Goal: Transaction & Acquisition: Purchase product/service

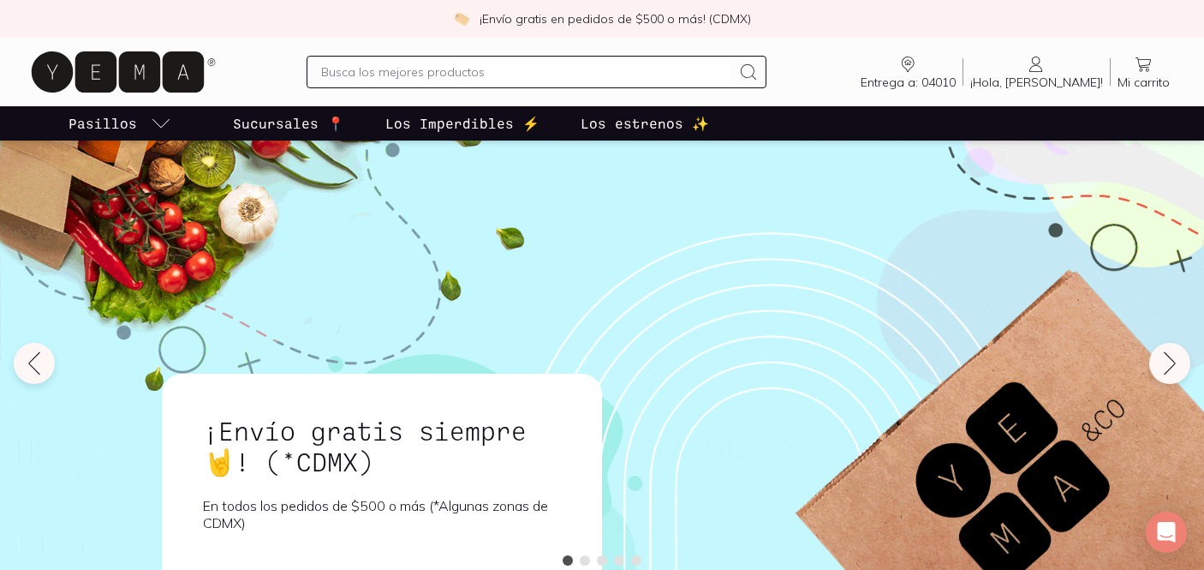
click at [622, 68] on input "text" at bounding box center [526, 72] width 410 height 21
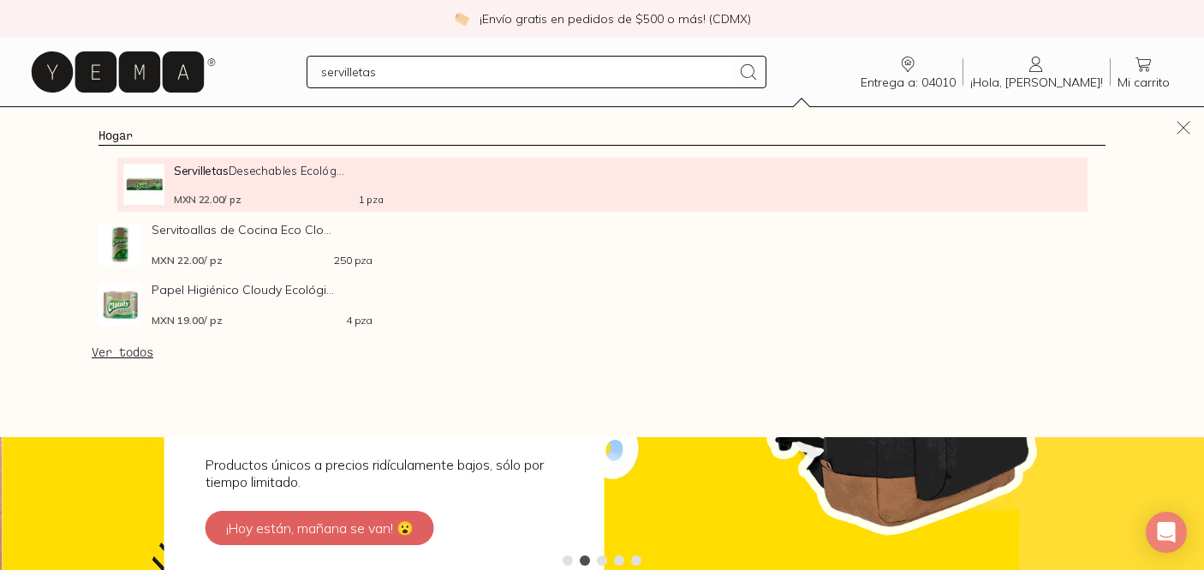
type input "servilletas"
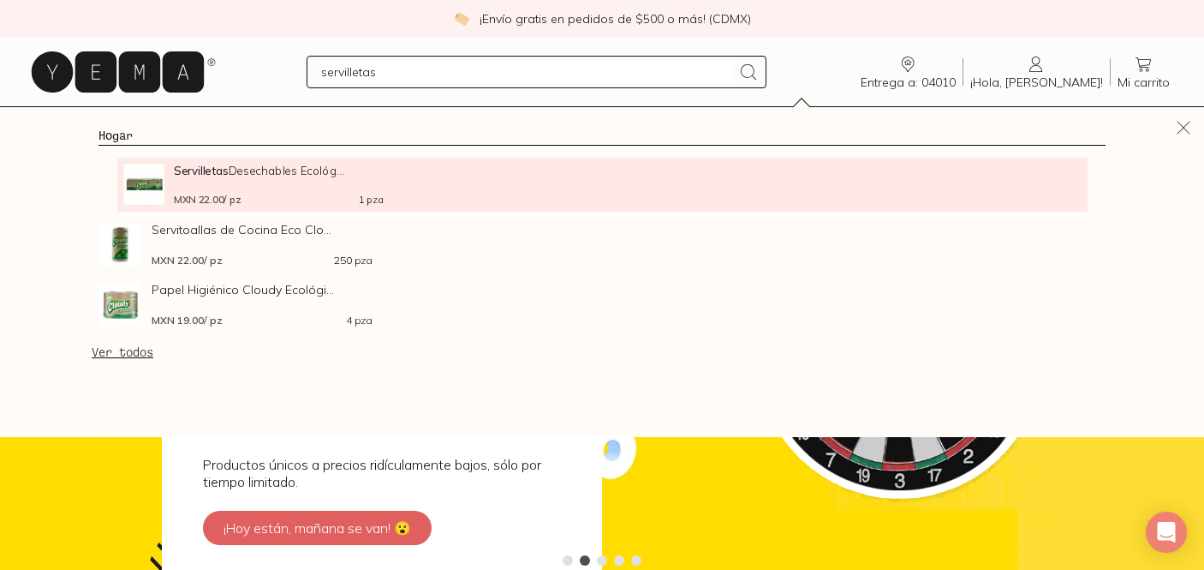
click at [240, 170] on span "Servilletas Desechables Ecológ..." at bounding box center [279, 170] width 210 height 13
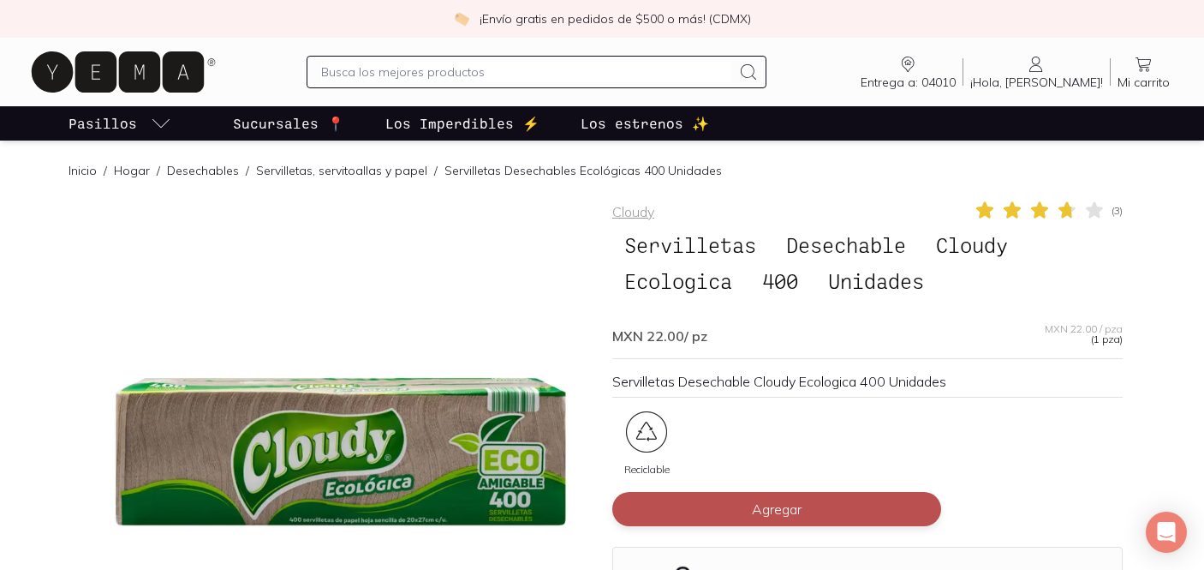
click at [759, 503] on span "Agregar" at bounding box center [777, 508] width 50 height 17
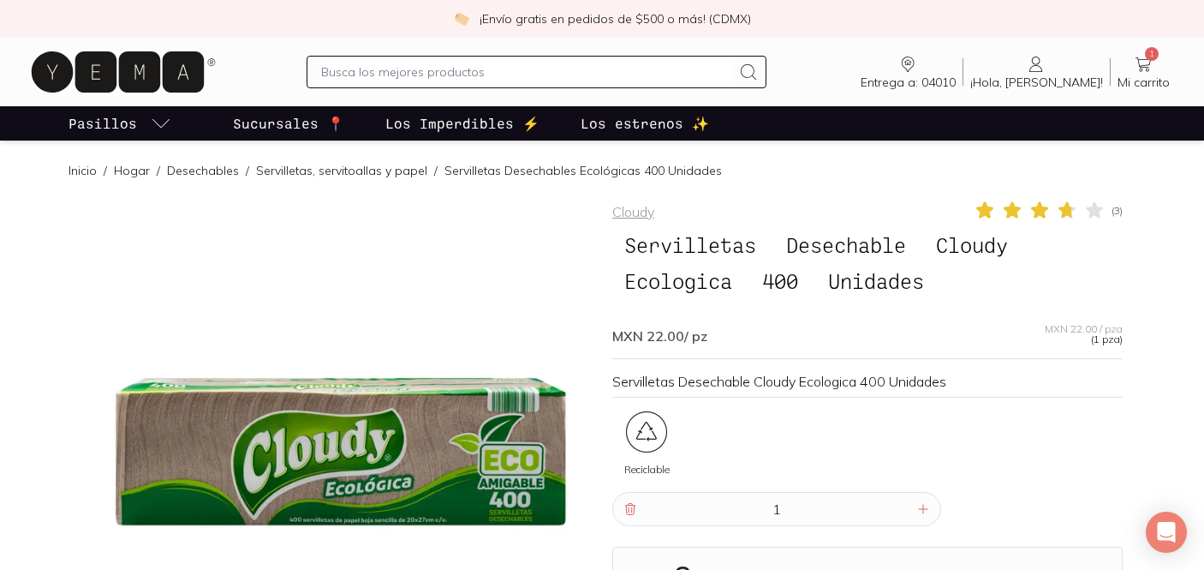
click at [474, 67] on input "text" at bounding box center [526, 72] width 410 height 21
type input "latas perro"
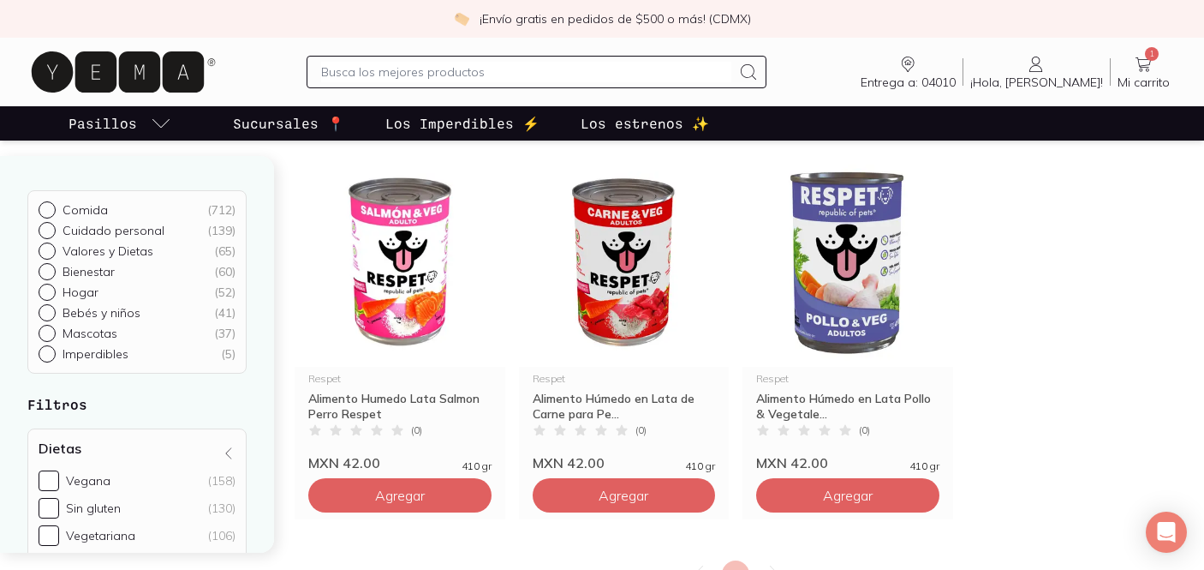
scroll to position [184, 0]
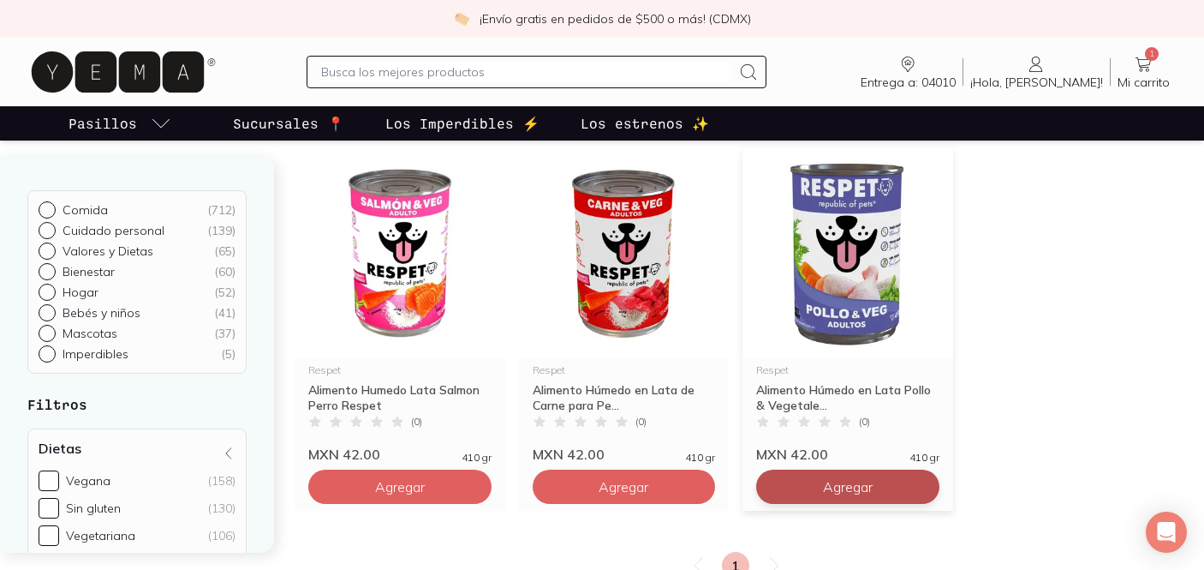
click at [822, 474] on button "Agregar" at bounding box center [847, 486] width 183 height 34
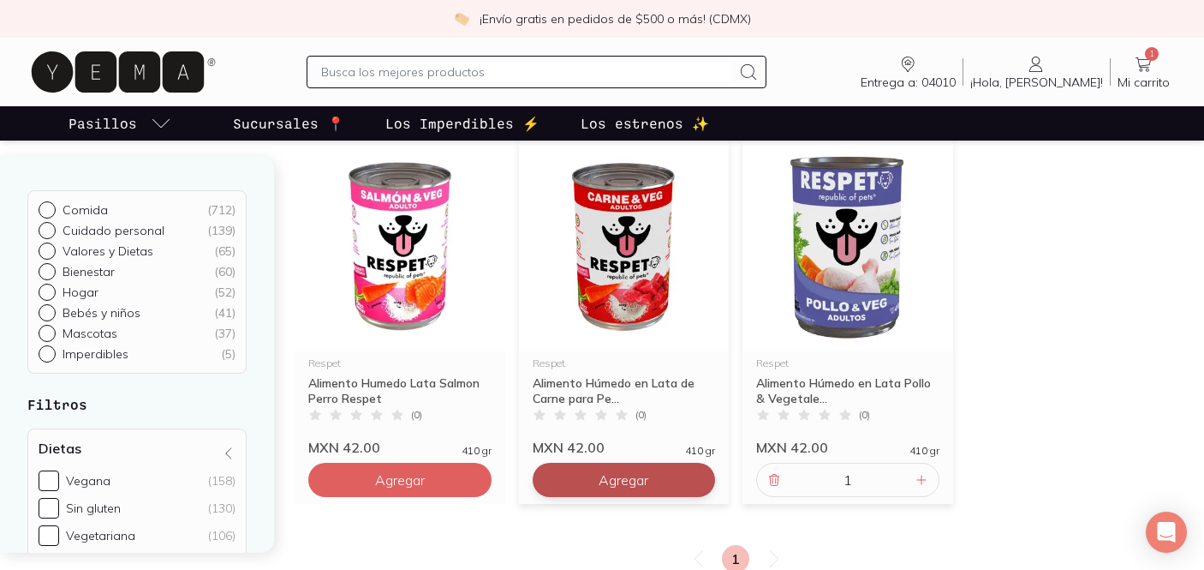
click at [648, 465] on button "Agregar" at bounding box center [624, 479] width 183 height 34
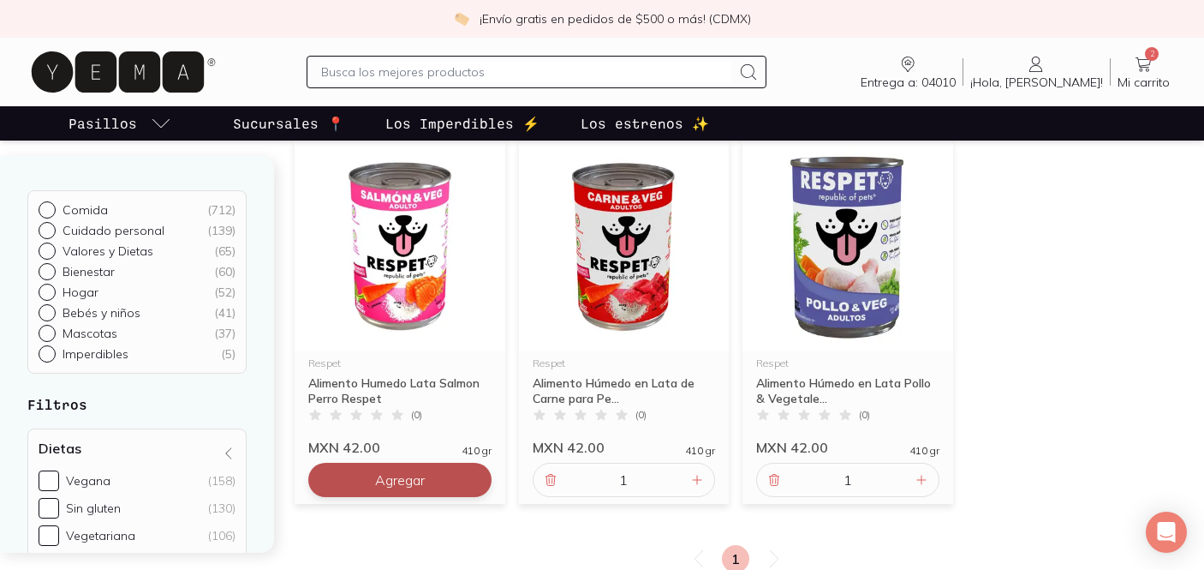
click at [420, 470] on button "Agregar" at bounding box center [399, 479] width 183 height 34
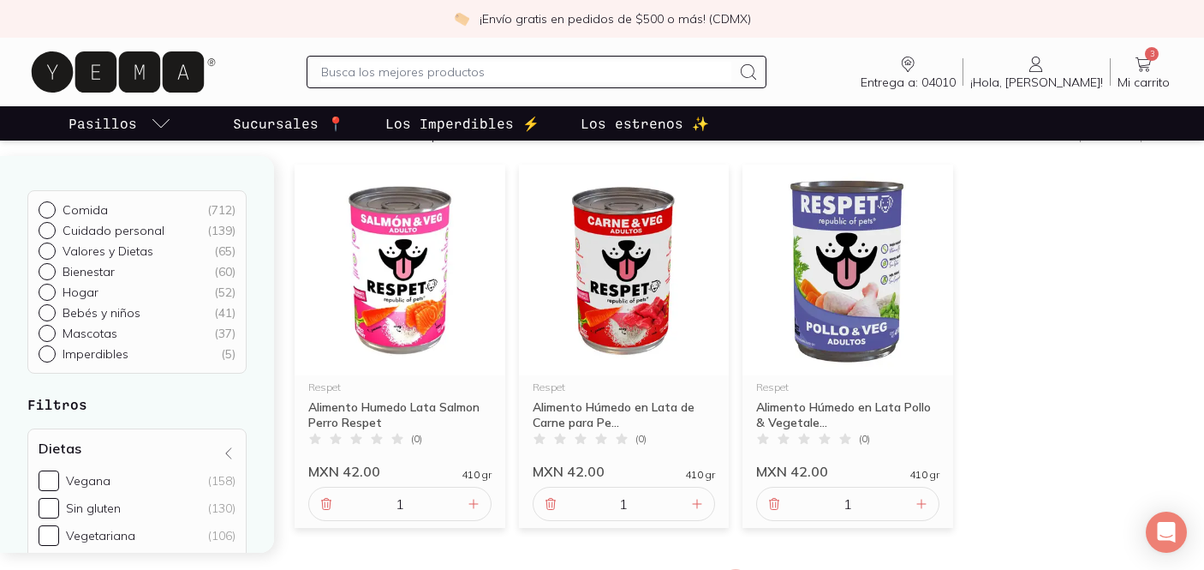
scroll to position [152, 0]
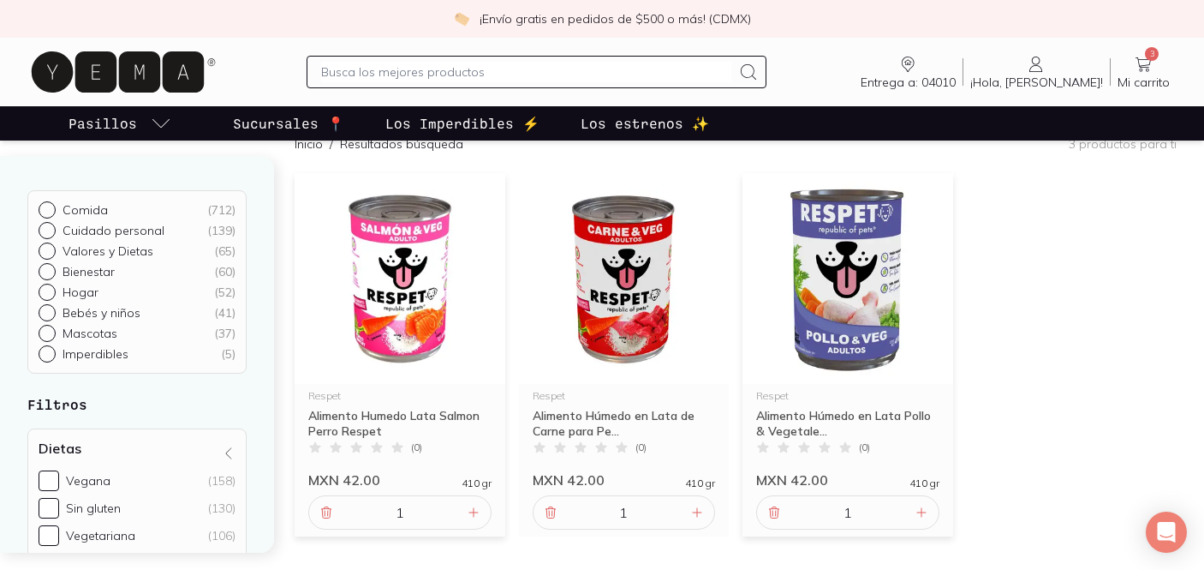
click at [470, 62] on input "text" at bounding box center [526, 72] width 410 height 21
type input "camaron"
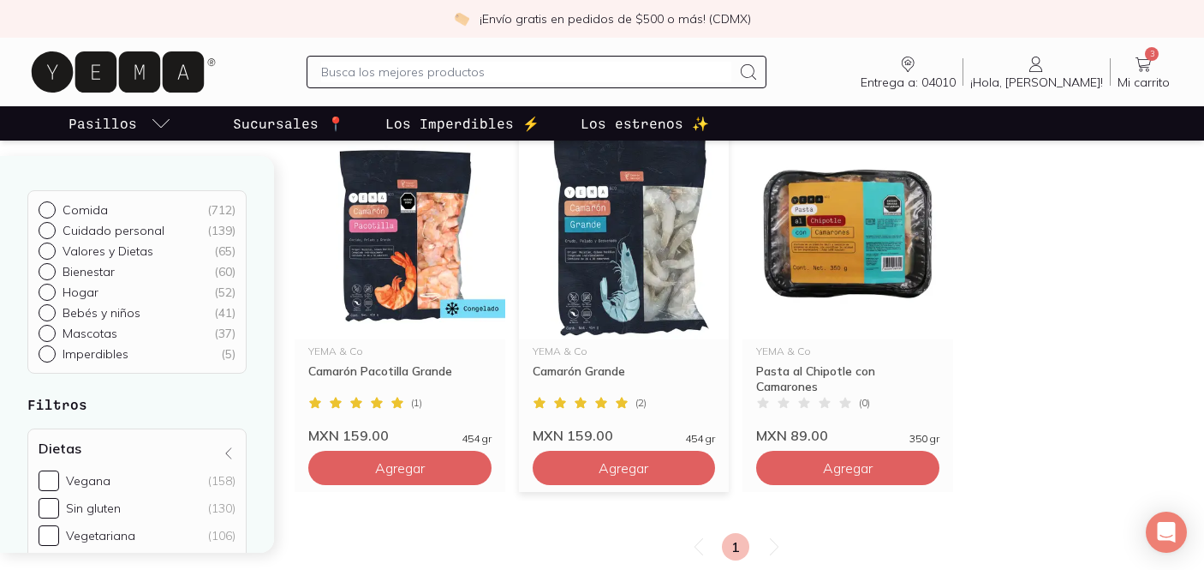
scroll to position [202, 0]
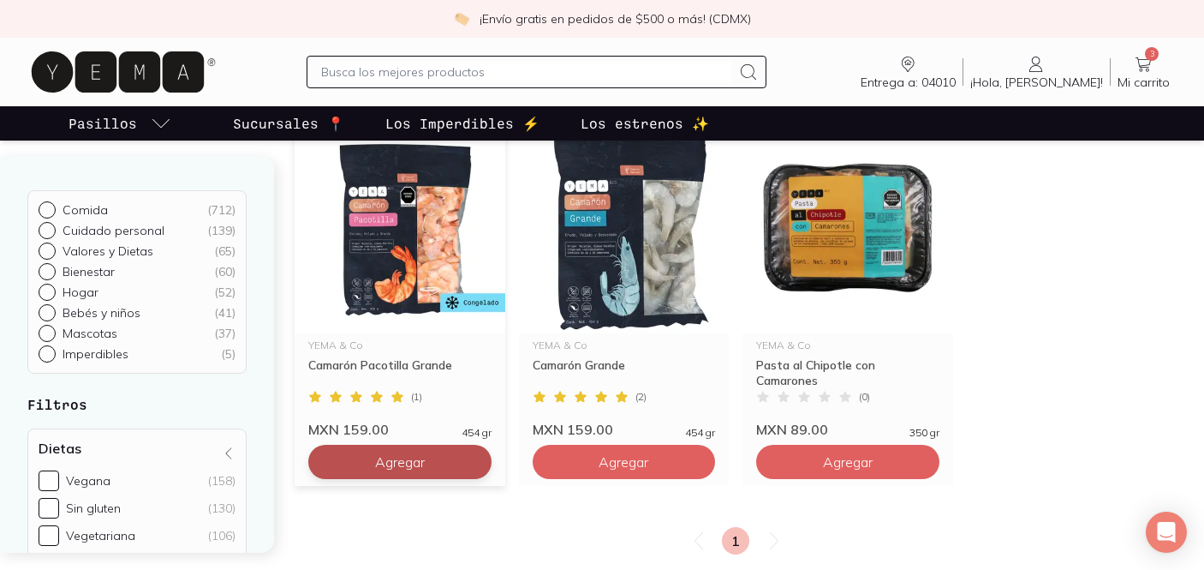
click at [418, 462] on span "Agregar" at bounding box center [400, 461] width 50 height 17
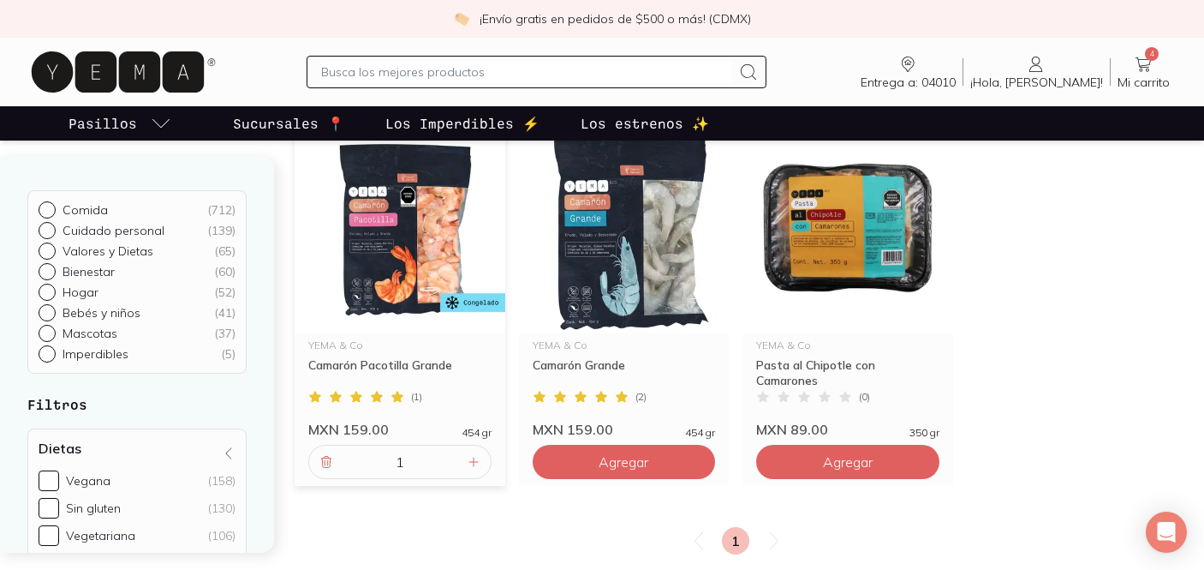
click at [444, 68] on input "text" at bounding box center [526, 72] width 410 height 21
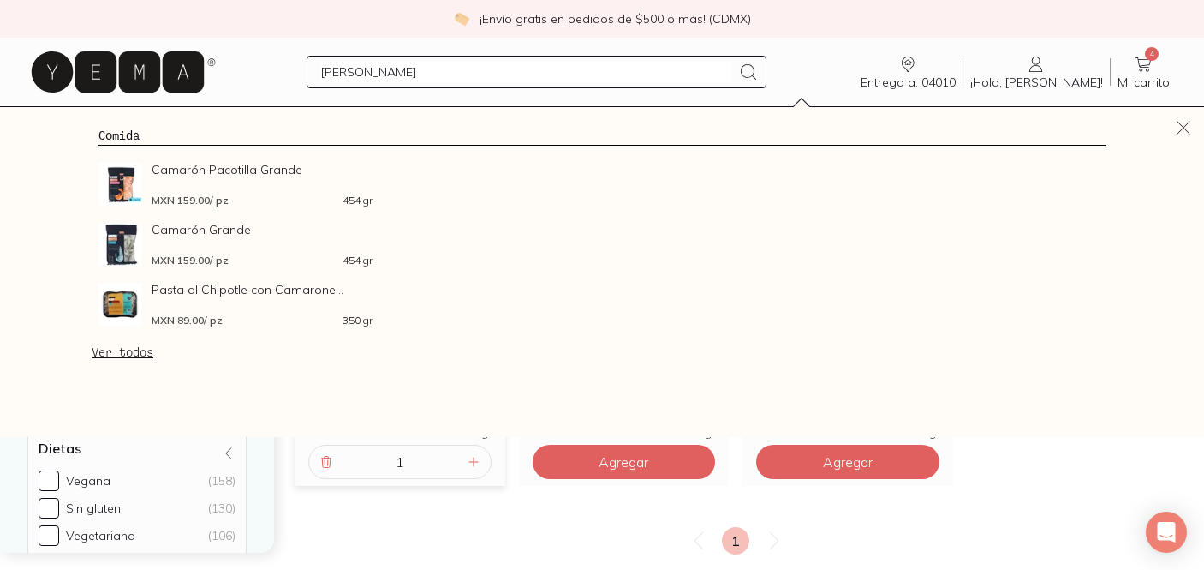
type input "berros"
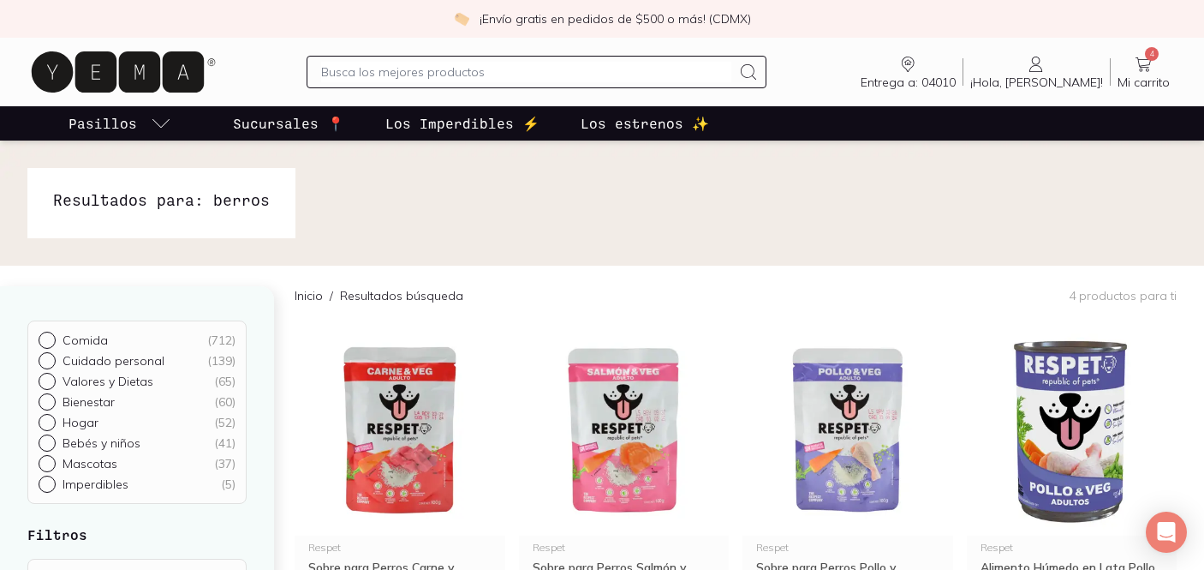
click at [393, 75] on input "text" at bounding box center [526, 72] width 410 height 21
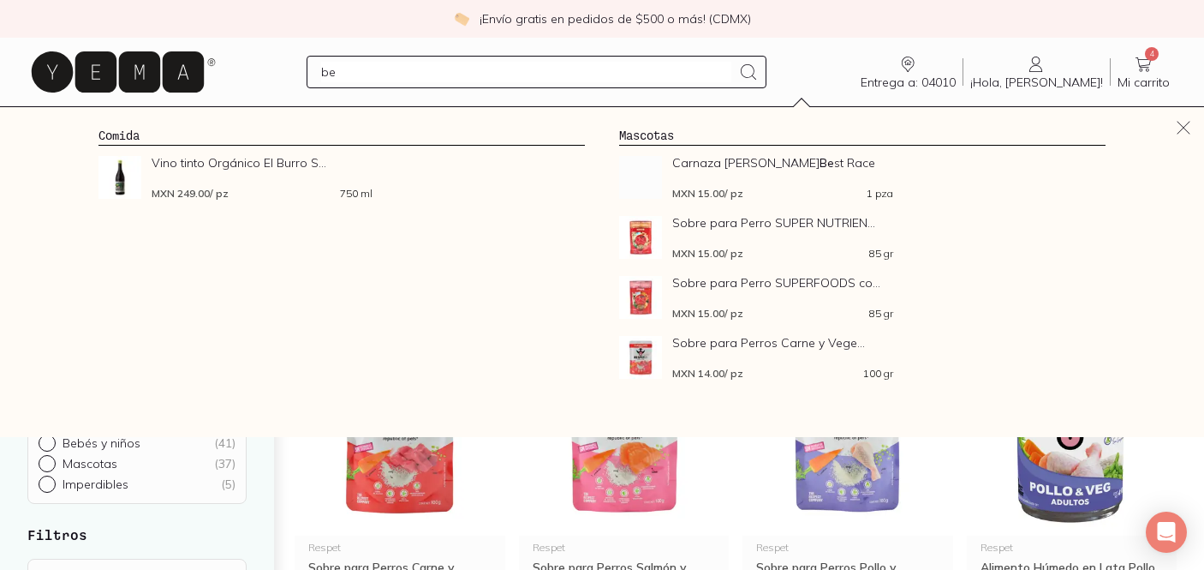
type input "b"
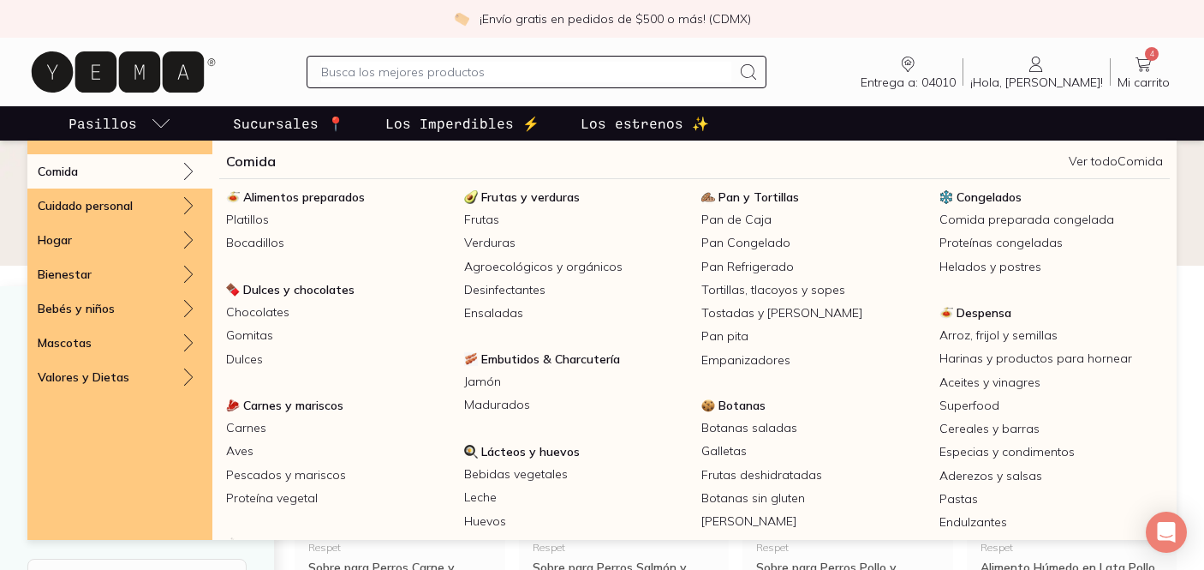
click at [152, 116] on icon "pasillo-todos-link" at bounding box center [161, 123] width 21 height 21
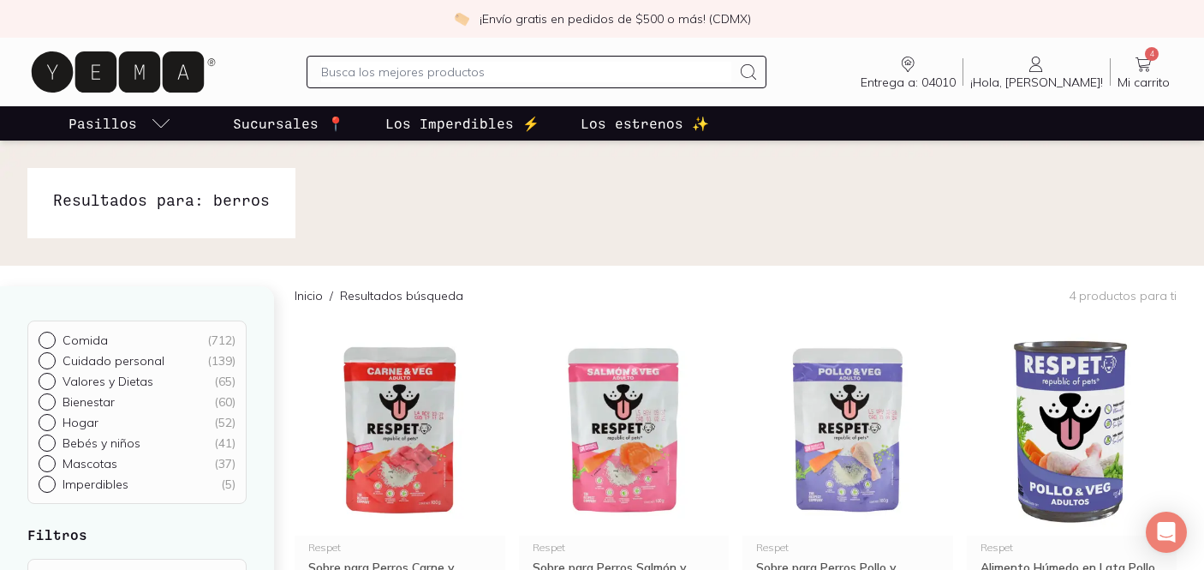
click at [152, 116] on icon "pasillo-todos-link" at bounding box center [161, 123] width 21 height 21
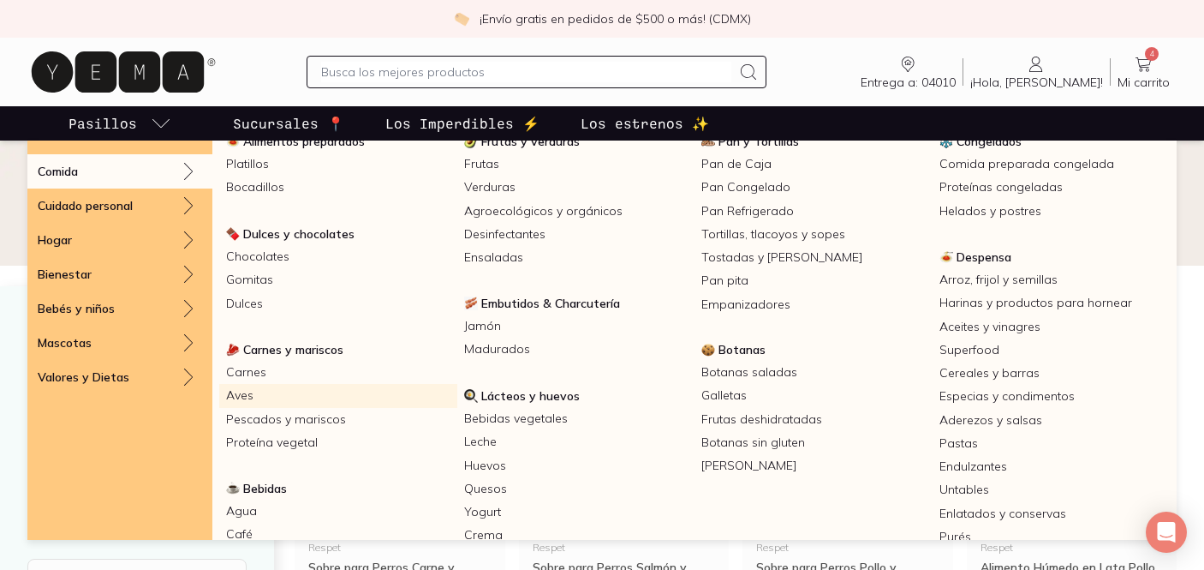
scroll to position [60, 0]
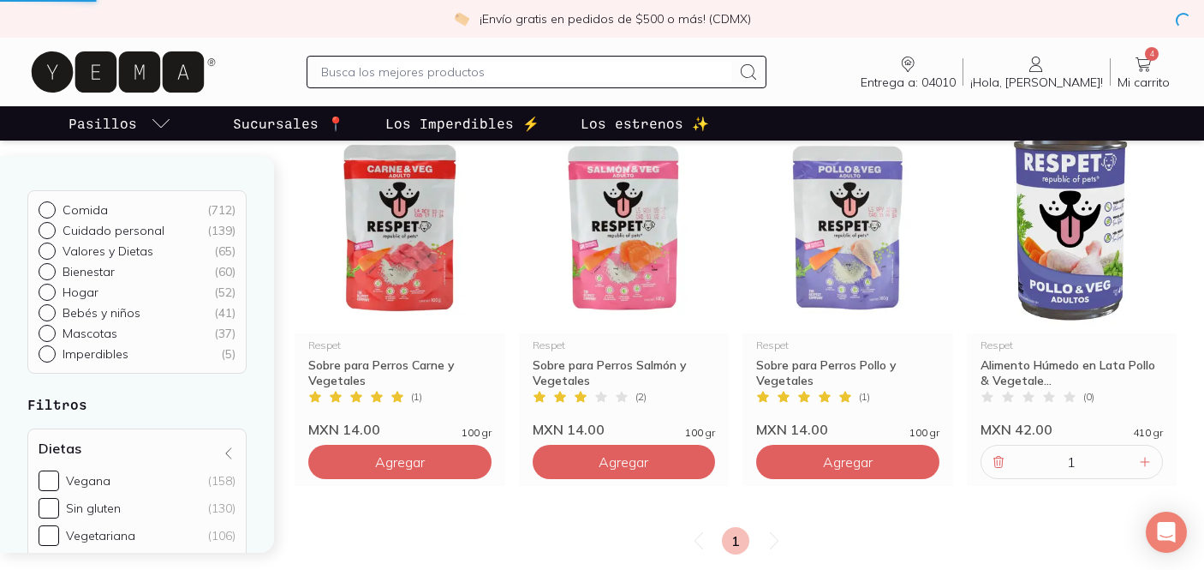
scroll to position [152, 0]
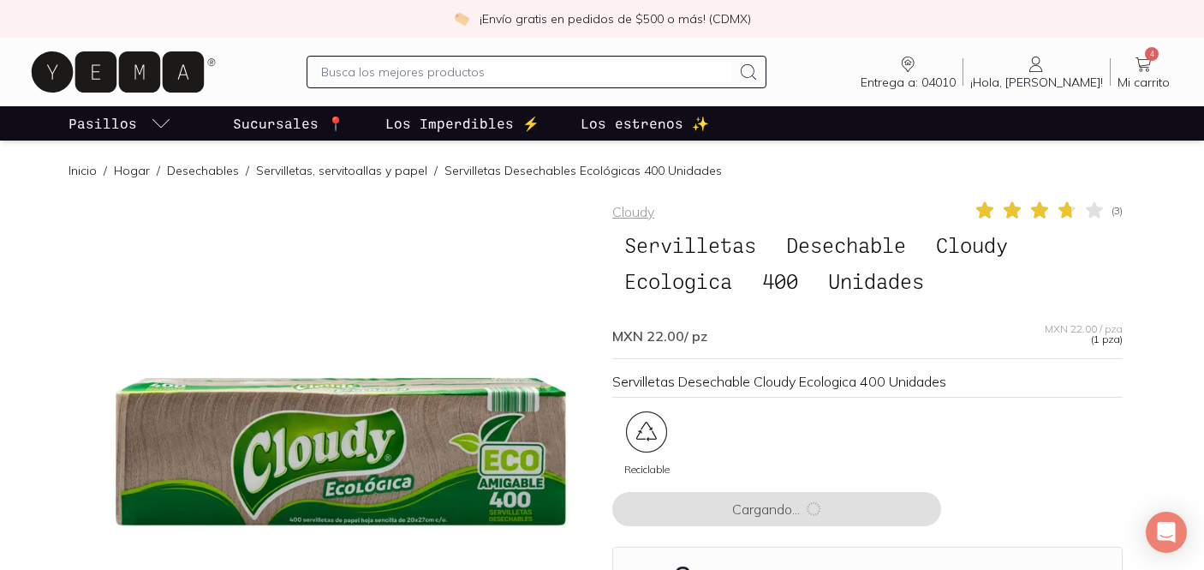
click at [142, 73] on icon at bounding box center [118, 71] width 172 height 41
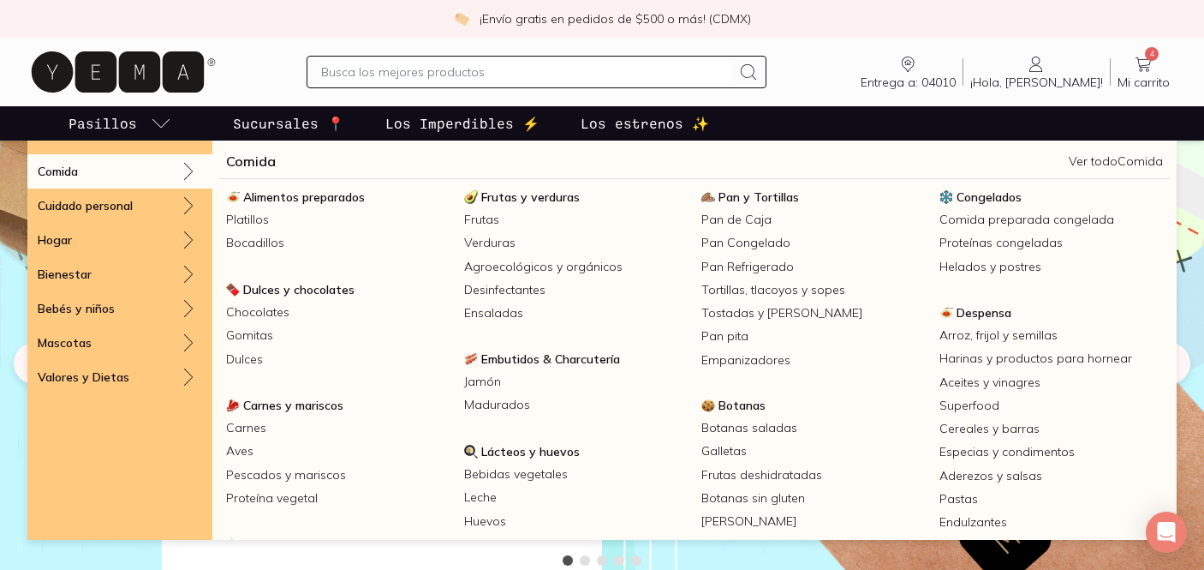
click at [159, 128] on icon "pasillo-todos-link" at bounding box center [161, 123] width 21 height 21
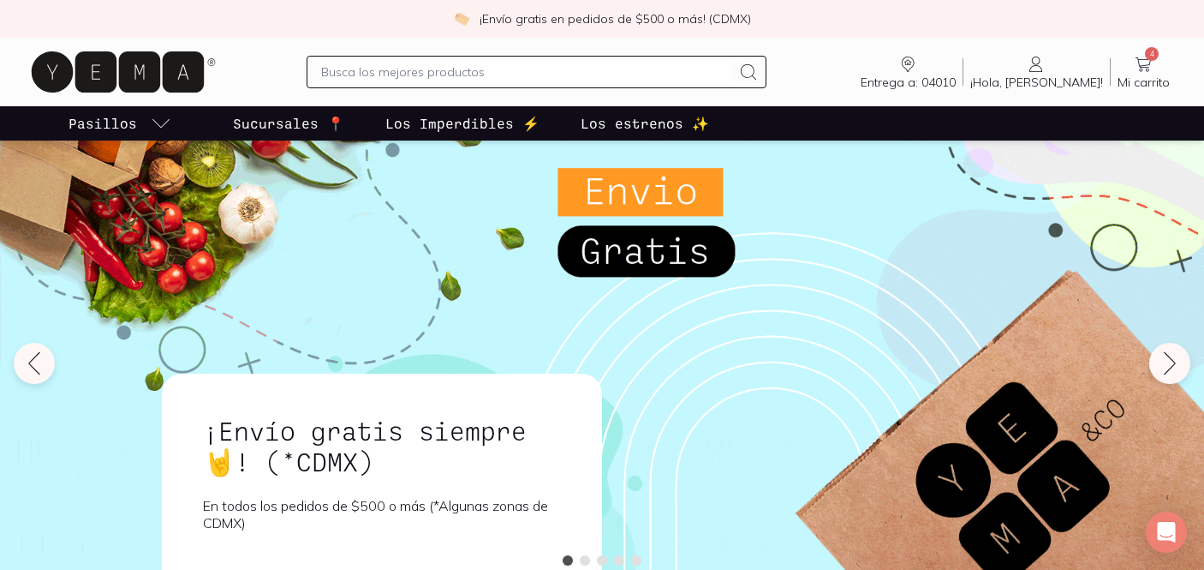
click at [159, 128] on icon "pasillo-todos-link" at bounding box center [161, 123] width 21 height 21
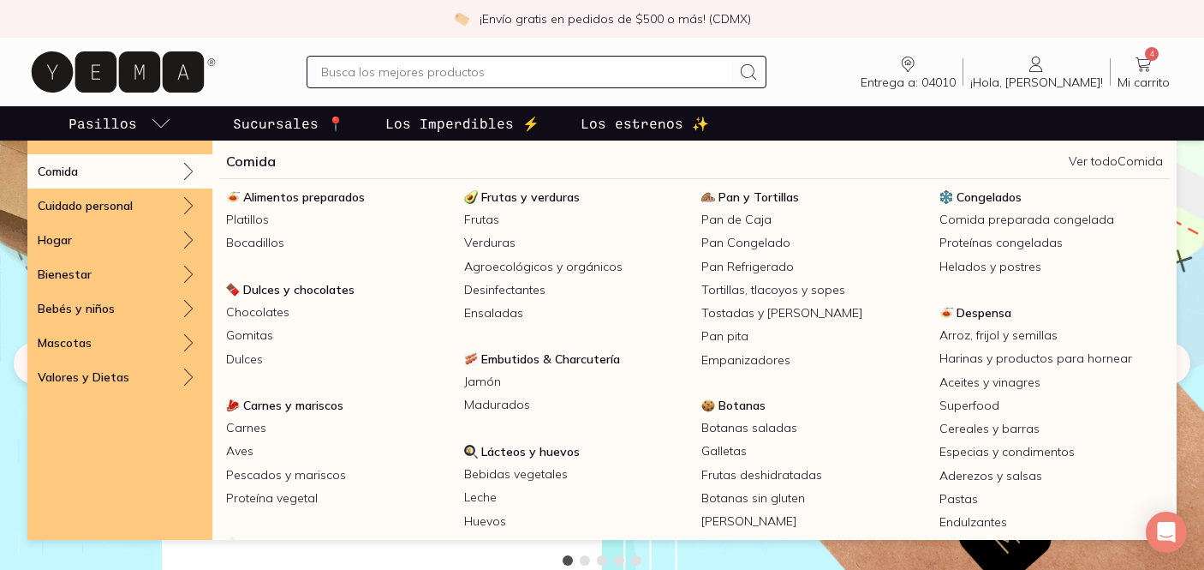
click at [159, 128] on icon "pasillo-todos-link" at bounding box center [161, 123] width 21 height 21
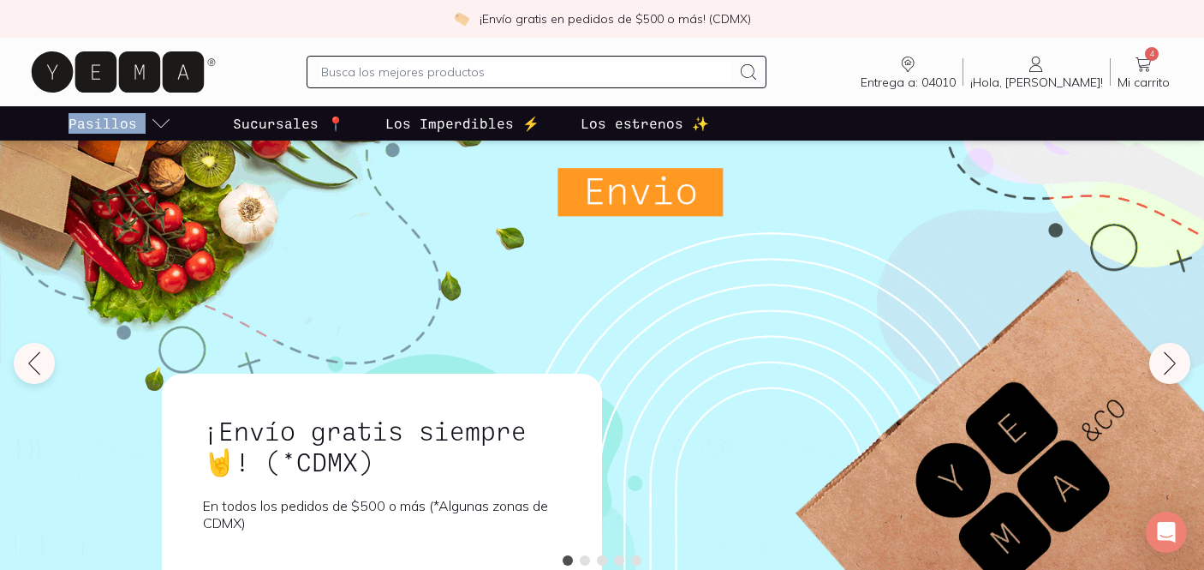
click at [159, 128] on icon "pasillo-todos-link" at bounding box center [161, 123] width 21 height 21
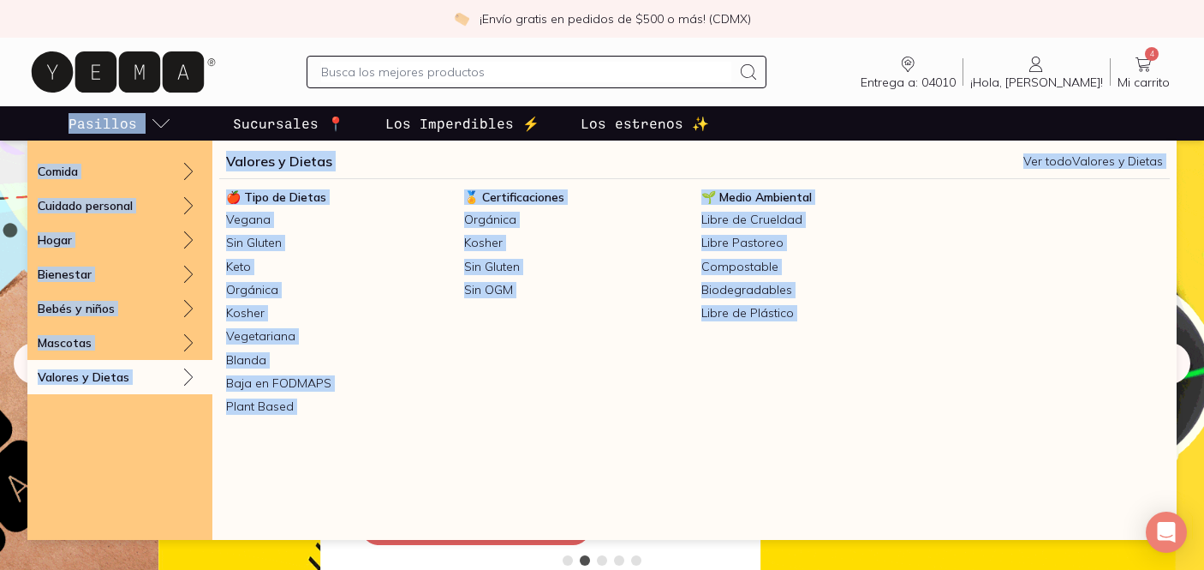
click at [101, 475] on ul "Comida Cuidado personal Hogar Bienestar Bebés y niños Mascotas Valores y Dietas…" at bounding box center [119, 339] width 185 height 399
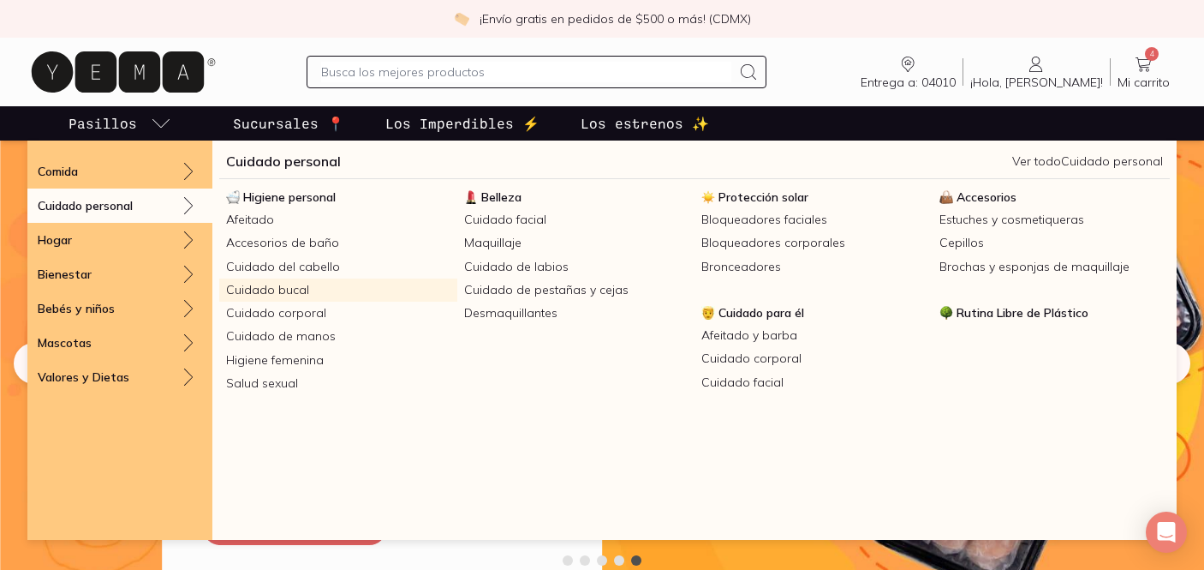
click at [284, 289] on link "Cuidado bucal" at bounding box center [338, 289] width 238 height 23
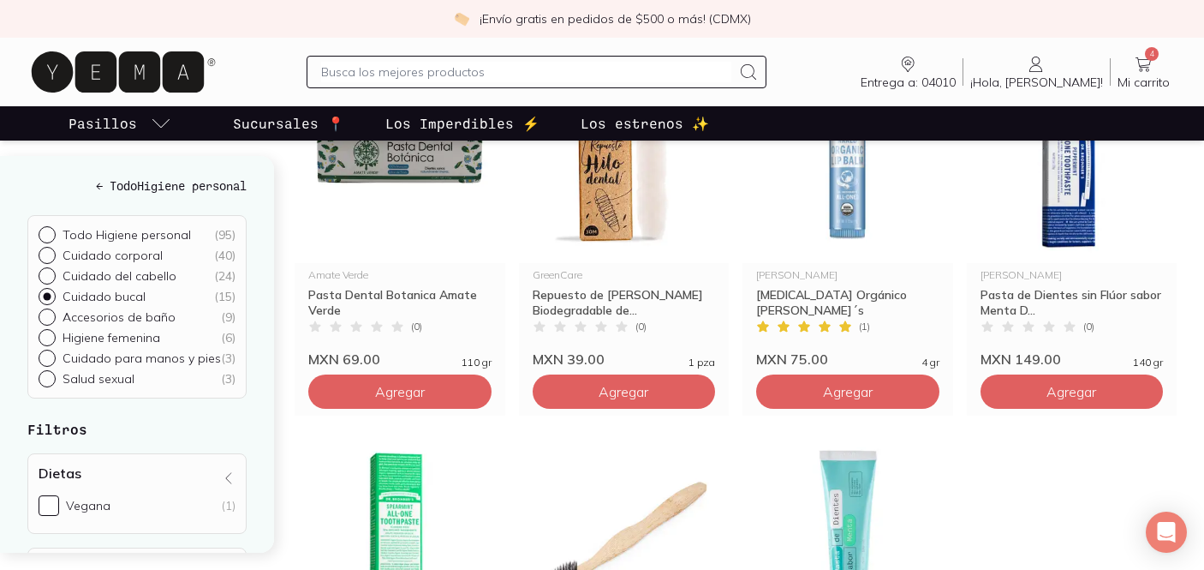
scroll to position [1052, 0]
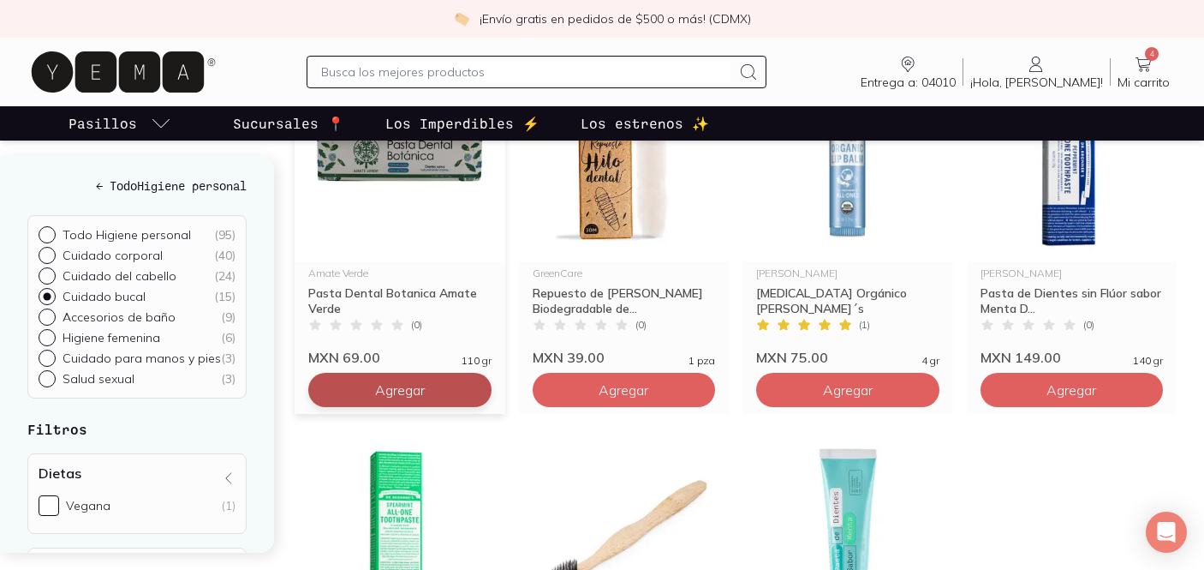
click at [432, 387] on button "Agregar" at bounding box center [399, 390] width 183 height 34
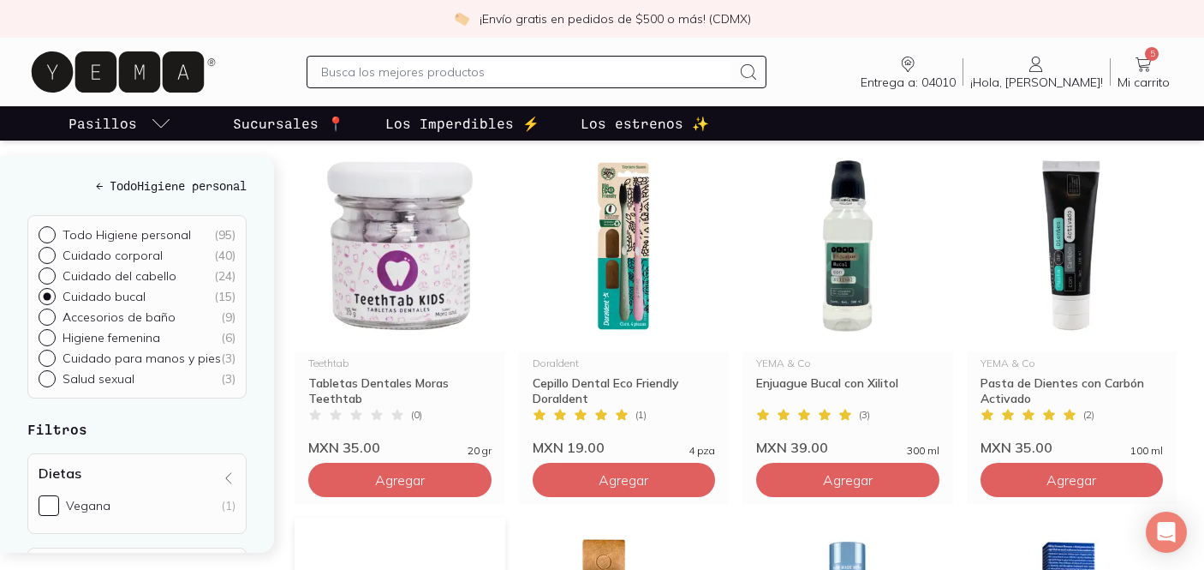
scroll to position [588, 0]
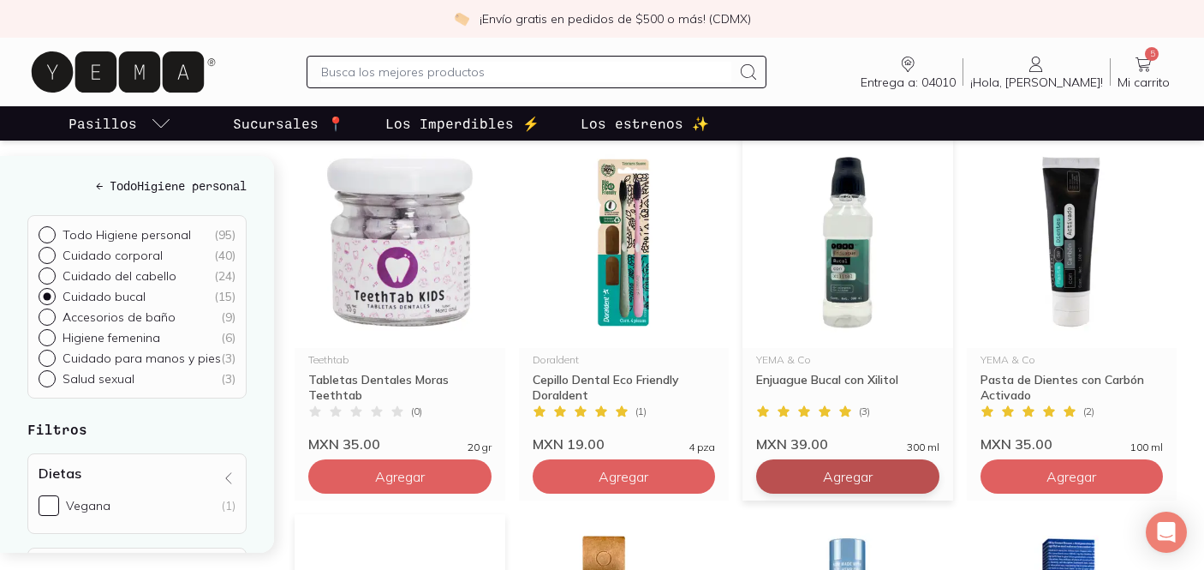
click at [861, 474] on span "Agregar" at bounding box center [848, 476] width 50 height 17
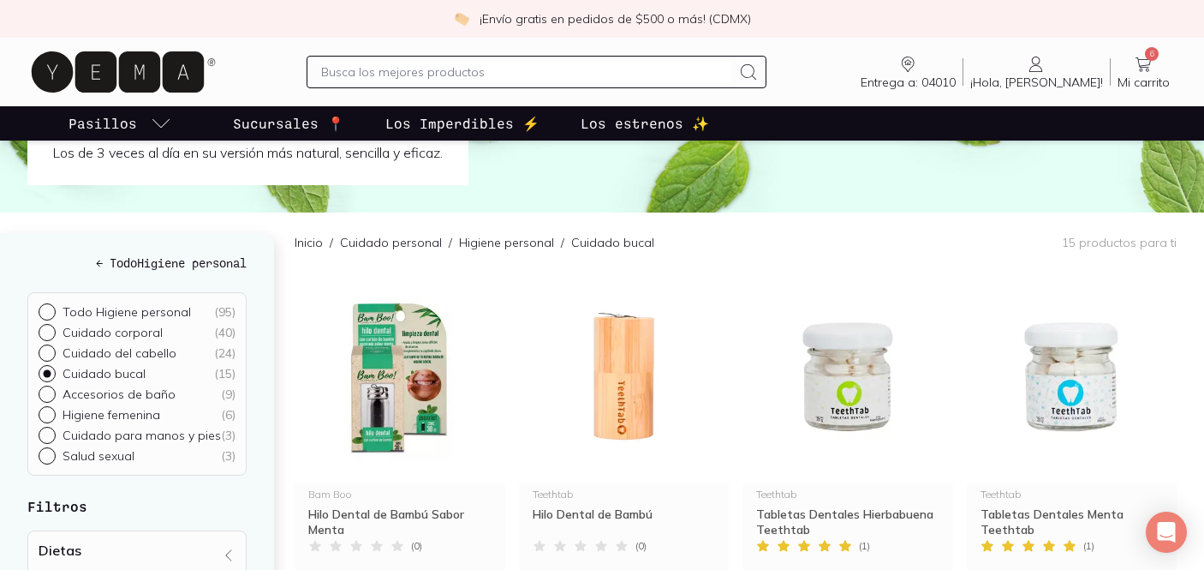
scroll to position [47, 0]
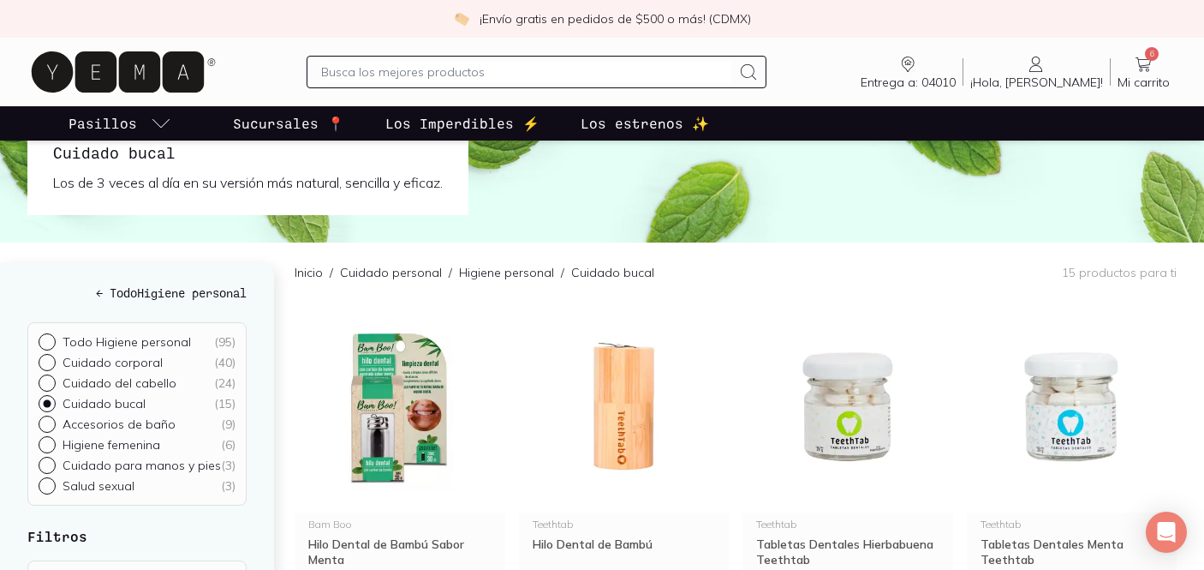
click at [148, 382] on p "Cuidado del cabello" at bounding box center [120, 382] width 114 height 15
click at [52, 382] on input "Cuidado [PERSON_NAME] ( 24 )" at bounding box center [46, 381] width 14 height 14
radio input "true"
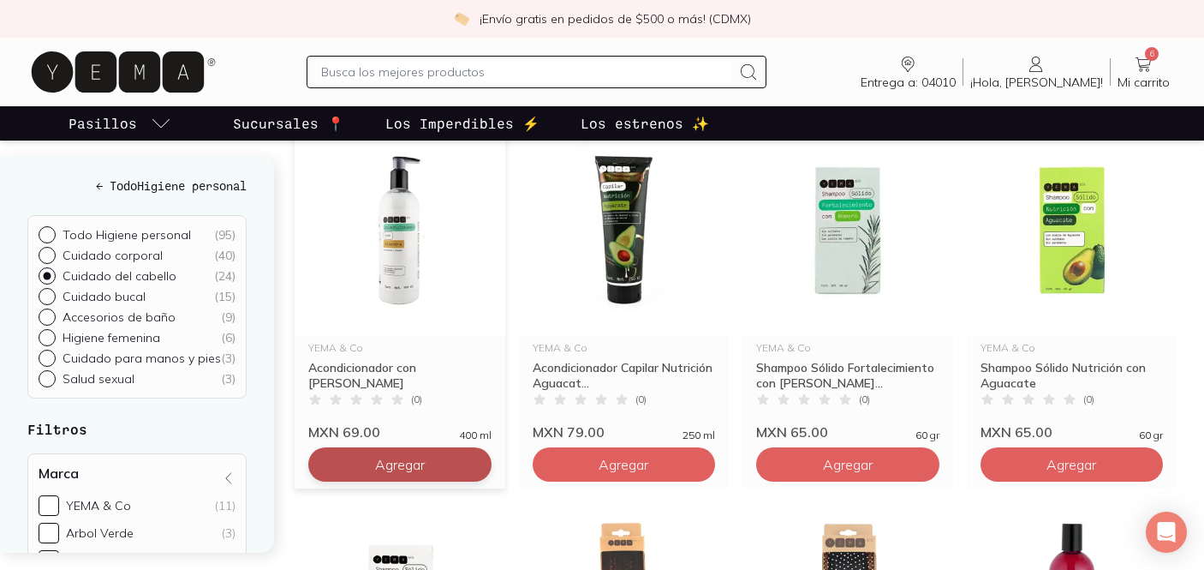
scroll to position [235, 0]
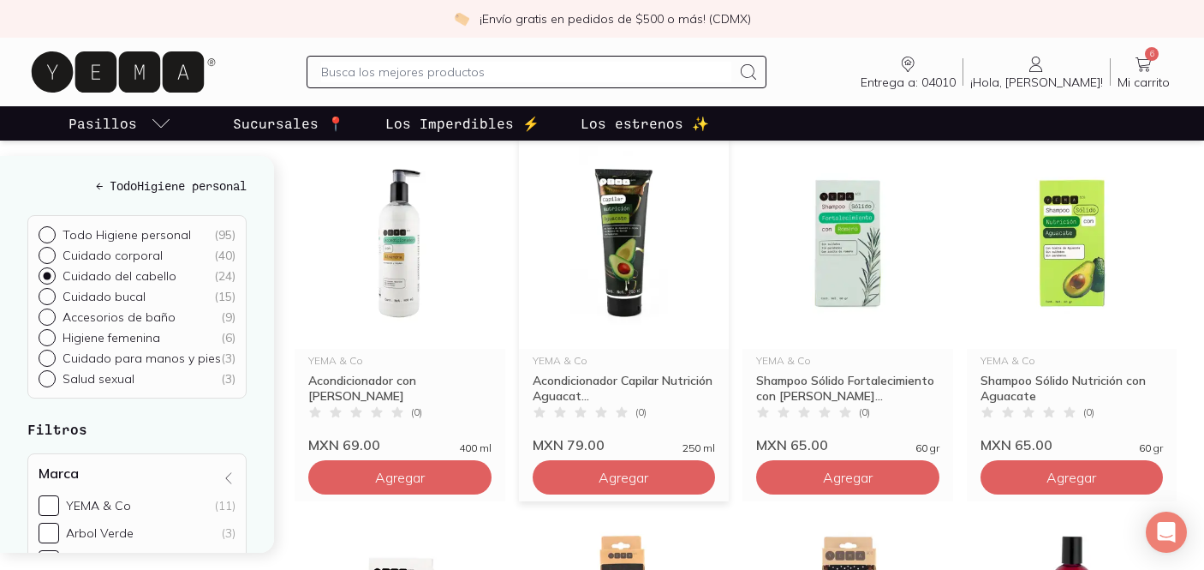
click at [617, 235] on img at bounding box center [624, 243] width 211 height 211
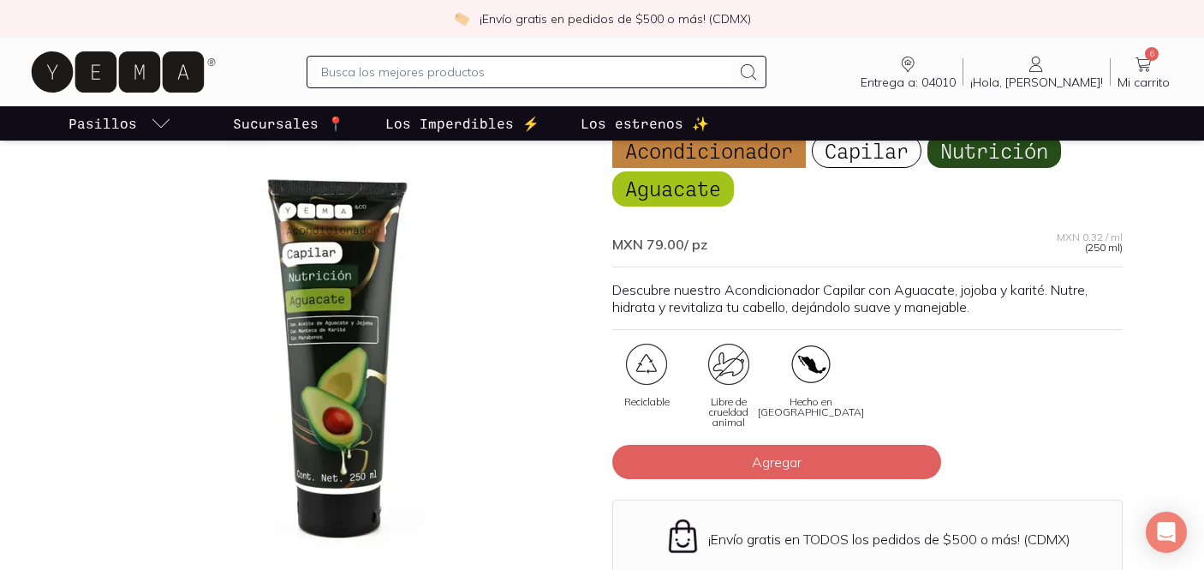
scroll to position [101, 0]
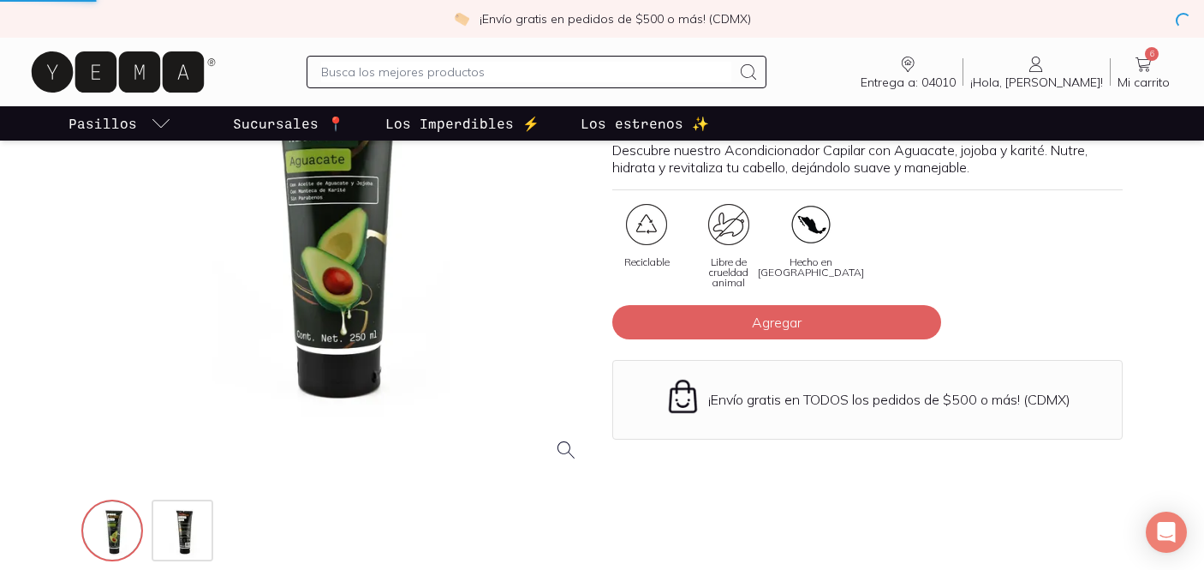
scroll to position [47, 0]
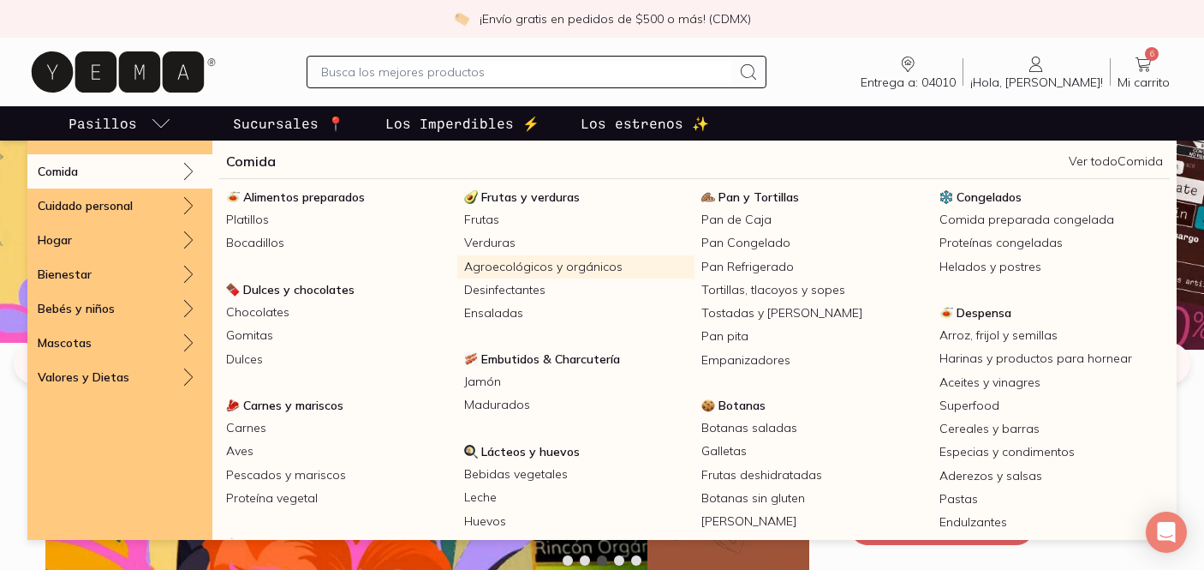
click at [504, 261] on link "Agroecológicos y orgánicos" at bounding box center [576, 266] width 238 height 23
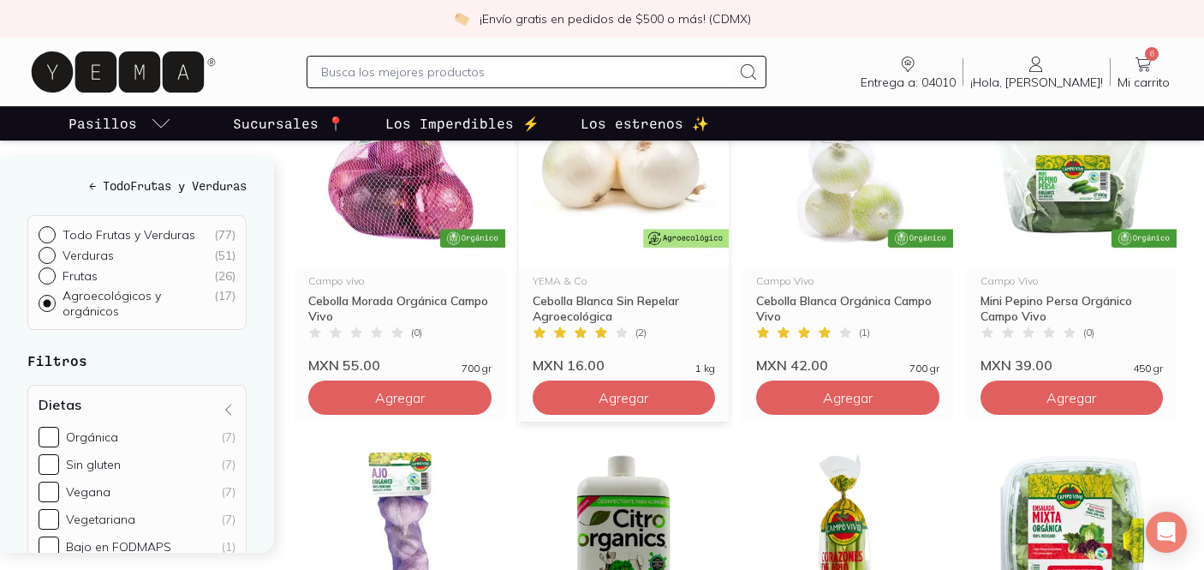
scroll to position [271, 0]
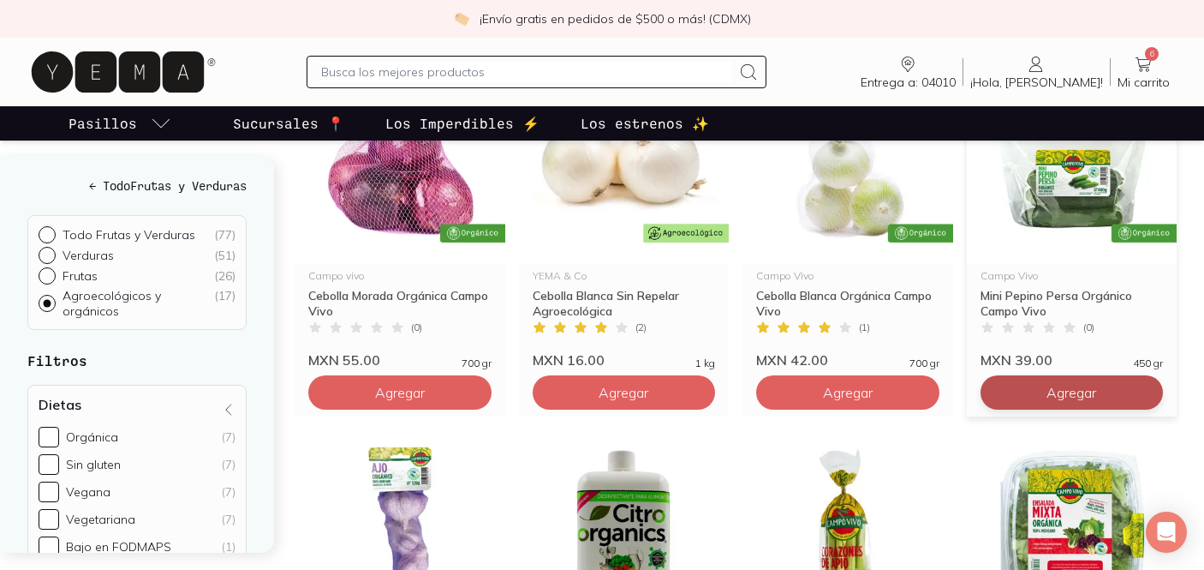
click at [1066, 391] on span "Agregar" at bounding box center [1072, 392] width 50 height 17
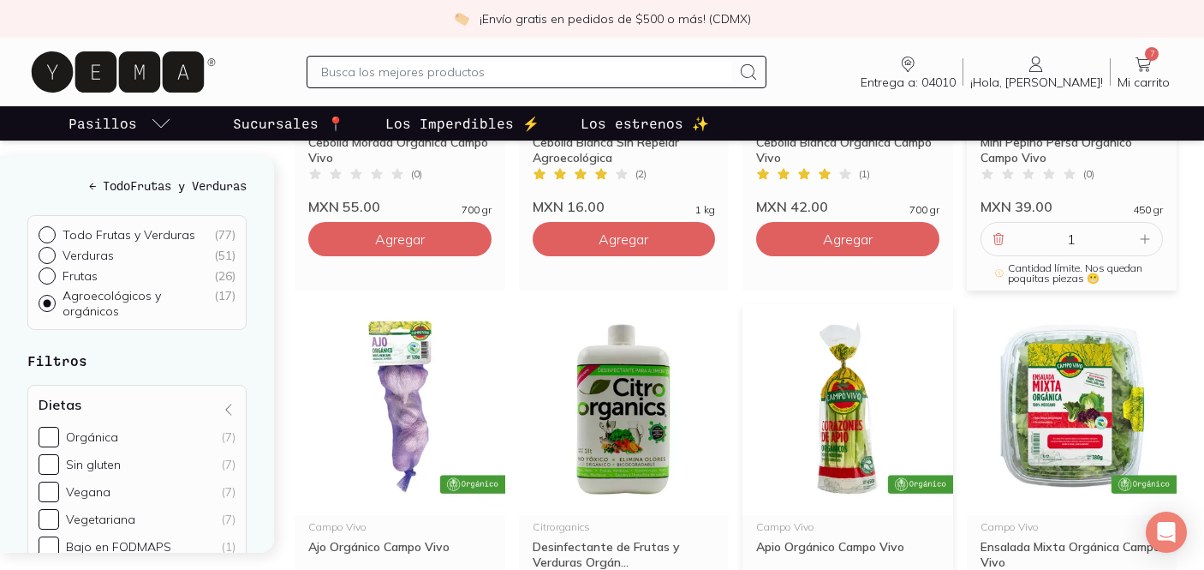
scroll to position [383, 0]
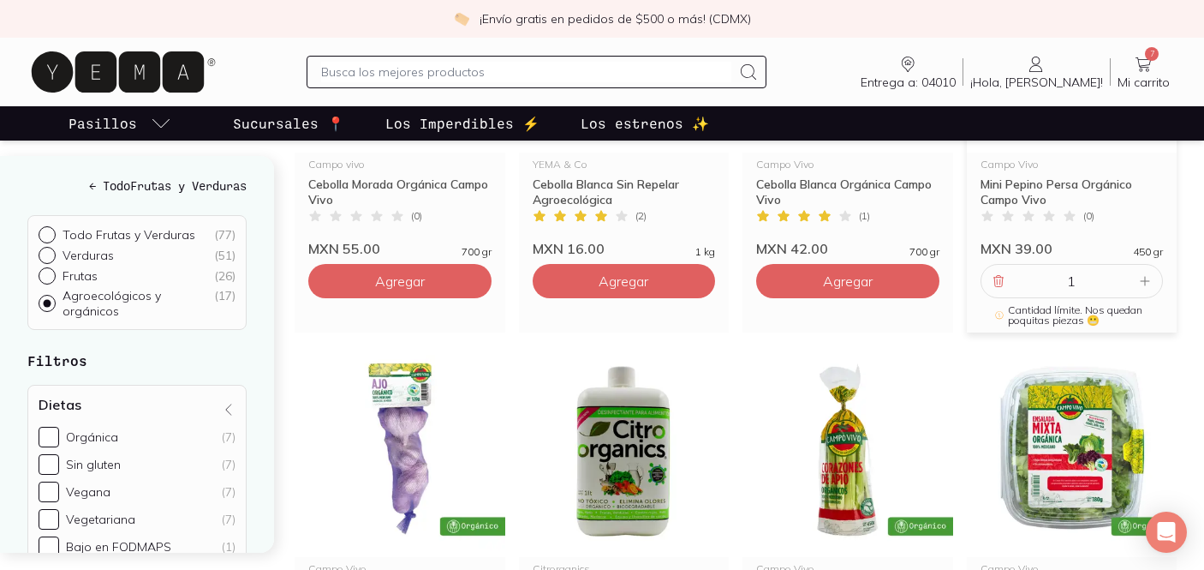
click at [69, 272] on p "Frutas" at bounding box center [80, 275] width 35 height 15
click at [52, 272] on input "Frutas ( 26 )" at bounding box center [46, 274] width 14 height 14
radio input "true"
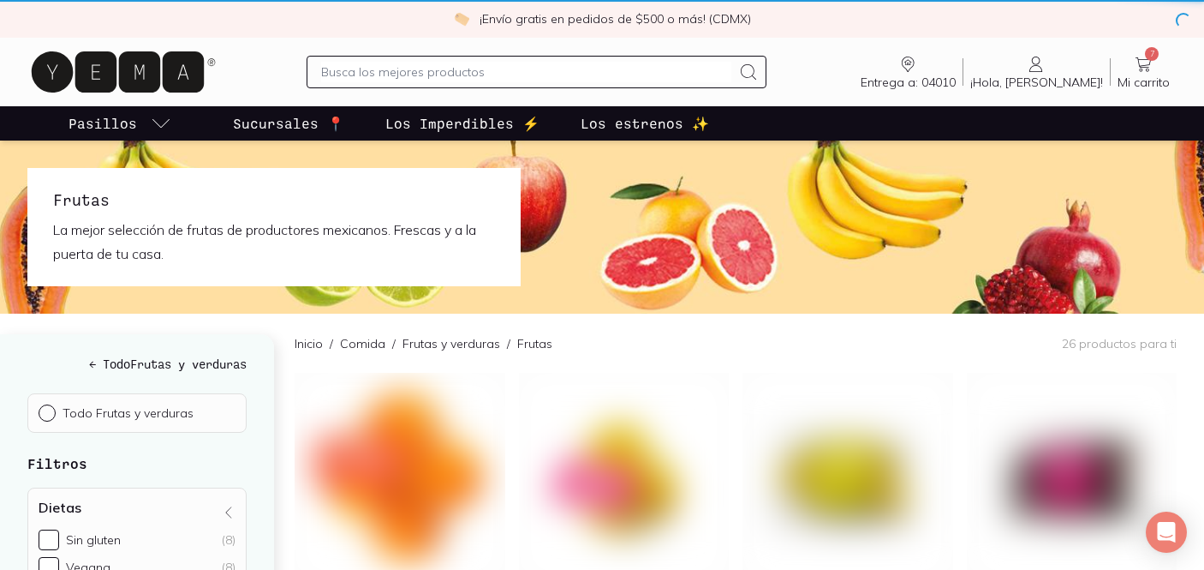
click at [52, 274] on div "Frutas La mejor selección de frutas de productores mexicanos. Frescas y a la pu…" at bounding box center [273, 227] width 493 height 118
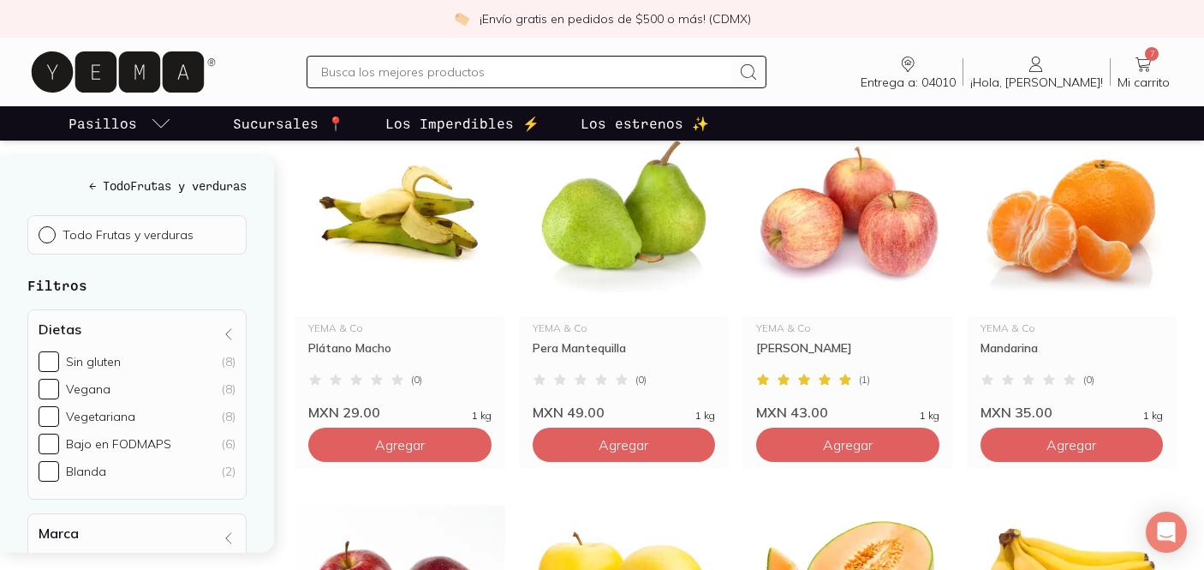
scroll to position [1023, 0]
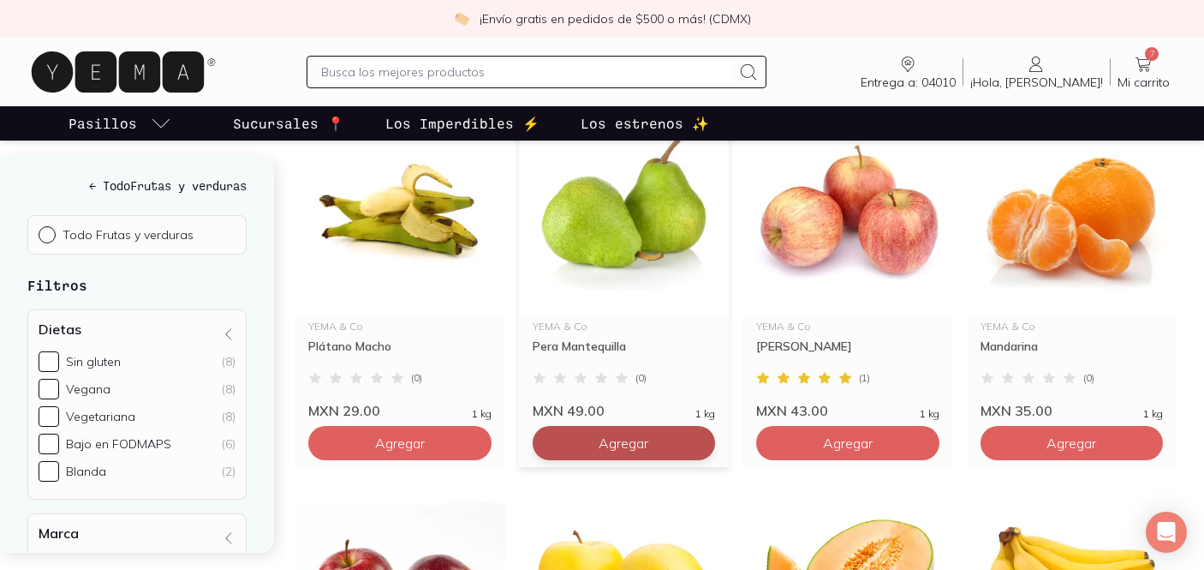
click at [623, 443] on span "Agregar" at bounding box center [624, 442] width 50 height 17
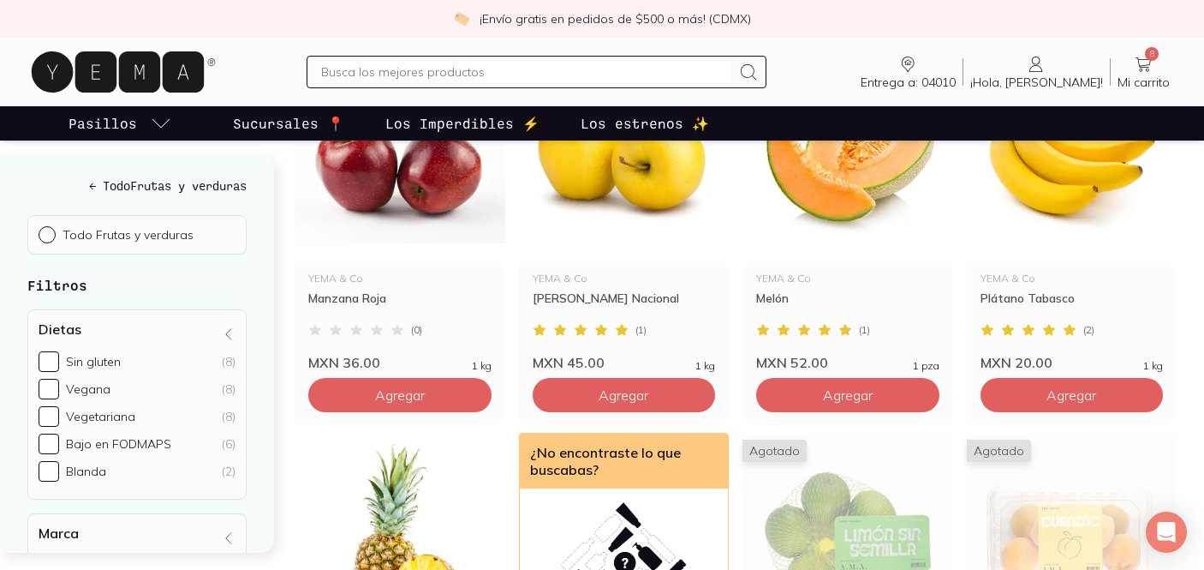
scroll to position [1418, 0]
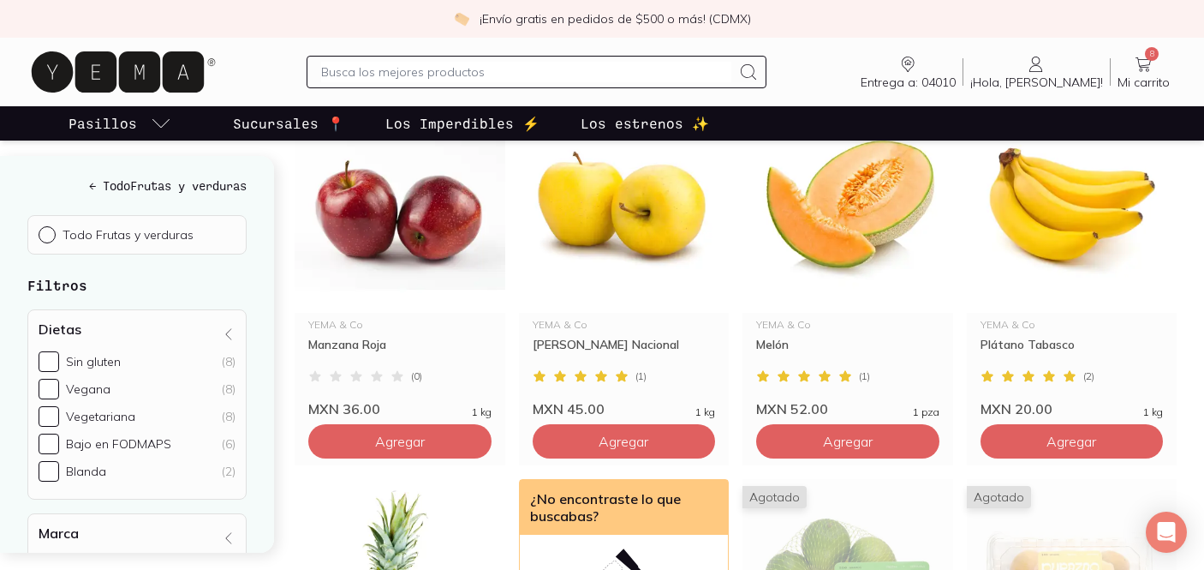
click at [85, 232] on p "Todo Frutas y verduras" at bounding box center [128, 234] width 131 height 15
click at [52, 232] on input "Todo Frutas y verduras" at bounding box center [46, 233] width 14 height 14
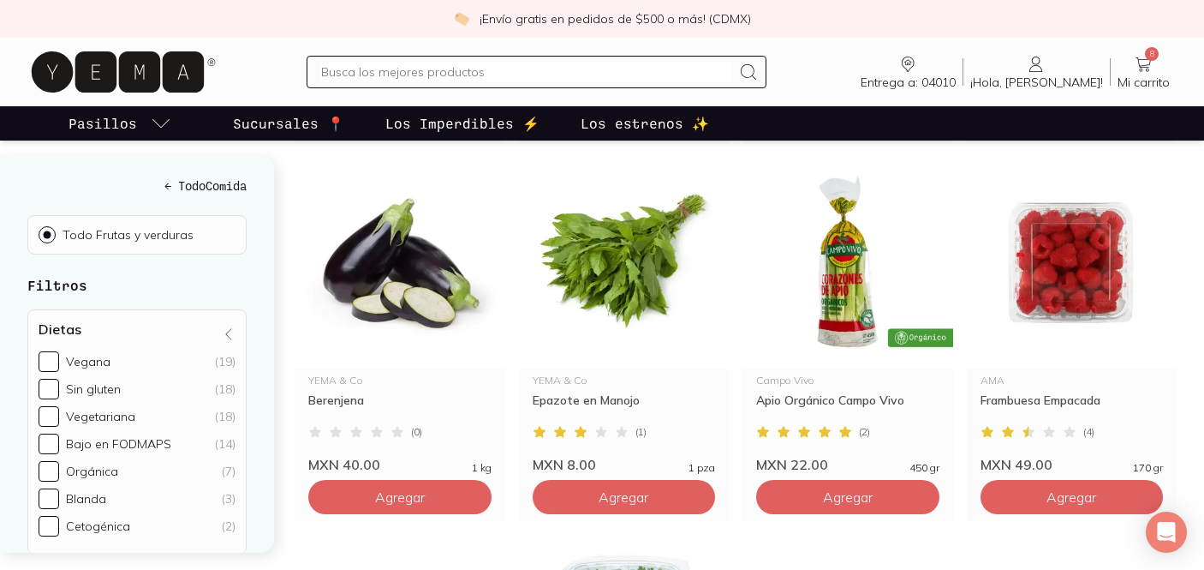
scroll to position [2149, 0]
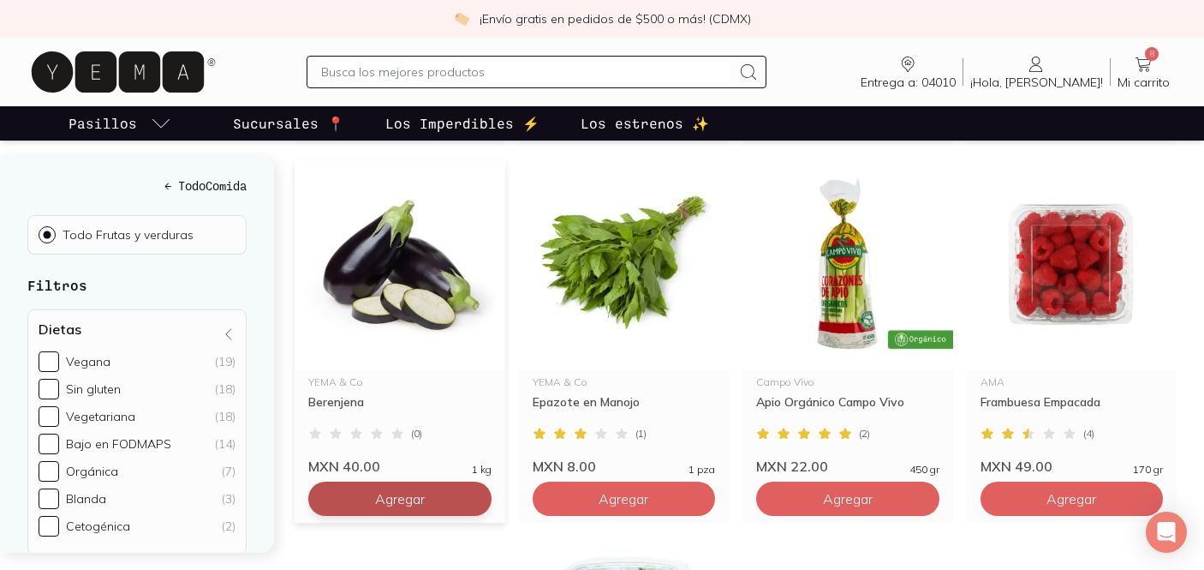
click at [372, 481] on button "Agregar" at bounding box center [399, 498] width 183 height 34
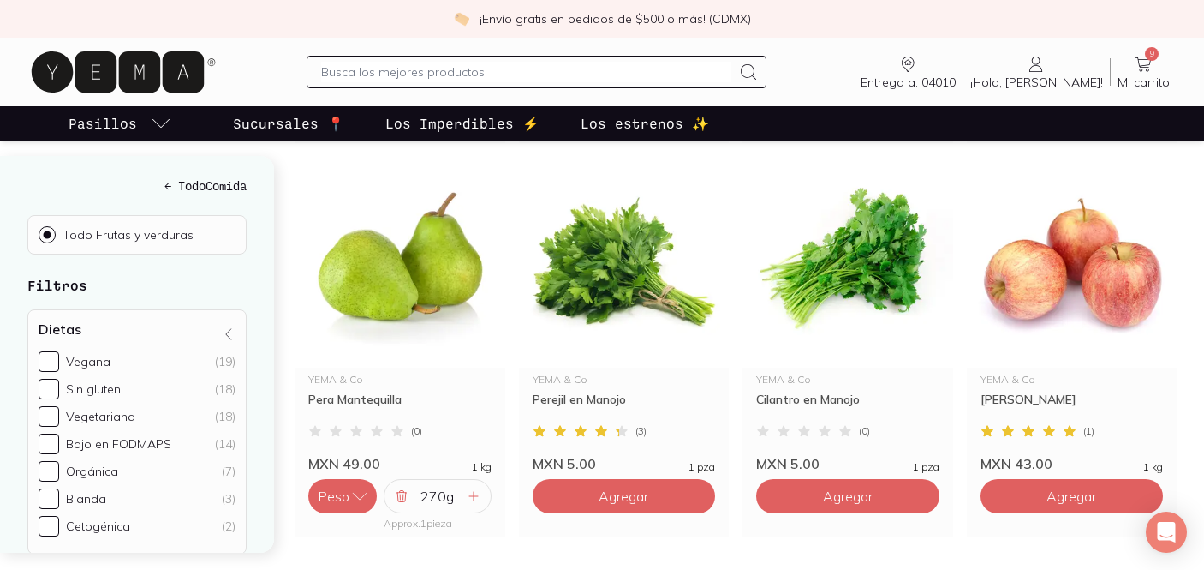
scroll to position [2931, 0]
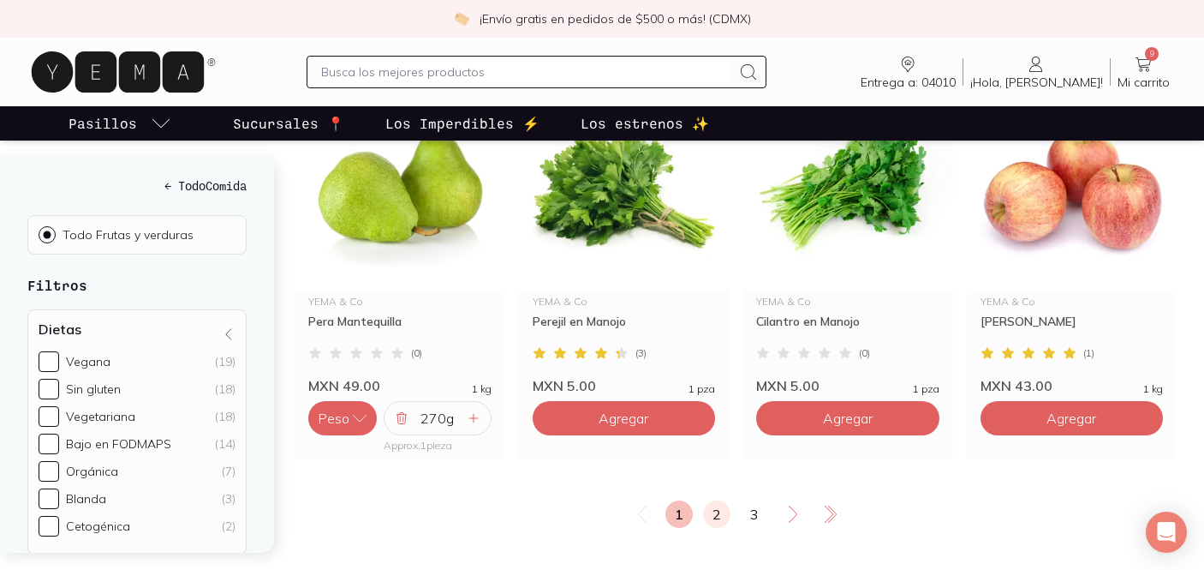
click at [723, 500] on link "2" at bounding box center [716, 513] width 27 height 27
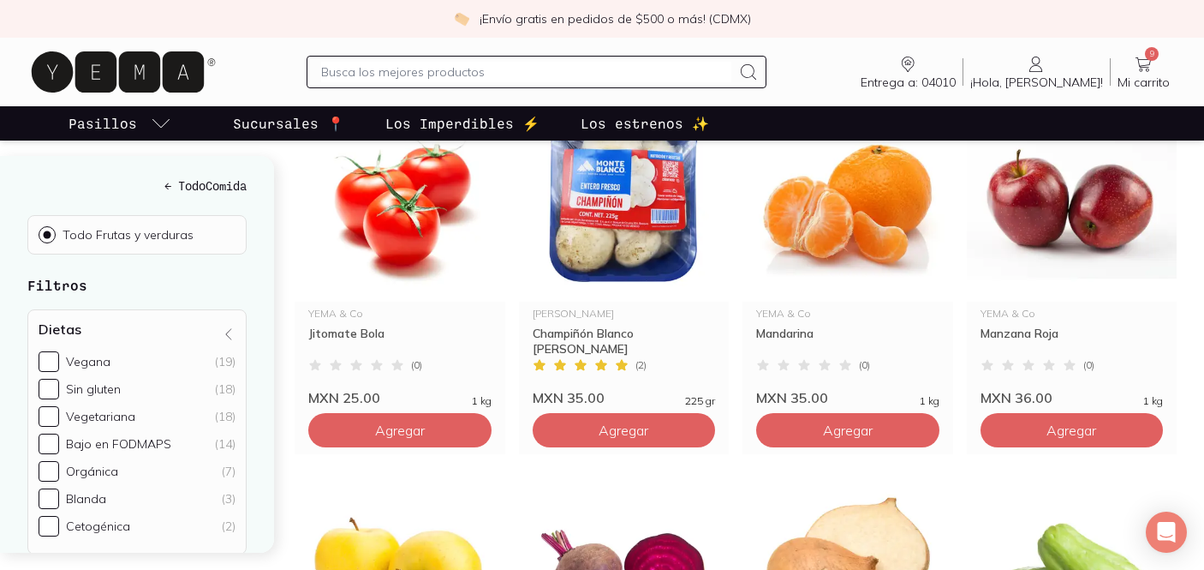
scroll to position [311, 0]
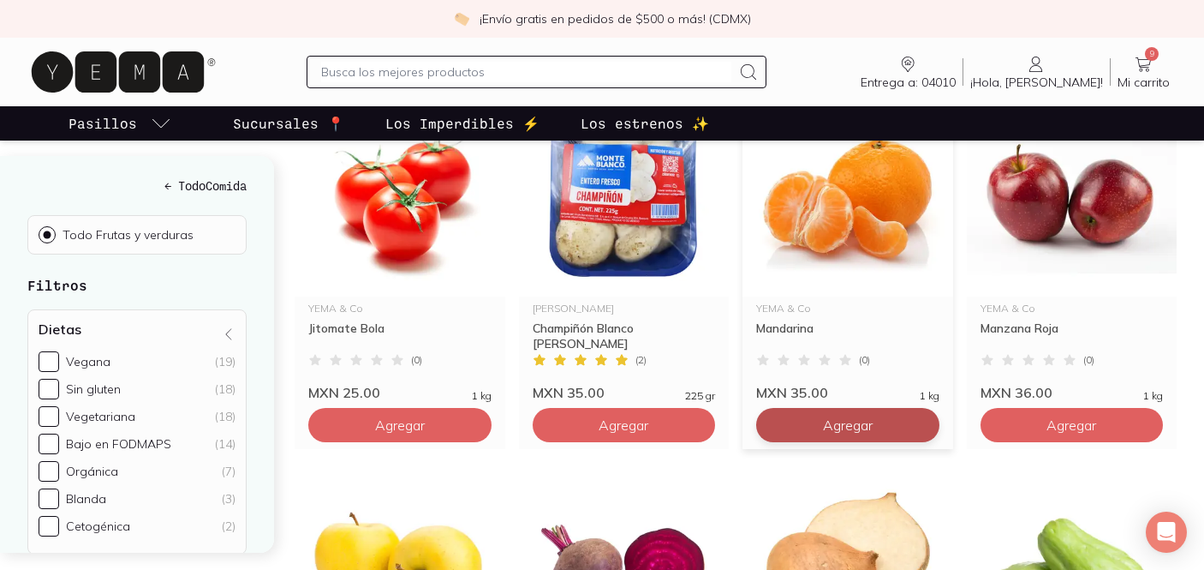
click at [813, 408] on button "Agregar" at bounding box center [847, 425] width 183 height 34
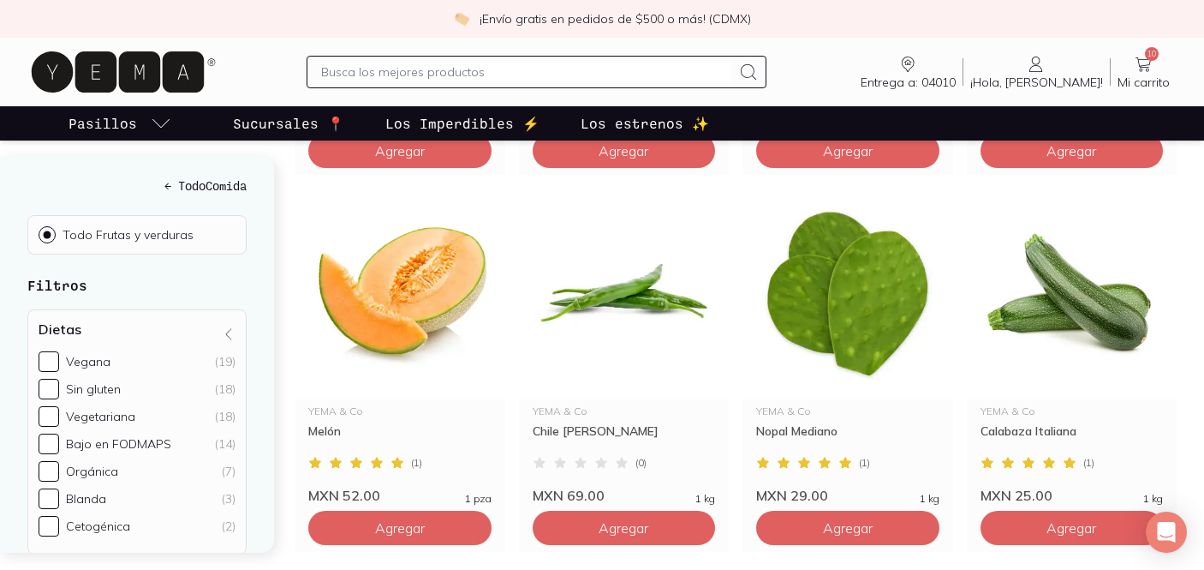
scroll to position [981, 0]
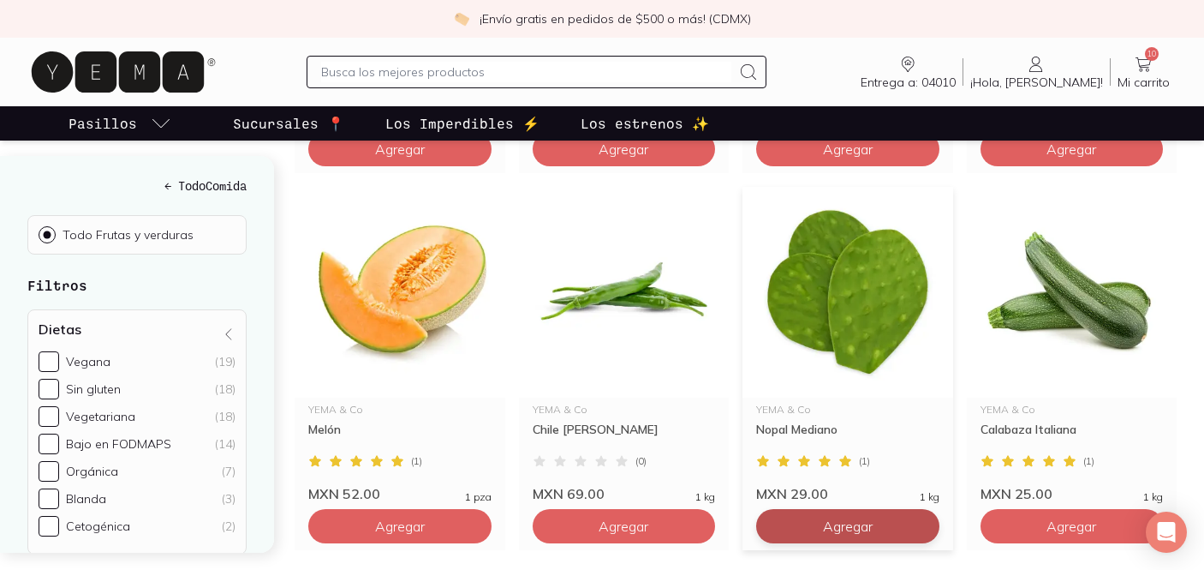
click at [844, 517] on span "Agregar" at bounding box center [848, 525] width 50 height 17
click at [924, 519] on icon at bounding box center [922, 526] width 14 height 14
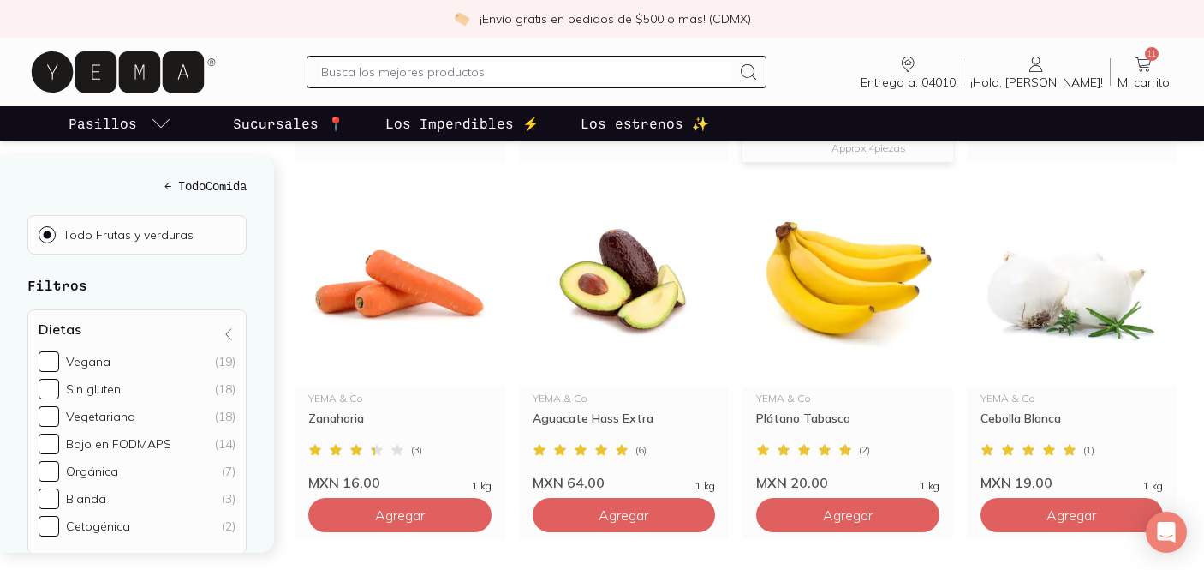
scroll to position [1405, 0]
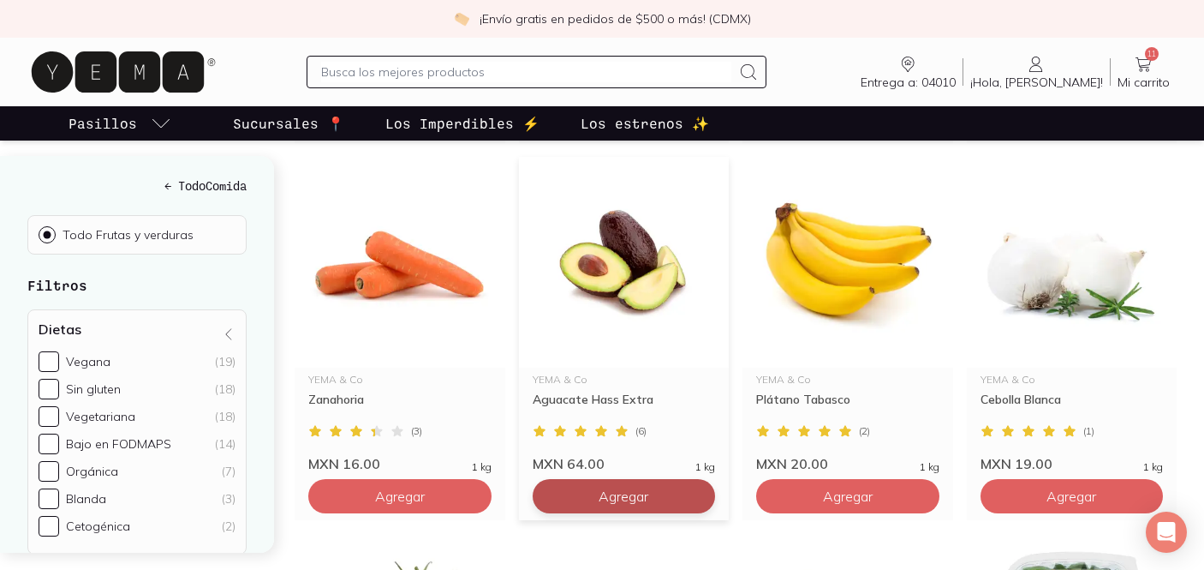
click at [646, 487] on span "Agregar" at bounding box center [624, 495] width 50 height 17
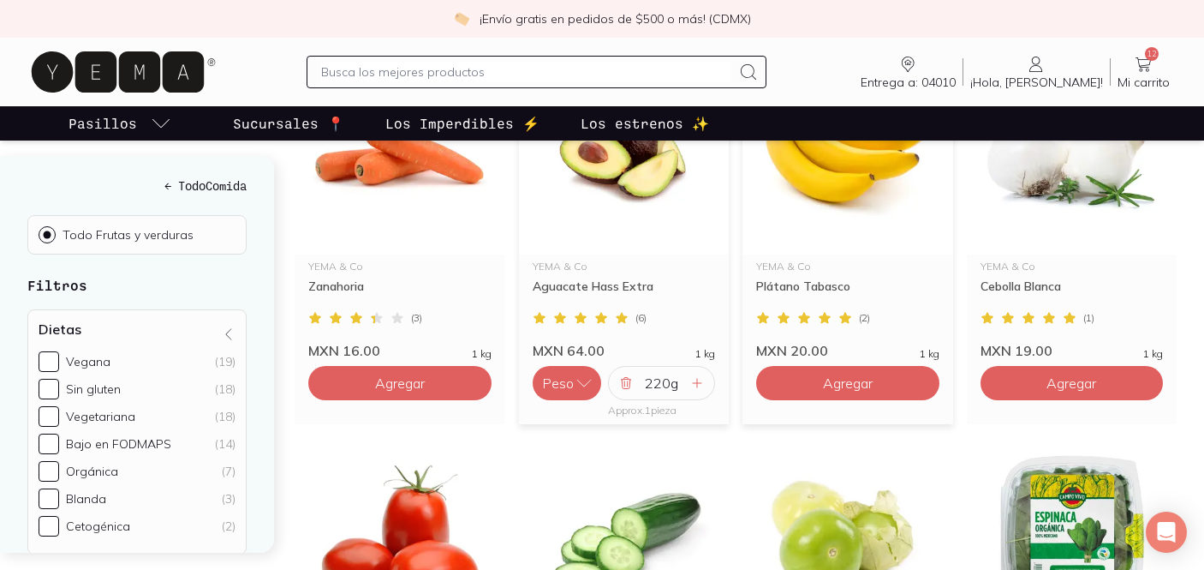
scroll to position [1523, 0]
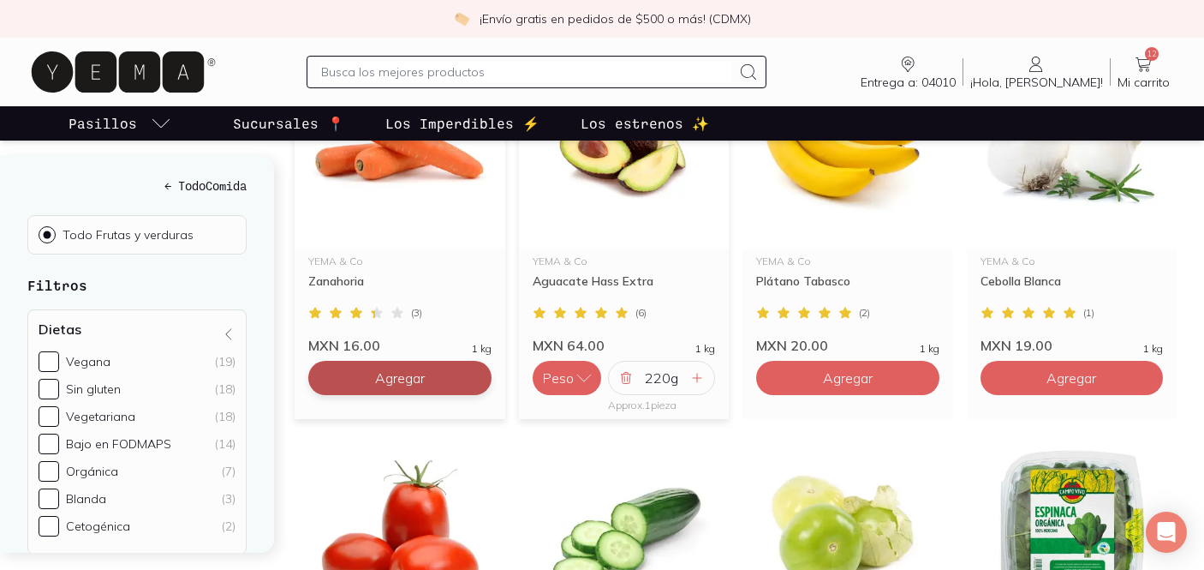
click at [402, 369] on span "Agregar" at bounding box center [400, 377] width 50 height 17
click at [474, 371] on icon at bounding box center [474, 378] width 14 height 14
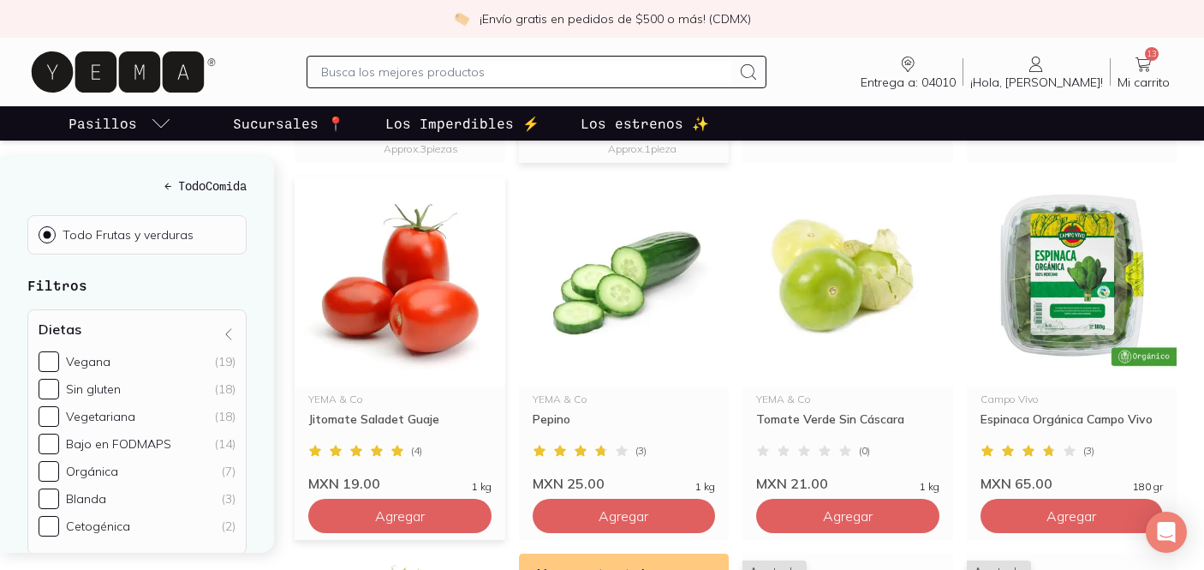
scroll to position [1797, 0]
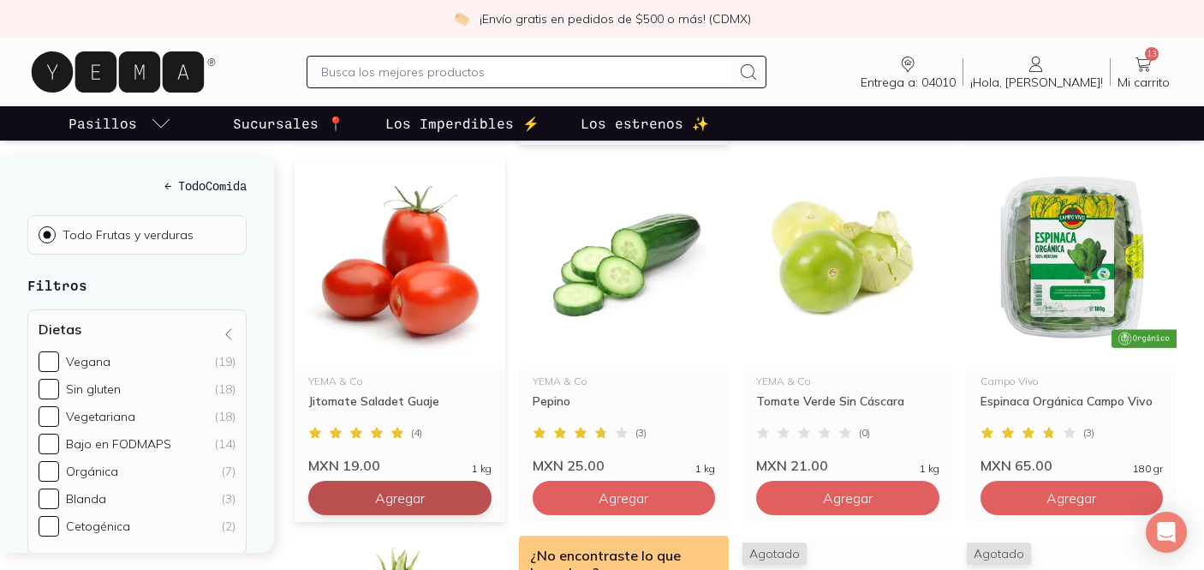
click at [460, 480] on button "Agregar" at bounding box center [399, 497] width 183 height 34
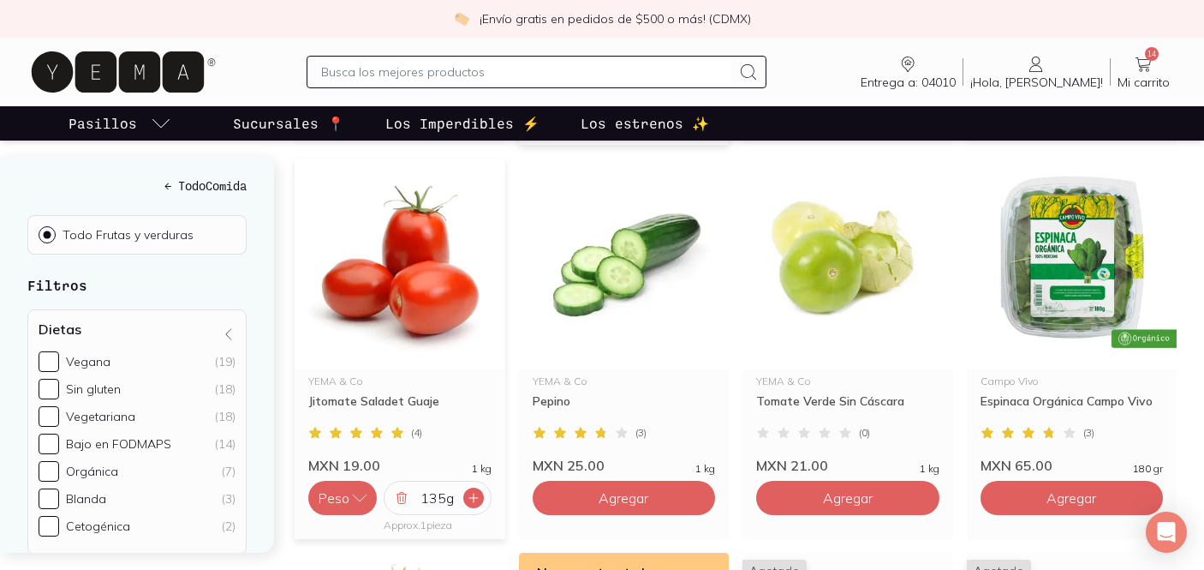
click at [472, 491] on icon at bounding box center [474, 498] width 14 height 14
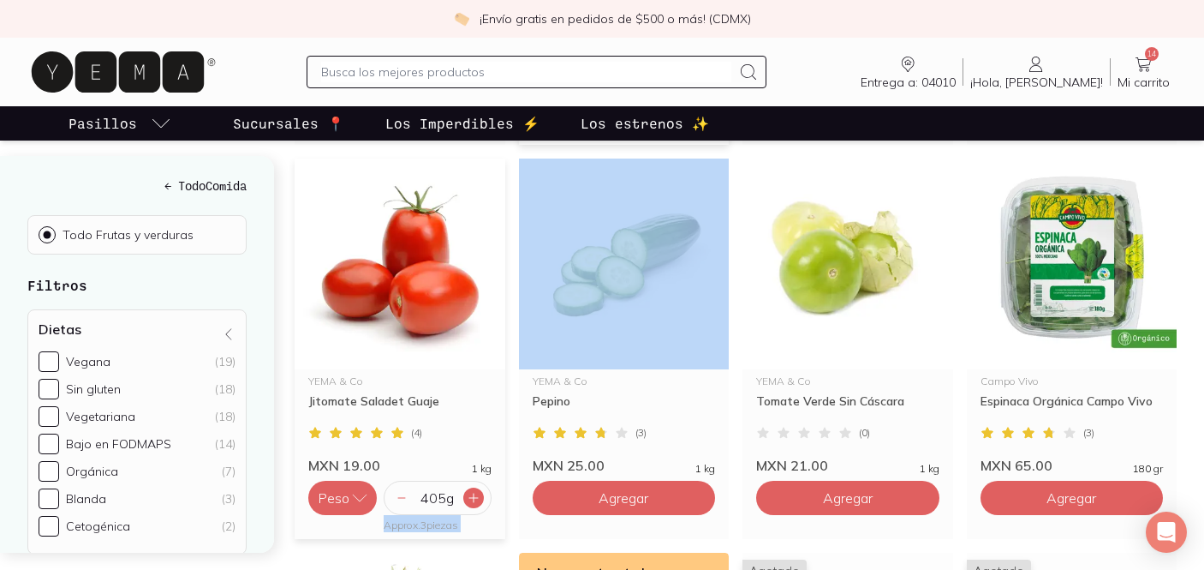
click at [472, 491] on icon at bounding box center [474, 498] width 14 height 14
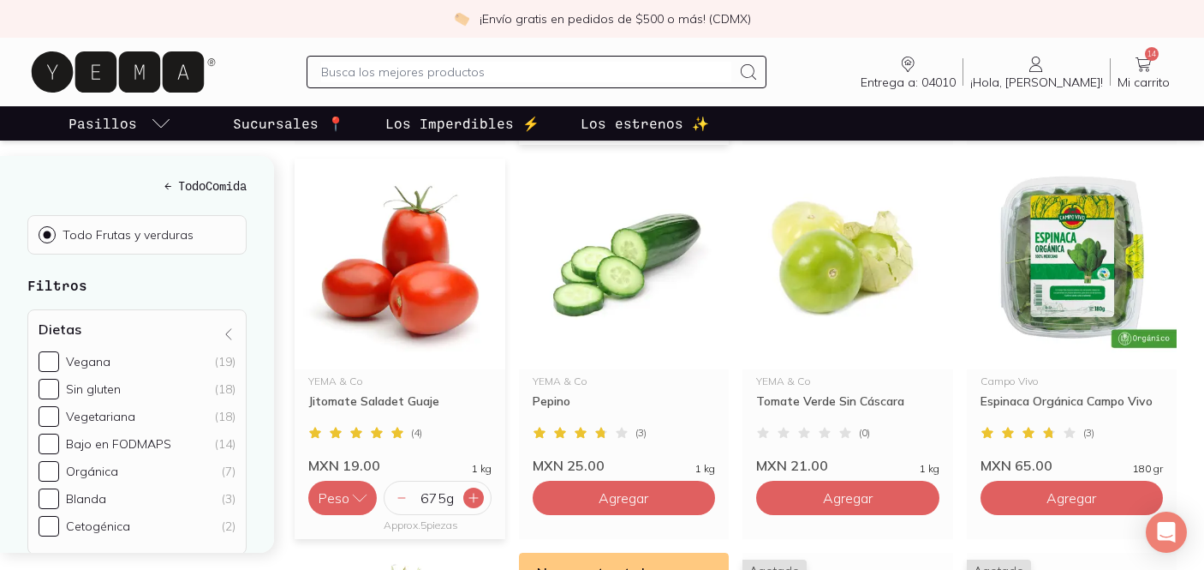
click at [472, 491] on icon at bounding box center [474, 498] width 14 height 14
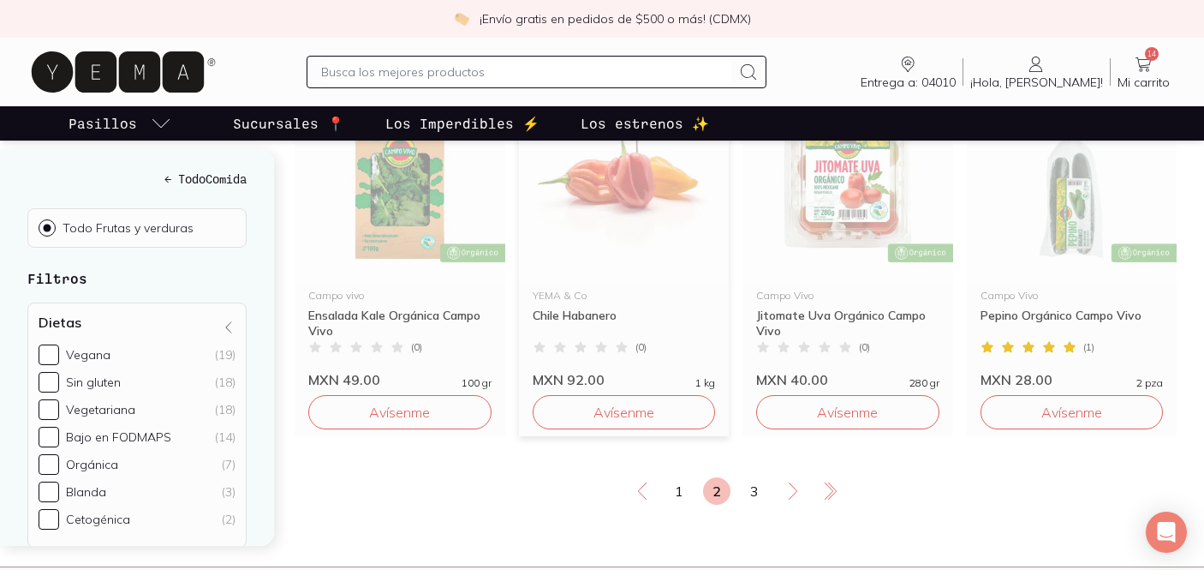
scroll to position [3033, 0]
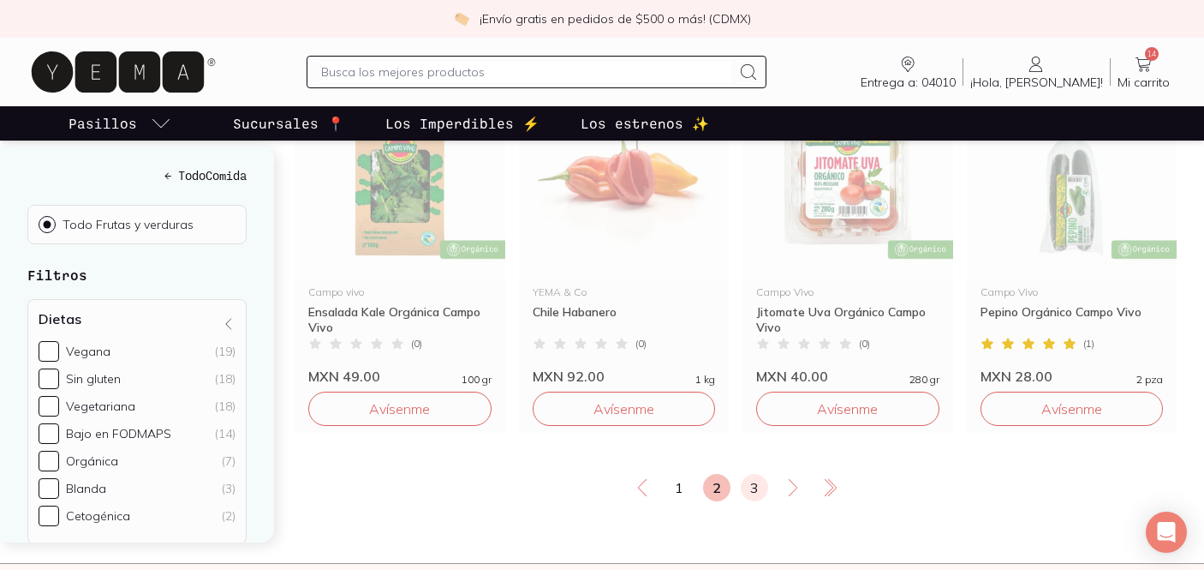
click at [759, 474] on link "3" at bounding box center [754, 487] width 27 height 27
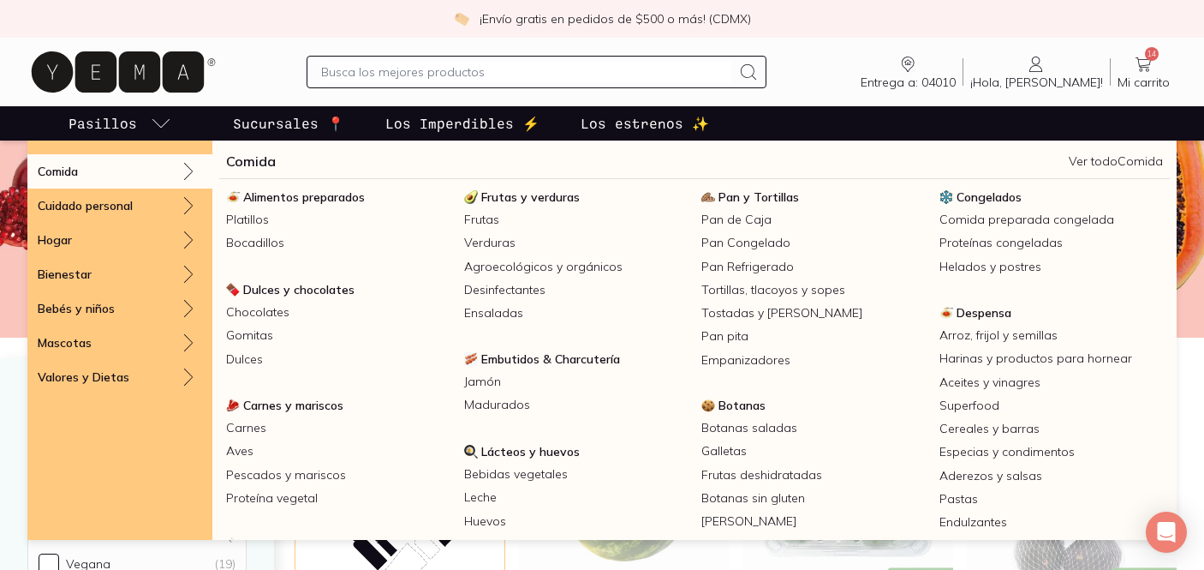
click at [152, 123] on icon "pasillo-todos-link" at bounding box center [161, 123] width 21 height 21
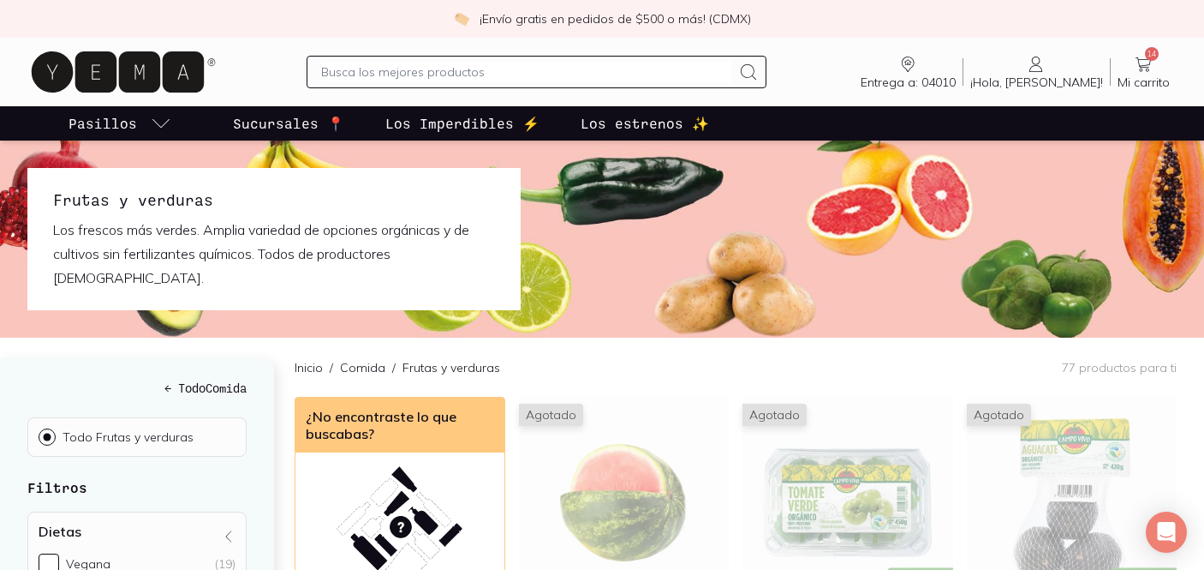
click at [152, 123] on icon "pasillo-todos-link" at bounding box center [161, 123] width 21 height 21
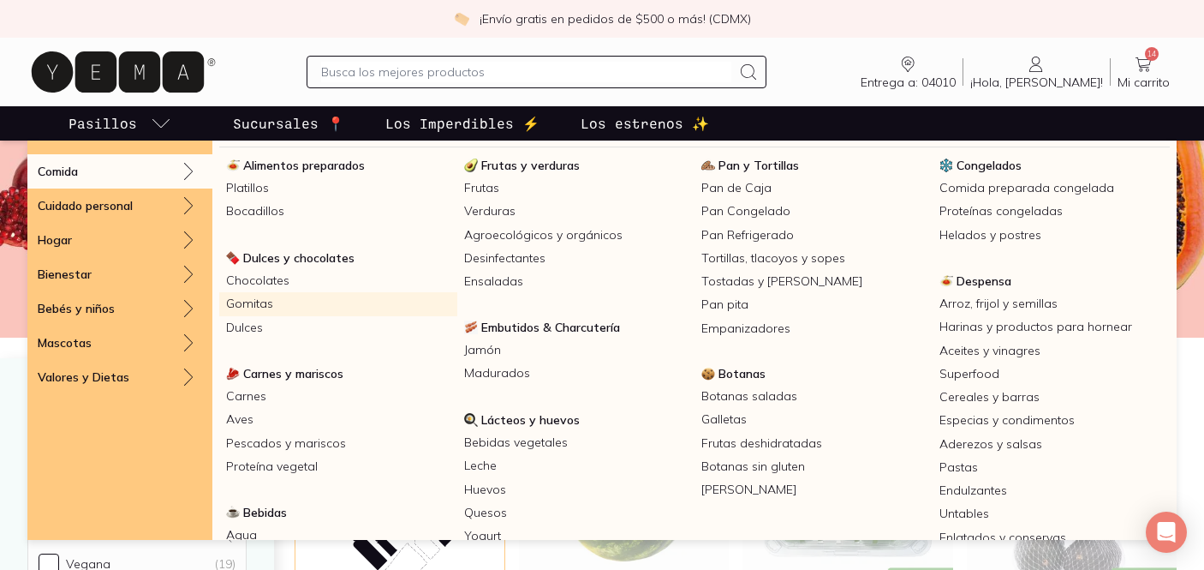
scroll to position [36, 0]
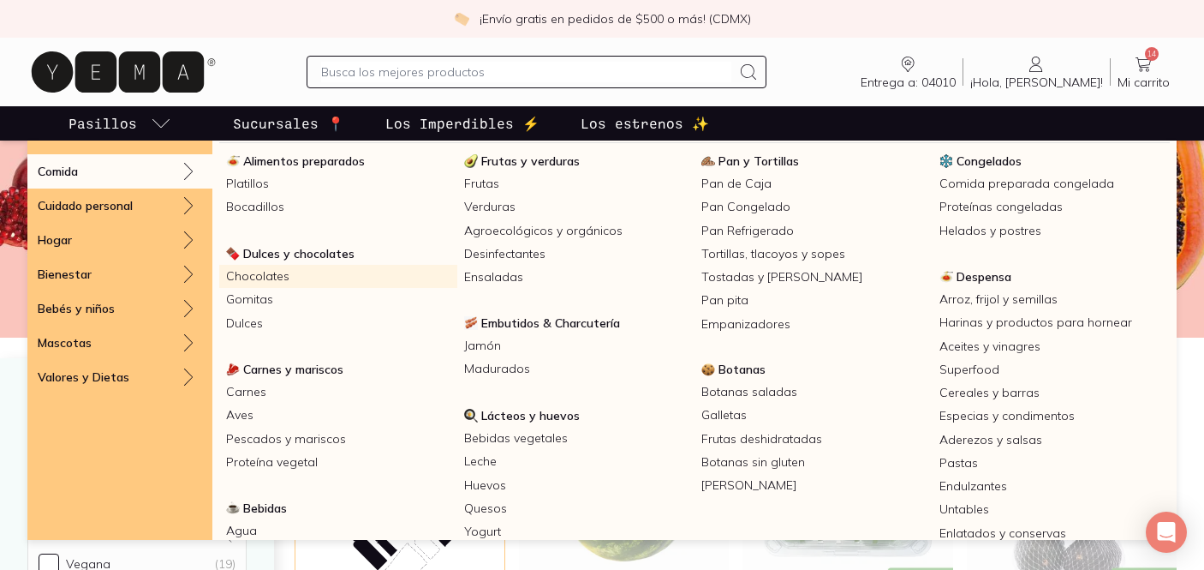
click at [323, 277] on link "Chocolates" at bounding box center [338, 276] width 238 height 23
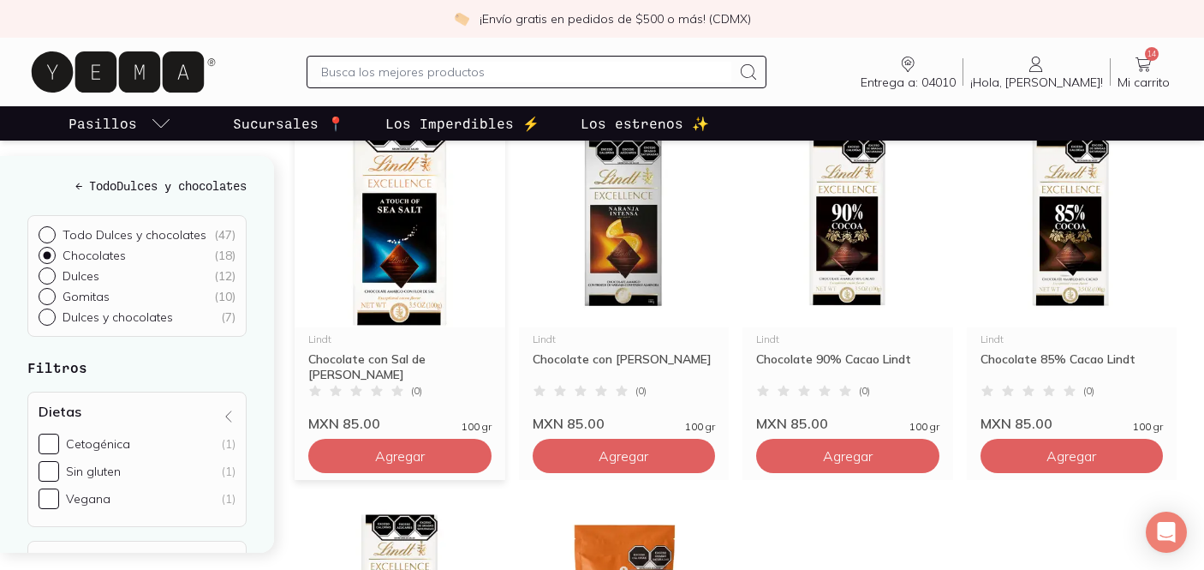
scroll to position [1366, 0]
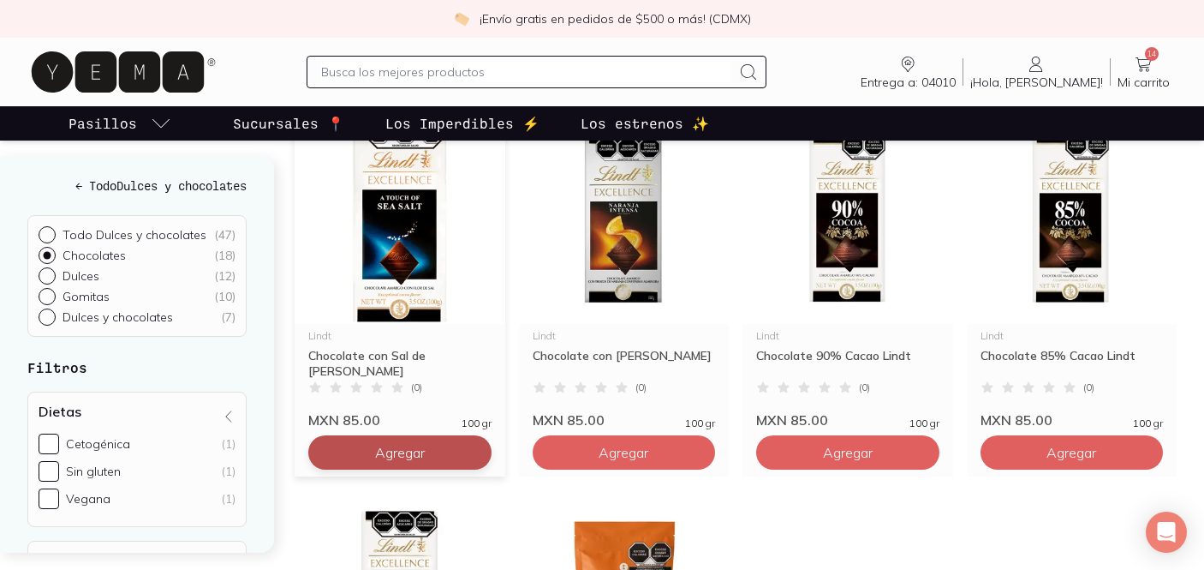
click at [397, 442] on button "Agregar" at bounding box center [399, 452] width 183 height 34
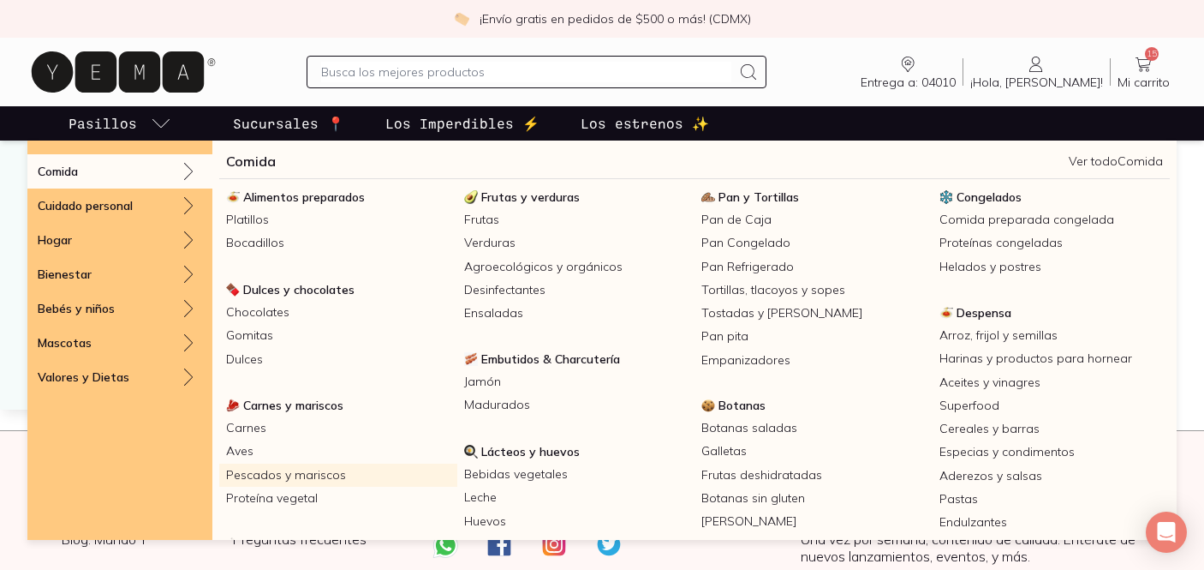
scroll to position [1, 0]
click at [381, 478] on link "Pescados y mariscos" at bounding box center [338, 473] width 238 height 23
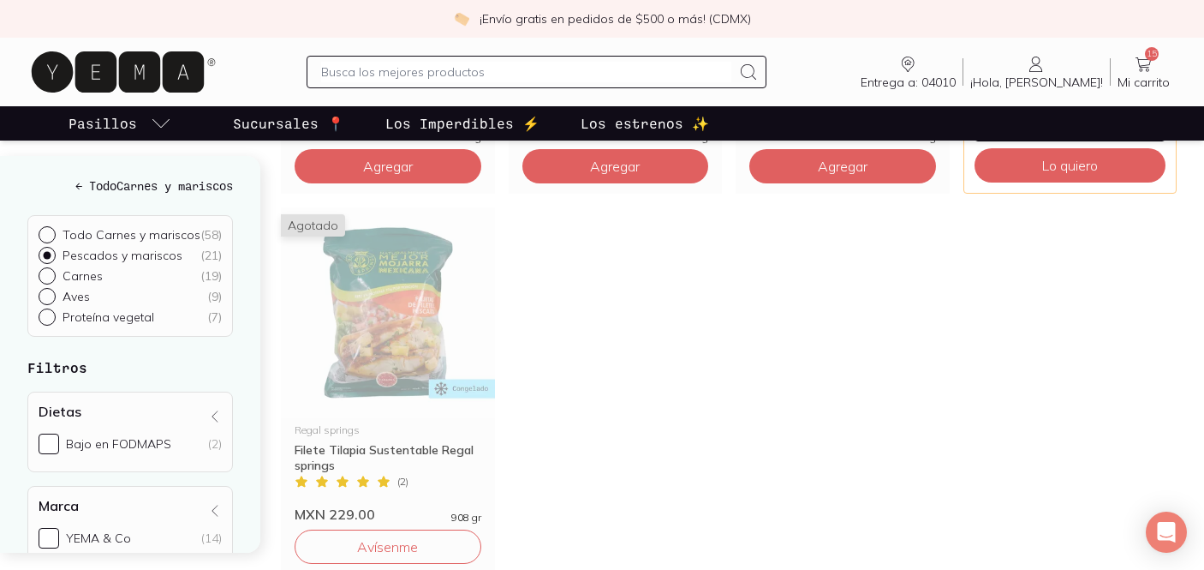
scroll to position [1889, 0]
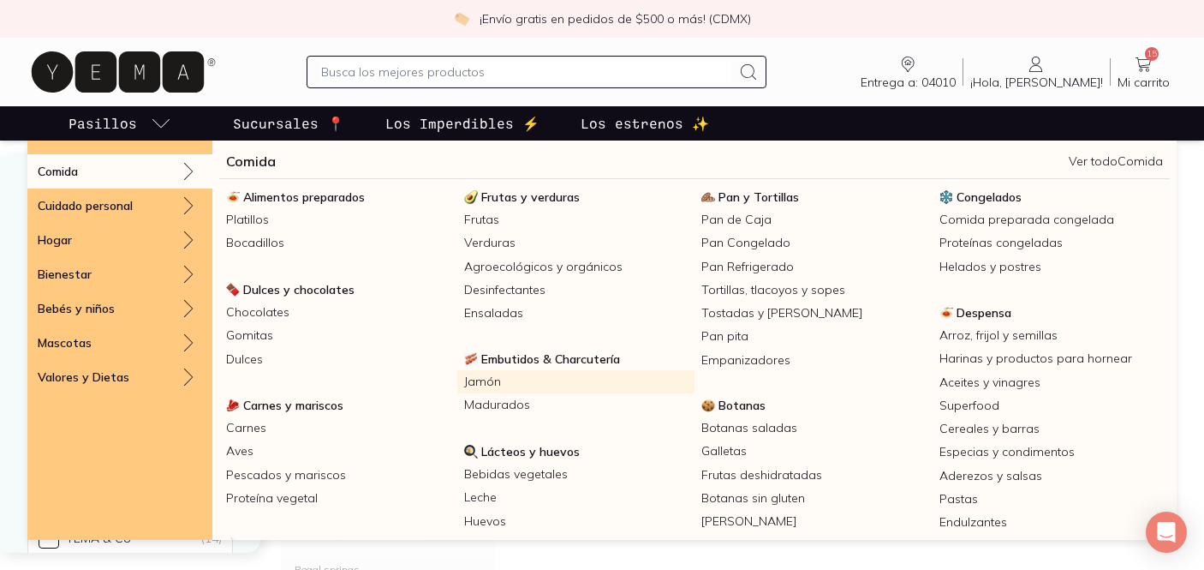
click at [474, 378] on link "Jamón" at bounding box center [576, 381] width 238 height 23
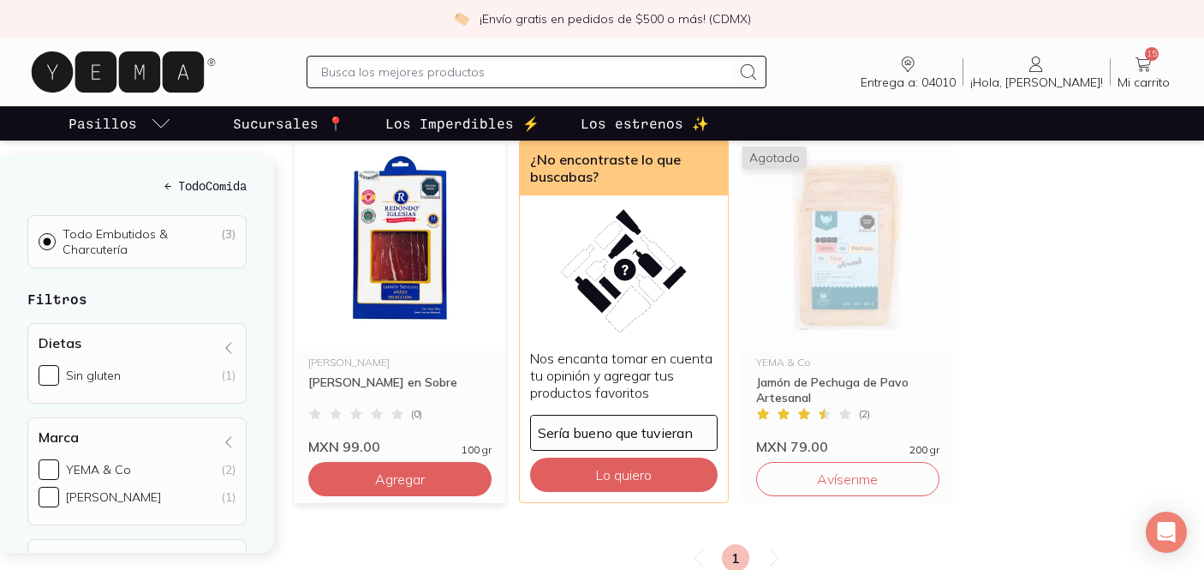
scroll to position [432, 0]
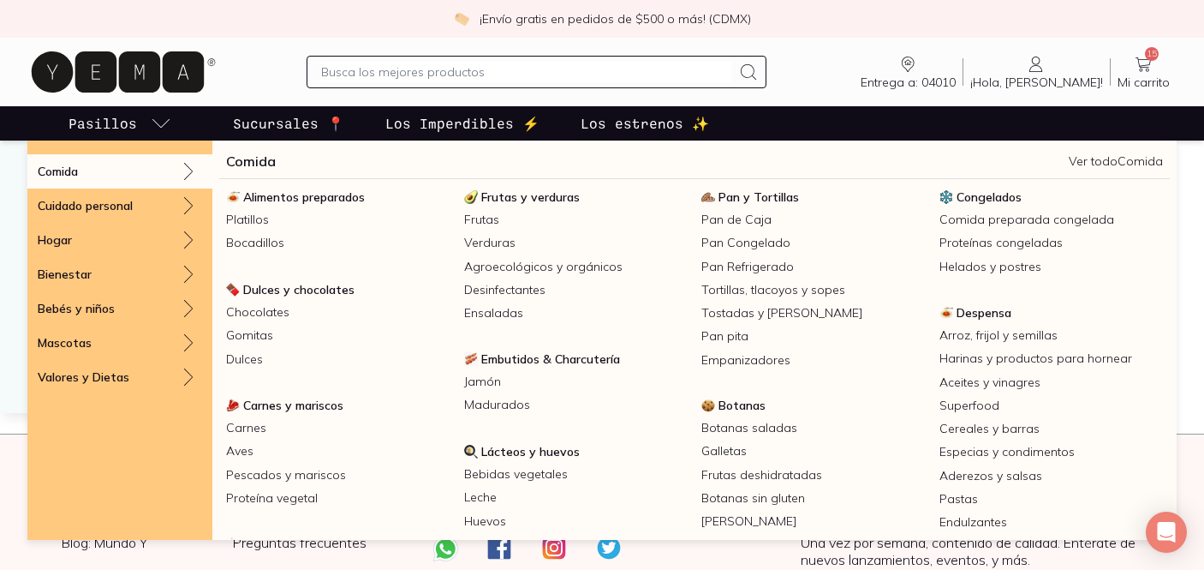
click at [159, 116] on icon "pasillo-todos-link" at bounding box center [161, 123] width 21 height 21
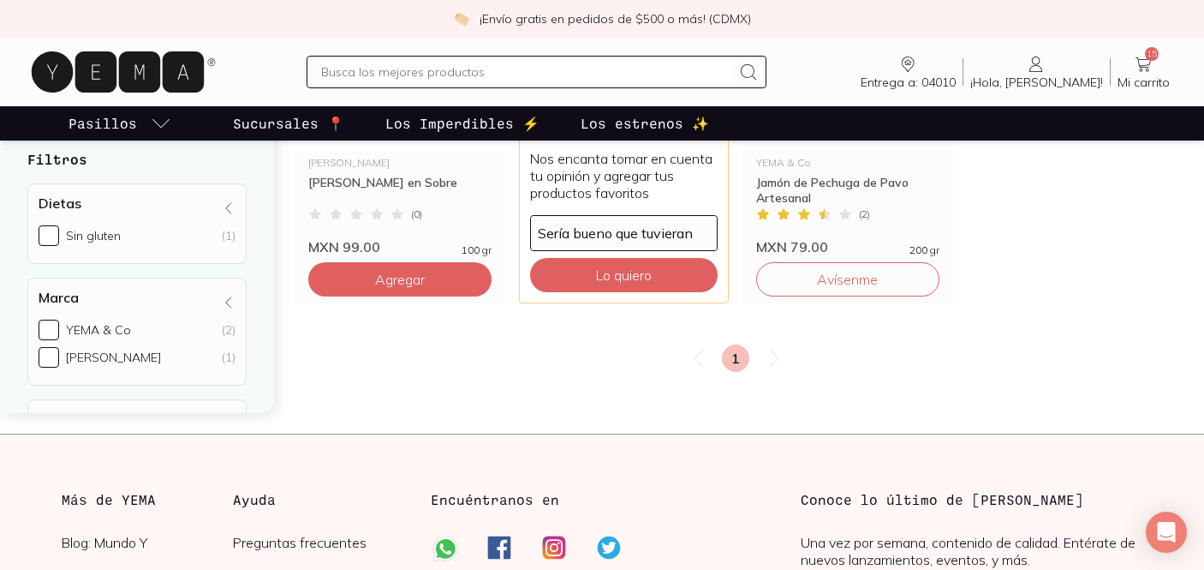
click at [159, 116] on icon "pasillo-todos-link" at bounding box center [161, 123] width 21 height 21
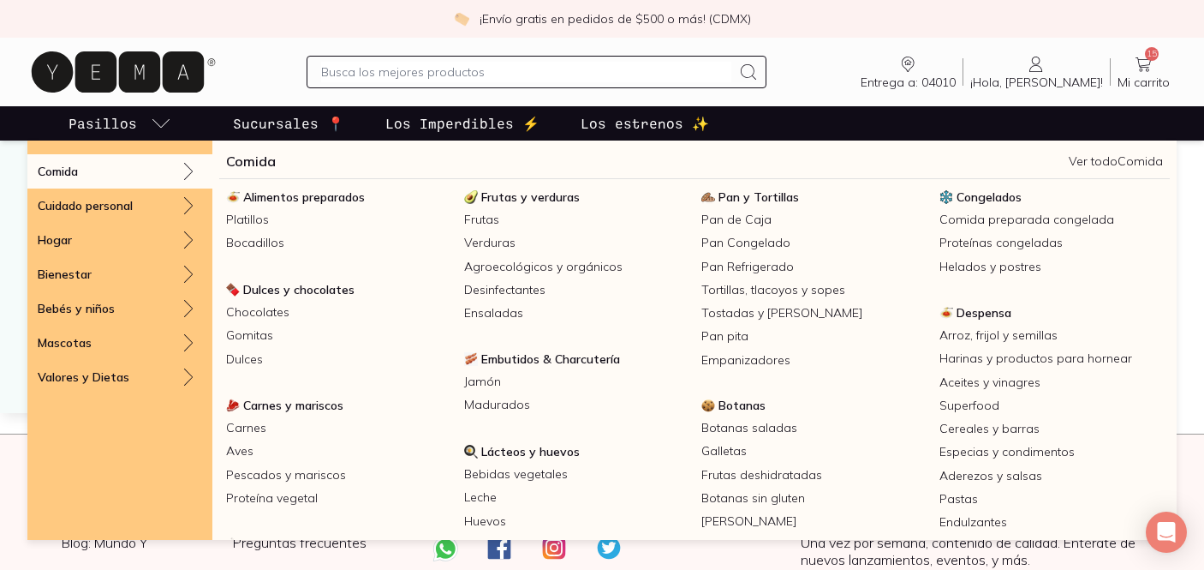
click at [158, 119] on icon "pasillo-todos-link" at bounding box center [161, 123] width 21 height 21
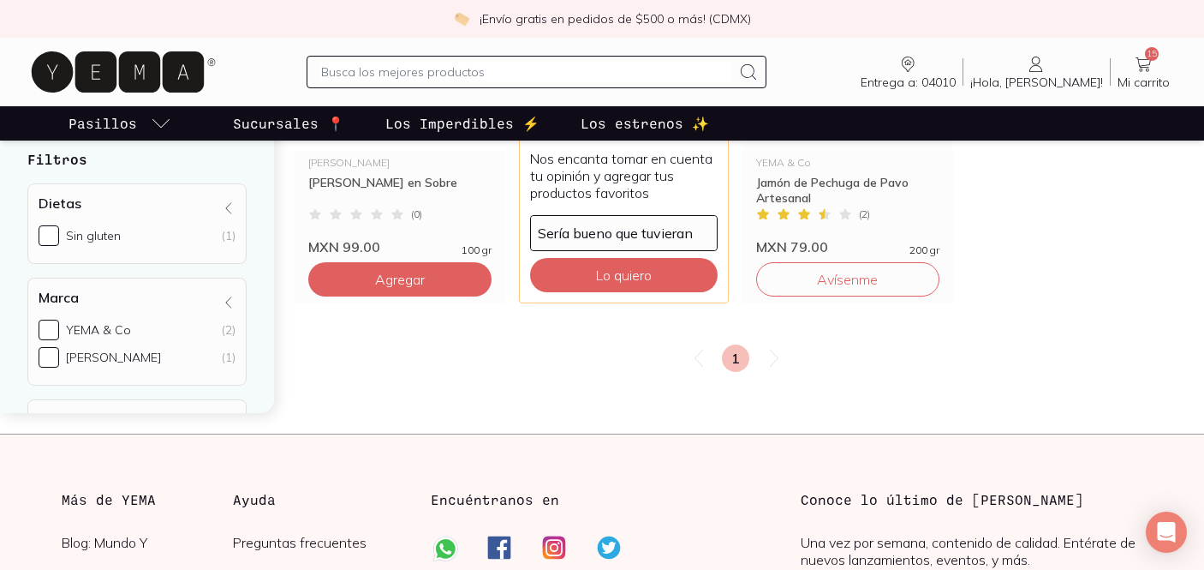
click at [158, 119] on icon "pasillo-todos-link" at bounding box center [161, 123] width 21 height 21
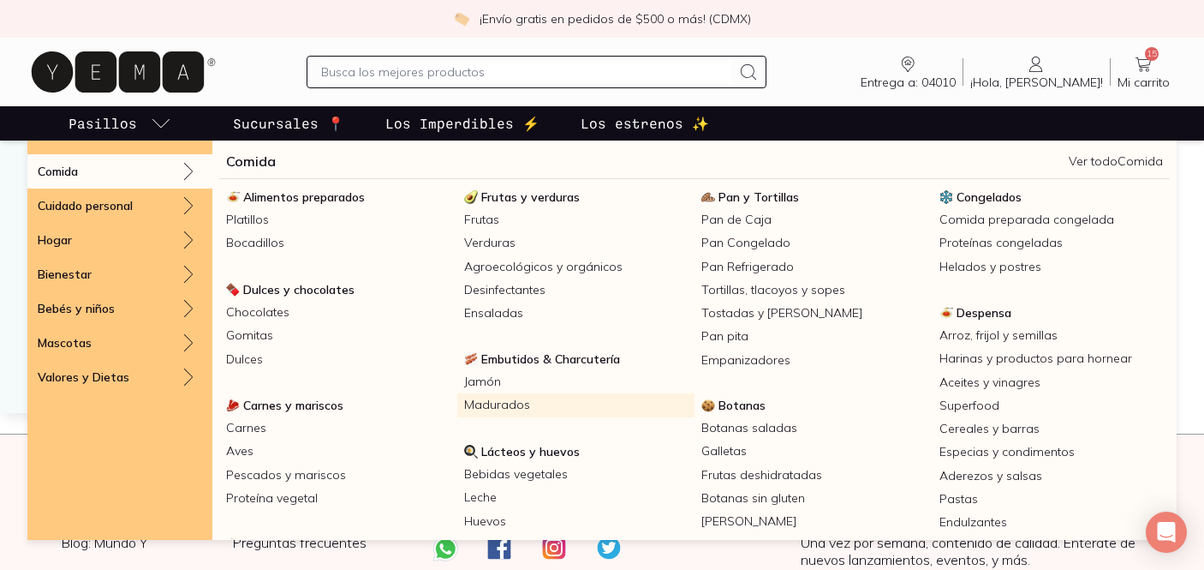
click at [495, 403] on link "Madurados" at bounding box center [576, 404] width 238 height 23
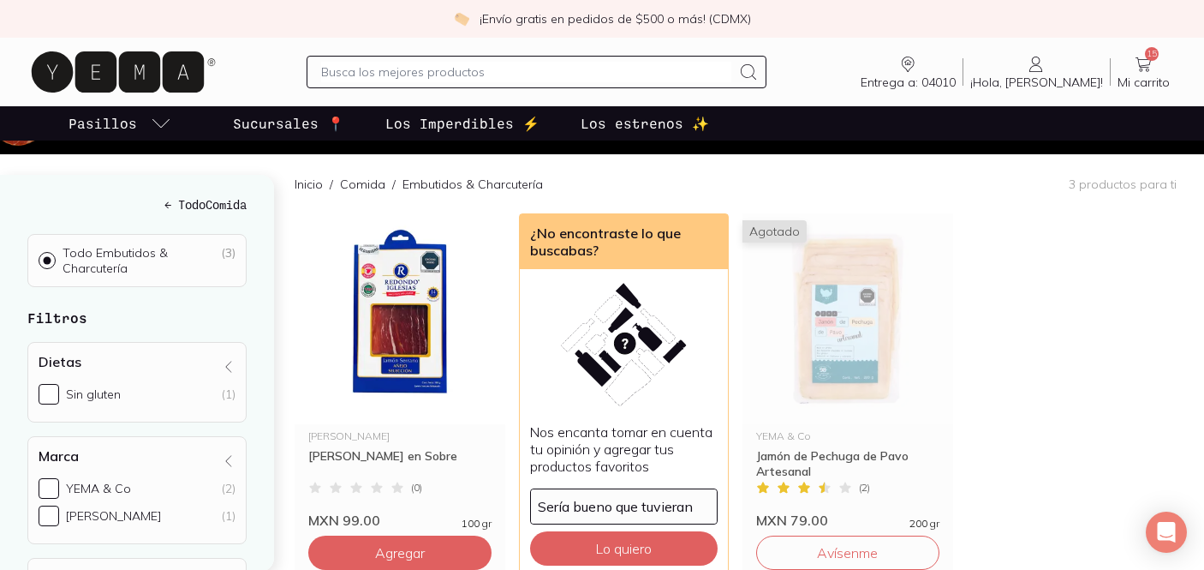
scroll to position [136, 0]
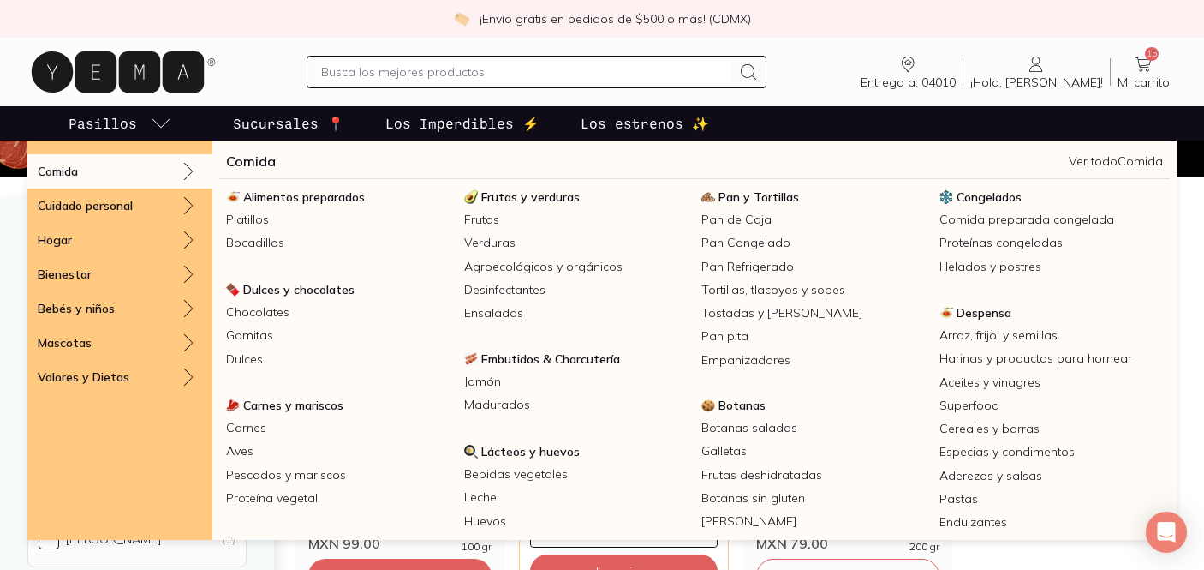
click at [161, 121] on icon "pasillo-todos-link" at bounding box center [161, 123] width 21 height 21
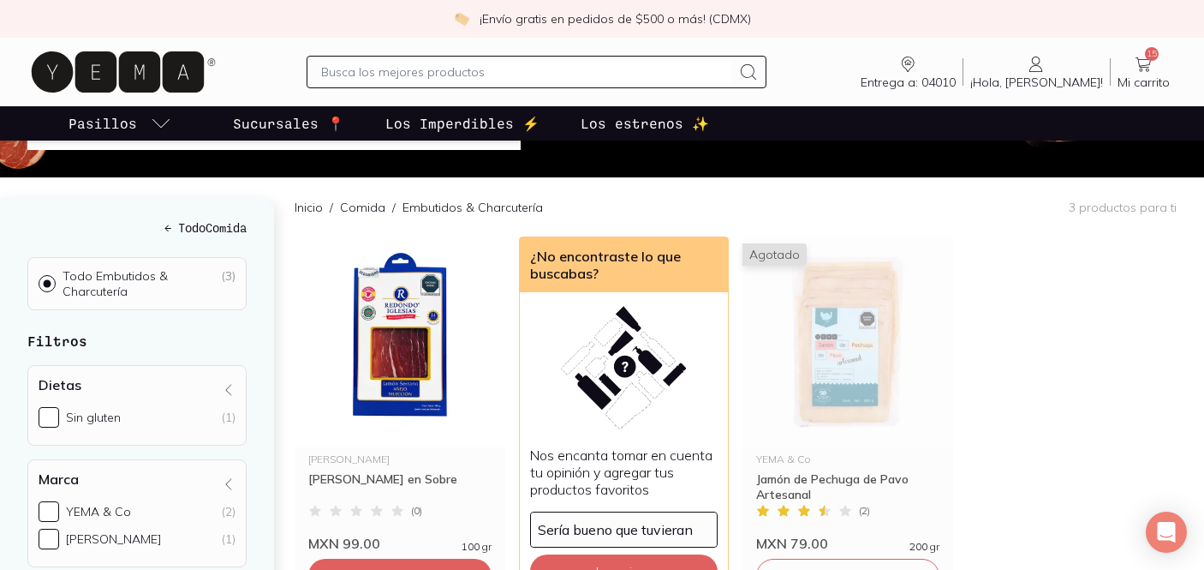
click at [161, 121] on icon "pasillo-todos-link" at bounding box center [161, 123] width 21 height 21
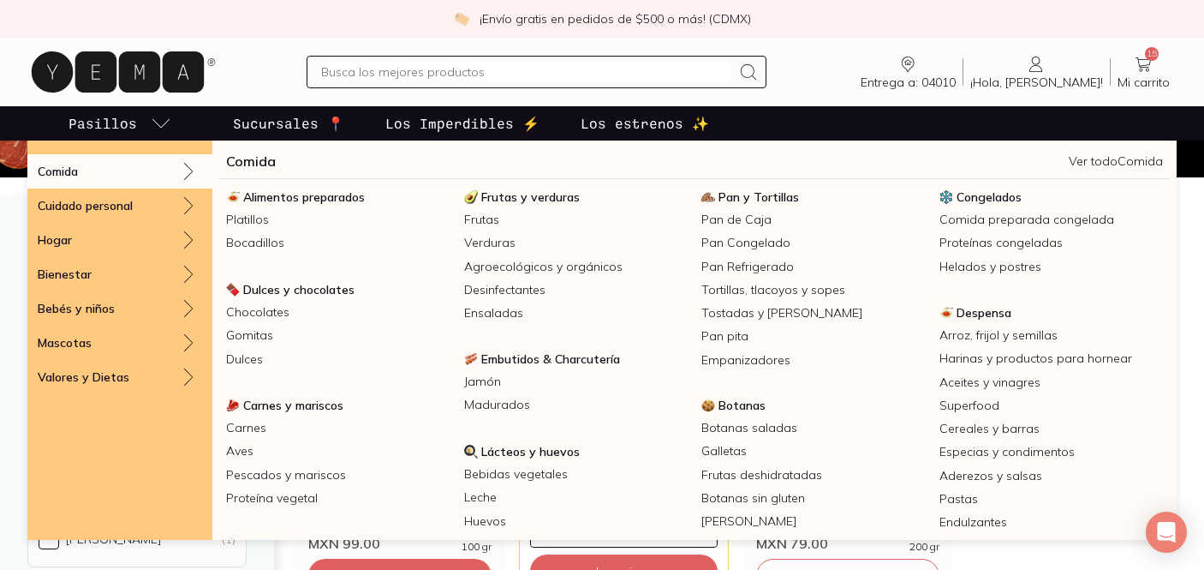
click at [160, 115] on icon "pasillo-todos-link" at bounding box center [161, 123] width 21 height 21
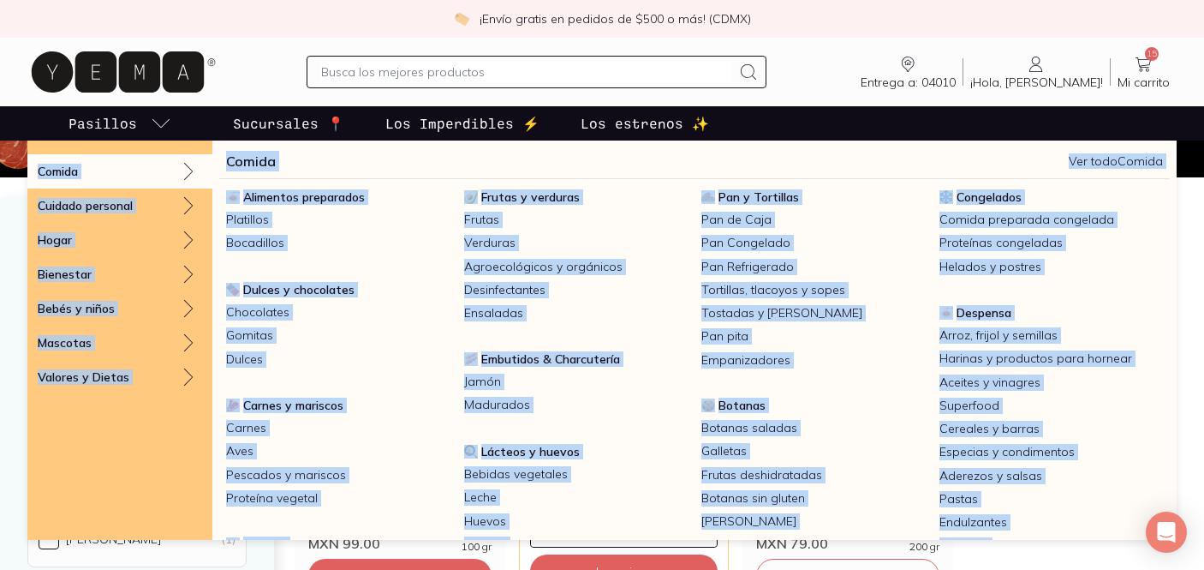
click at [160, 115] on icon "pasillo-todos-link" at bounding box center [161, 123] width 21 height 21
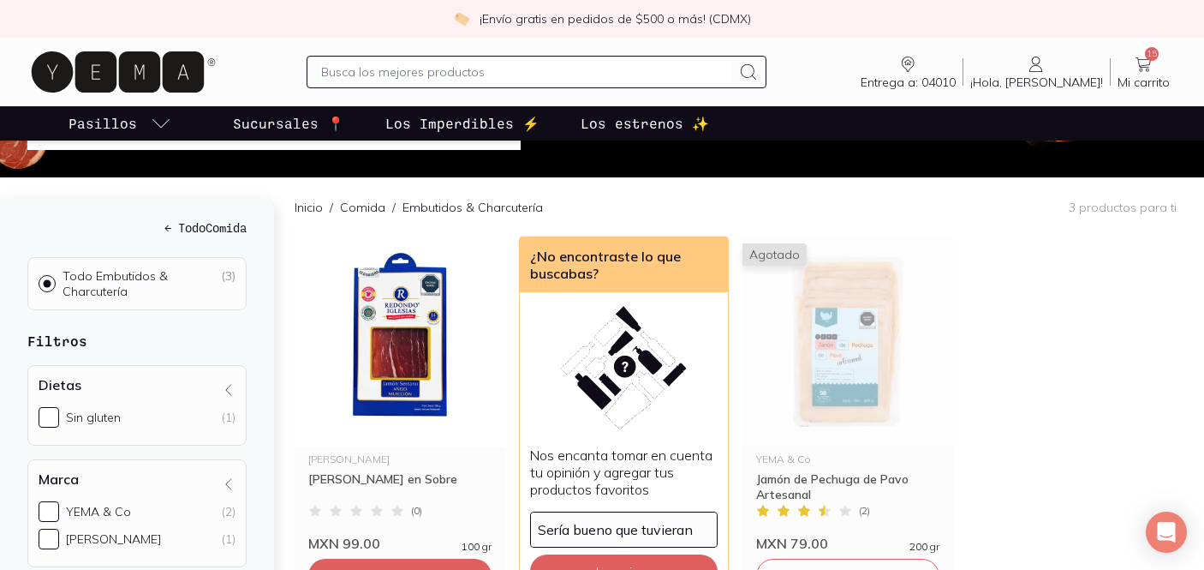
click at [160, 115] on icon "pasillo-todos-link" at bounding box center [161, 123] width 21 height 21
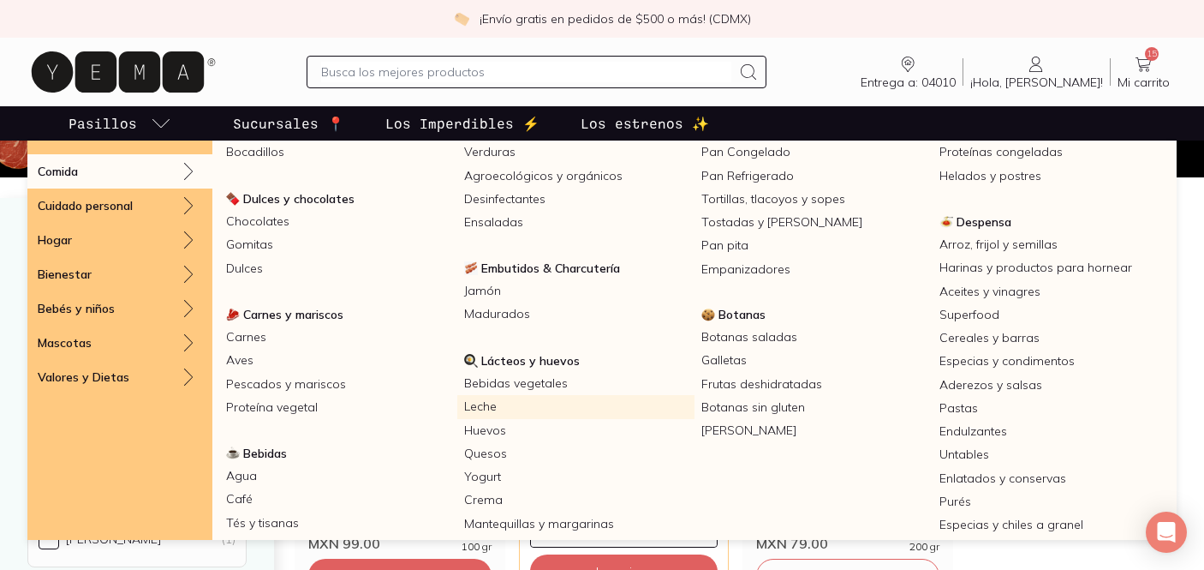
scroll to position [95, 0]
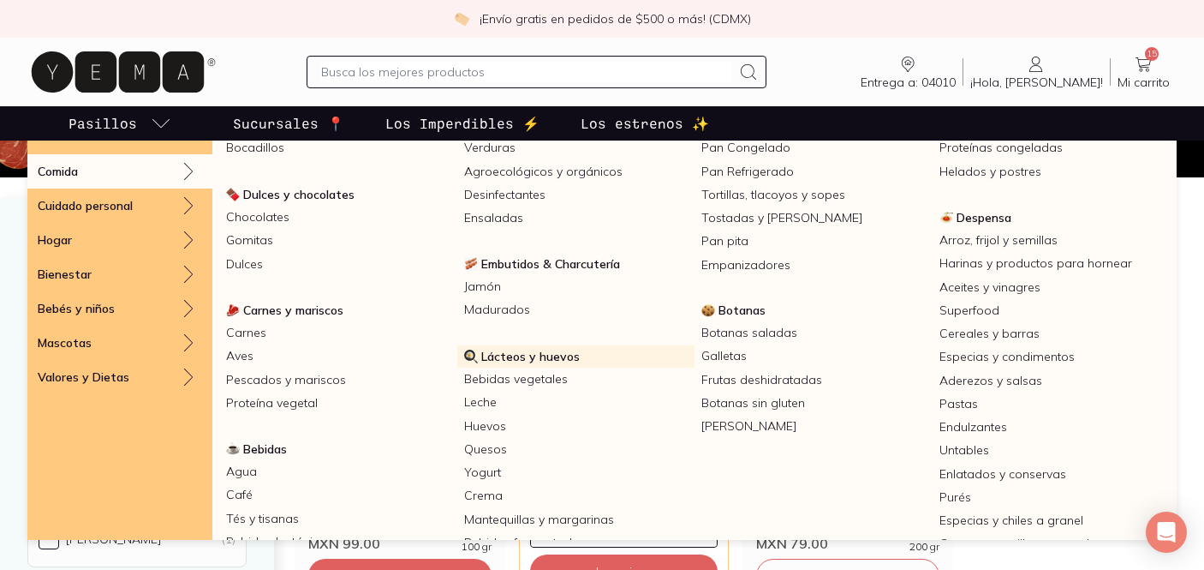
click at [569, 354] on span "Lácteos y huevos" at bounding box center [530, 356] width 98 height 15
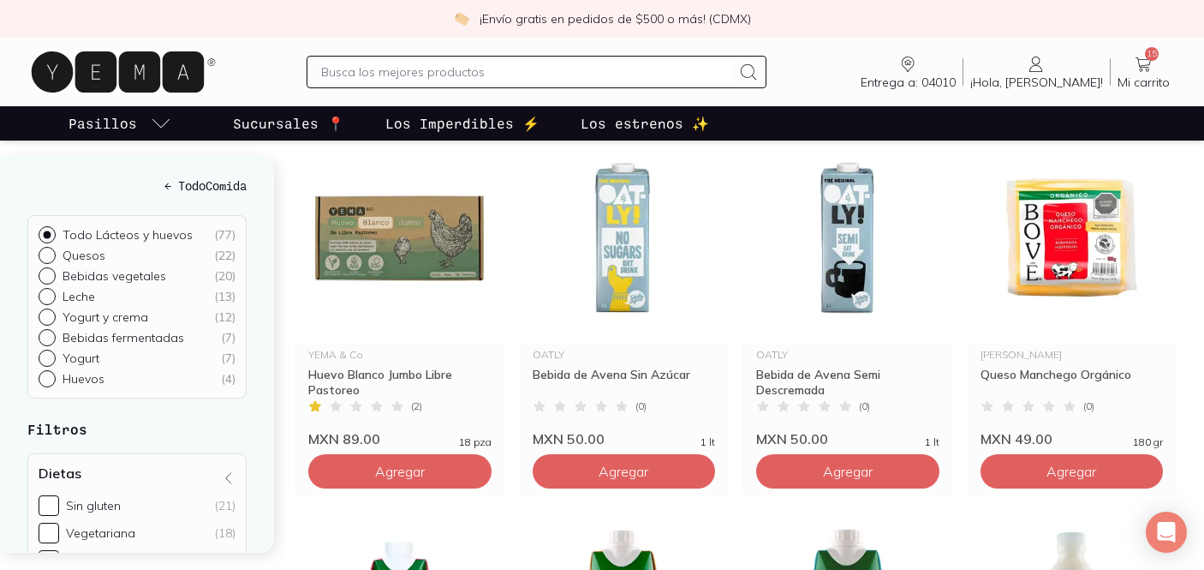
scroll to position [639, 0]
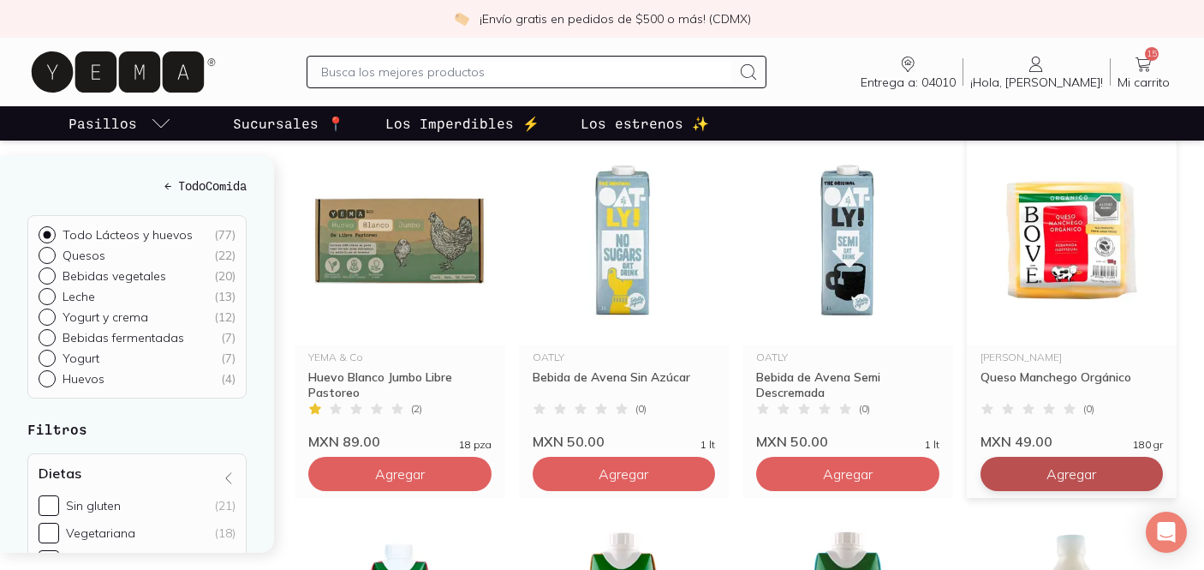
click at [1095, 465] on span "Agregar" at bounding box center [1072, 473] width 50 height 17
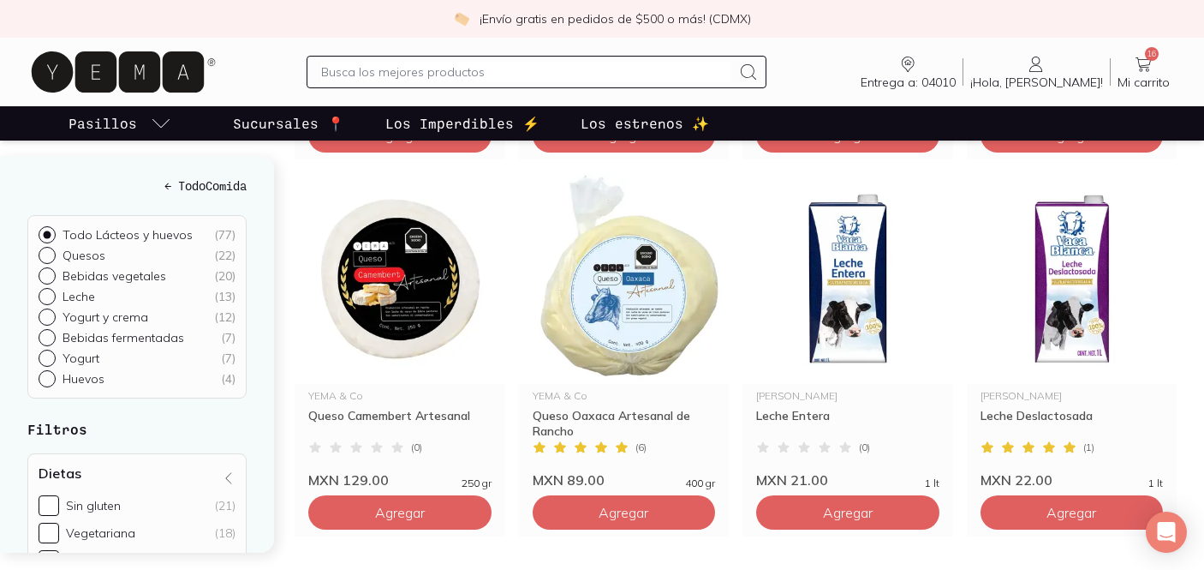
scroll to position [2890, 0]
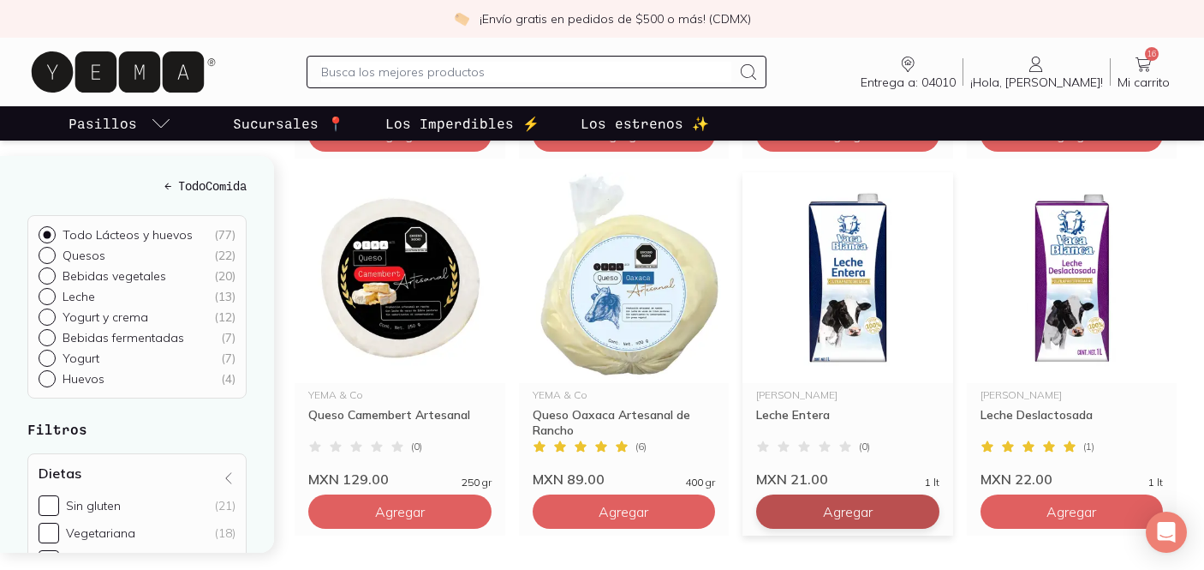
click at [866, 503] on span "Agregar" at bounding box center [848, 511] width 50 height 17
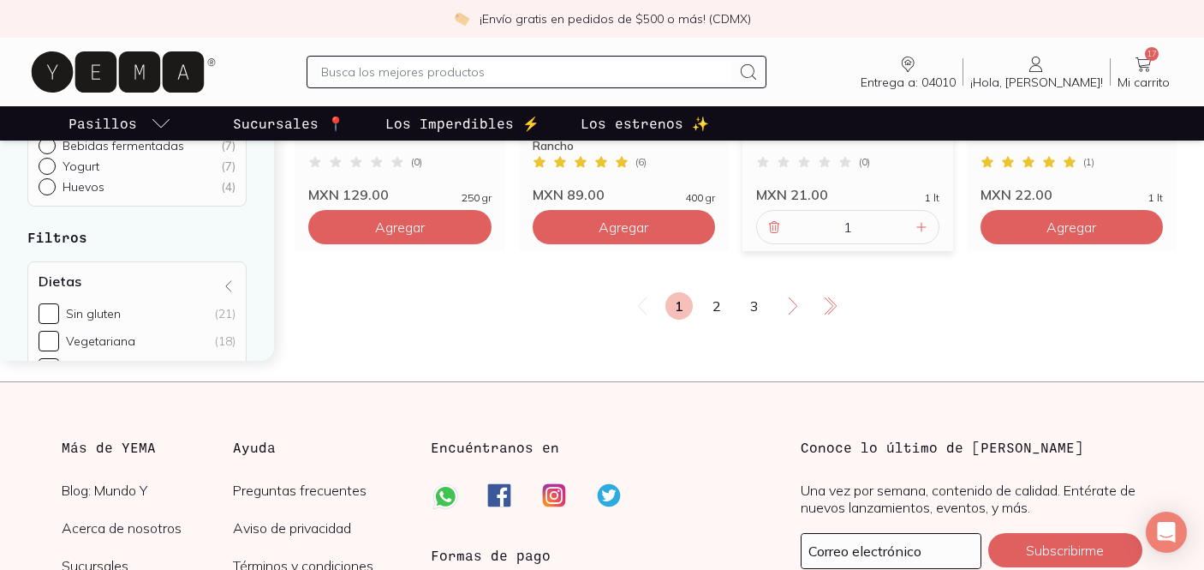
scroll to position [3151, 0]
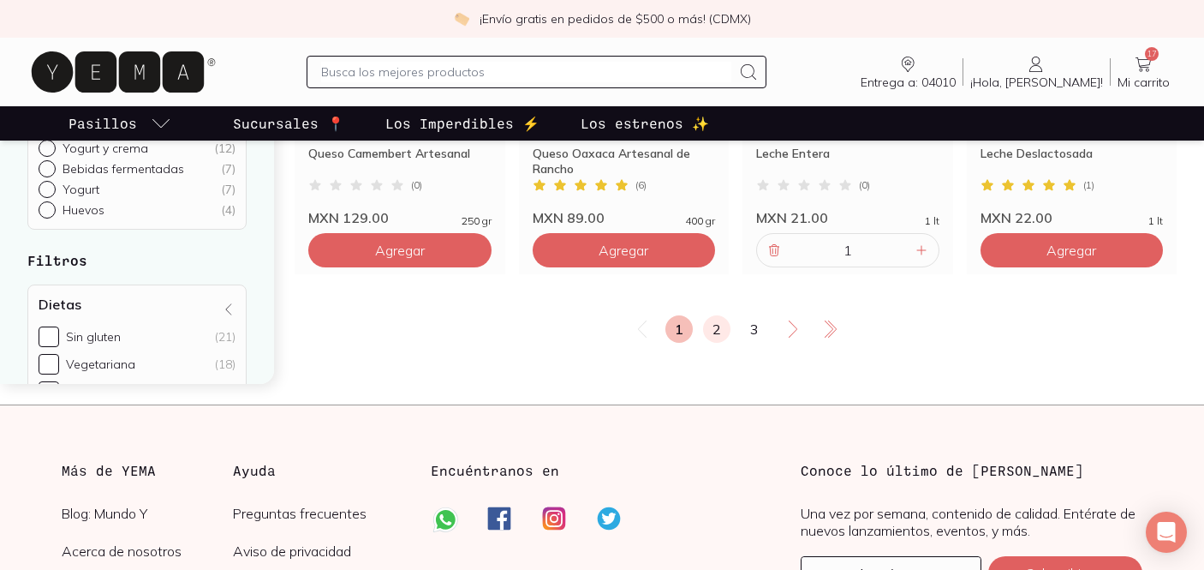
click at [716, 315] on link "2" at bounding box center [716, 328] width 27 height 27
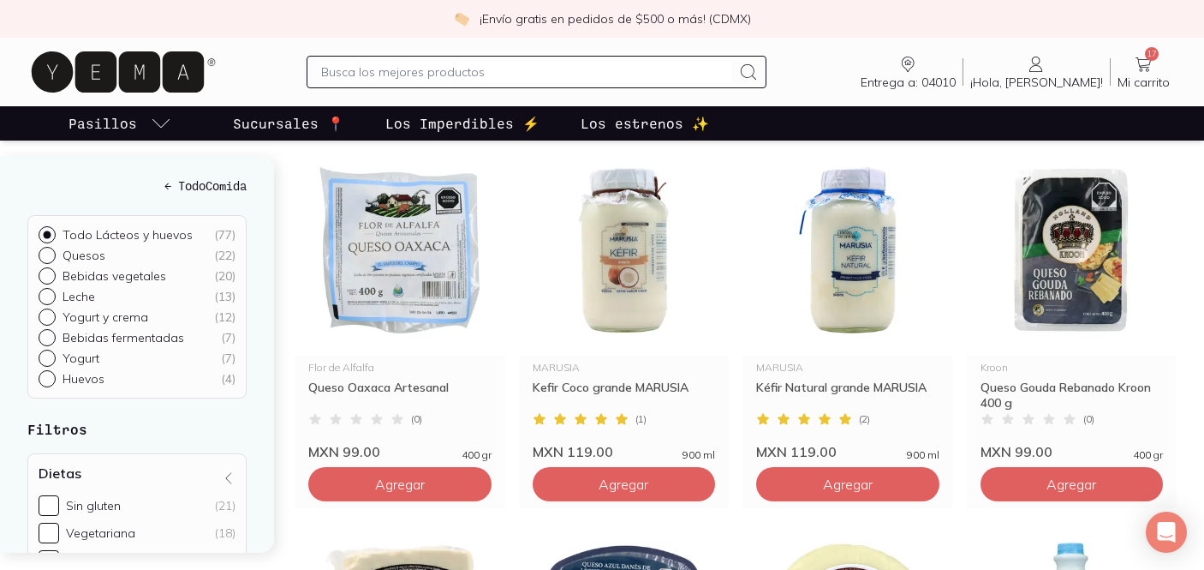
scroll to position [627, 0]
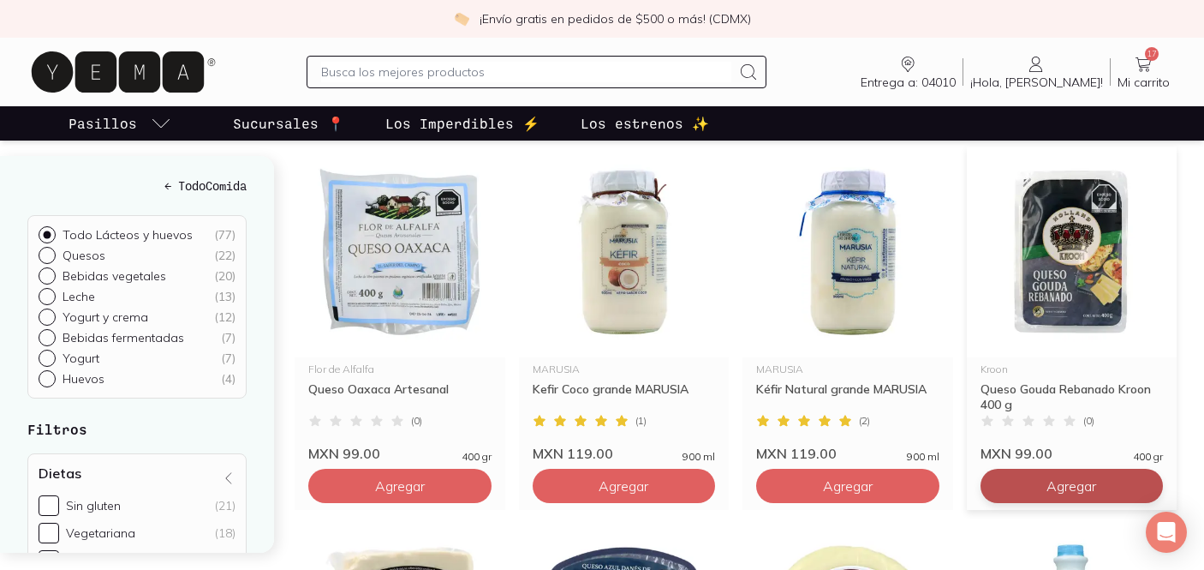
click at [1114, 468] on button "Agregar" at bounding box center [1072, 485] width 183 height 34
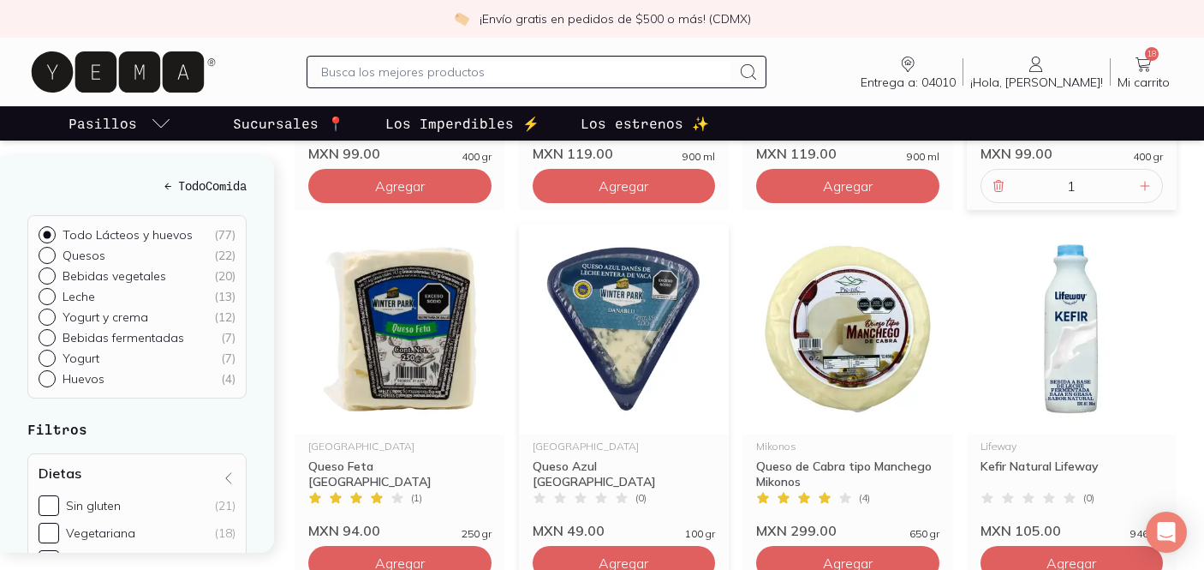
scroll to position [956, 0]
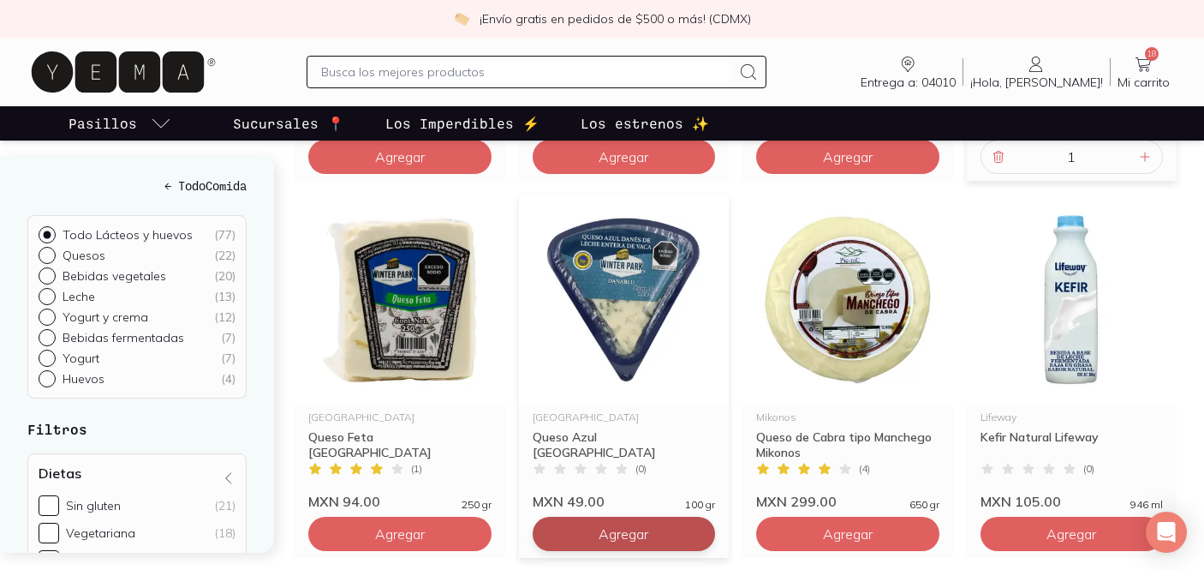
click at [599, 525] on span "Agregar" at bounding box center [624, 533] width 50 height 17
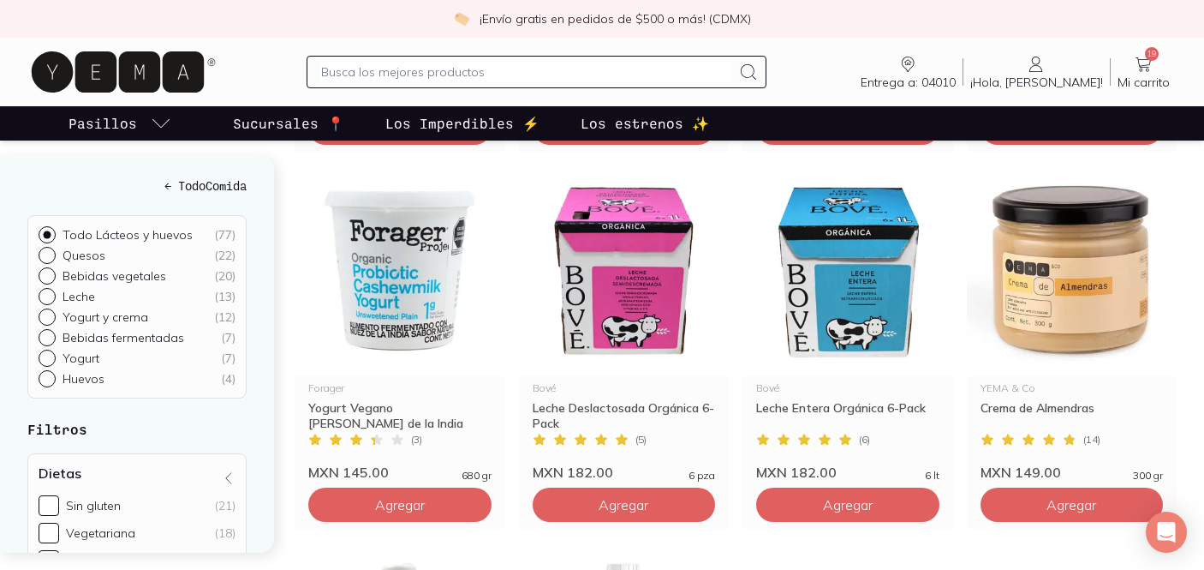
scroll to position [1732, 0]
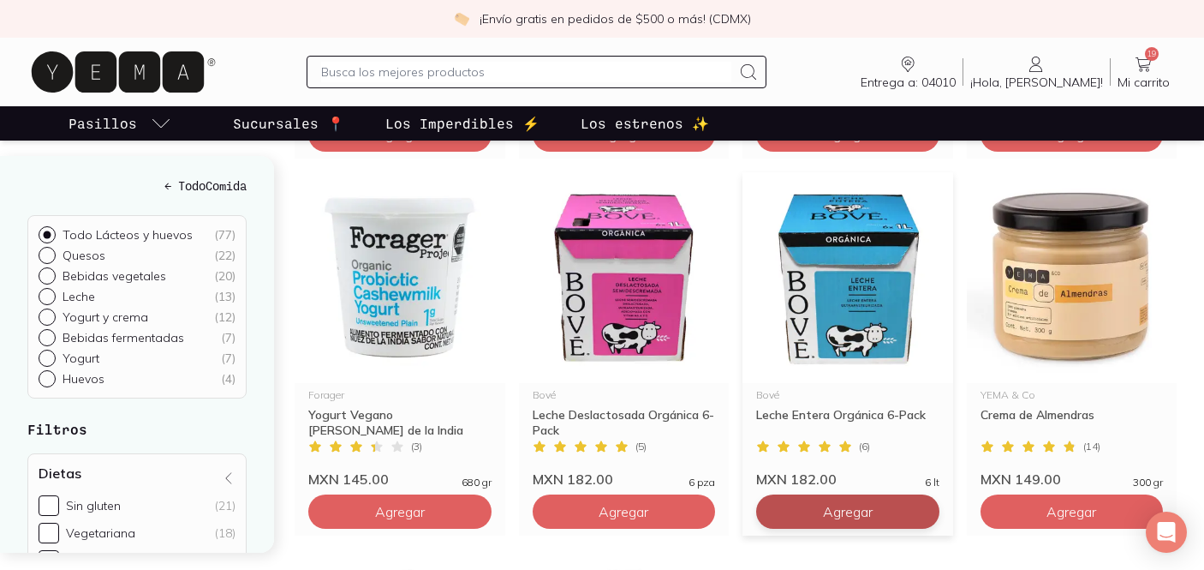
click at [820, 494] on button "Agregar" at bounding box center [847, 511] width 183 height 34
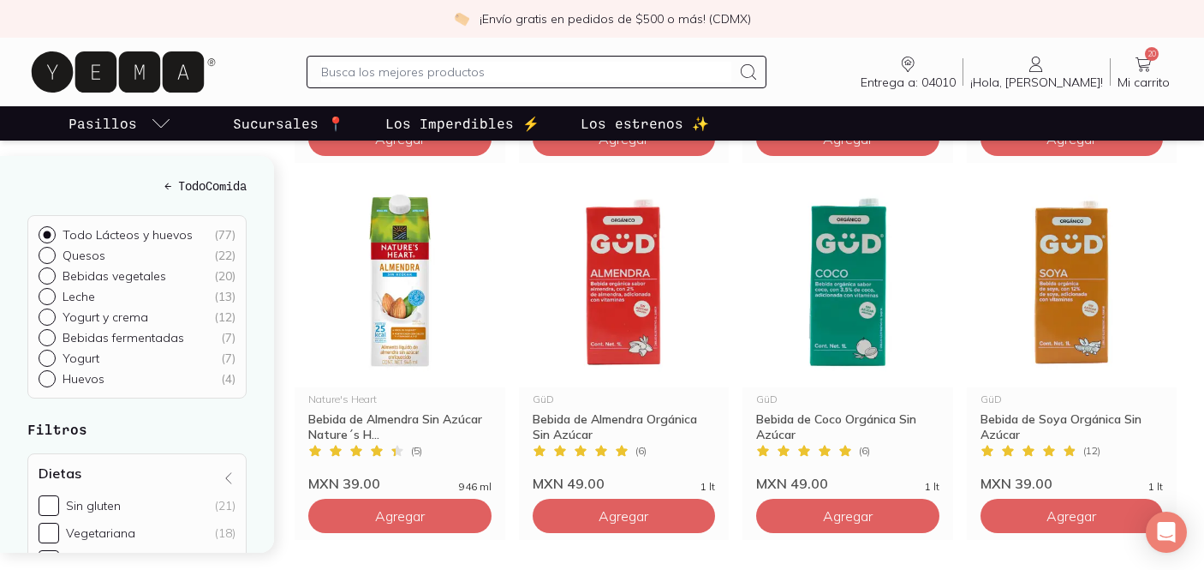
scroll to position [2838, 0]
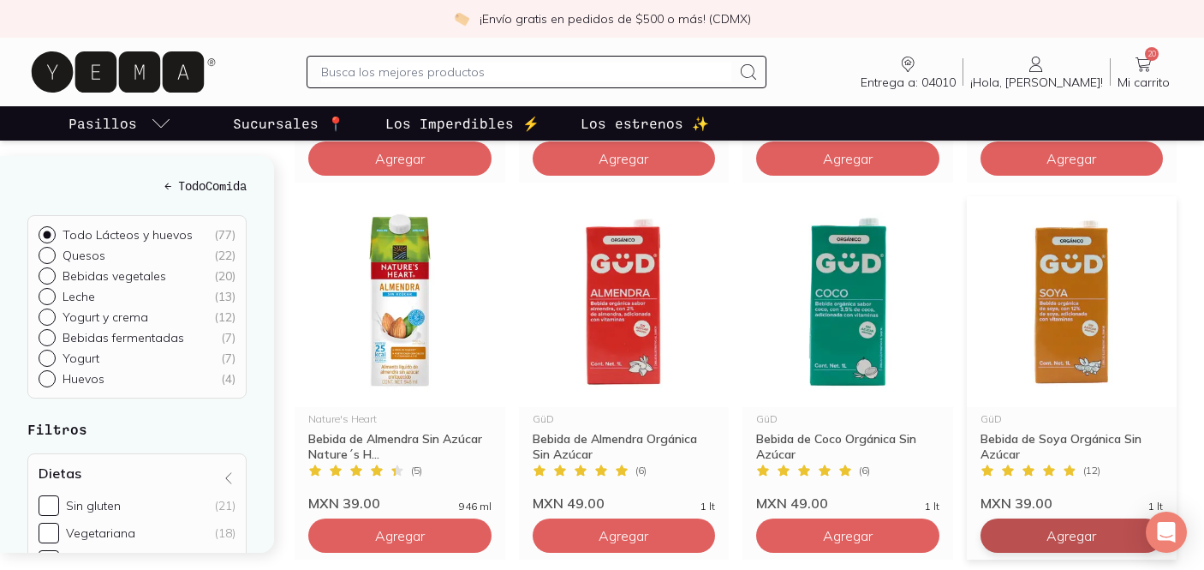
click at [1069, 527] on span "Agregar" at bounding box center [1072, 535] width 50 height 17
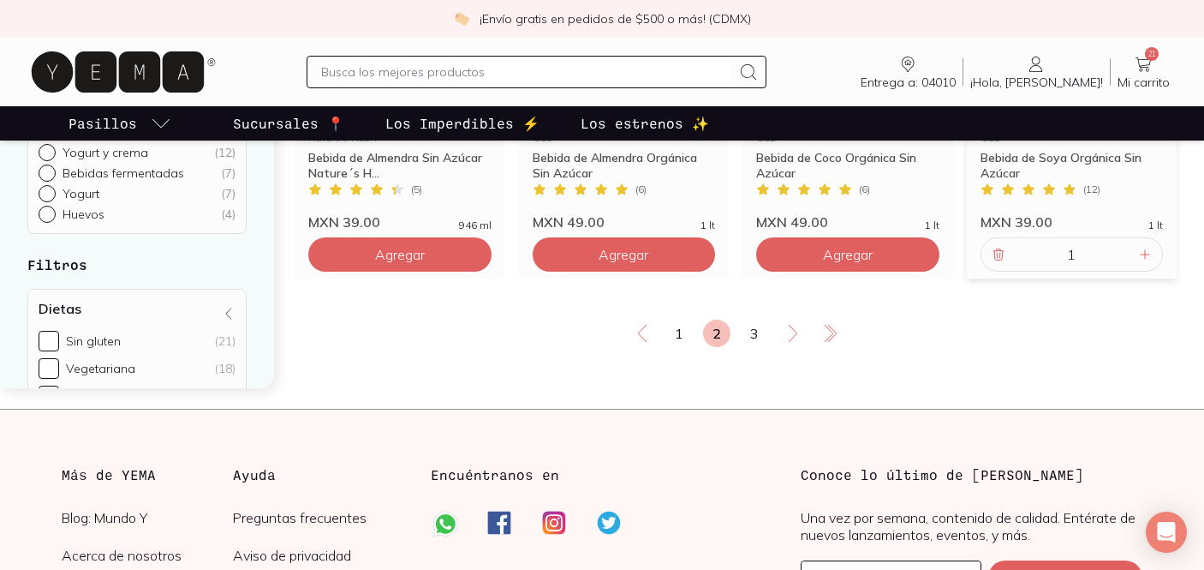
scroll to position [3122, 0]
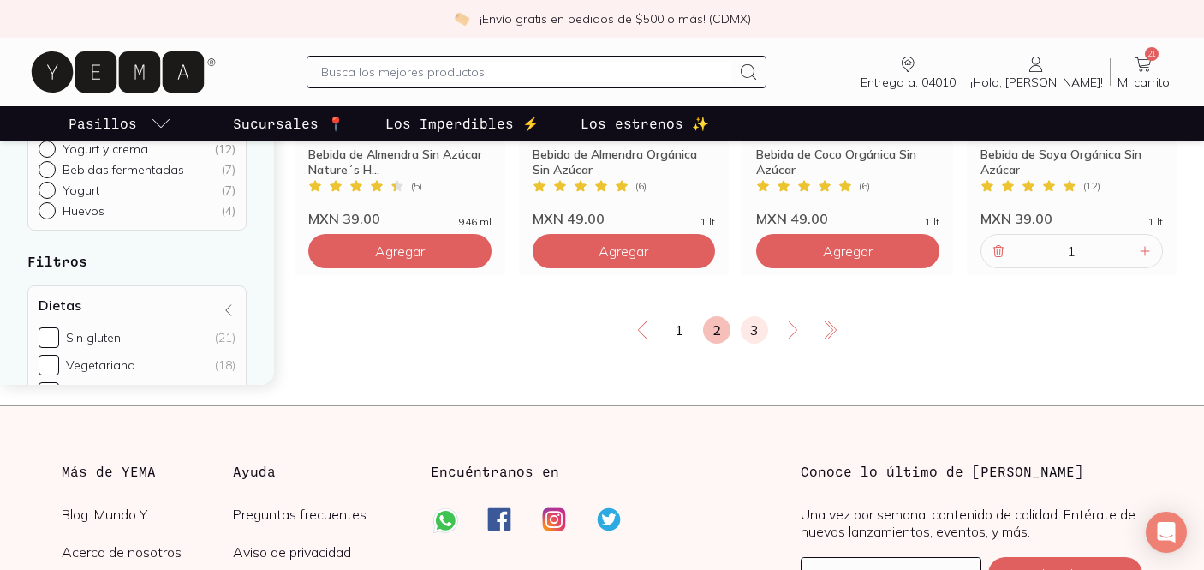
click at [757, 316] on link "3" at bounding box center [754, 329] width 27 height 27
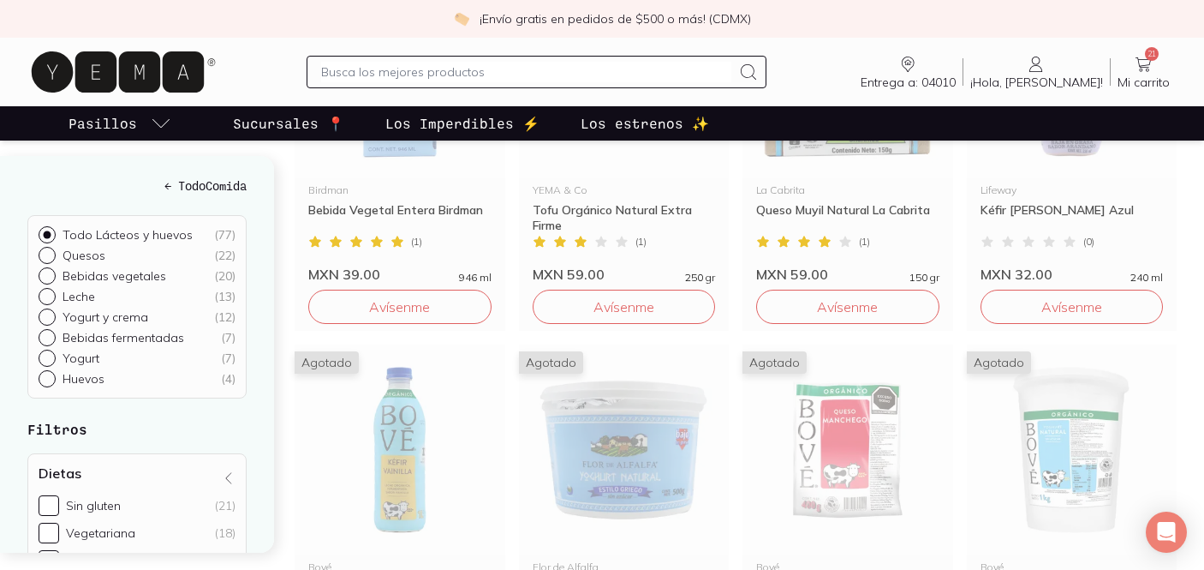
scroll to position [810, 0]
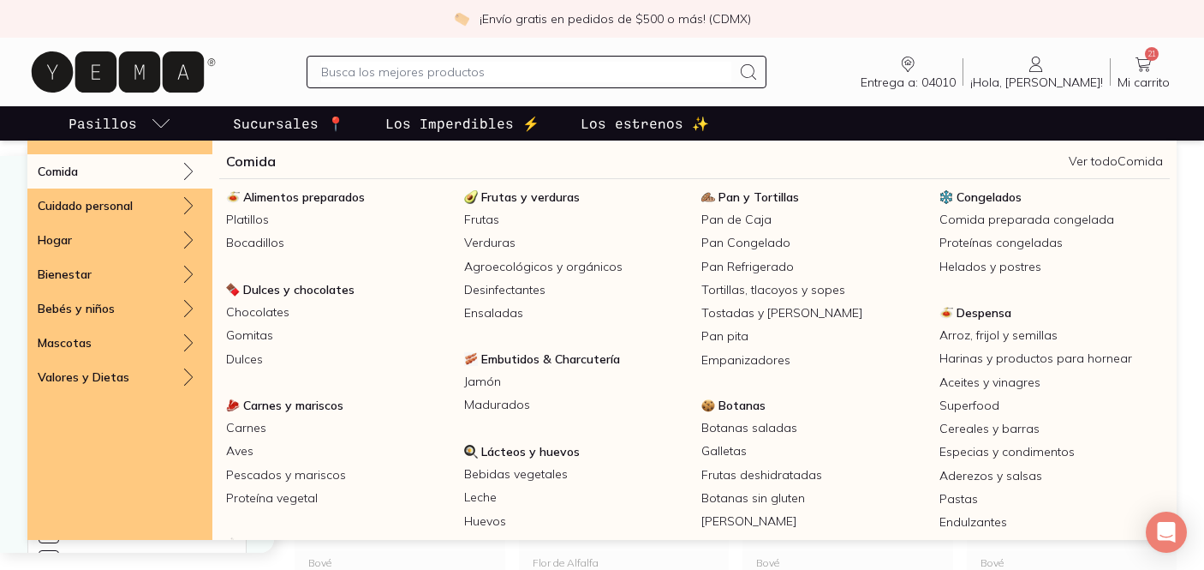
click at [170, 169] on div "Comida" at bounding box center [119, 171] width 185 height 34
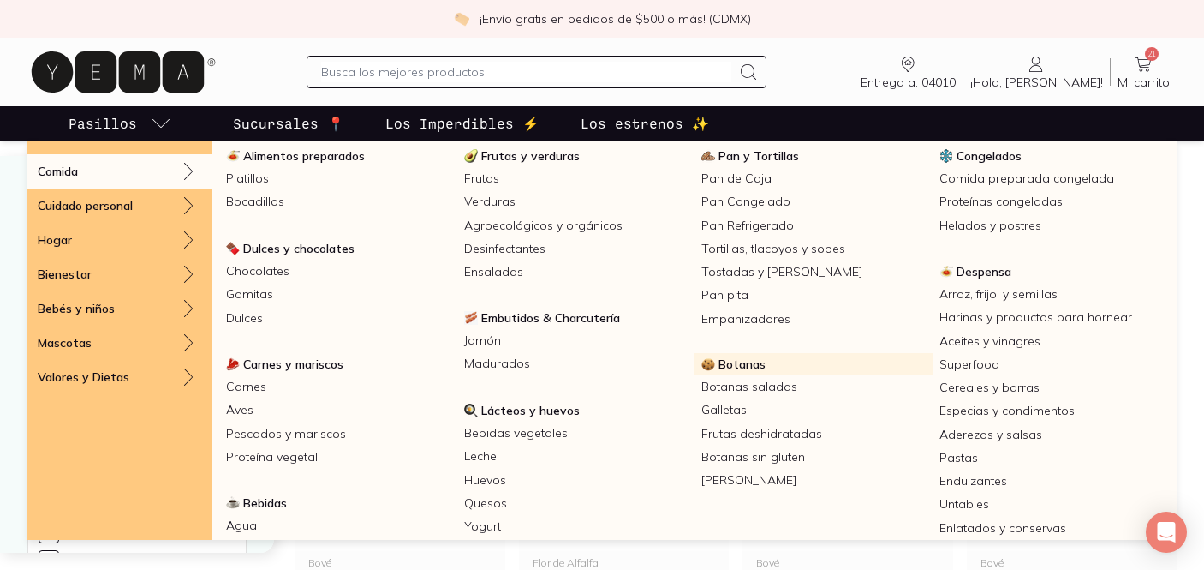
scroll to position [44, 0]
click at [769, 361] on link "Botanas" at bounding box center [814, 361] width 238 height 22
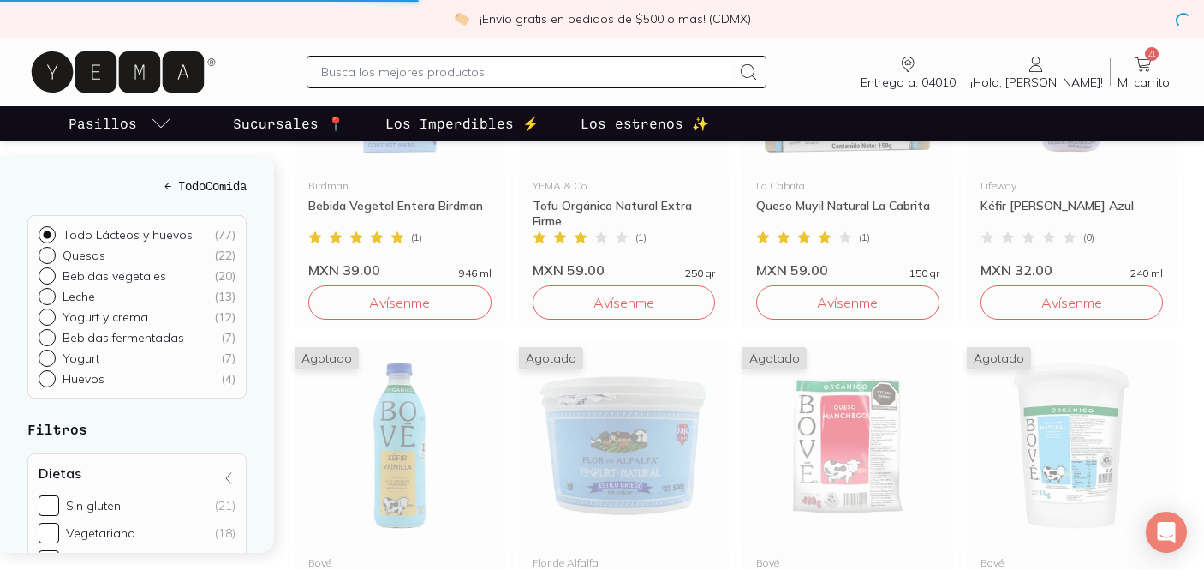
radio input "true"
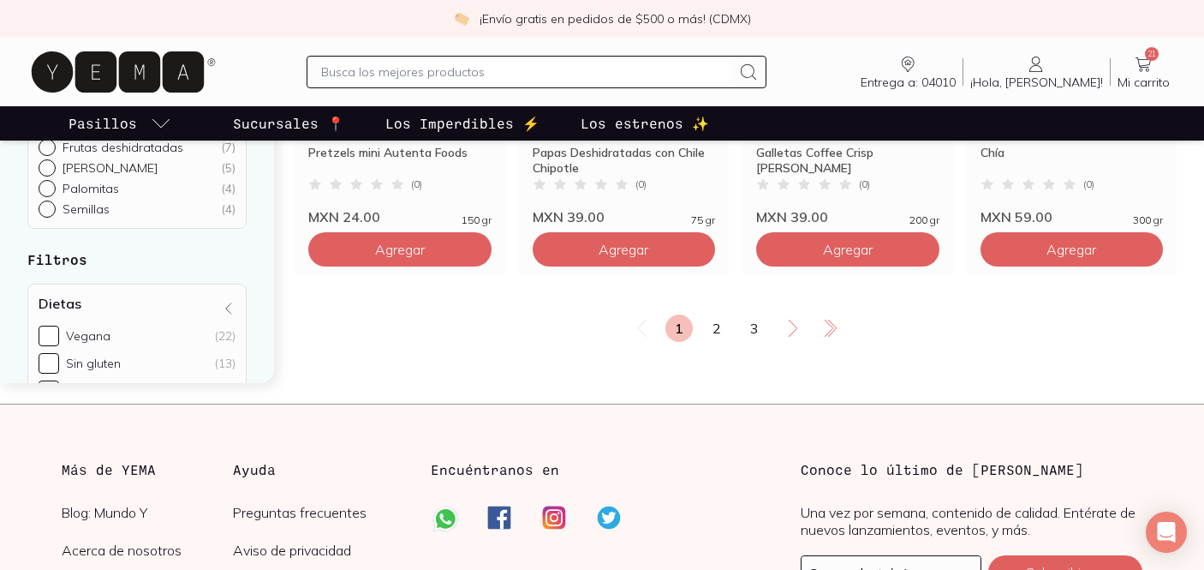
scroll to position [3150, 0]
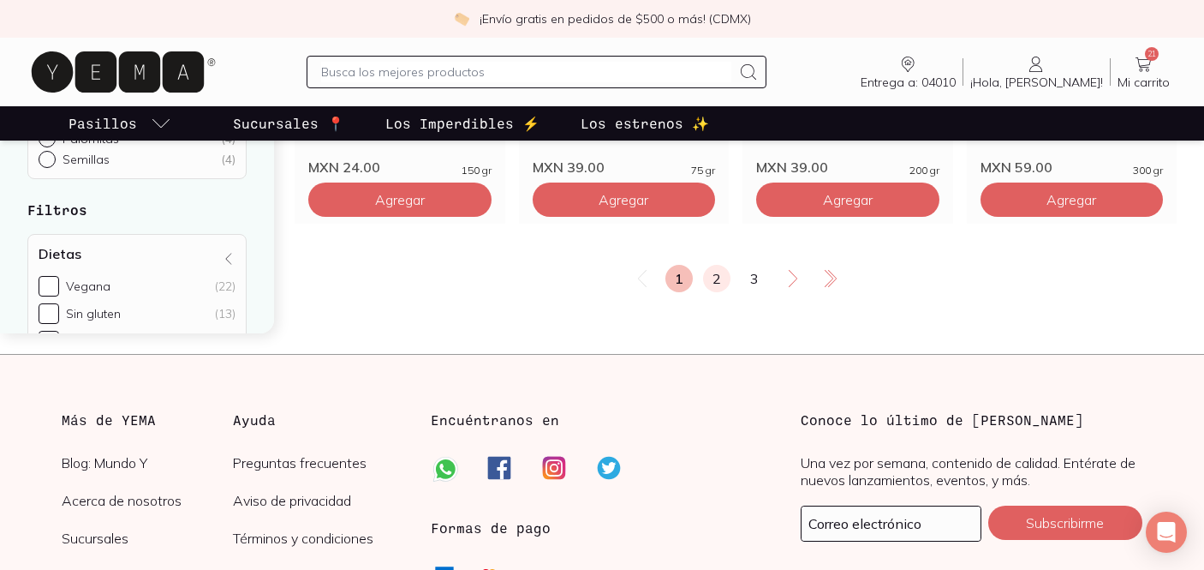
click at [719, 273] on link "2" at bounding box center [716, 278] width 27 height 27
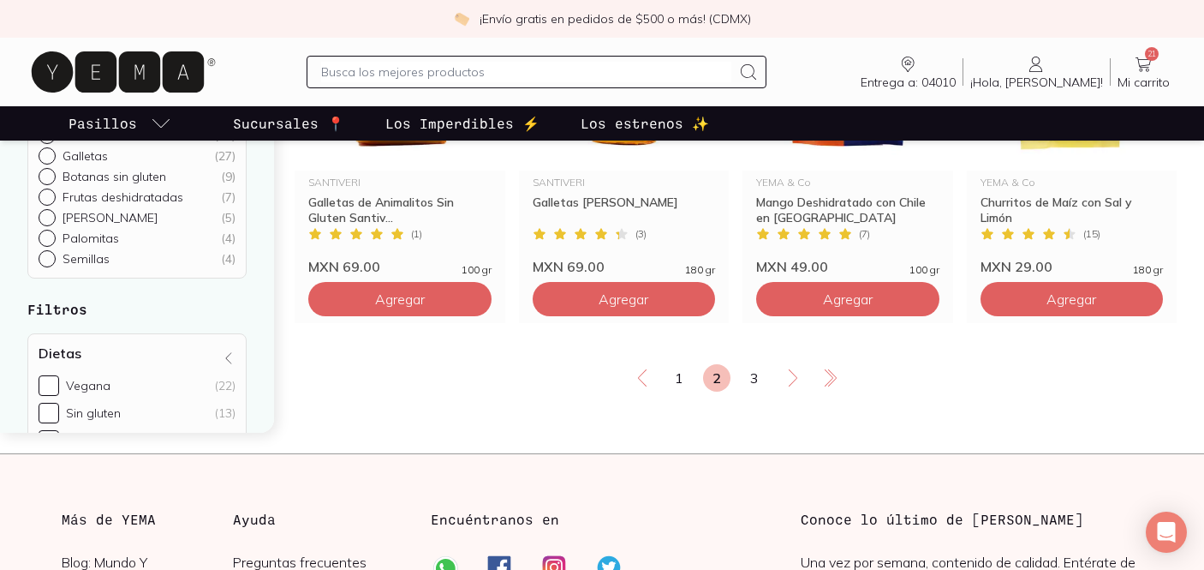
scroll to position [3084, 0]
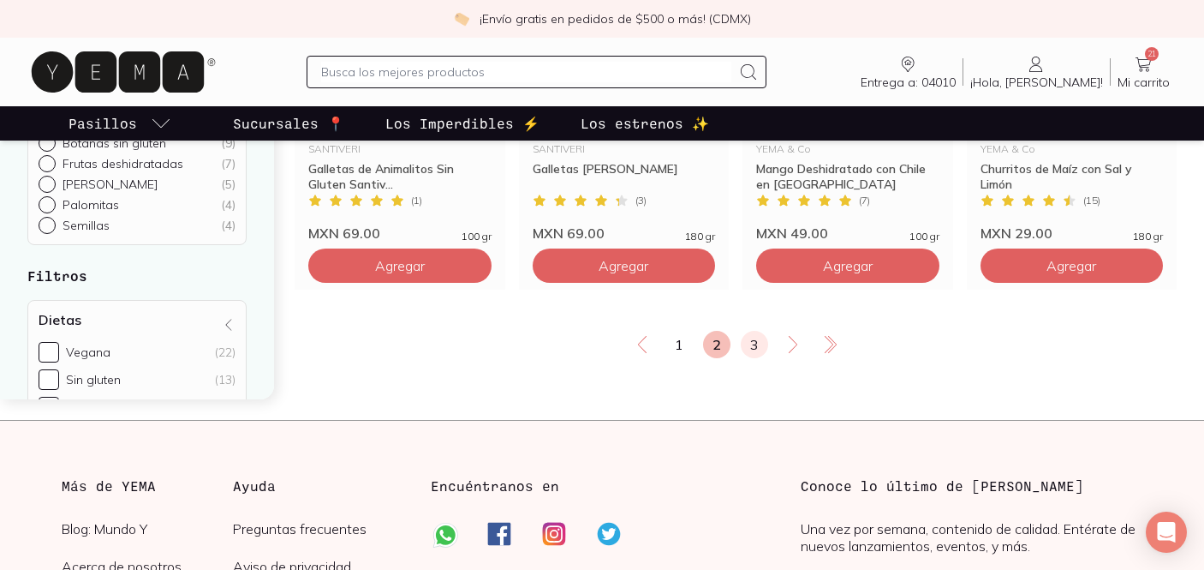
click at [754, 342] on link "3" at bounding box center [754, 344] width 27 height 27
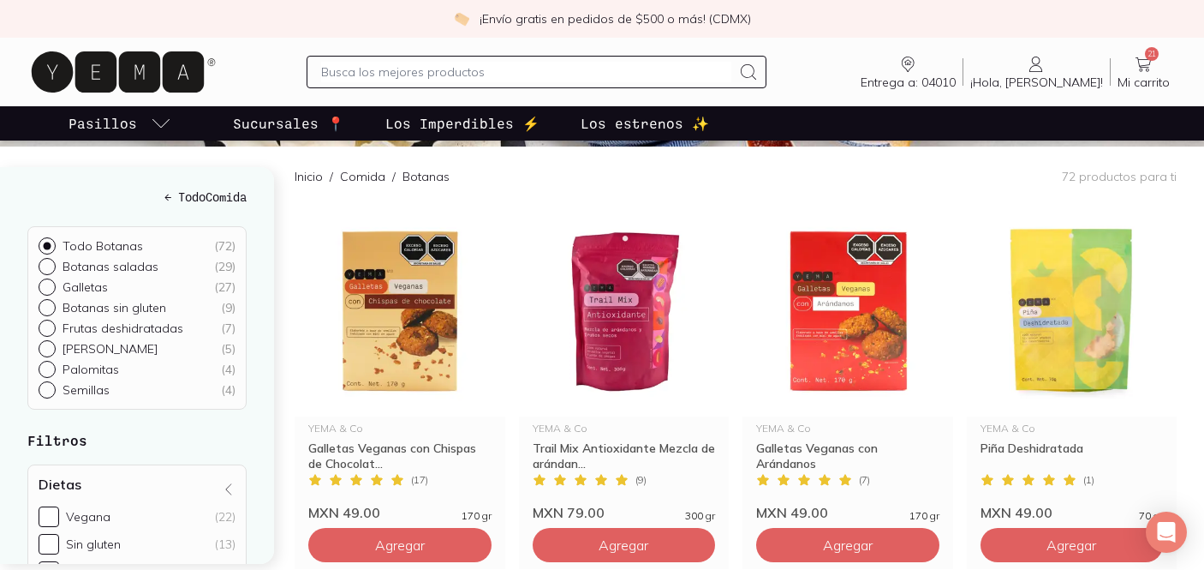
scroll to position [163, 0]
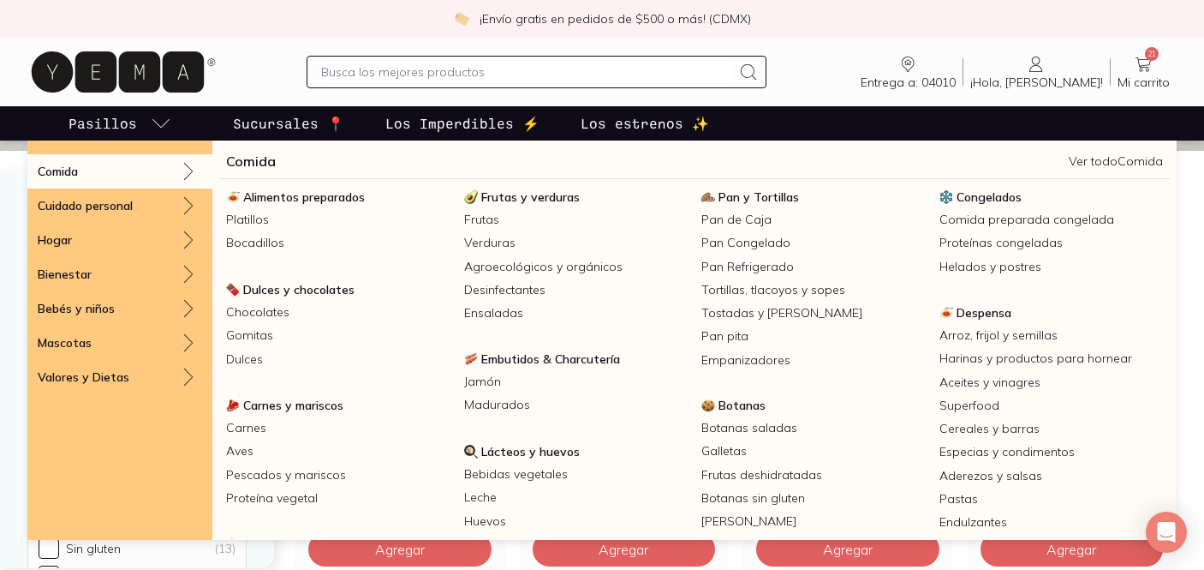
click at [159, 120] on icon "pasillo-todos-link" at bounding box center [161, 123] width 21 height 21
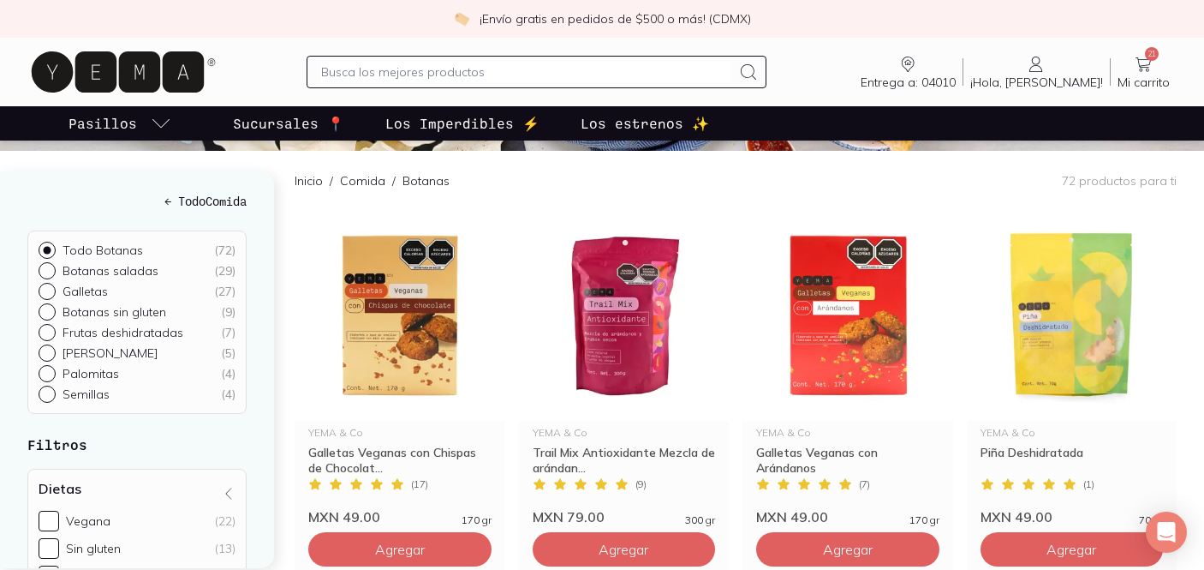
click at [159, 120] on icon "pasillo-todos-link" at bounding box center [161, 123] width 21 height 21
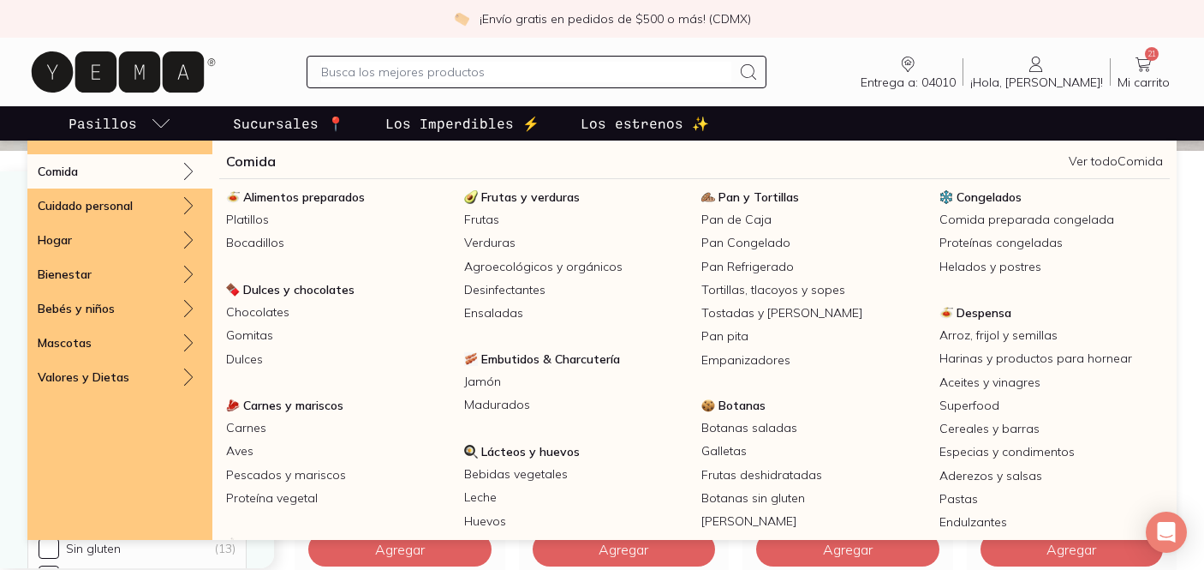
click at [159, 120] on icon "pasillo-todos-link" at bounding box center [161, 123] width 21 height 21
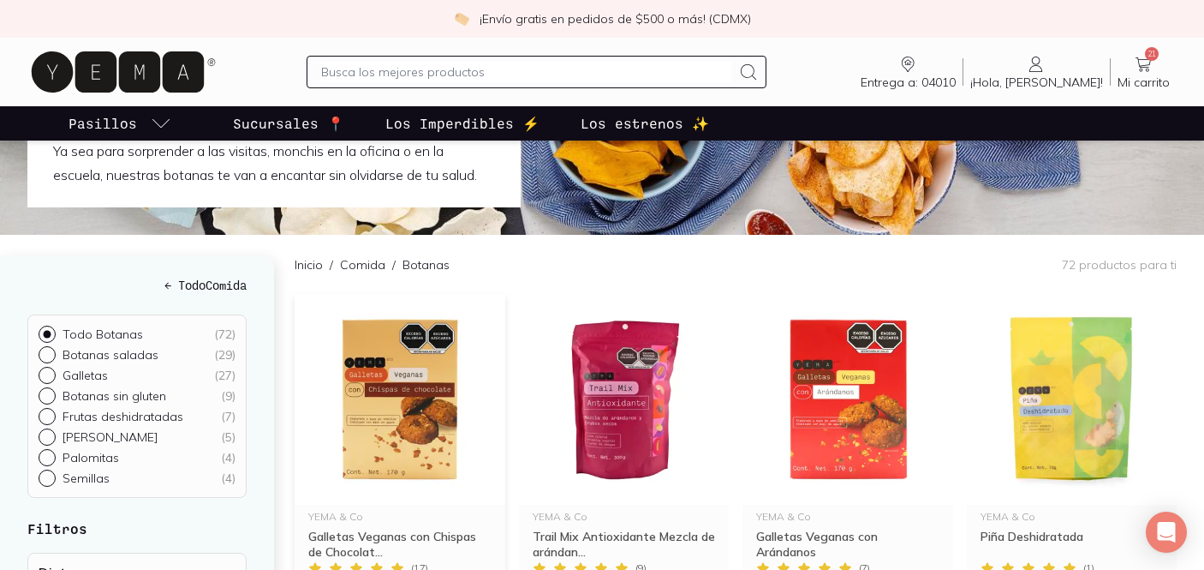
scroll to position [121, 0]
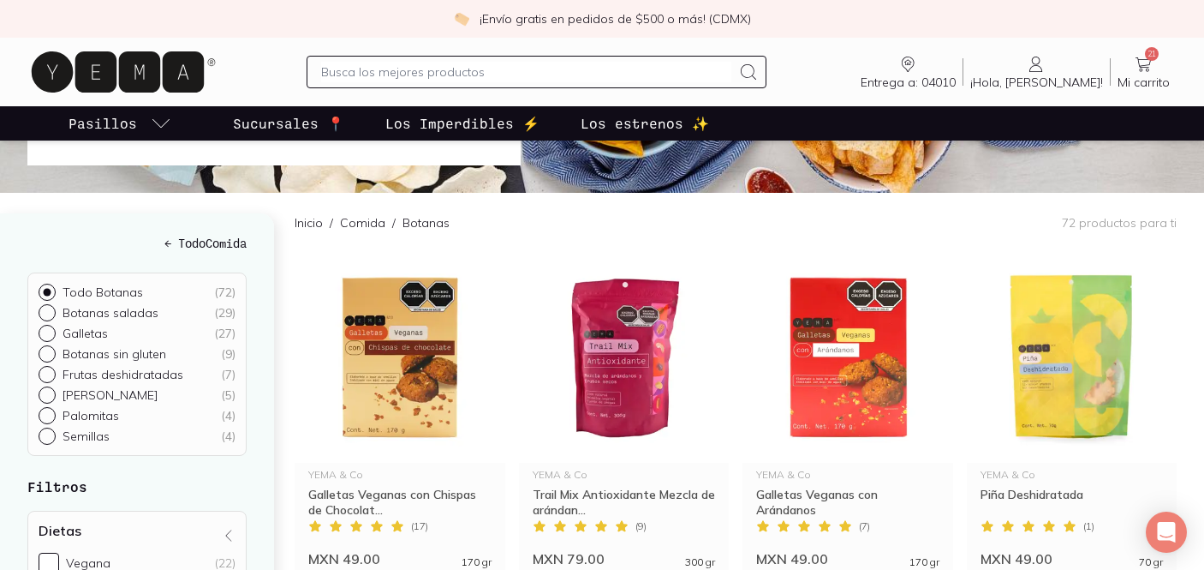
click at [136, 307] on p "Botanas saladas" at bounding box center [111, 312] width 96 height 15
click at [52, 307] on input "Botanas saladas ( 29 )" at bounding box center [46, 311] width 14 height 14
radio input "true"
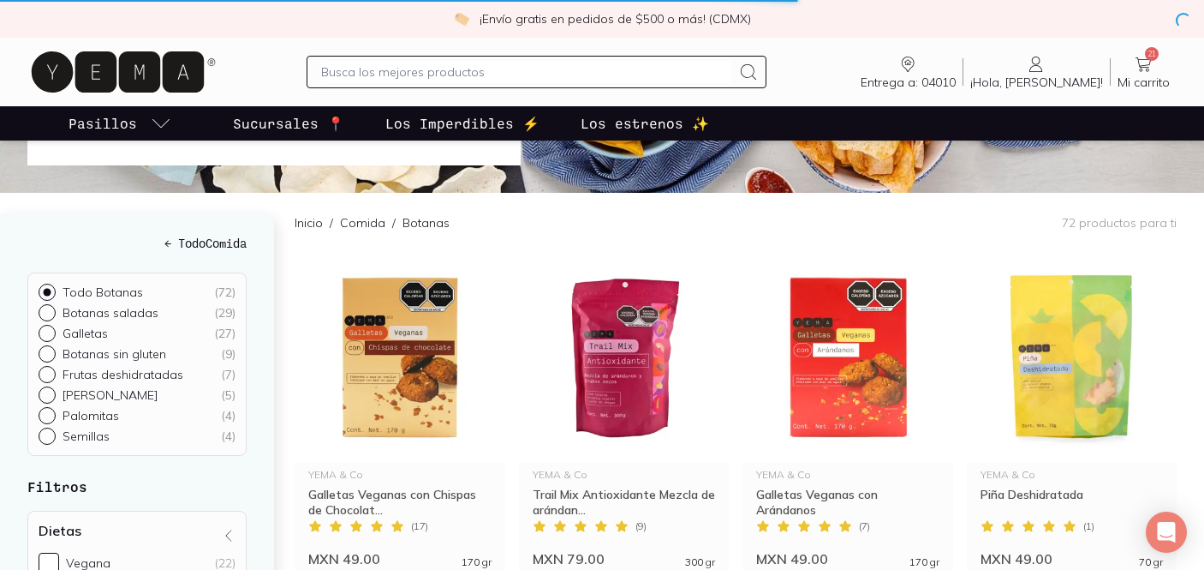
click at [50, 309] on input "Botanas saladas ( 29 )" at bounding box center [46, 311] width 14 height 14
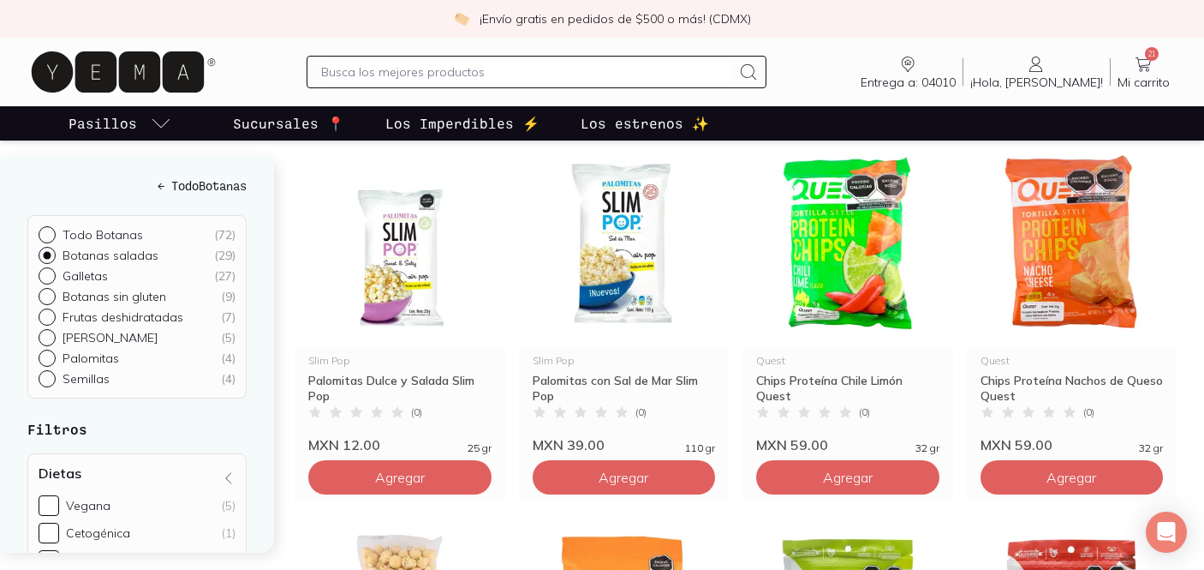
scroll to position [645, 0]
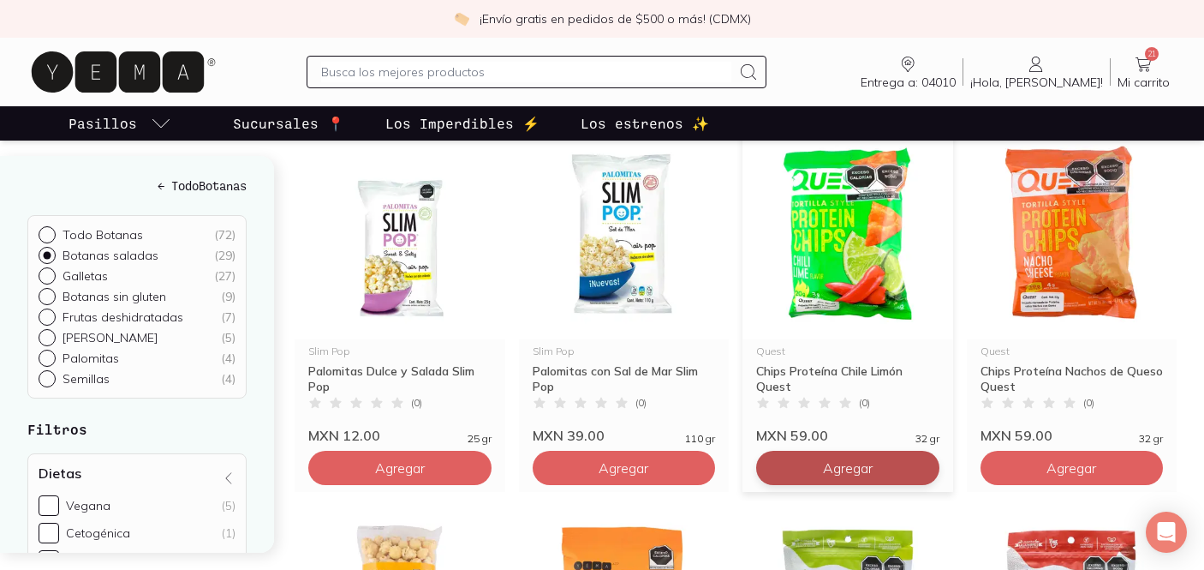
click at [865, 464] on span "Agregar" at bounding box center [848, 467] width 50 height 17
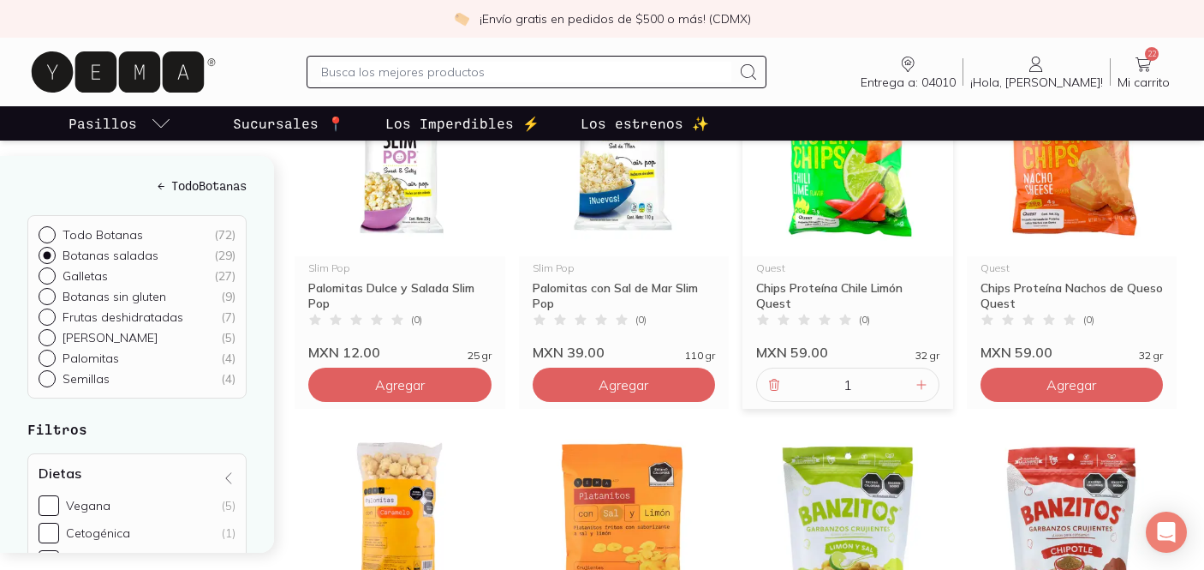
scroll to position [737, 0]
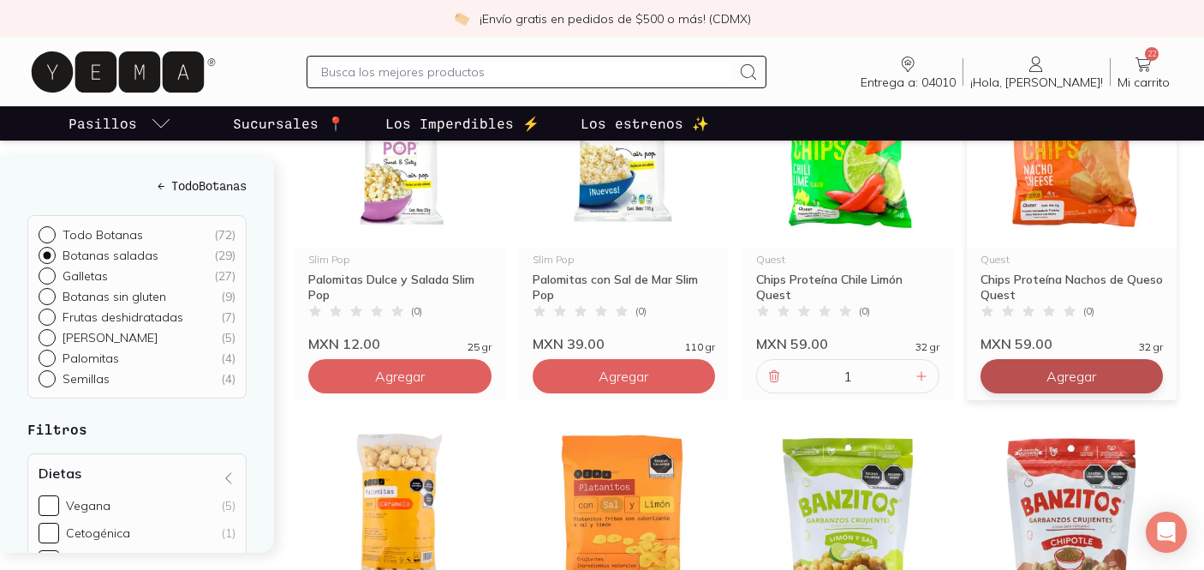
click at [1018, 378] on button "Agregar" at bounding box center [1072, 376] width 183 height 34
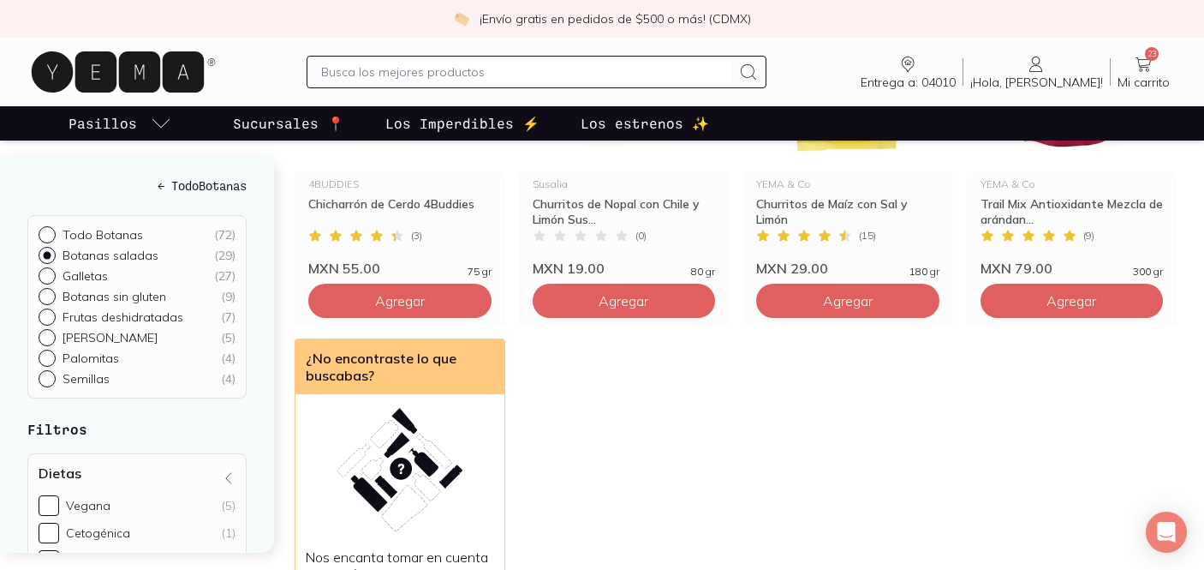
scroll to position [2692, 0]
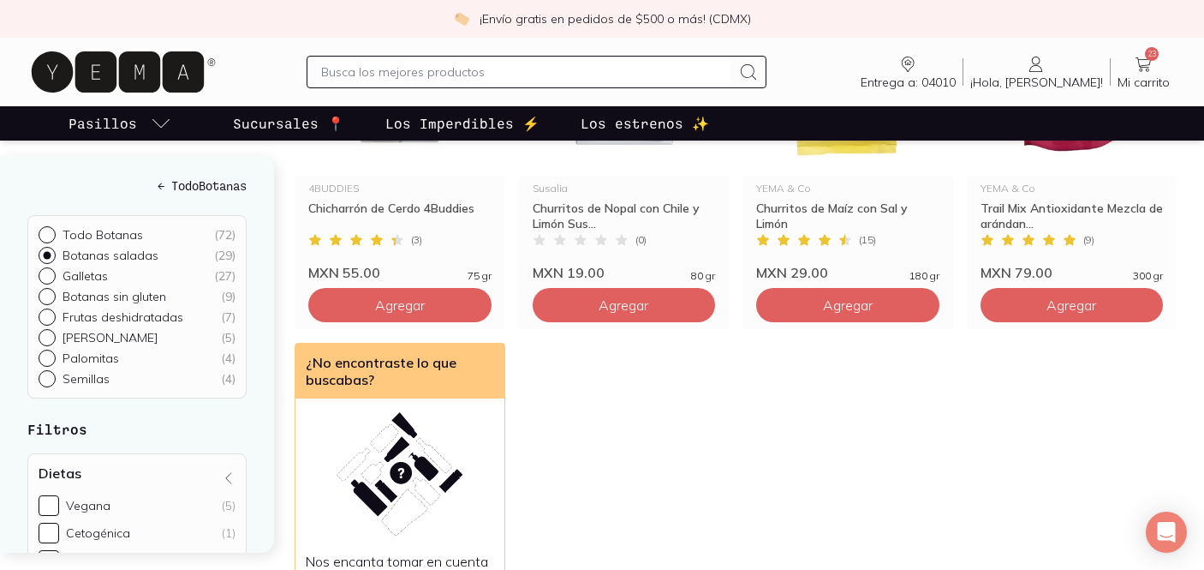
click at [101, 378] on p "Semillas" at bounding box center [86, 378] width 47 height 15
click at [52, 378] on input "Semillas ( 4 )" at bounding box center [46, 377] width 14 height 14
radio input "true"
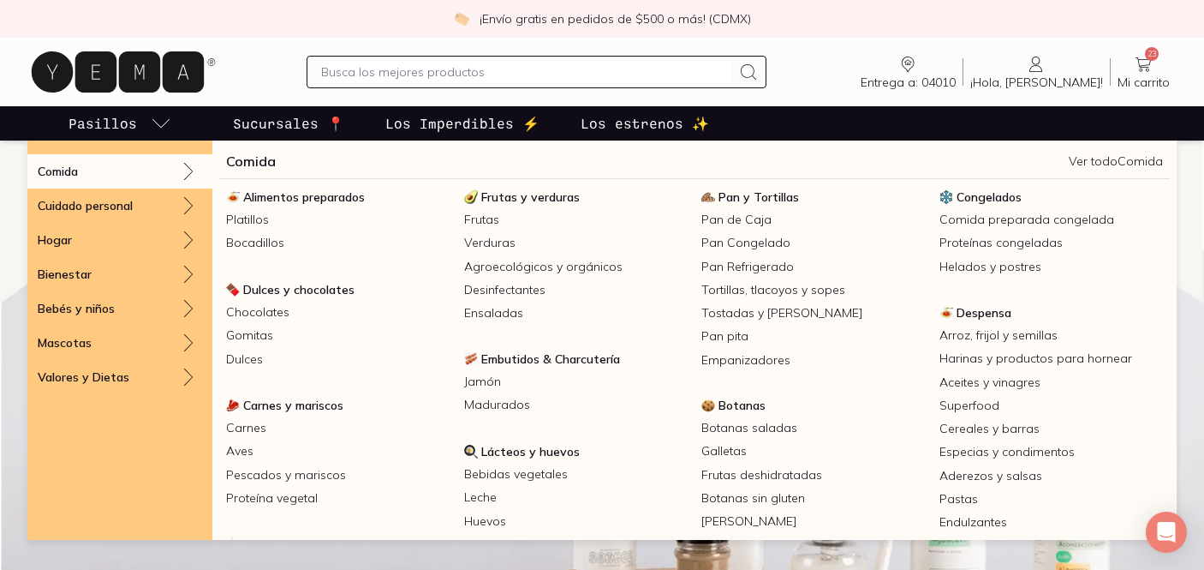
click at [158, 168] on div "Comida" at bounding box center [119, 171] width 185 height 34
click at [997, 188] on link "Congelados" at bounding box center [1052, 197] width 238 height 22
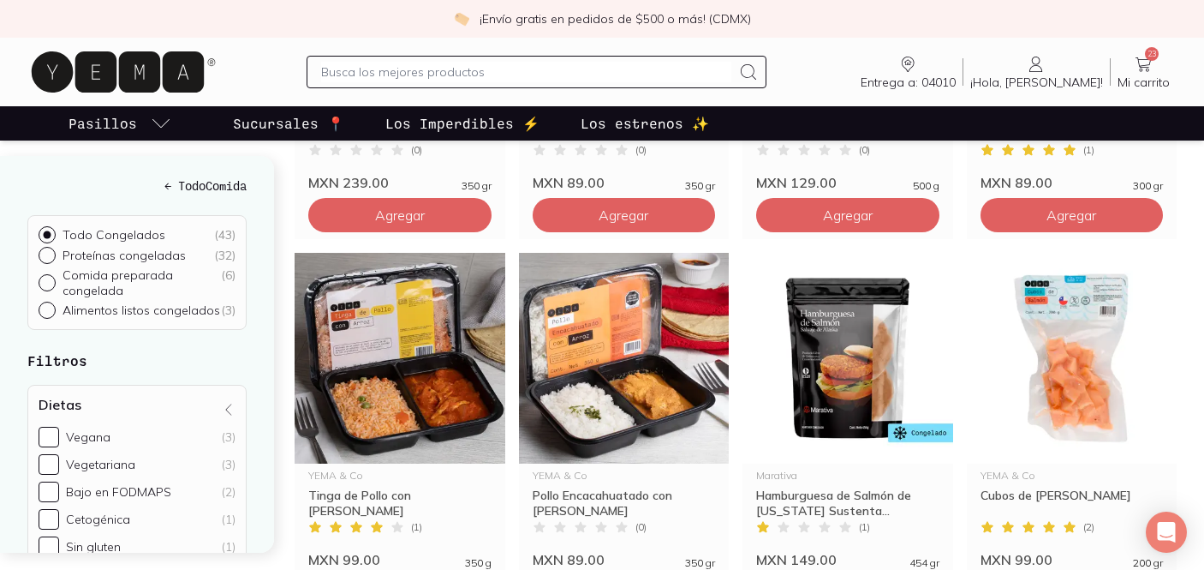
scroll to position [2407, 0]
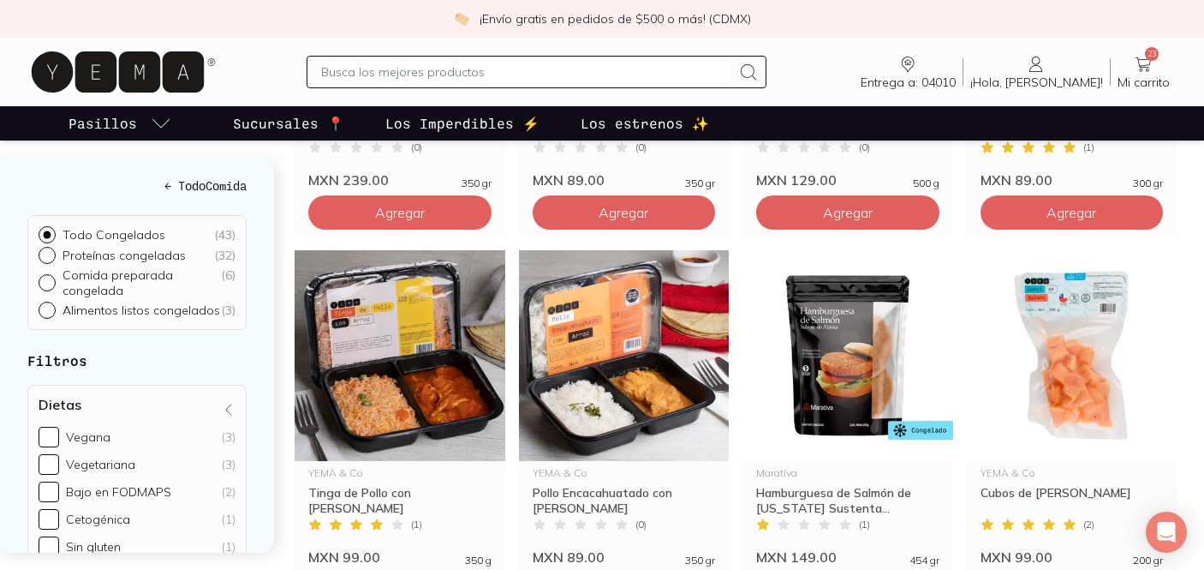
click at [438, 61] on div at bounding box center [537, 72] width 460 height 33
click at [429, 63] on input "text" at bounding box center [526, 72] width 410 height 21
type input "tortillas maiz"
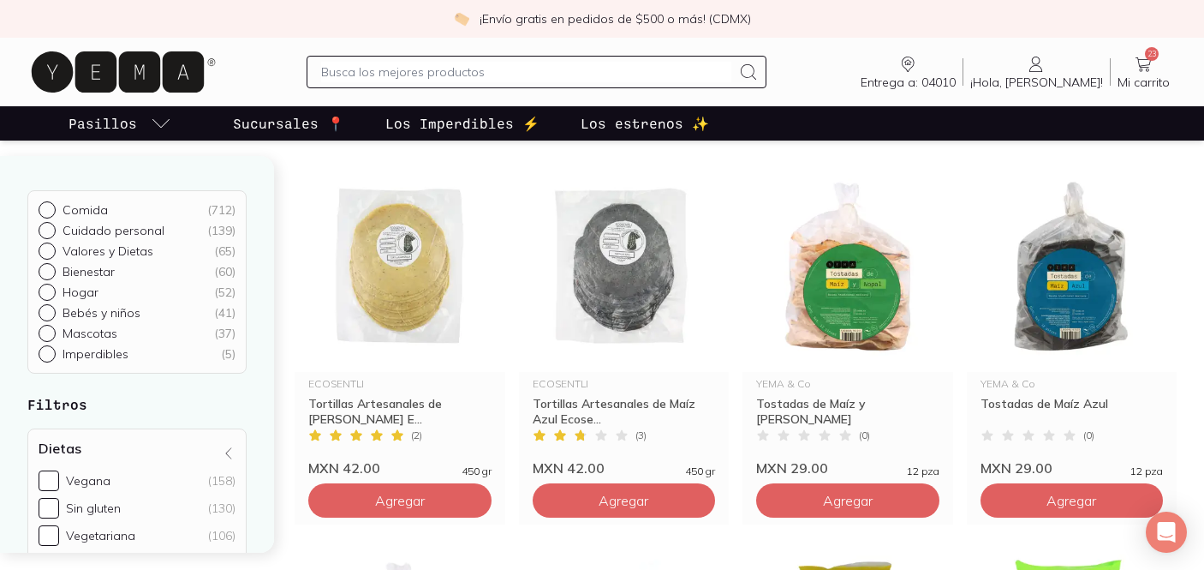
scroll to position [165, 0]
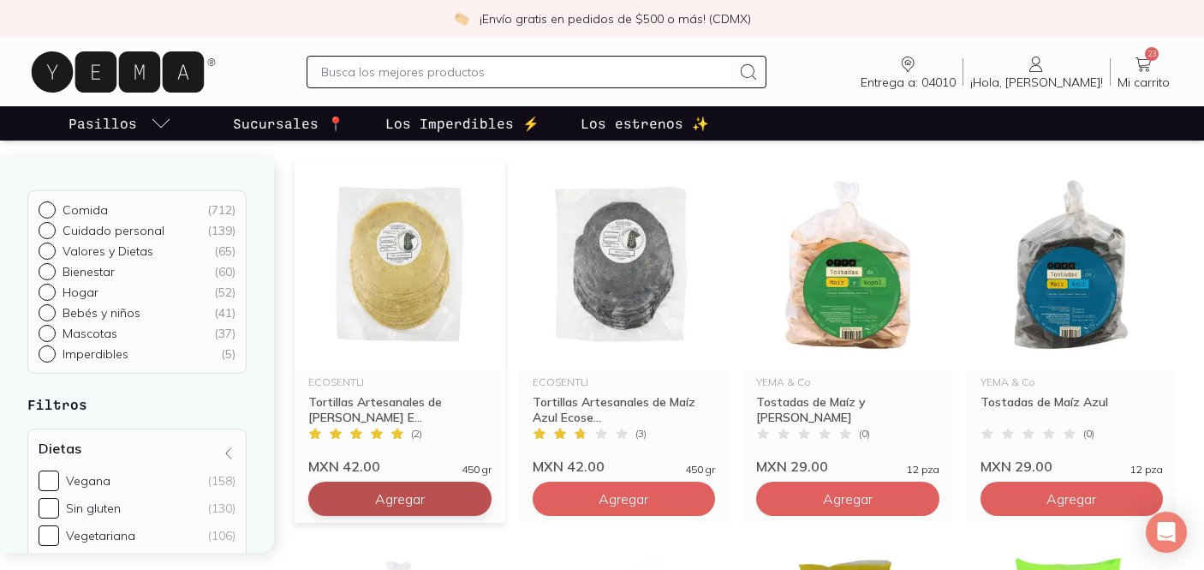
click at [401, 492] on span "Agregar" at bounding box center [400, 498] width 50 height 17
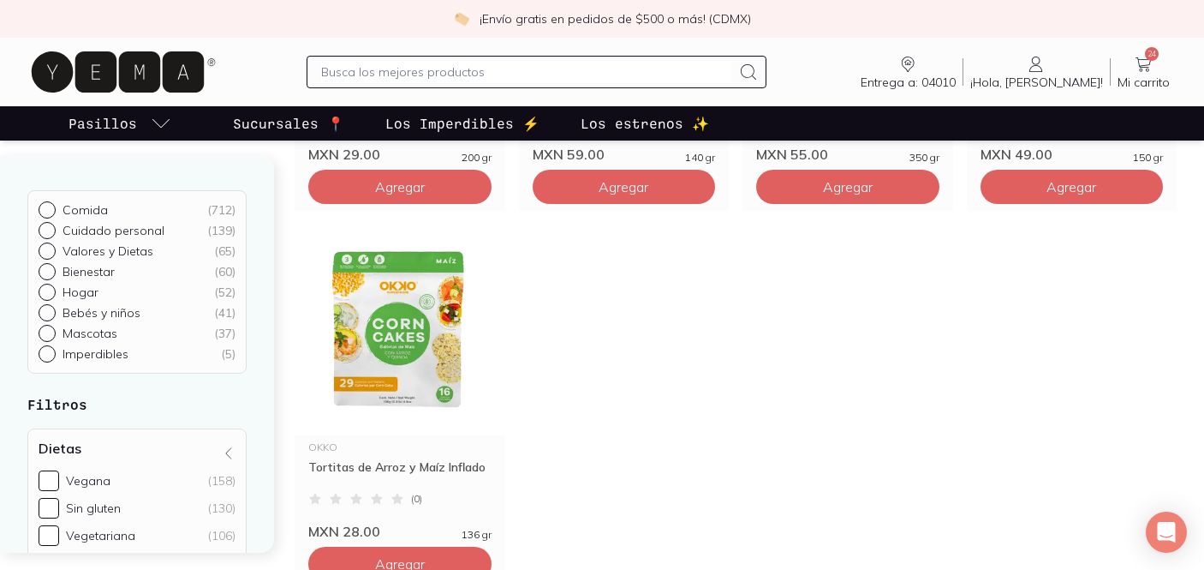
scroll to position [1262, 0]
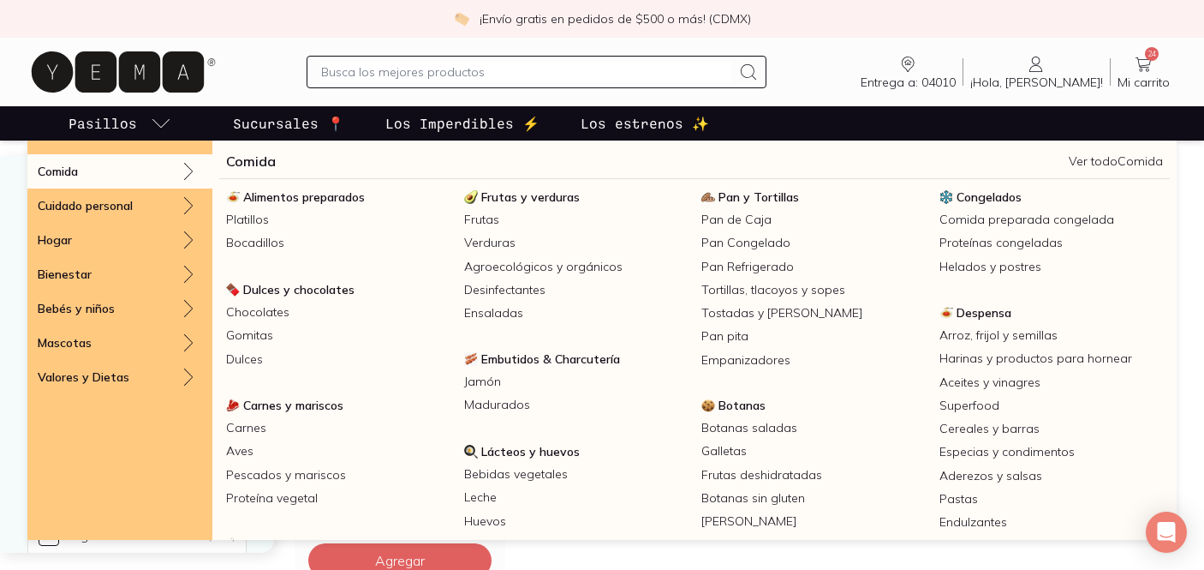
click at [139, 162] on div "Comida" at bounding box center [119, 171] width 185 height 34
click at [156, 111] on link "Pasillos" at bounding box center [120, 123] width 110 height 34
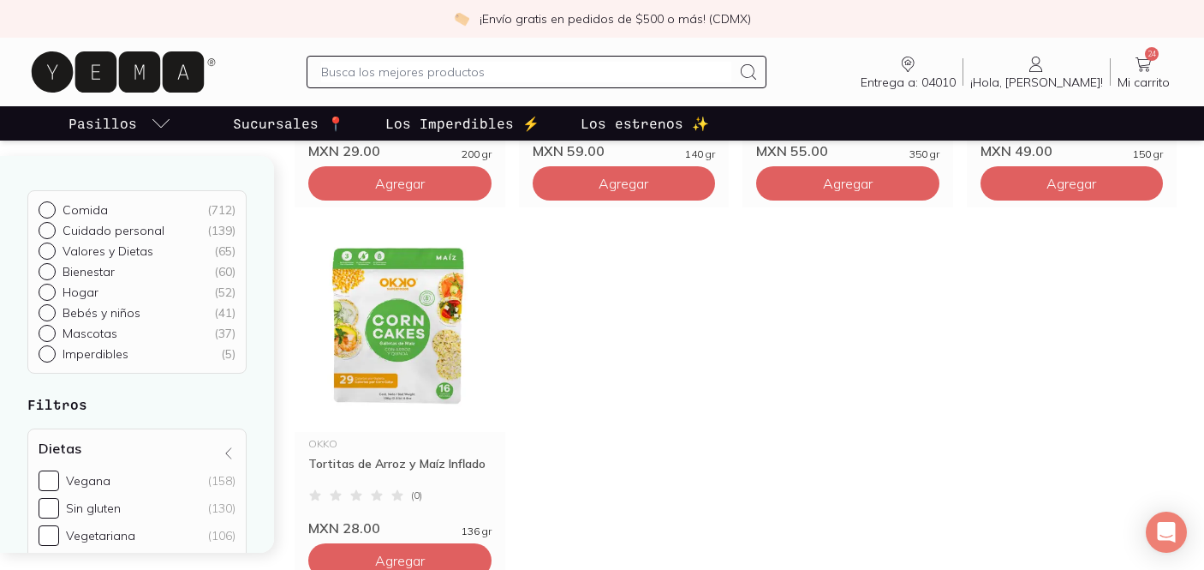
click at [155, 117] on icon "pasillo-todos-link" at bounding box center [161, 123] width 21 height 21
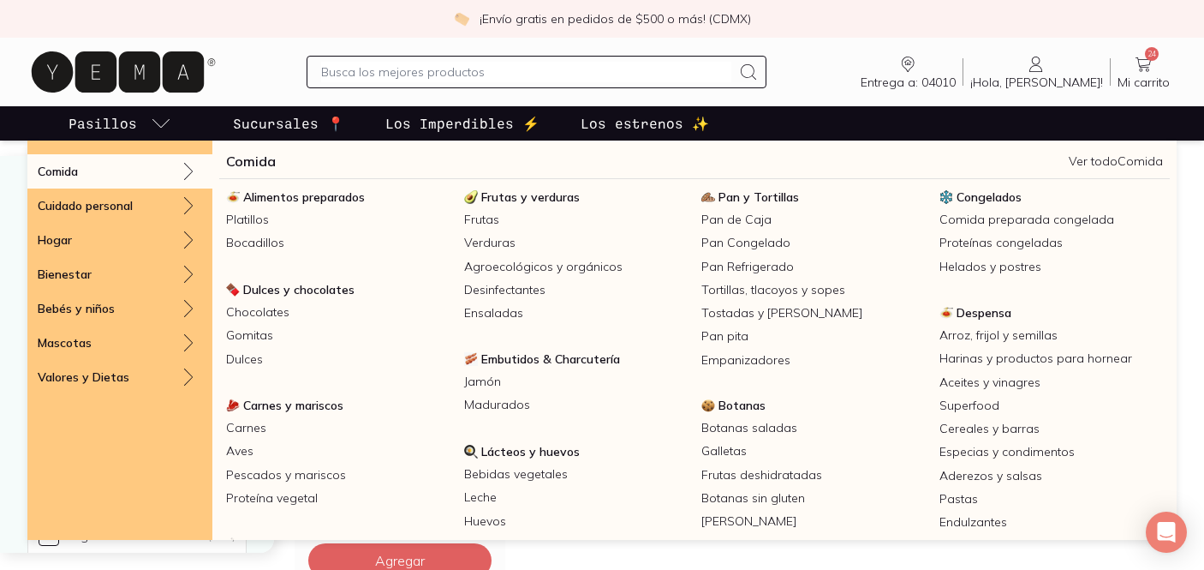
click at [127, 173] on div "Comida" at bounding box center [119, 171] width 185 height 34
click at [995, 303] on link "Despensa" at bounding box center [1052, 312] width 238 height 22
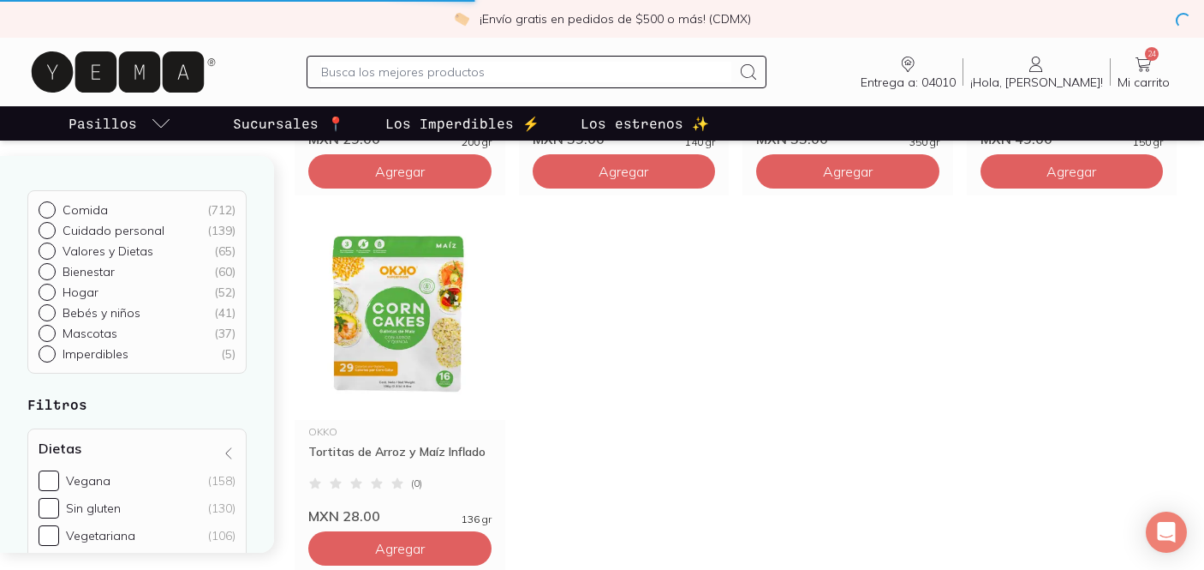
scroll to position [1284, 0]
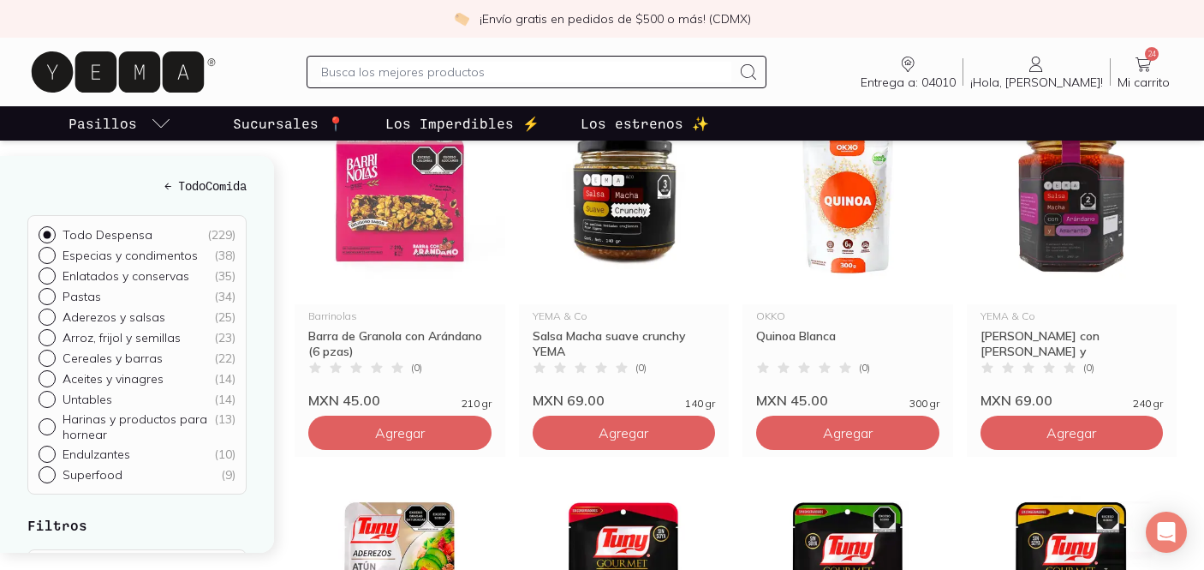
scroll to position [665, 0]
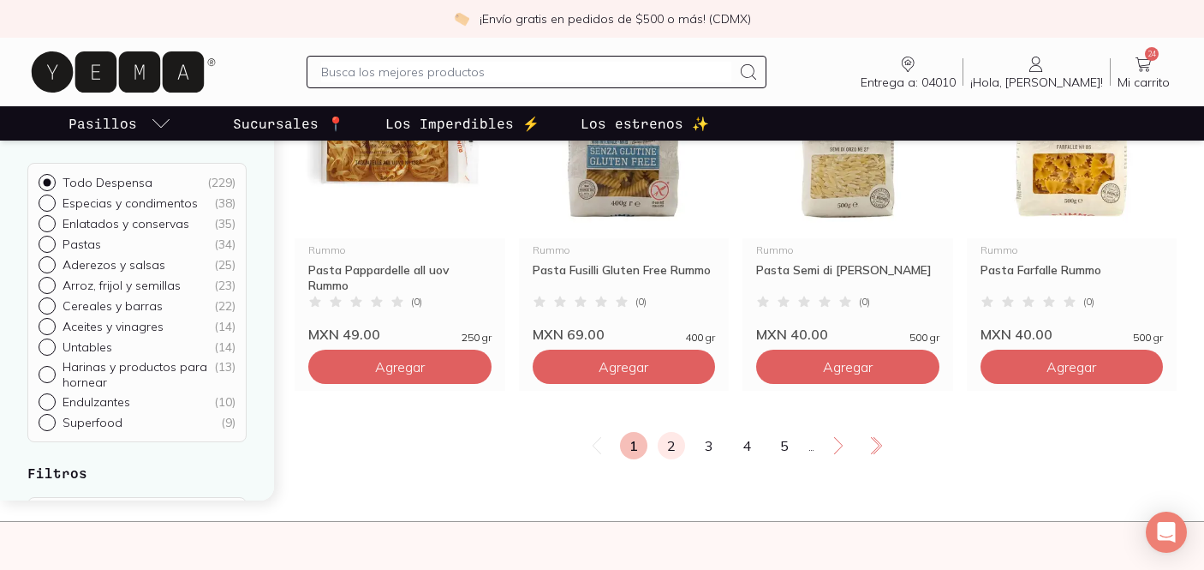
click at [669, 459] on link "2" at bounding box center [671, 445] width 27 height 27
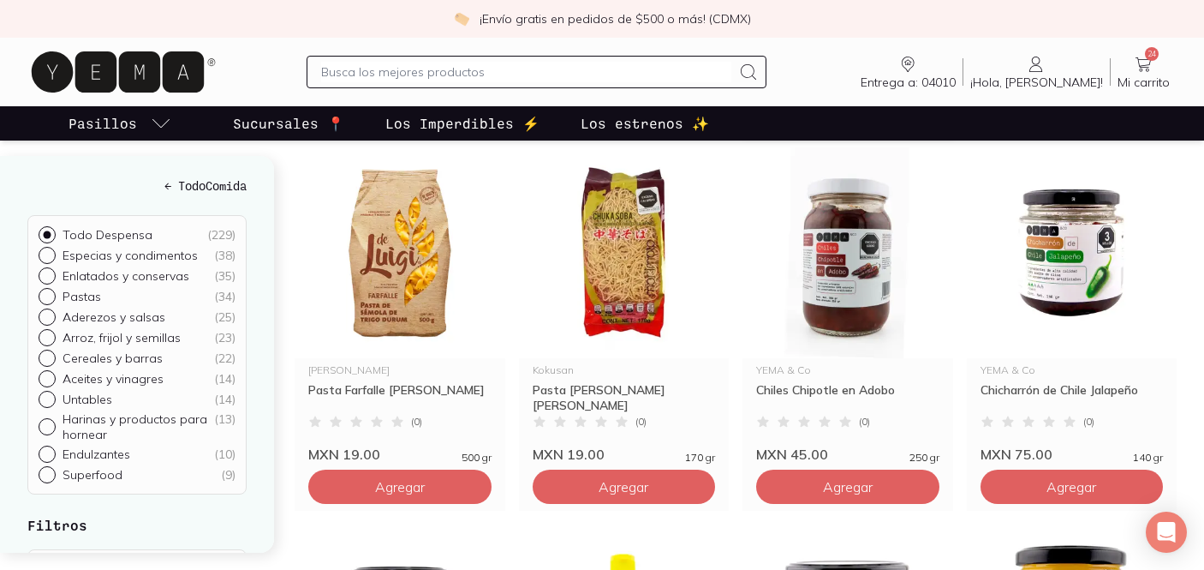
scroll to position [609, 0]
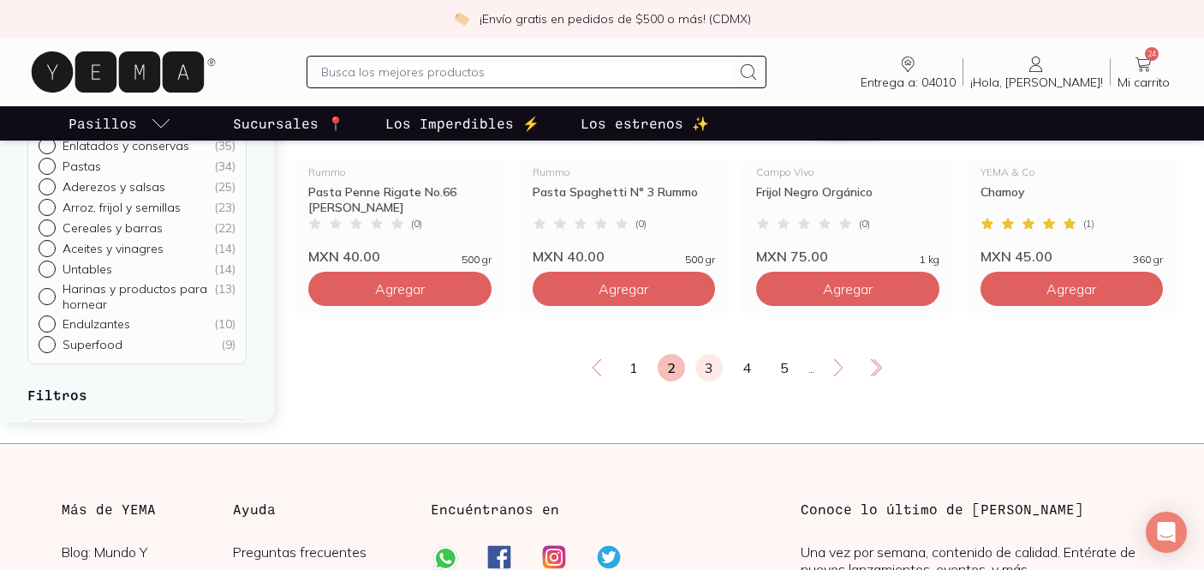
click at [707, 381] on link "3" at bounding box center [708, 367] width 27 height 27
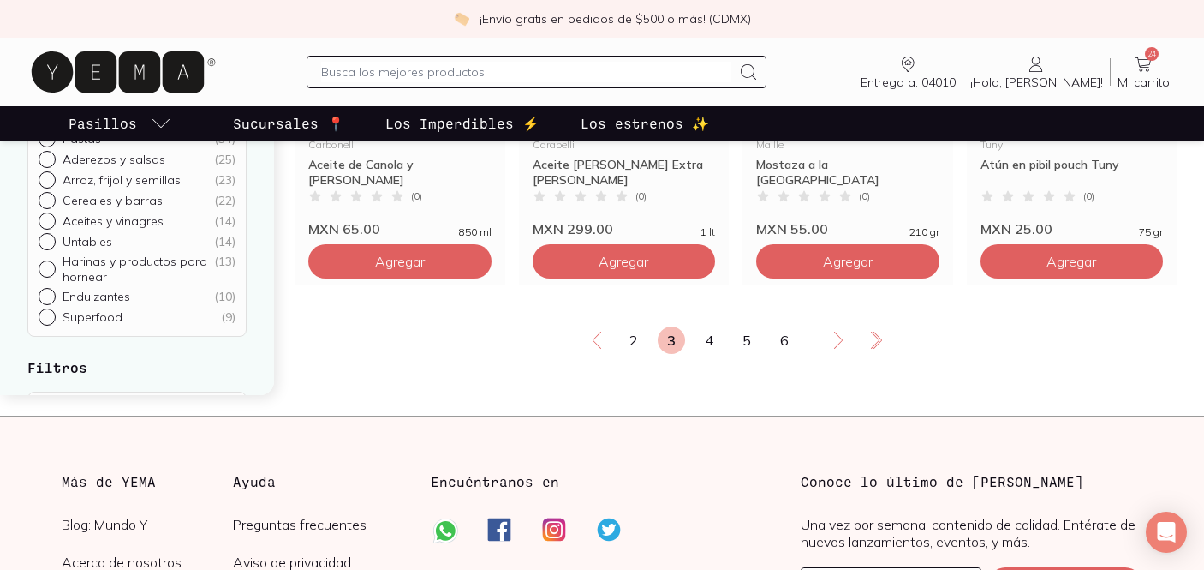
click at [718, 351] on div "2 3 4 5 6 ..." at bounding box center [736, 339] width 882 height 27
click at [713, 353] on link "4" at bounding box center [708, 339] width 27 height 27
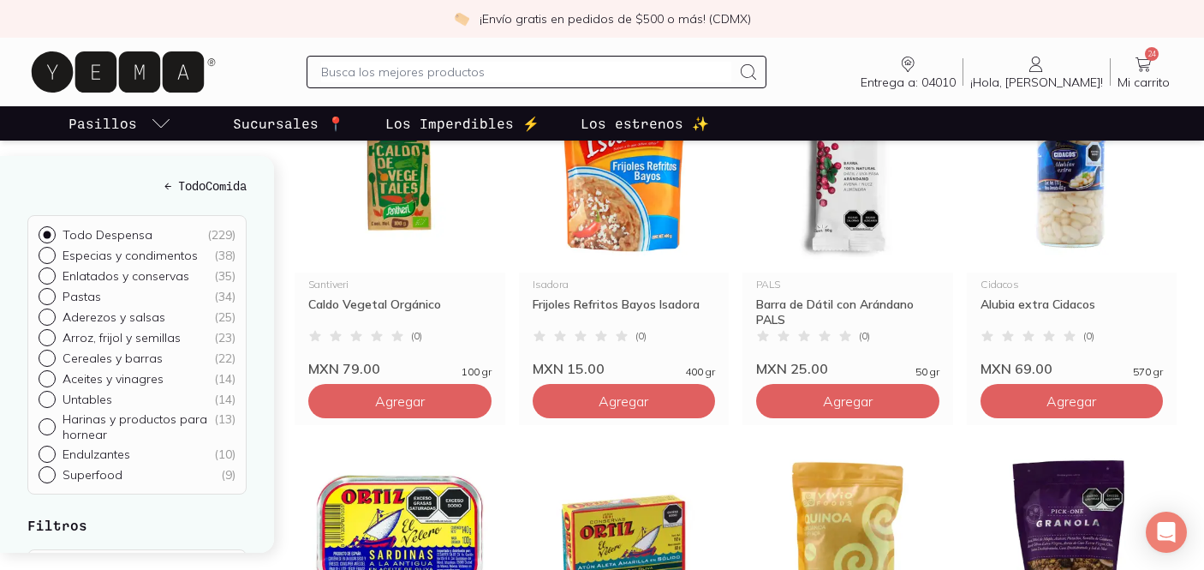
scroll to position [1819, 0]
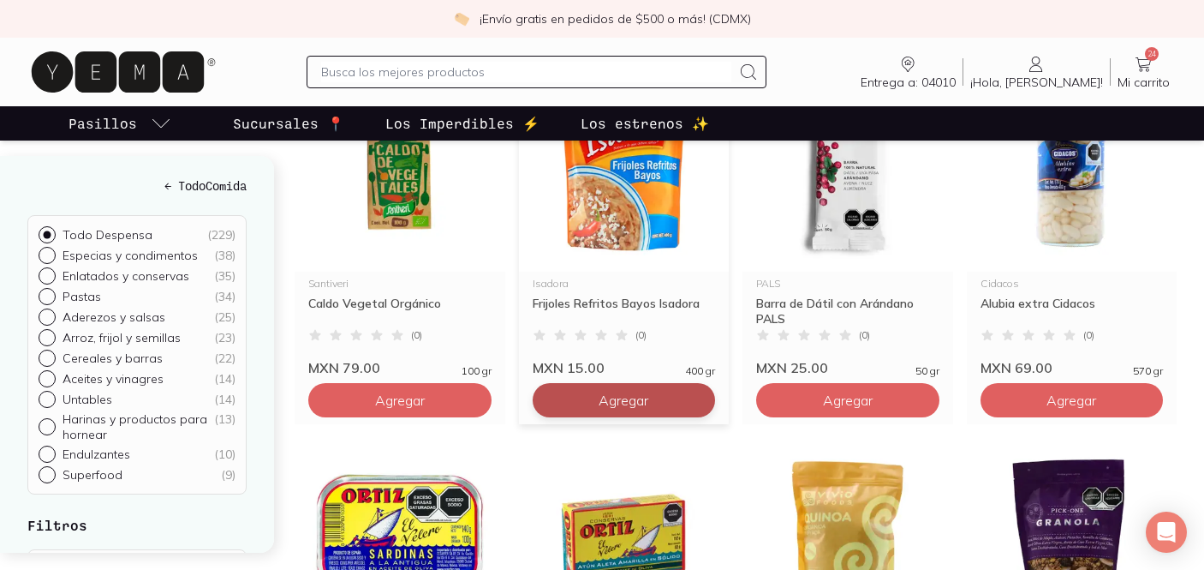
click at [629, 409] on span "Agregar" at bounding box center [624, 399] width 50 height 17
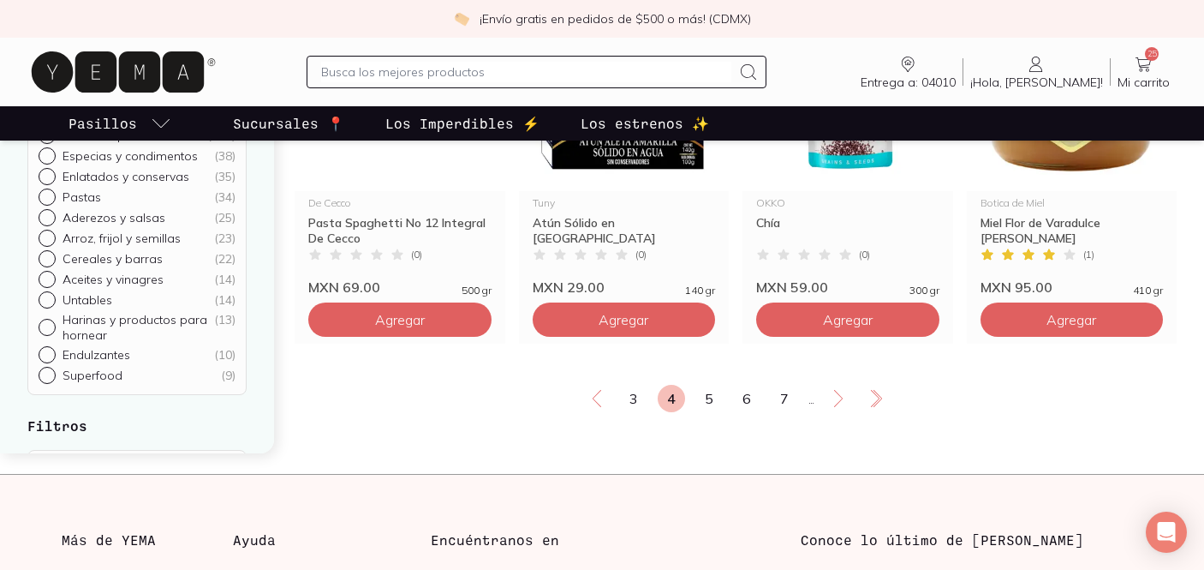
scroll to position [3081, 0]
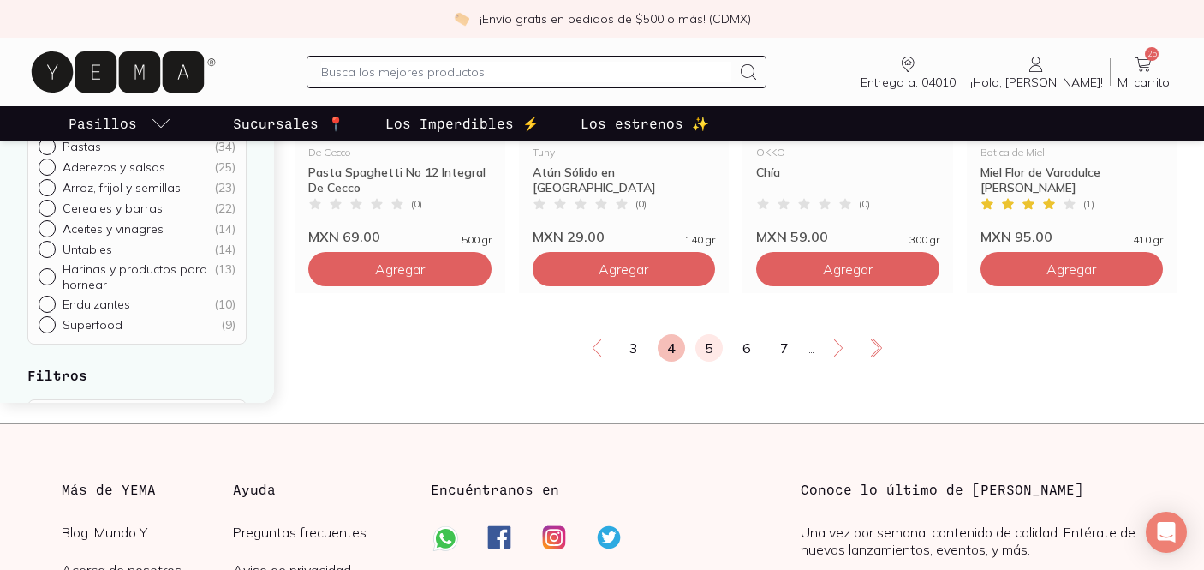
click at [714, 361] on link "5" at bounding box center [708, 347] width 27 height 27
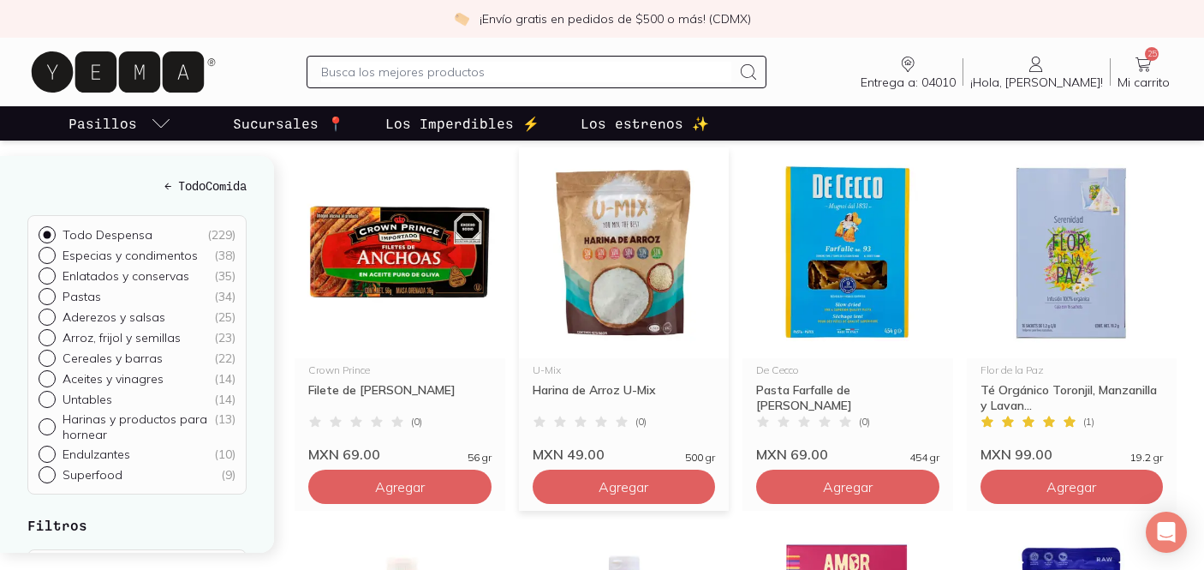
scroll to position [595, 0]
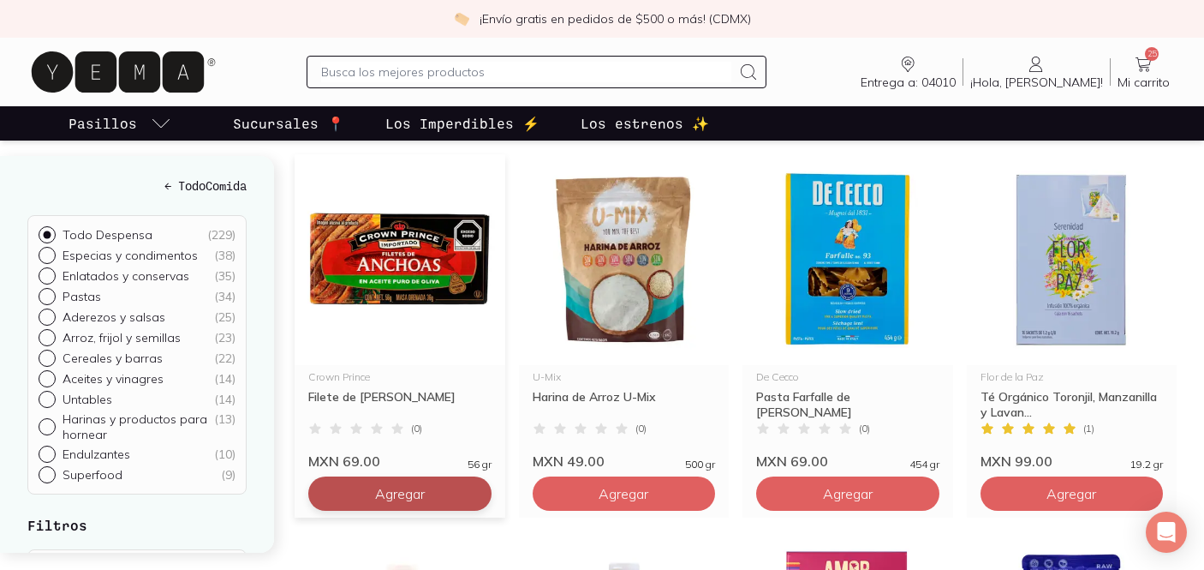
click at [400, 502] on span "Agregar" at bounding box center [400, 493] width 50 height 17
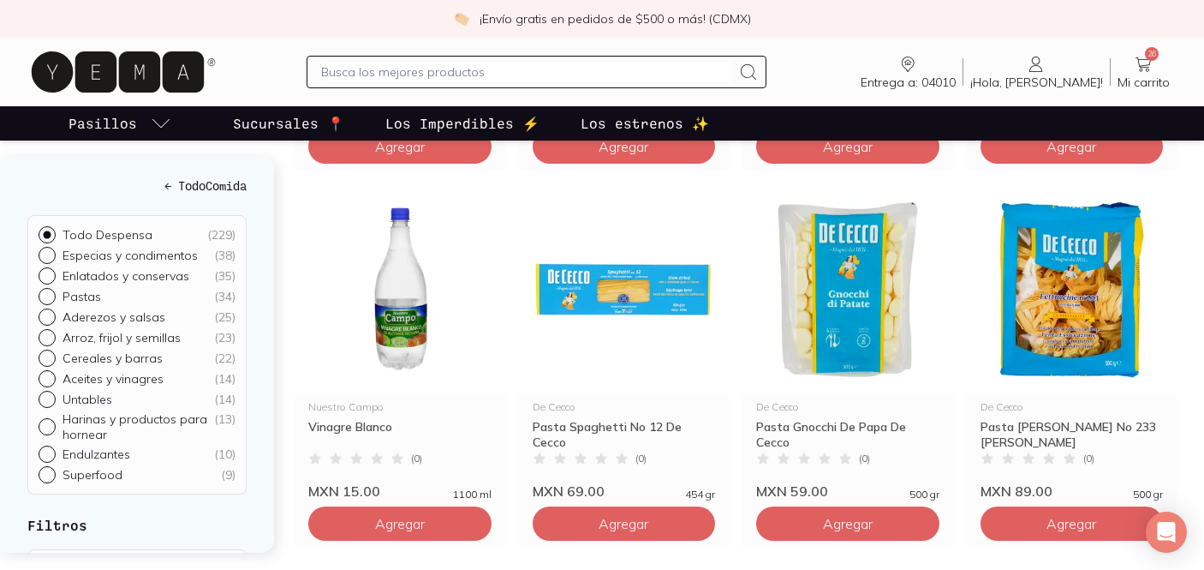
scroll to position [1706, 0]
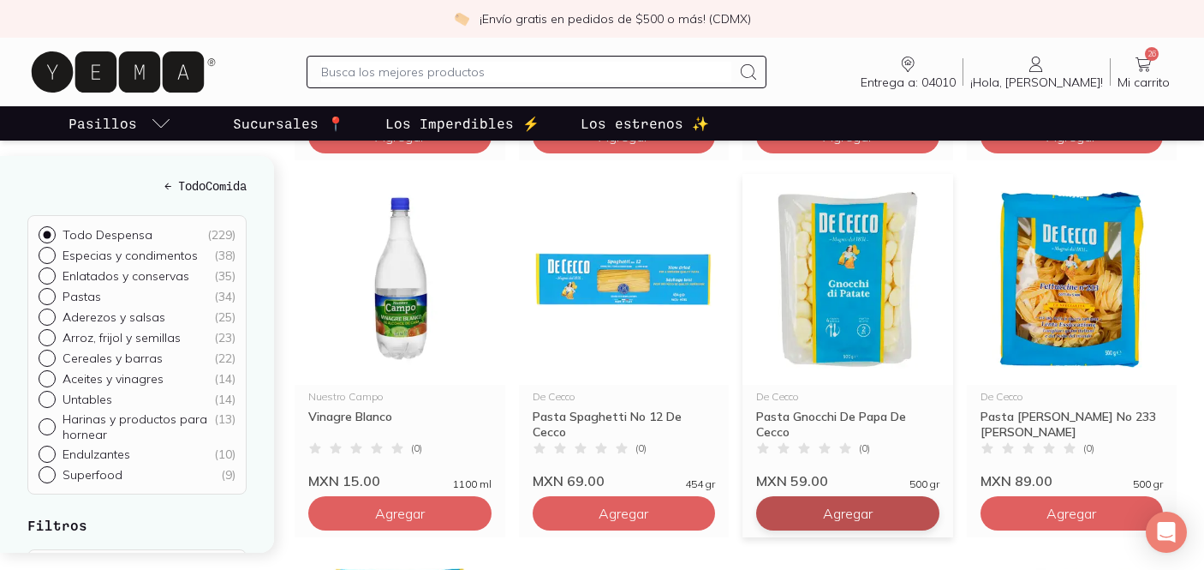
click at [822, 520] on button "Agregar" at bounding box center [847, 513] width 183 height 34
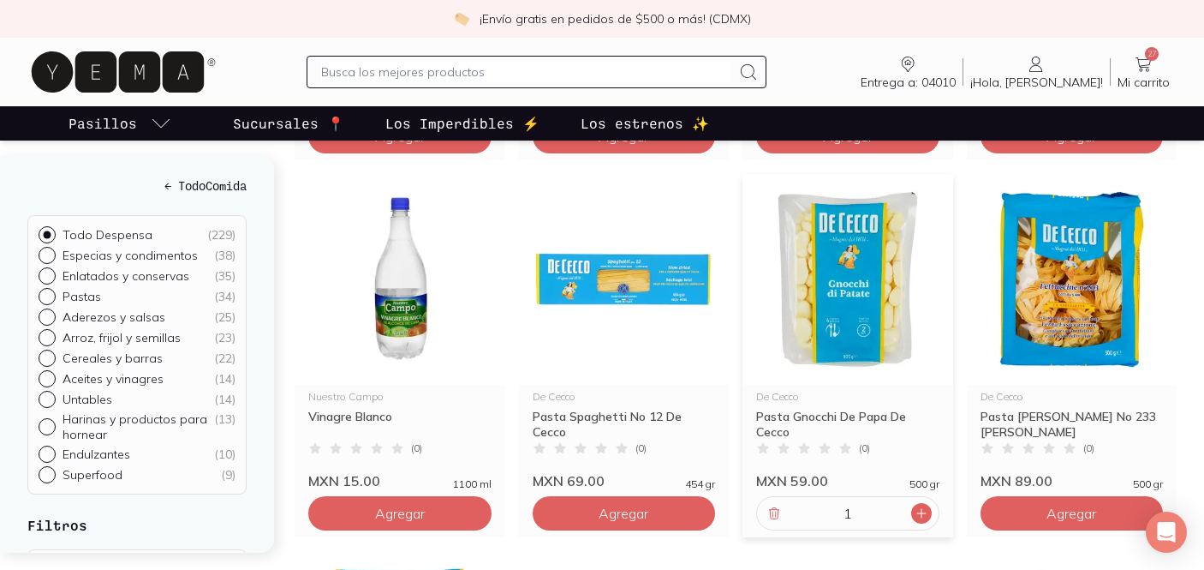
click at [922, 520] on icon at bounding box center [922, 513] width 14 height 14
type input "2"
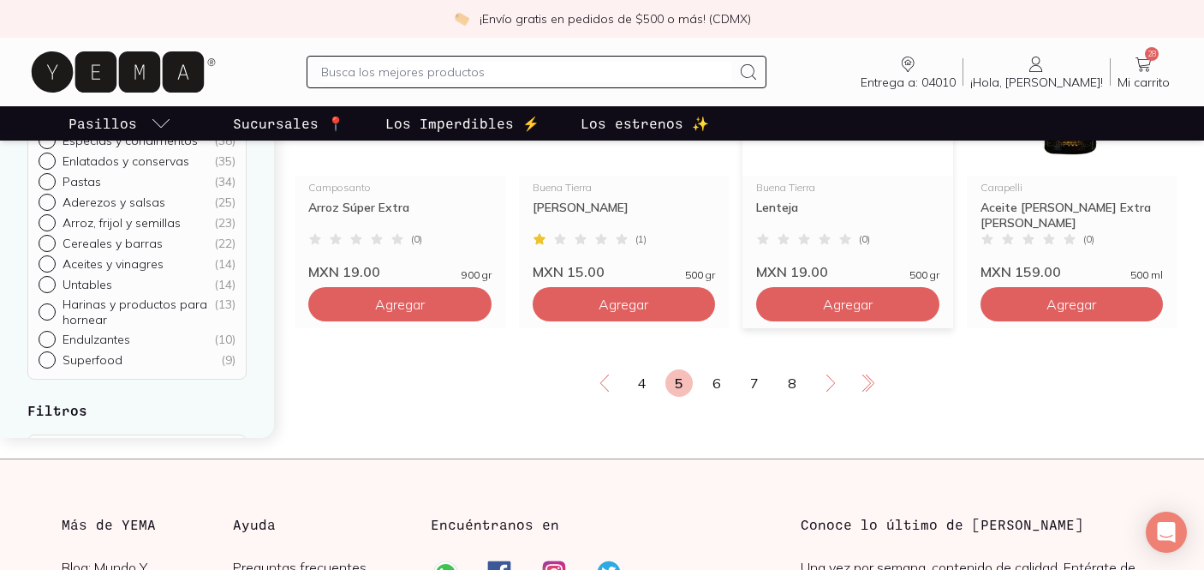
scroll to position [3066, 0]
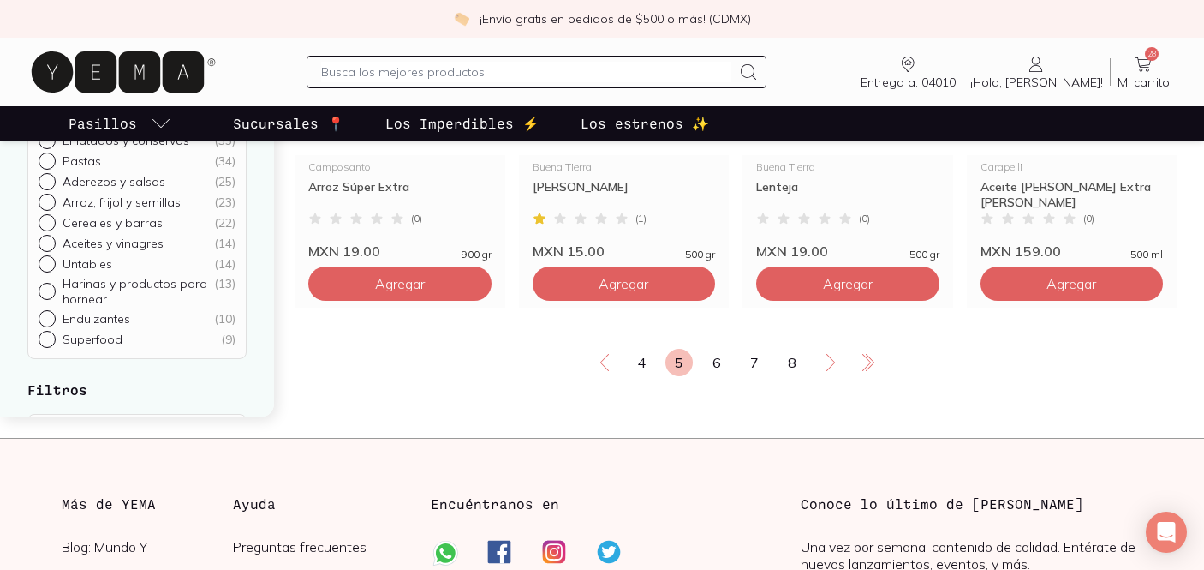
click at [576, 74] on input "text" at bounding box center [526, 72] width 410 height 21
type input "nuez"
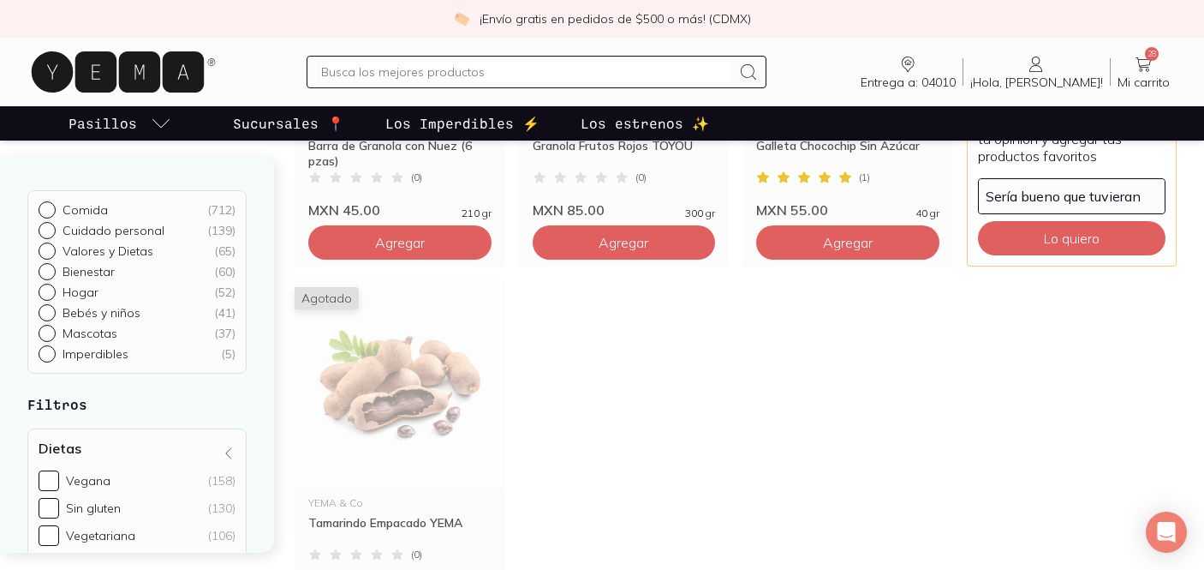
scroll to position [652, 0]
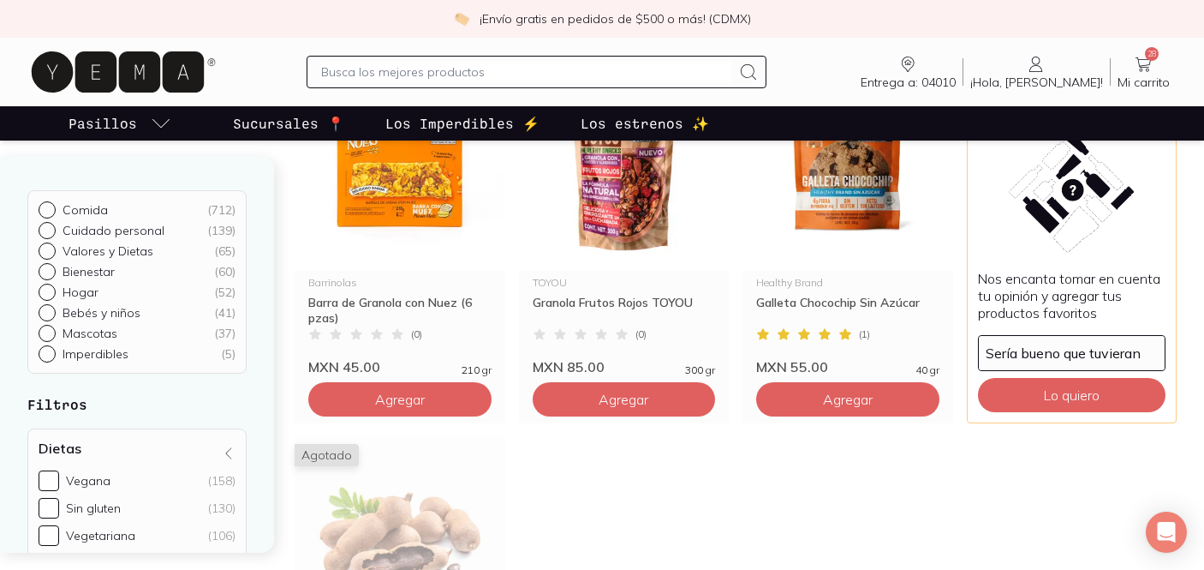
click at [1149, 56] on span "28" at bounding box center [1152, 54] width 14 height 14
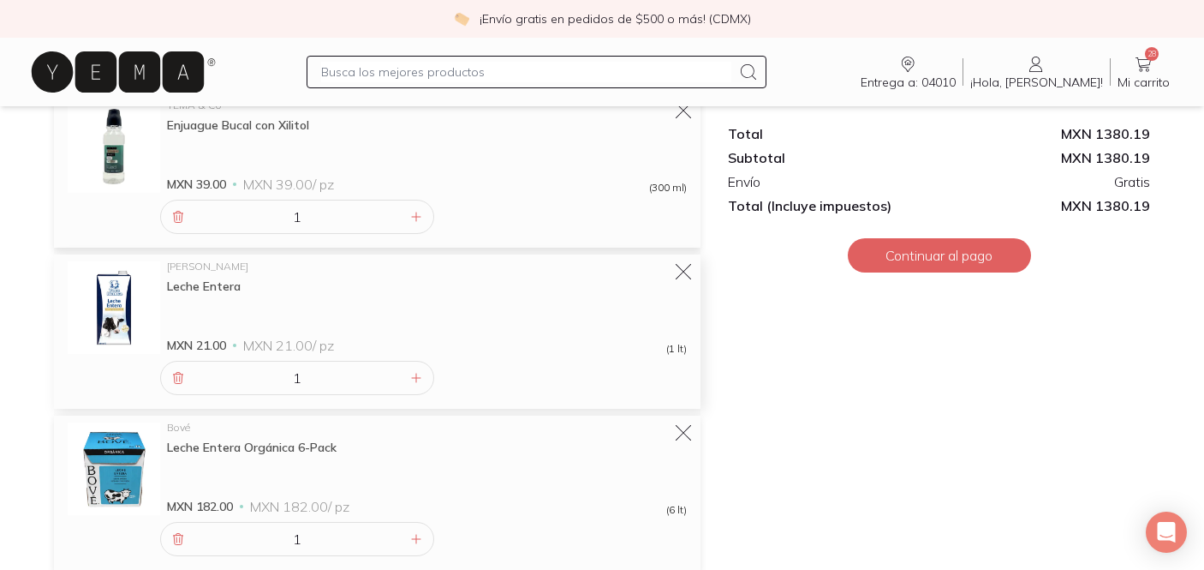
scroll to position [415, 0]
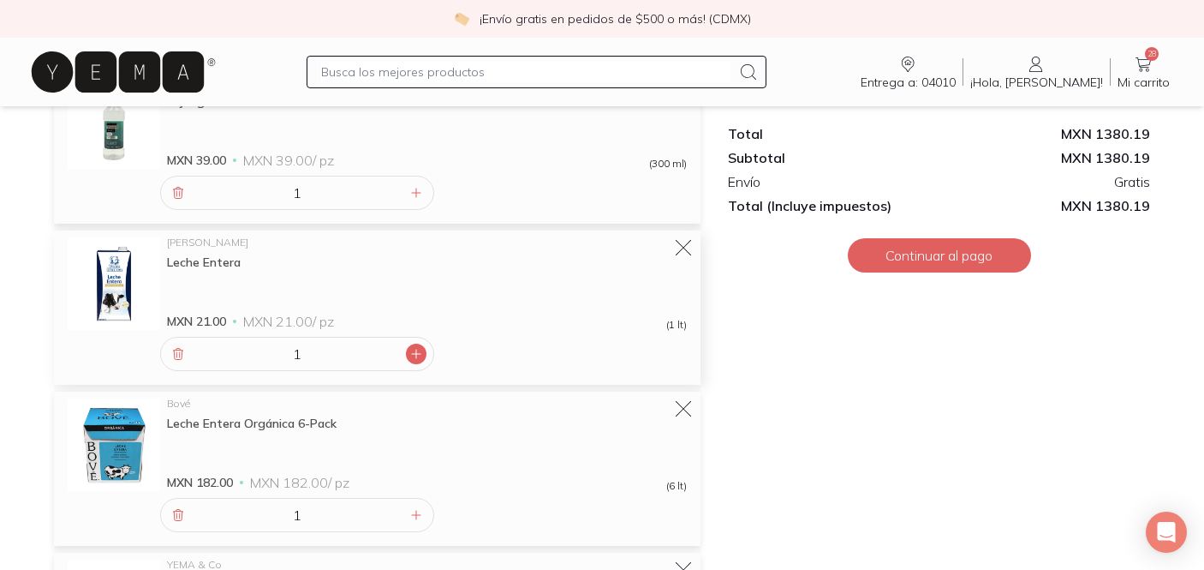
click at [410, 349] on icon at bounding box center [416, 354] width 14 height 14
click at [173, 352] on icon at bounding box center [178, 354] width 14 height 14
type input "1"
click at [173, 352] on icon at bounding box center [178, 354] width 14 height 14
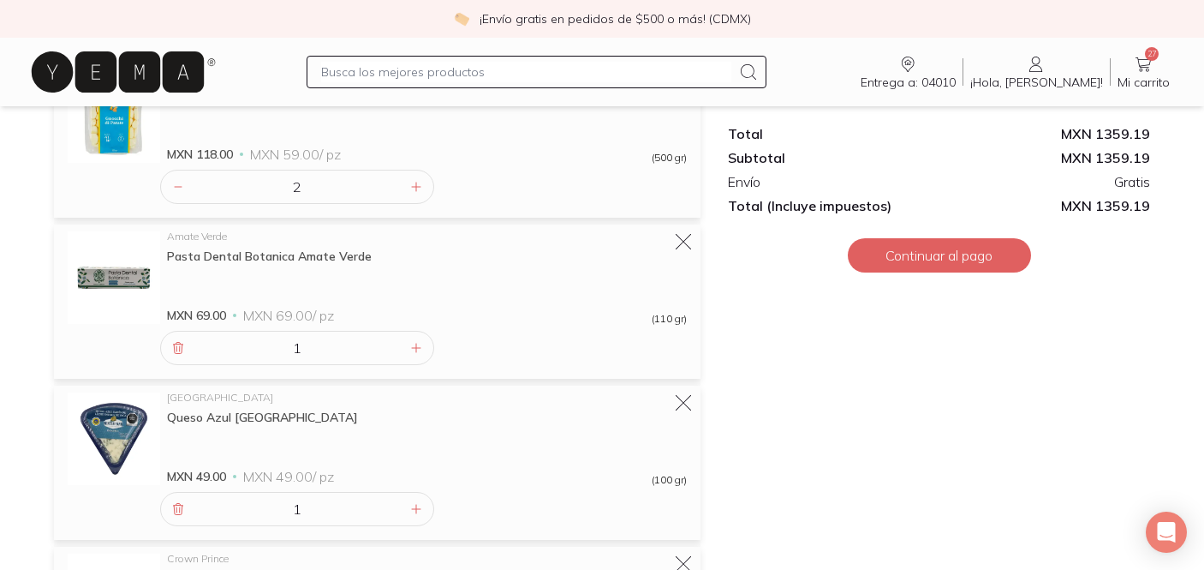
scroll to position [1406, 0]
click at [175, 345] on icon at bounding box center [178, 346] width 14 height 14
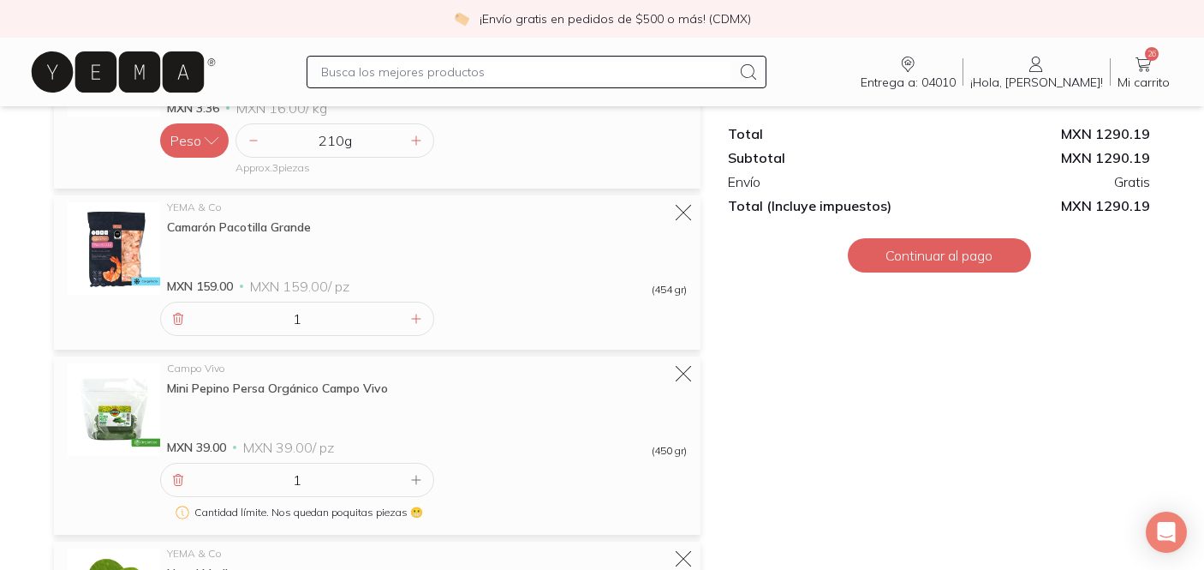
scroll to position [2069, 0]
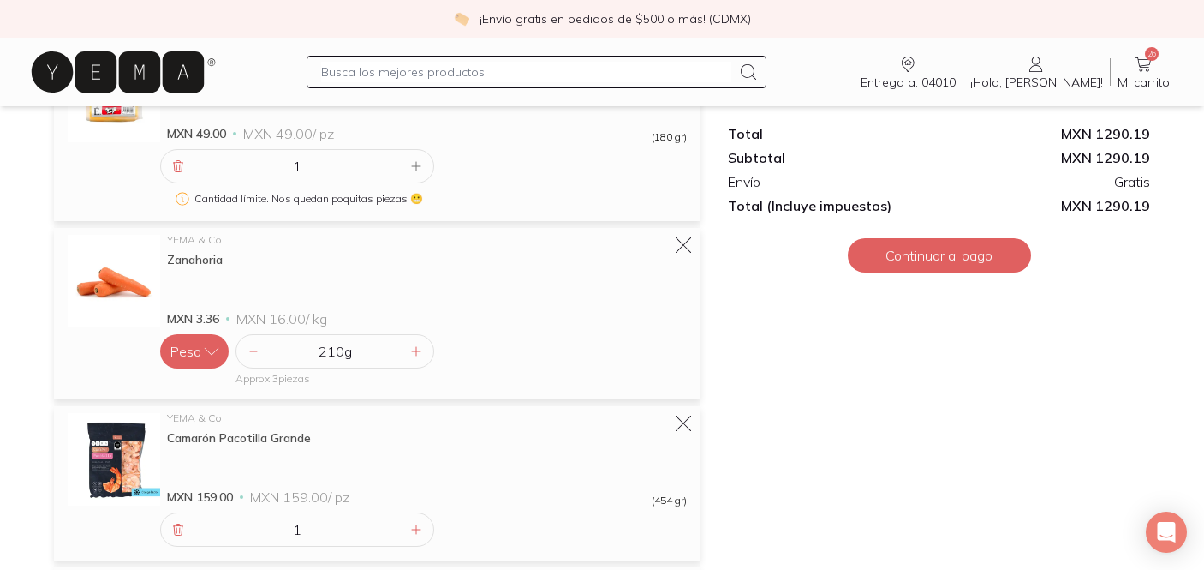
click at [451, 77] on input "text" at bounding box center [526, 72] width 410 height 21
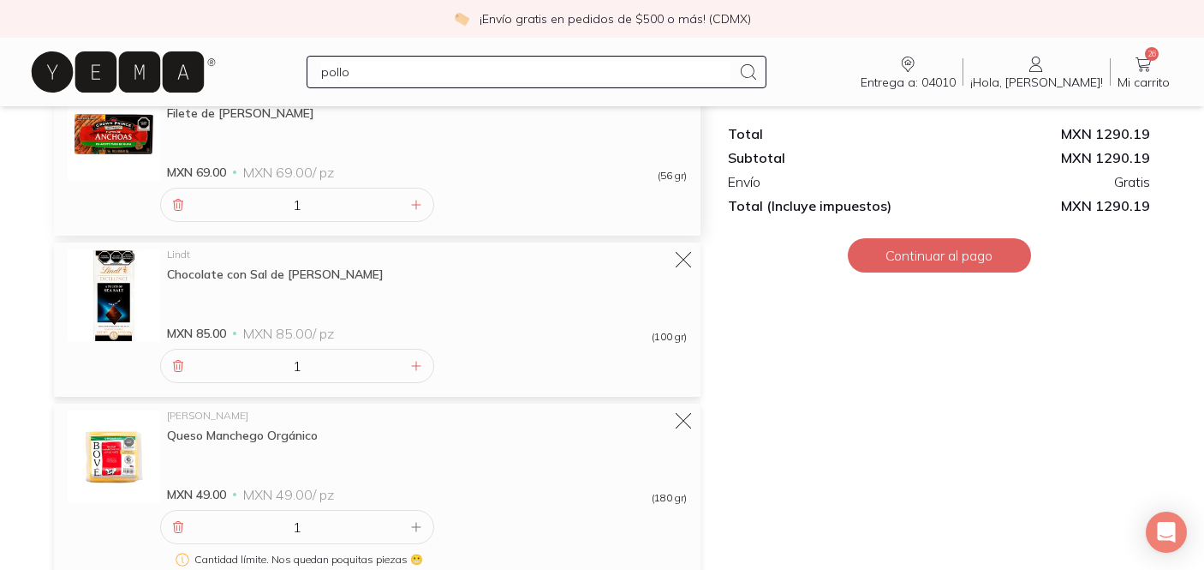
scroll to position [1705, 0]
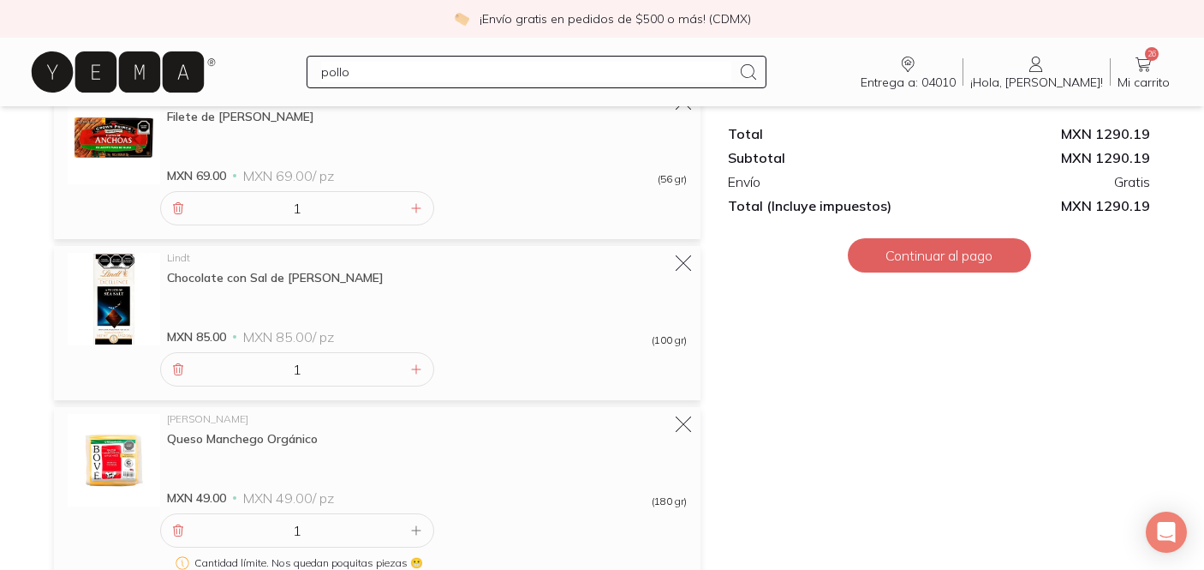
click at [438, 75] on input "pollo" at bounding box center [526, 72] width 410 height 21
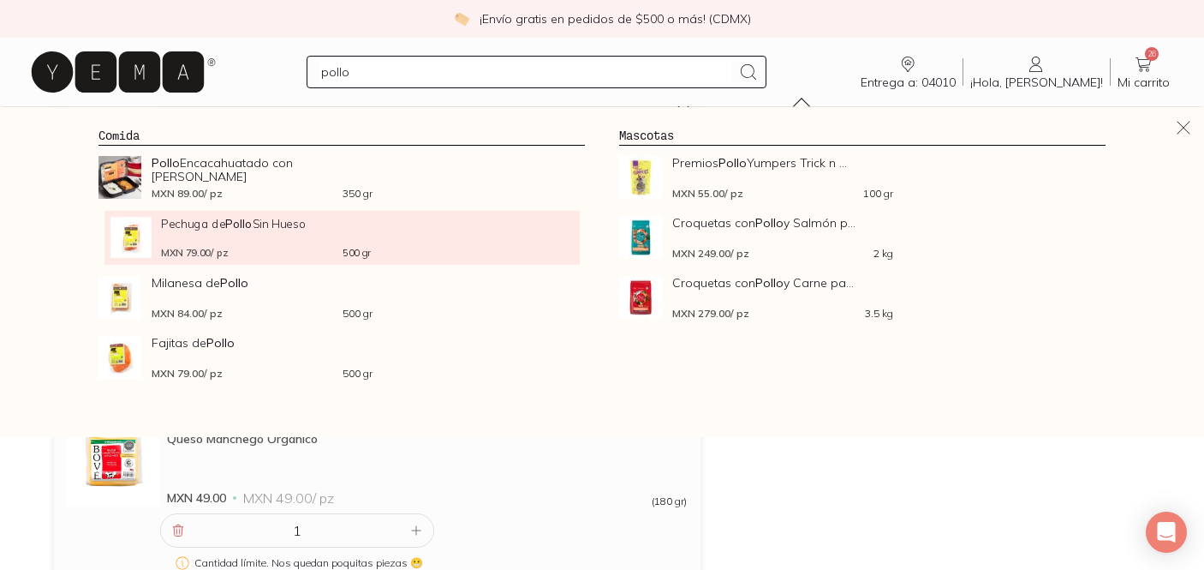
type input "pollo"
click at [390, 241] on link "Pechuga de Pollo Sin Hueso MXN 79.00 / pz 500 gr" at bounding box center [341, 237] width 462 height 41
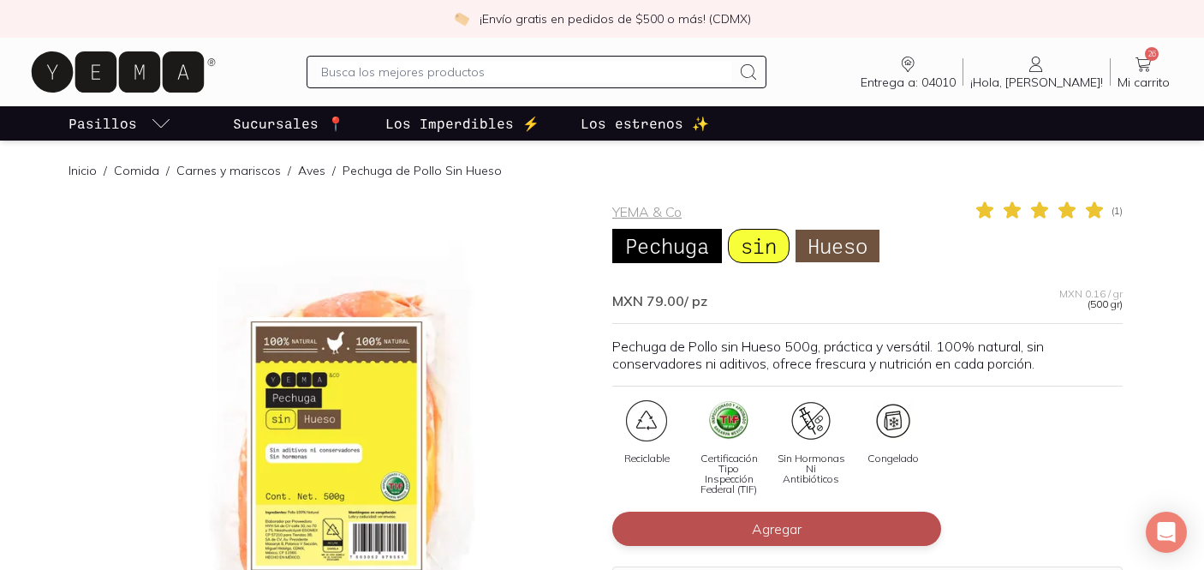
click at [804, 528] on button "Agregar" at bounding box center [776, 528] width 329 height 34
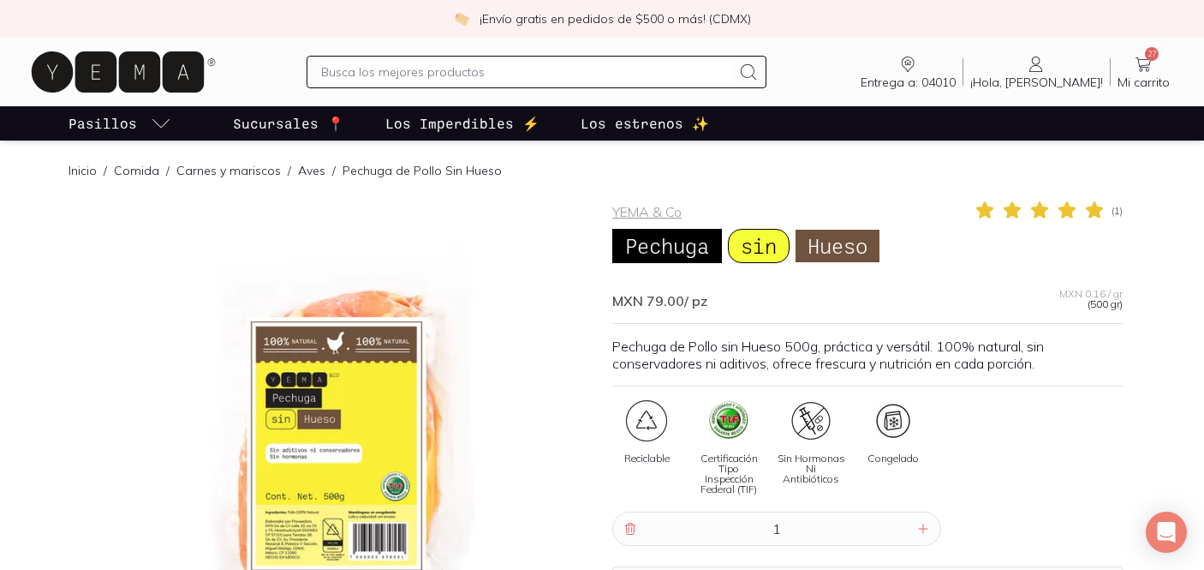
click at [1147, 62] on icon at bounding box center [1143, 64] width 21 height 21
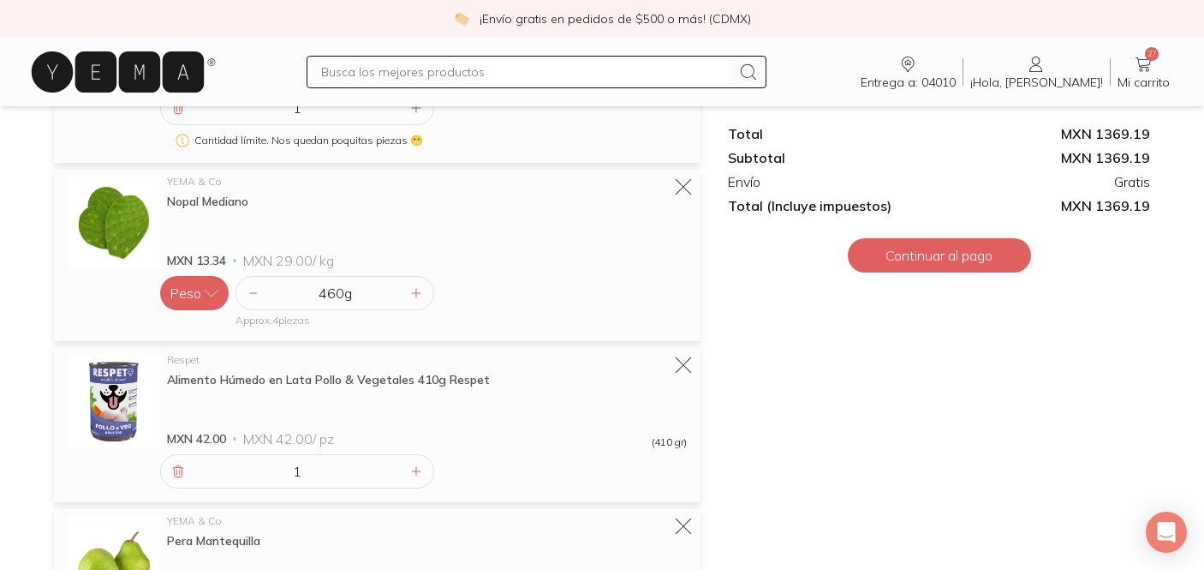
scroll to position [2785, 0]
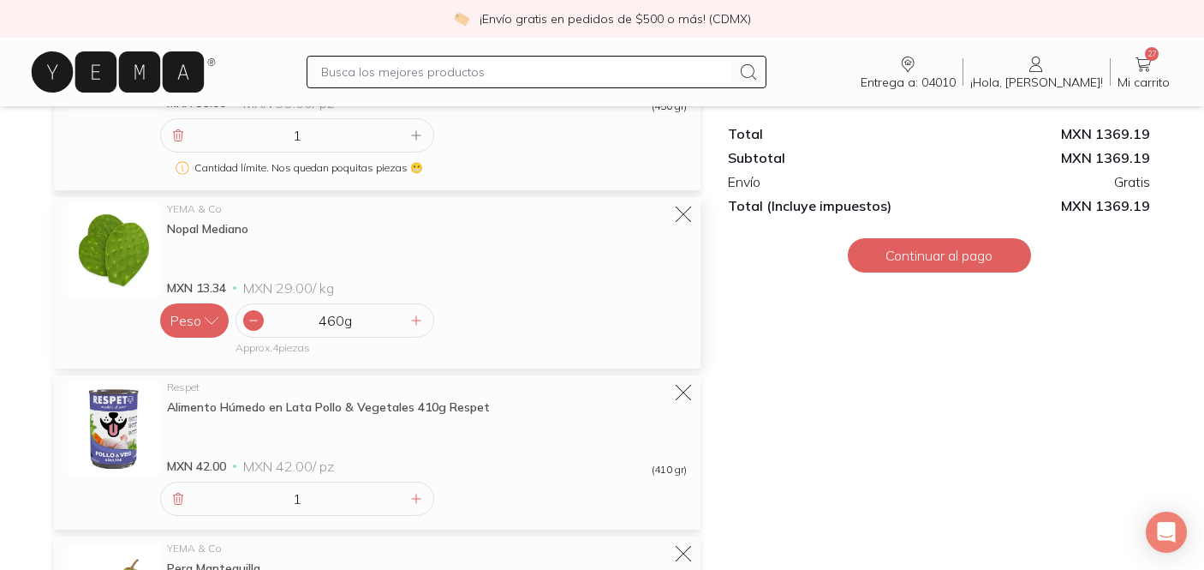
click at [259, 322] on icon at bounding box center [254, 320] width 14 height 14
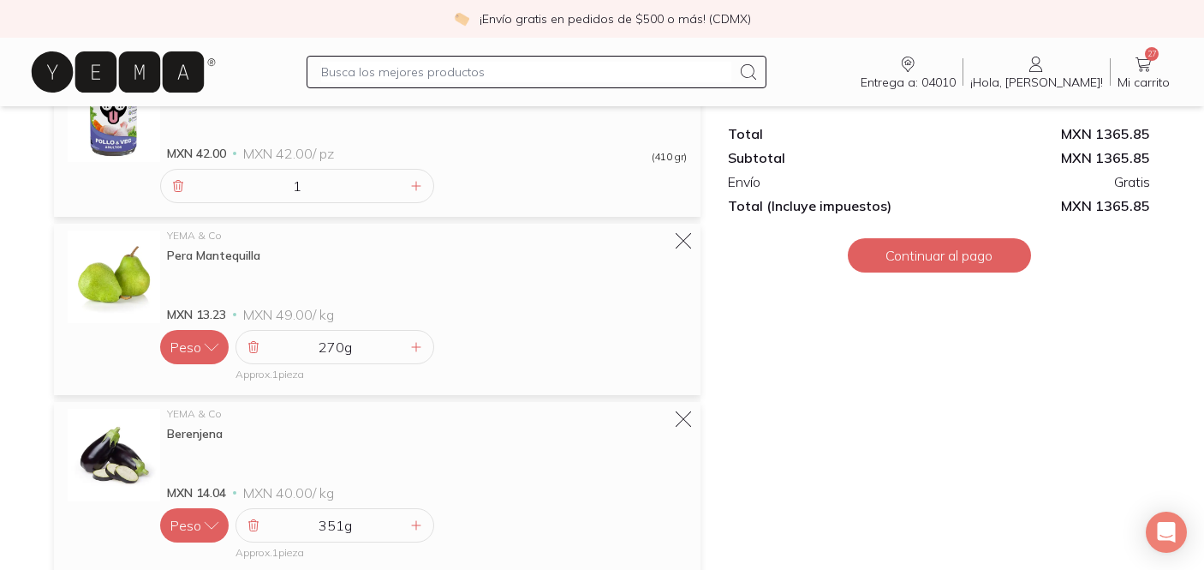
scroll to position [3128, 0]
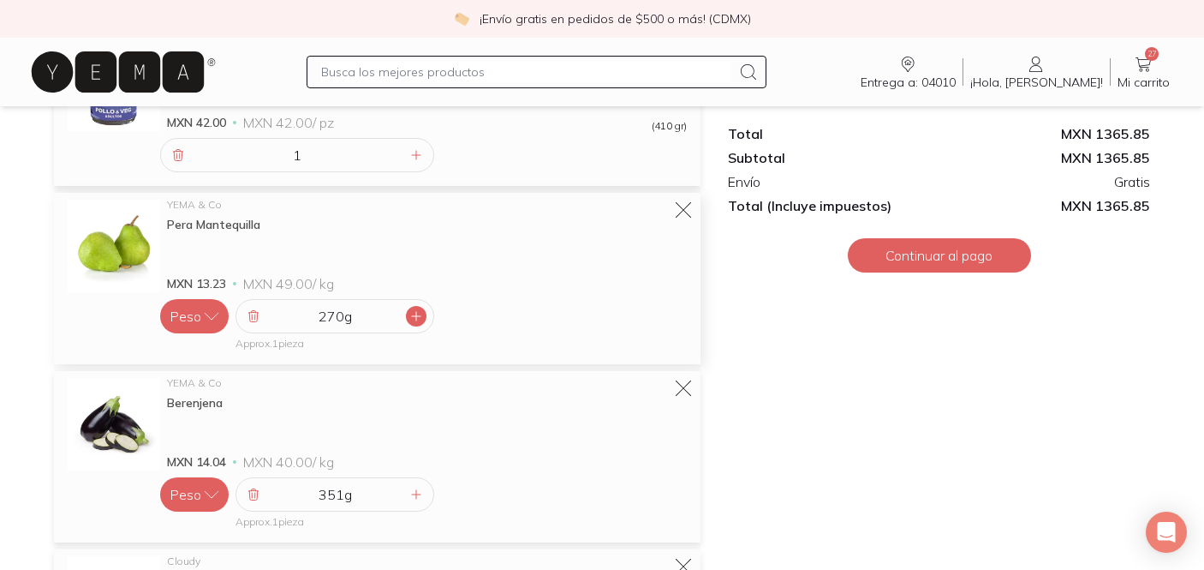
click at [420, 315] on icon at bounding box center [416, 316] width 9 height 9
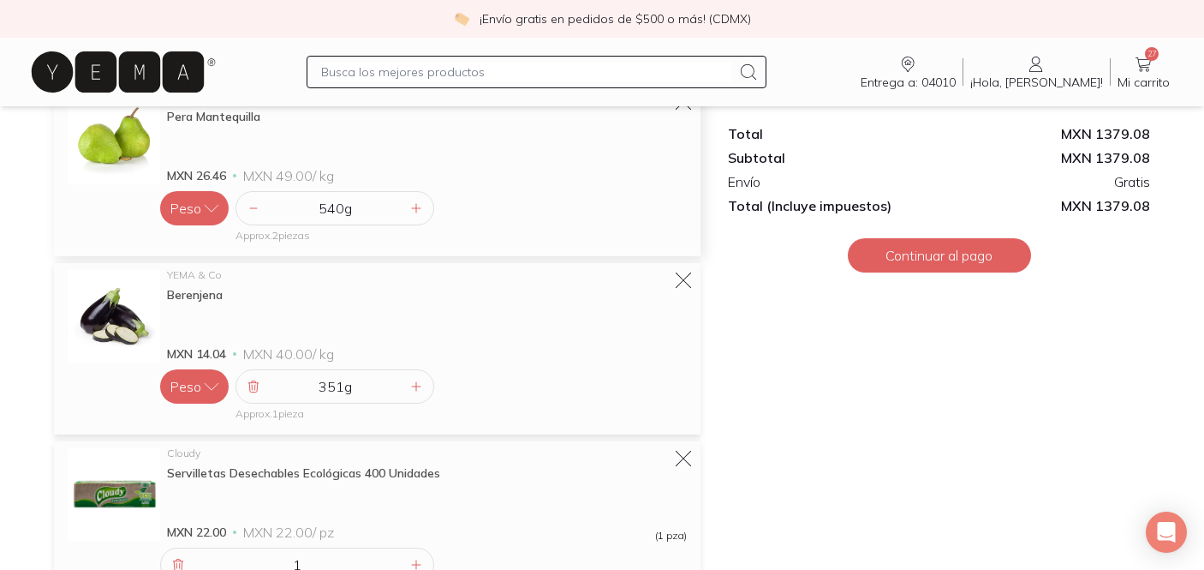
scroll to position [3242, 0]
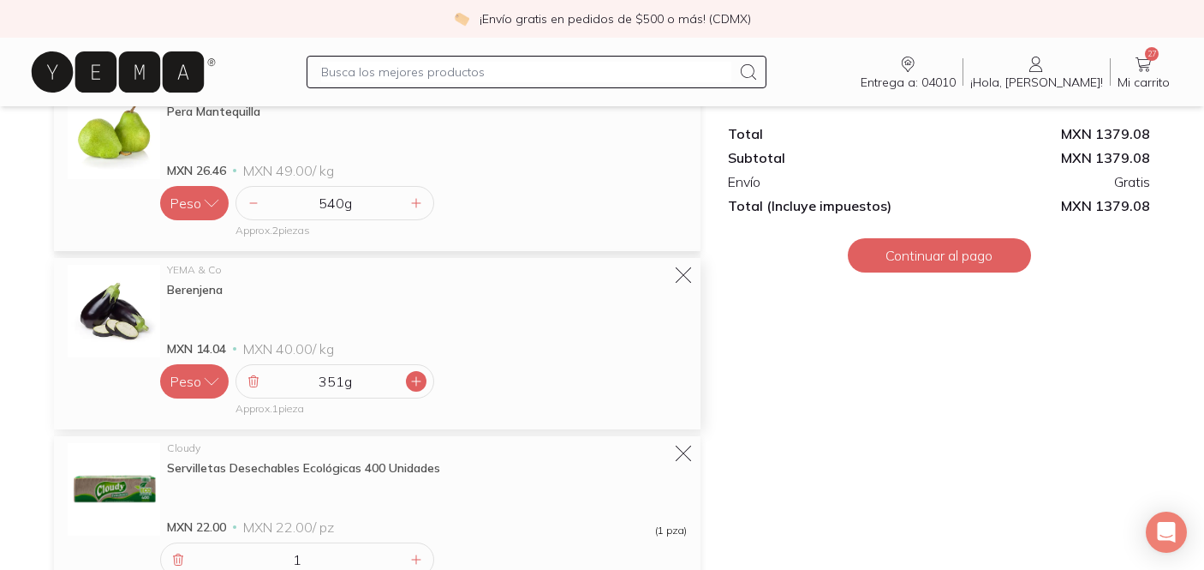
click at [417, 385] on icon at bounding box center [416, 381] width 14 height 14
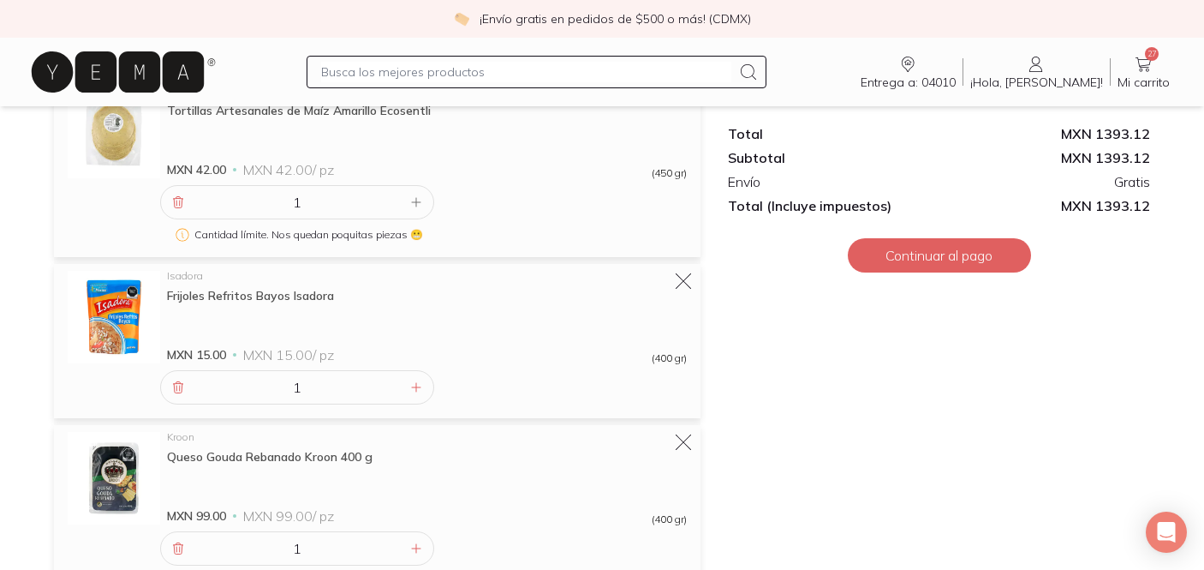
scroll to position [3761, 0]
click at [175, 381] on icon at bounding box center [178, 385] width 9 height 11
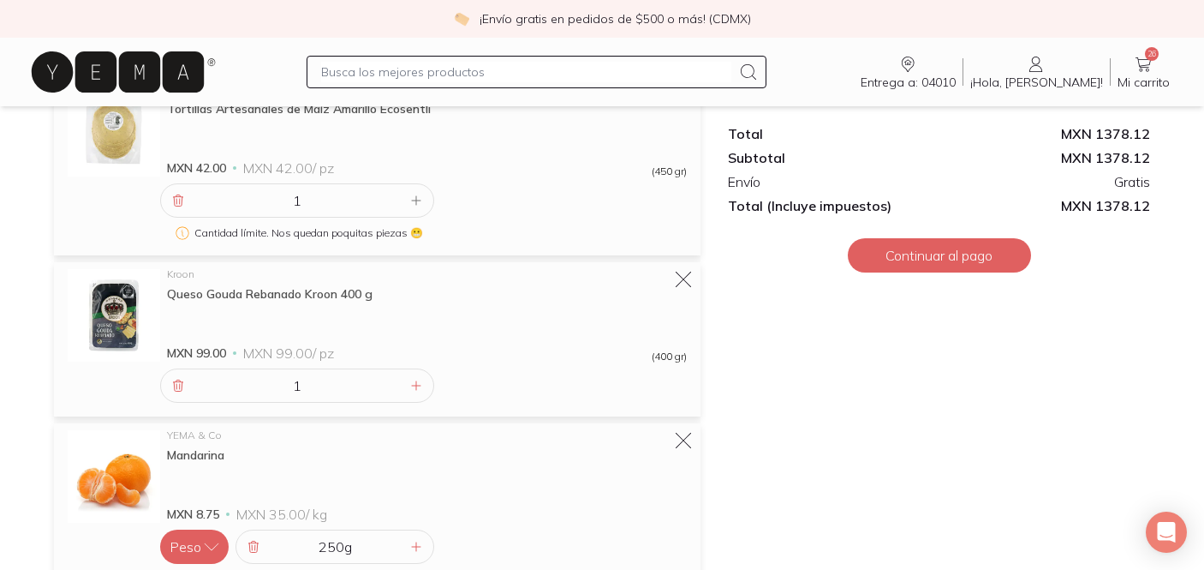
click at [413, 73] on input "text" at bounding box center [526, 72] width 410 height 21
type input "frijoles bajos en grasa"
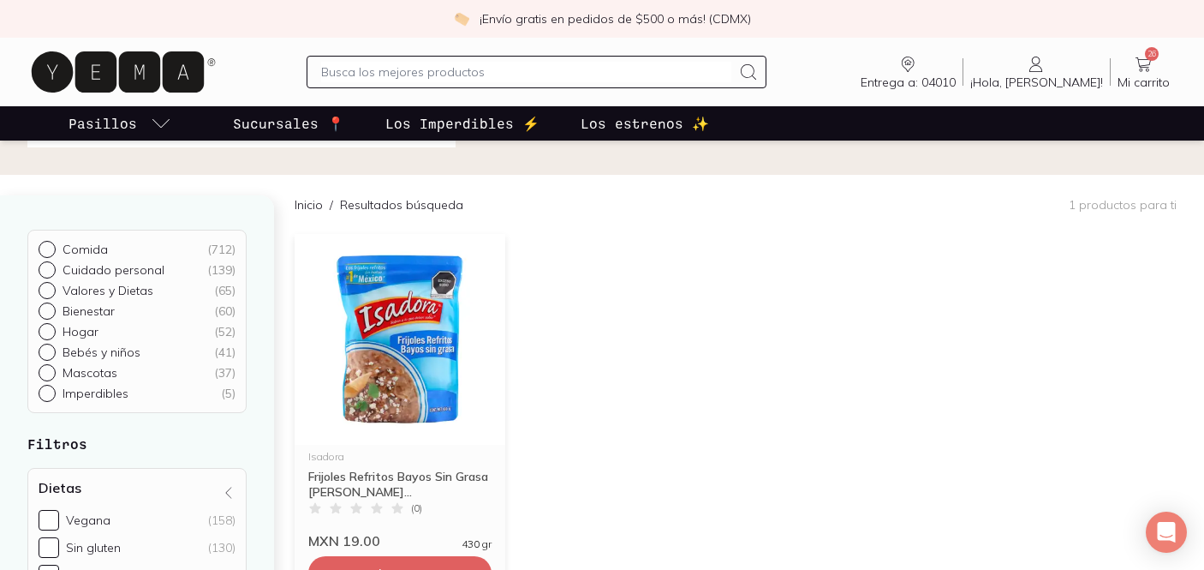
scroll to position [118, 0]
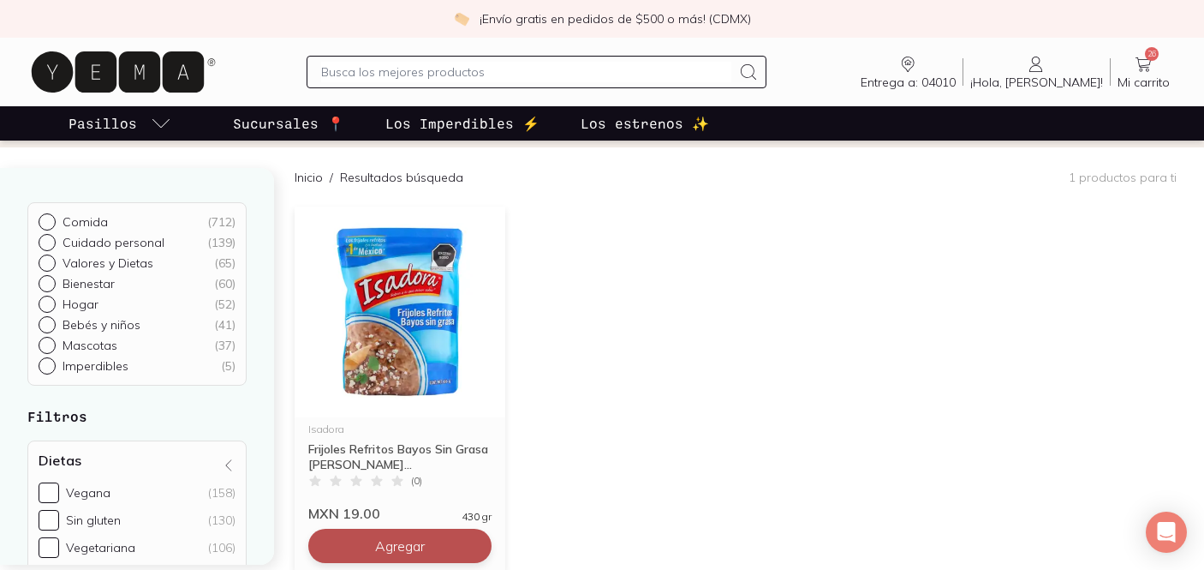
click at [387, 543] on span "Agregar" at bounding box center [400, 545] width 50 height 17
click at [1140, 53] on div "Entrega a: 04010 04010 Buscar Buscar ¡Hola, [PERSON_NAME]! [PERSON_NAME] 27 Mi …" at bounding box center [601, 72] width 1149 height 55
click at [1147, 63] on icon at bounding box center [1143, 64] width 21 height 21
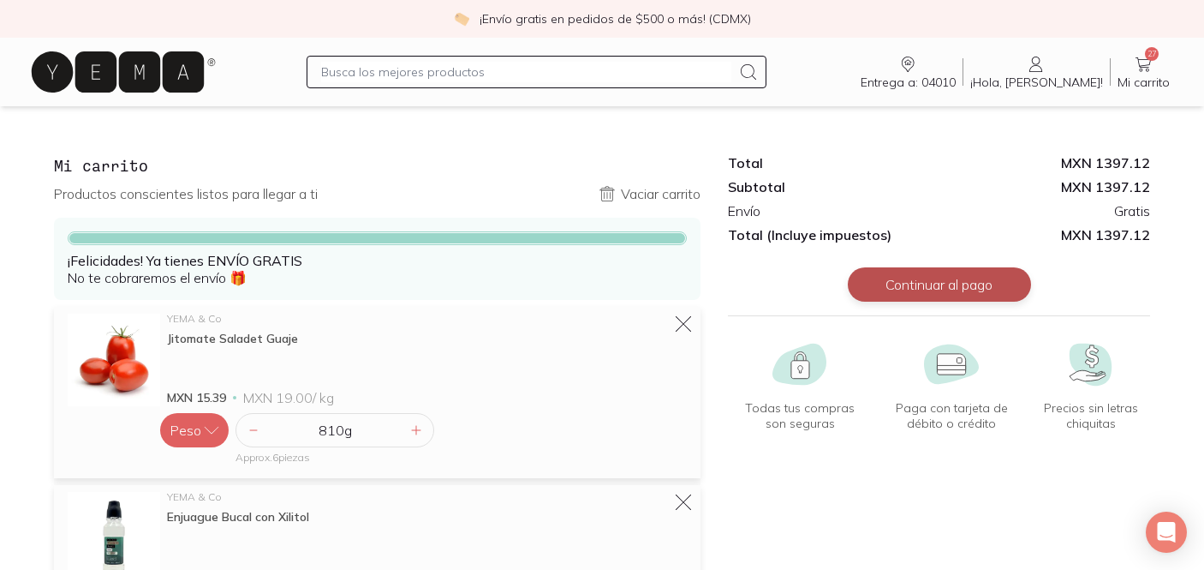
click at [935, 274] on button "Continuar al pago" at bounding box center [939, 284] width 183 height 34
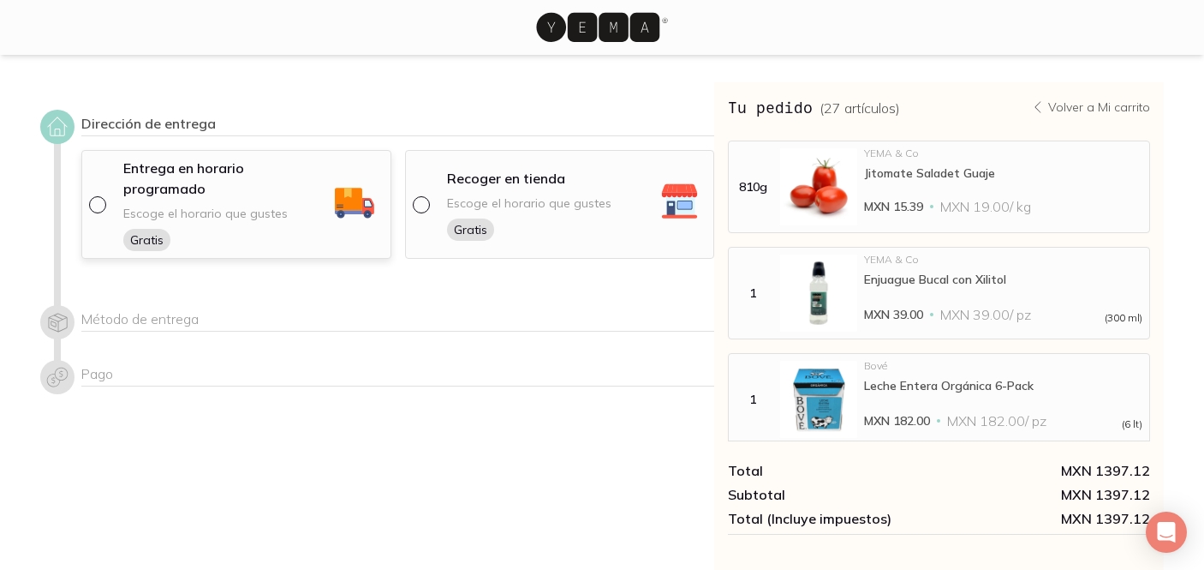
click at [92, 196] on input "radio" at bounding box center [96, 203] width 14 height 14
radio input "true"
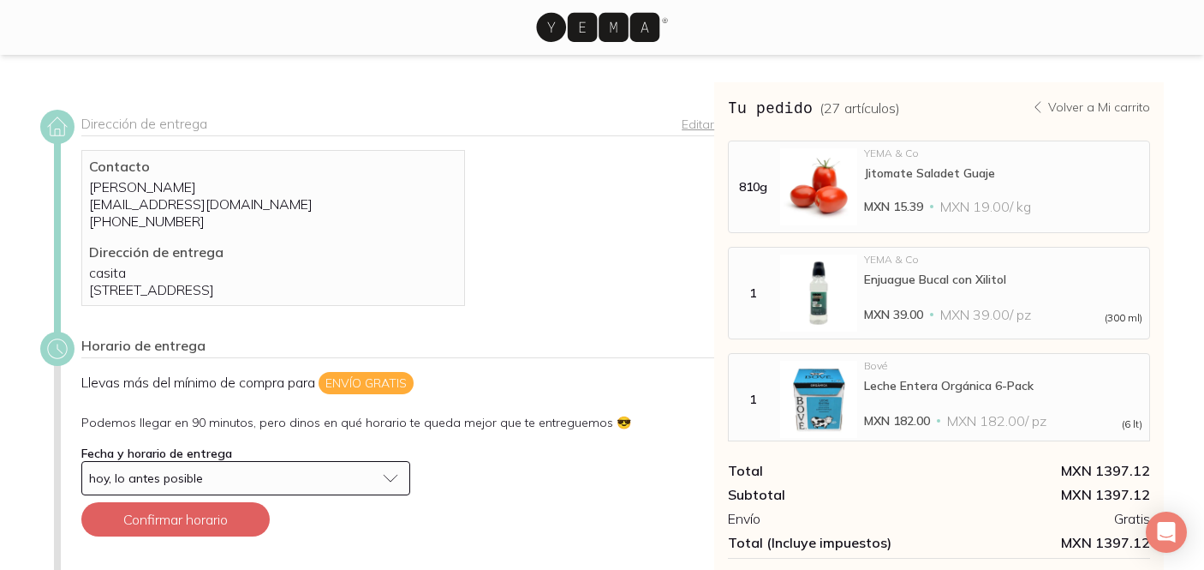
click at [199, 277] on p "casita" at bounding box center [273, 272] width 368 height 17
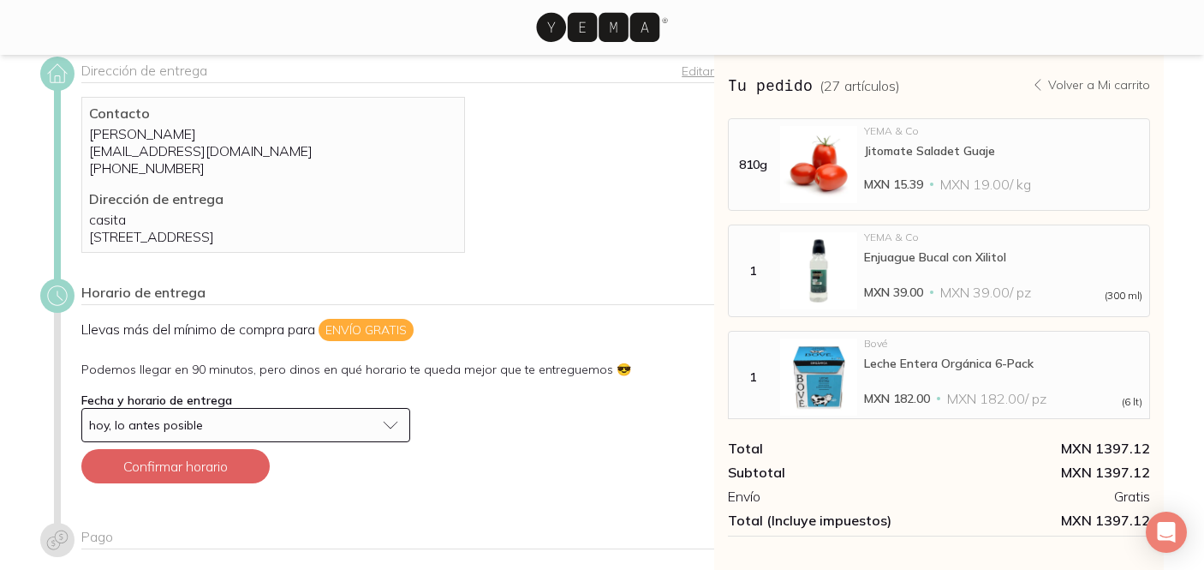
scroll to position [80, 0]
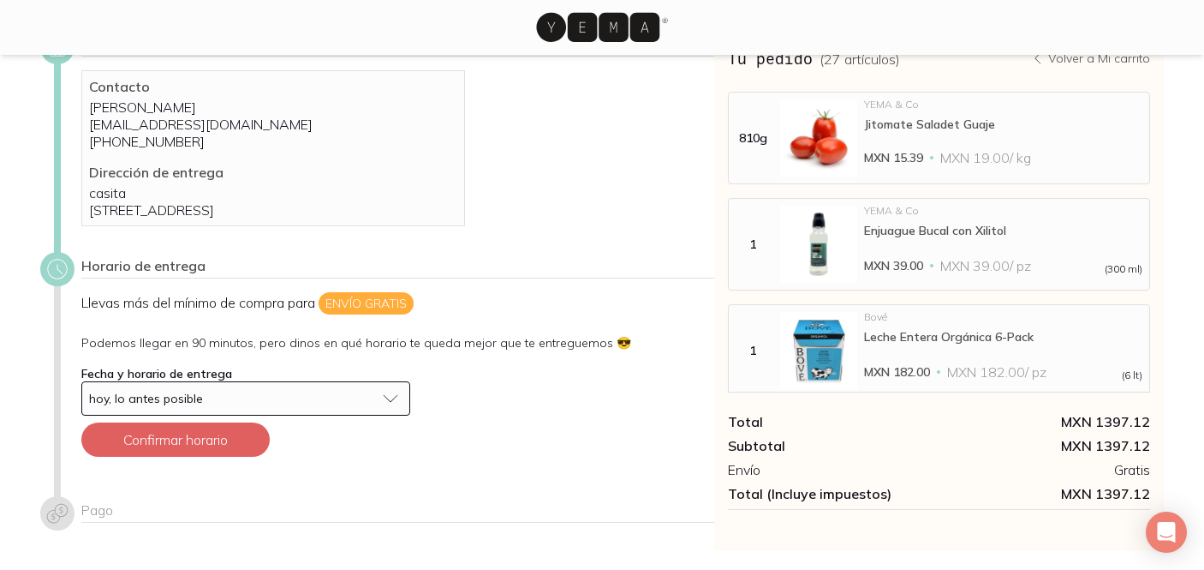
click at [390, 409] on button "hoy, lo antes posible" at bounding box center [245, 398] width 329 height 34
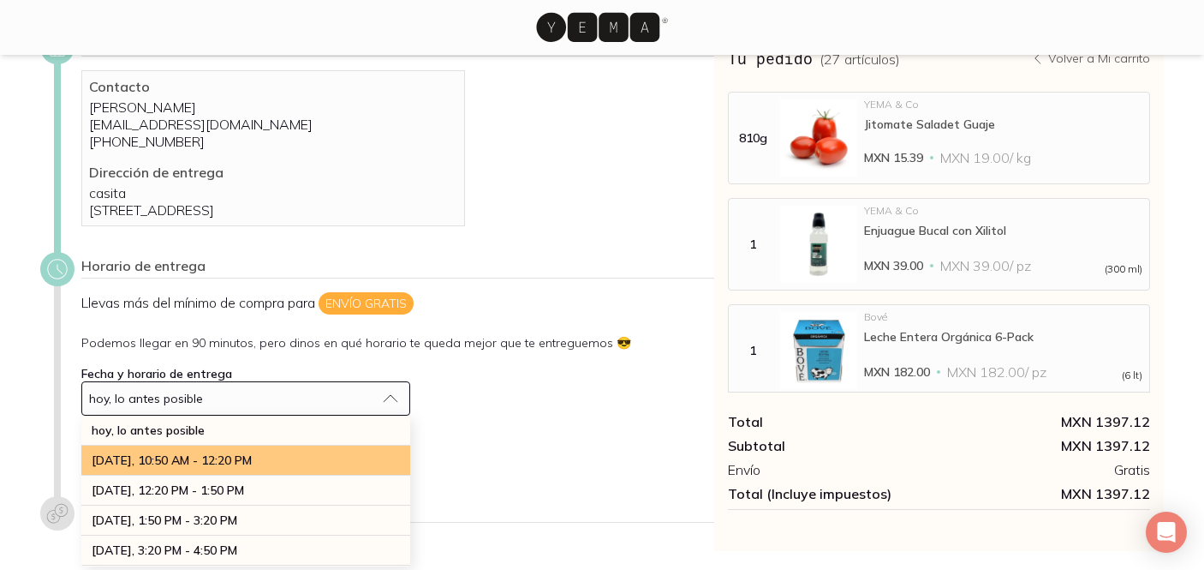
click at [364, 474] on div "[DATE], 10:50 AM - 12:20 PM" at bounding box center [245, 460] width 329 height 30
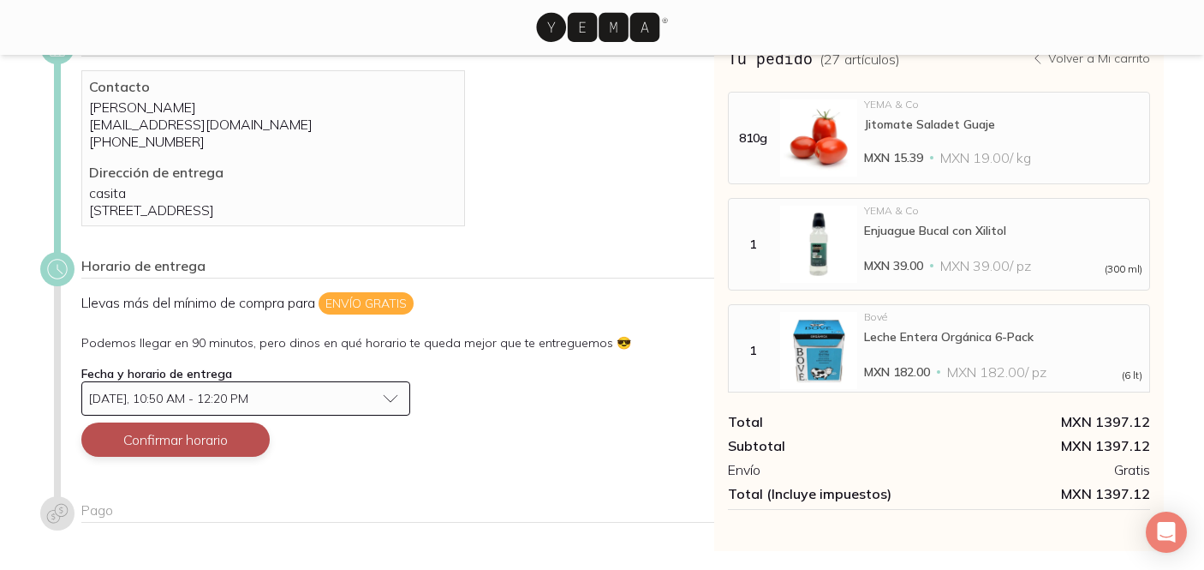
click at [239, 452] on button "Confirmar horario" at bounding box center [175, 439] width 188 height 34
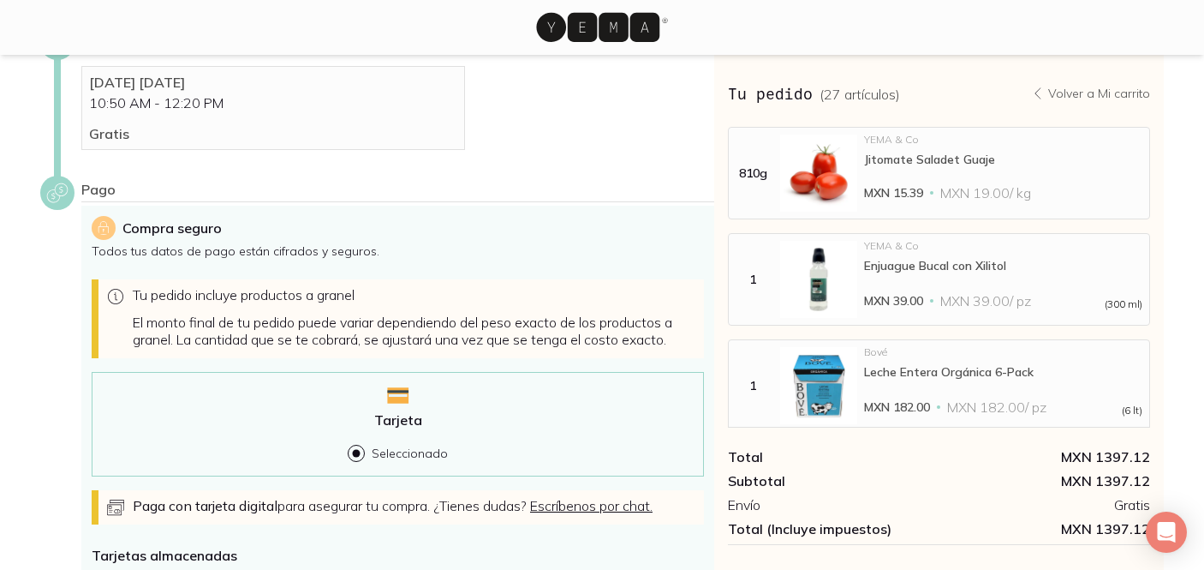
scroll to position [309, 0]
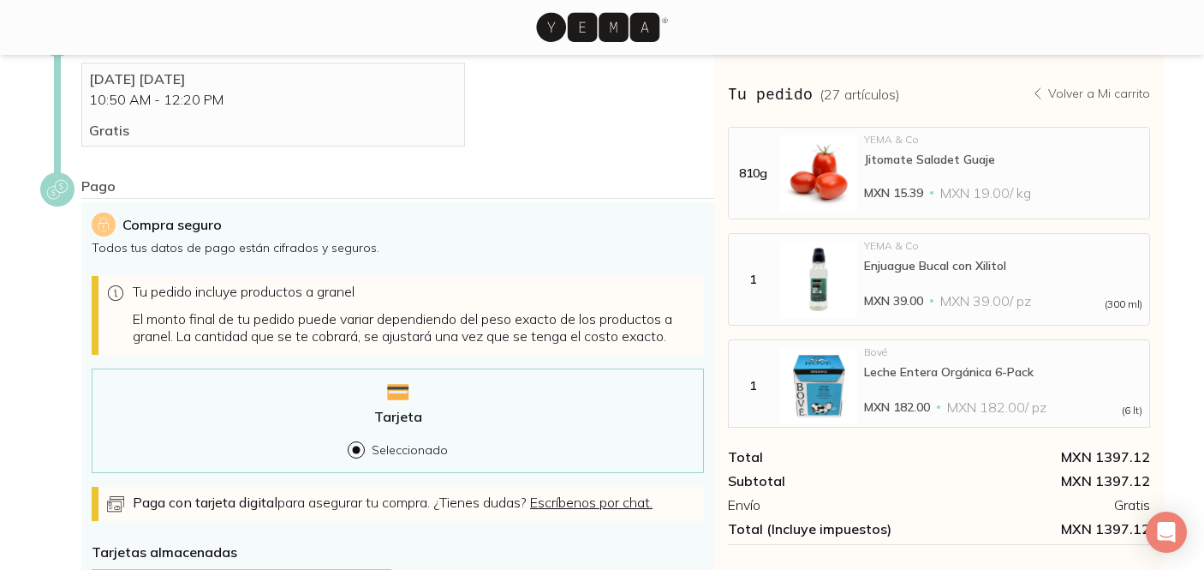
click at [359, 455] on input "Seleccionado" at bounding box center [355, 448] width 14 height 14
radio input "true"
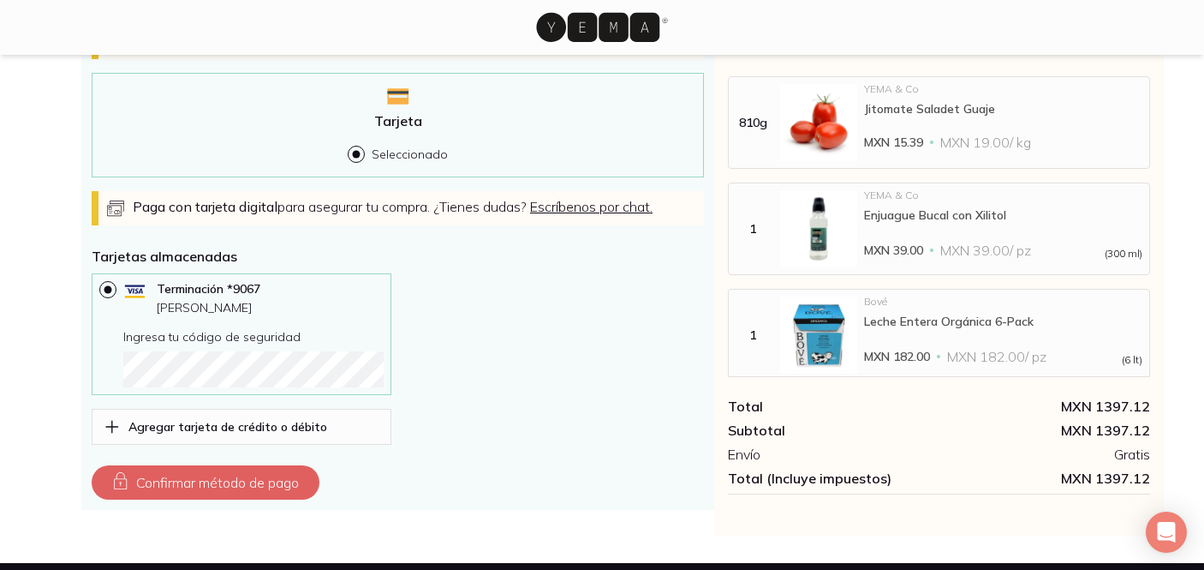
scroll to position [608, 0]
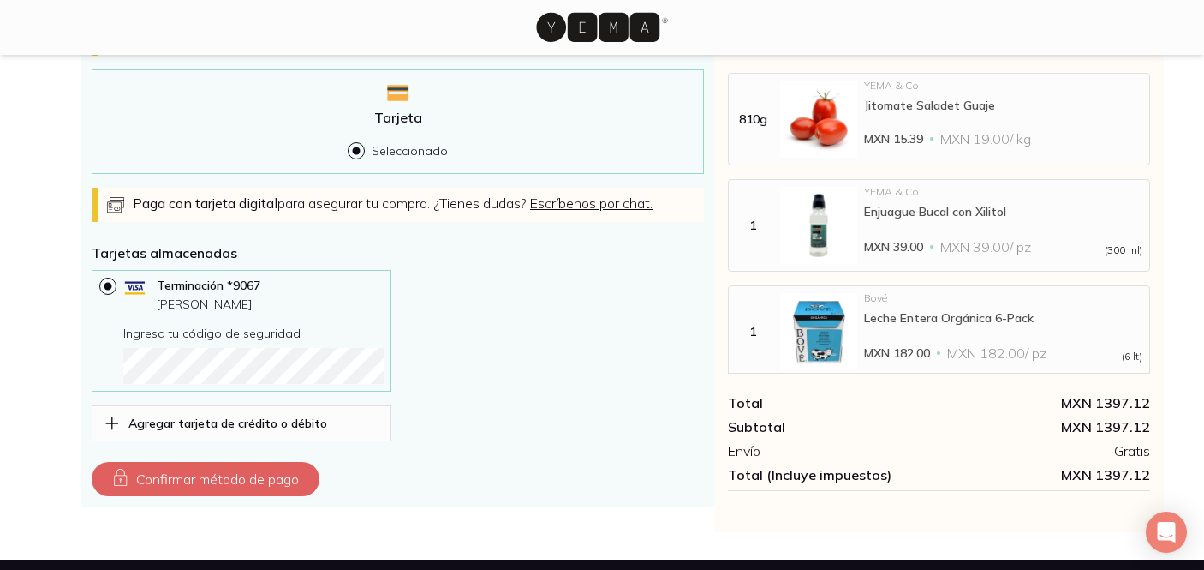
click at [247, 293] on p "Terminación * 9067" at bounding box center [270, 284] width 227 height 15
click at [197, 431] on p "Agregar tarjeta de crédito o débito" at bounding box center [227, 422] width 199 height 15
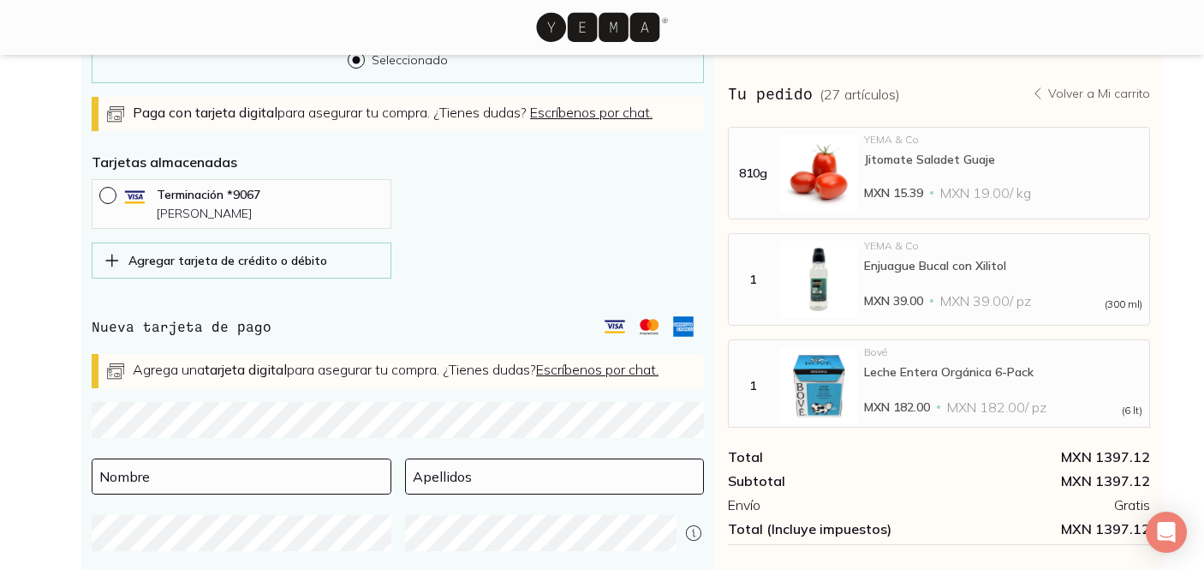
scroll to position [730, 0]
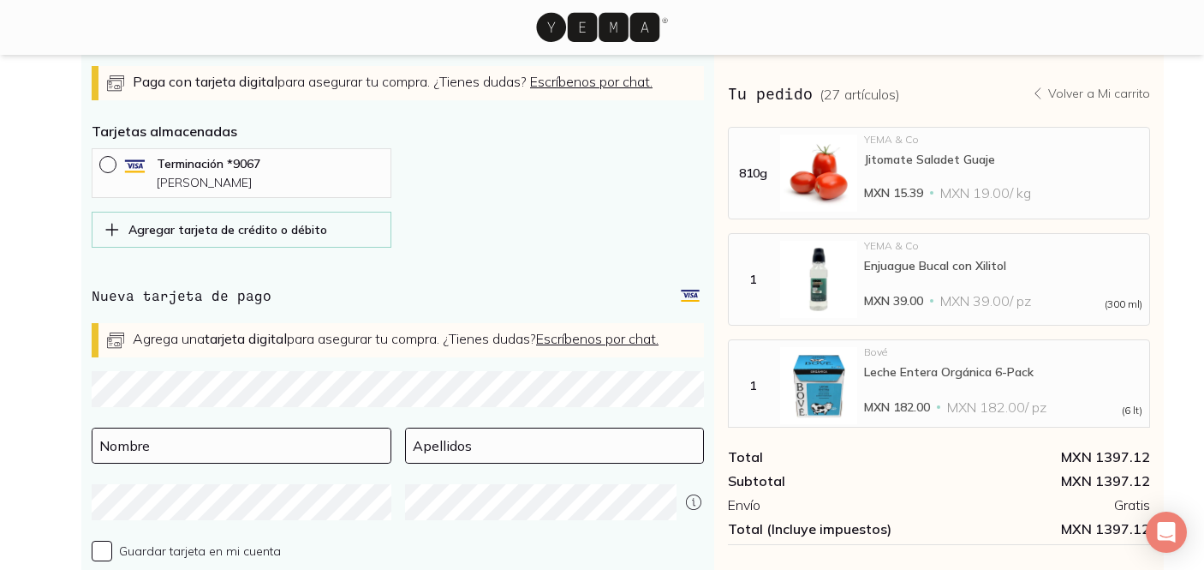
click at [35, 477] on div "Dirección de entrega Editar Contacto [PERSON_NAME] [EMAIL_ADDRESS][DOMAIN_NAME]…" at bounding box center [602, 2] width 1178 height 1299
click at [124, 452] on input at bounding box center [241, 445] width 298 height 34
click at [125, 461] on input at bounding box center [241, 445] width 298 height 34
type input "[PERSON_NAME]"
click at [481, 462] on input at bounding box center [555, 445] width 298 height 34
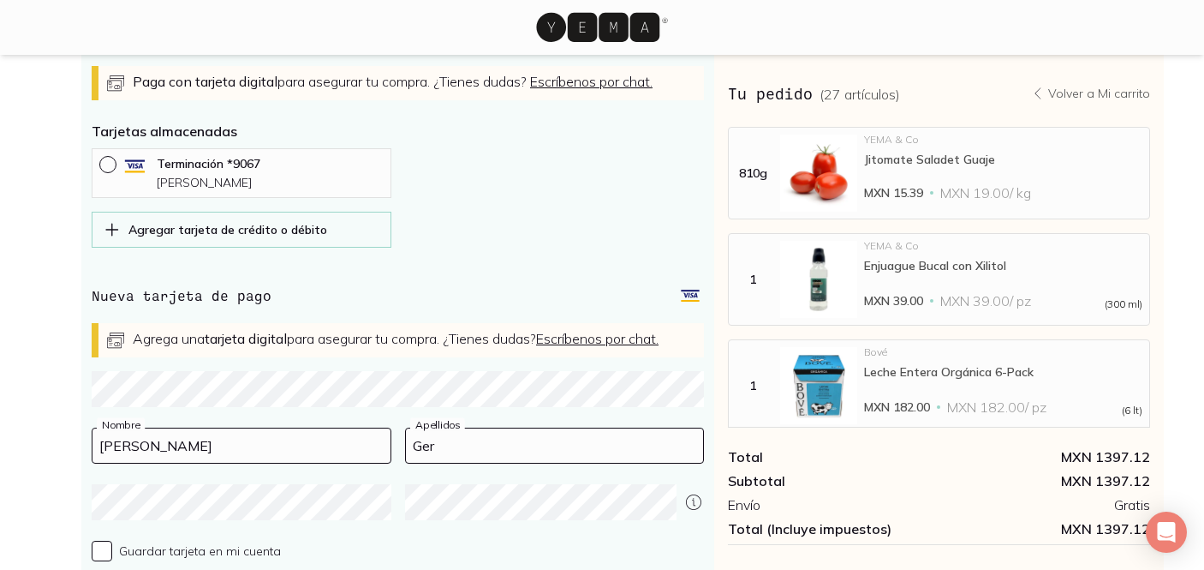
type input "[PERSON_NAME]"
click at [158, 455] on input "[PERSON_NAME]" at bounding box center [241, 445] width 298 height 34
type input "[PERSON_NAME]"
click at [15, 410] on div "Dirección de entrega Editar Contacto [PERSON_NAME] [EMAIL_ADDRESS][DOMAIN_NAME]…" at bounding box center [602, 2] width 1178 height 1299
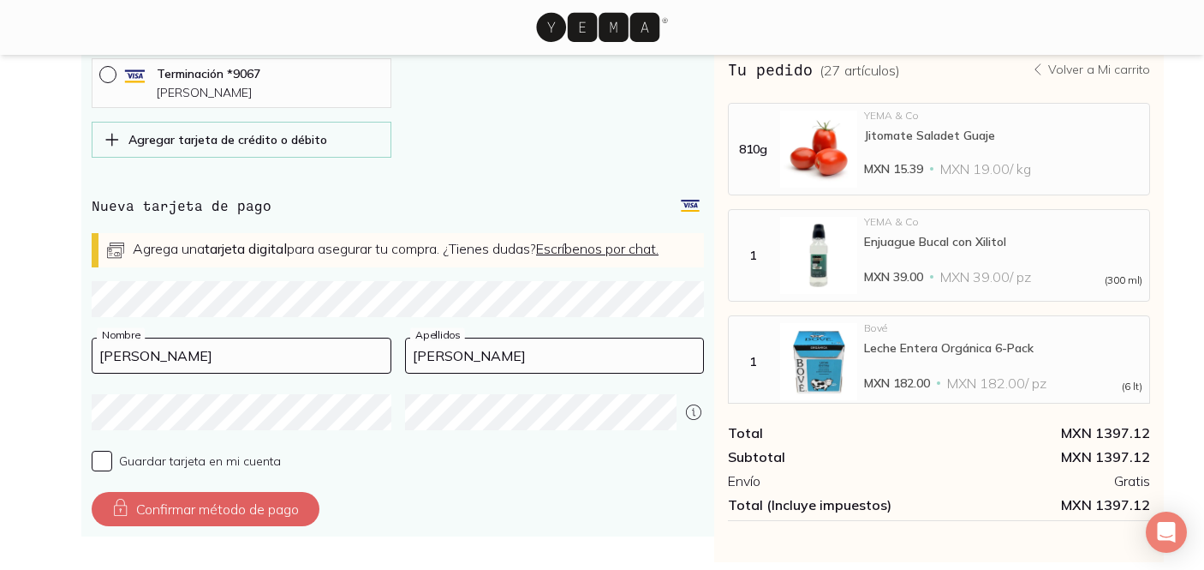
scroll to position [848, 0]
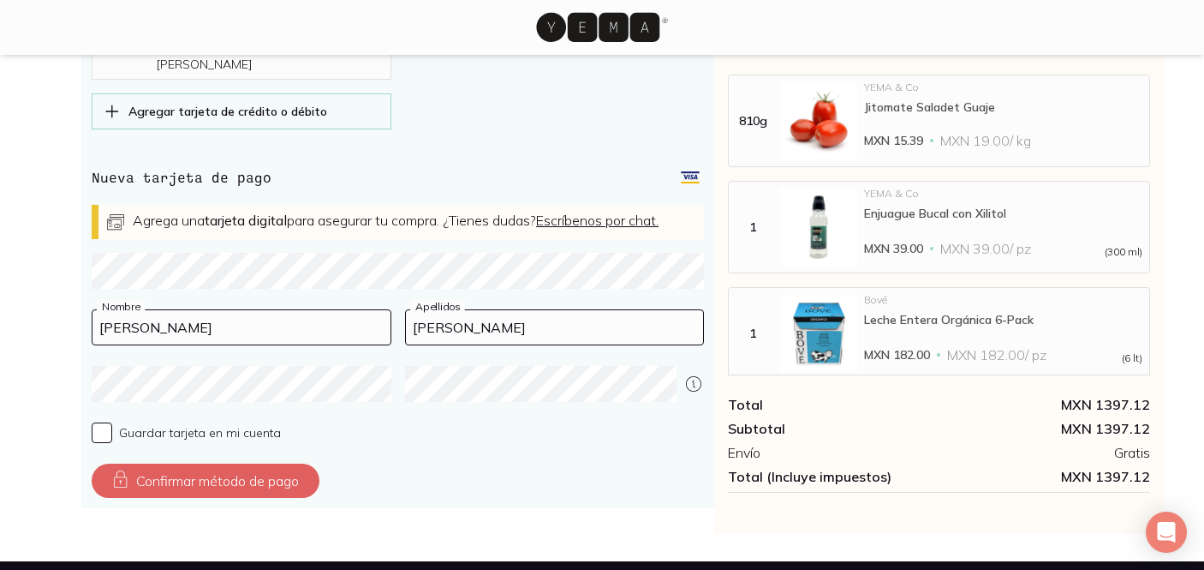
click at [112, 459] on div "Compra seguro Todos tus datos de pago están cifrados y seguros. Tu pedido inclu…" at bounding box center [397, 85] width 633 height 844
click at [107, 443] on input "Guardar tarjeta en mi cuenta" at bounding box center [102, 432] width 21 height 21
checkbox input "true"
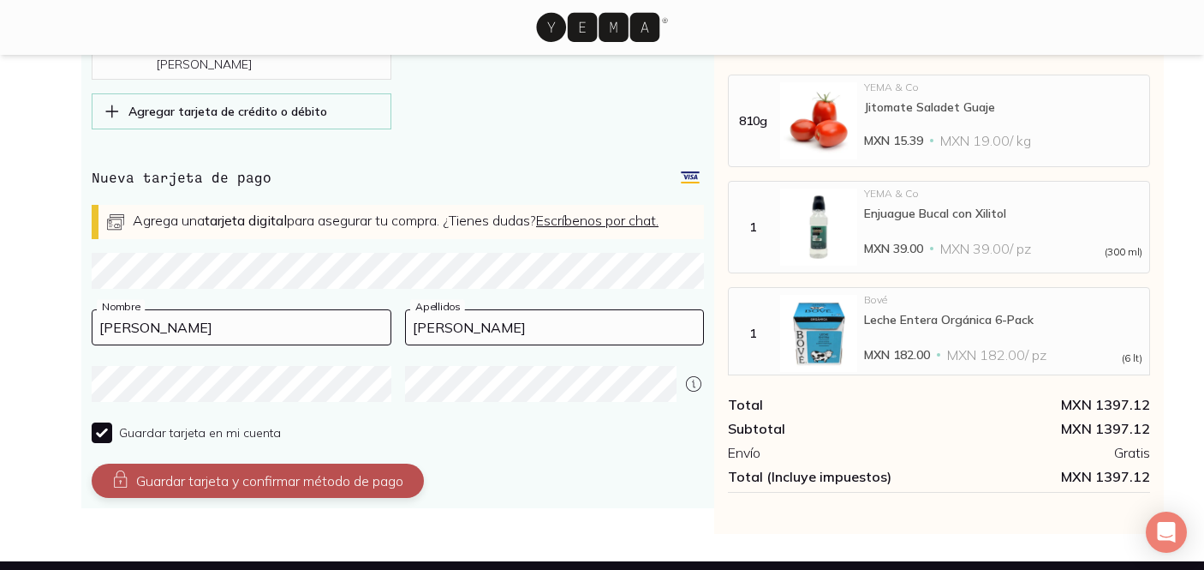
click at [234, 498] on button "Guardar tarjeta y confirmar método de pago" at bounding box center [258, 480] width 332 height 34
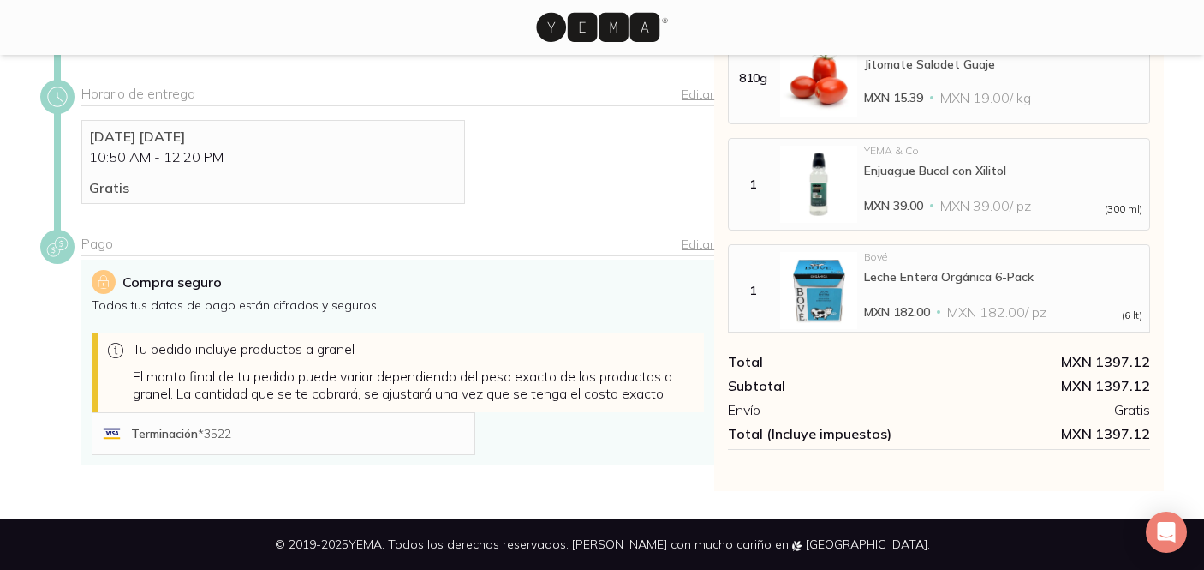
scroll to position [457, 0]
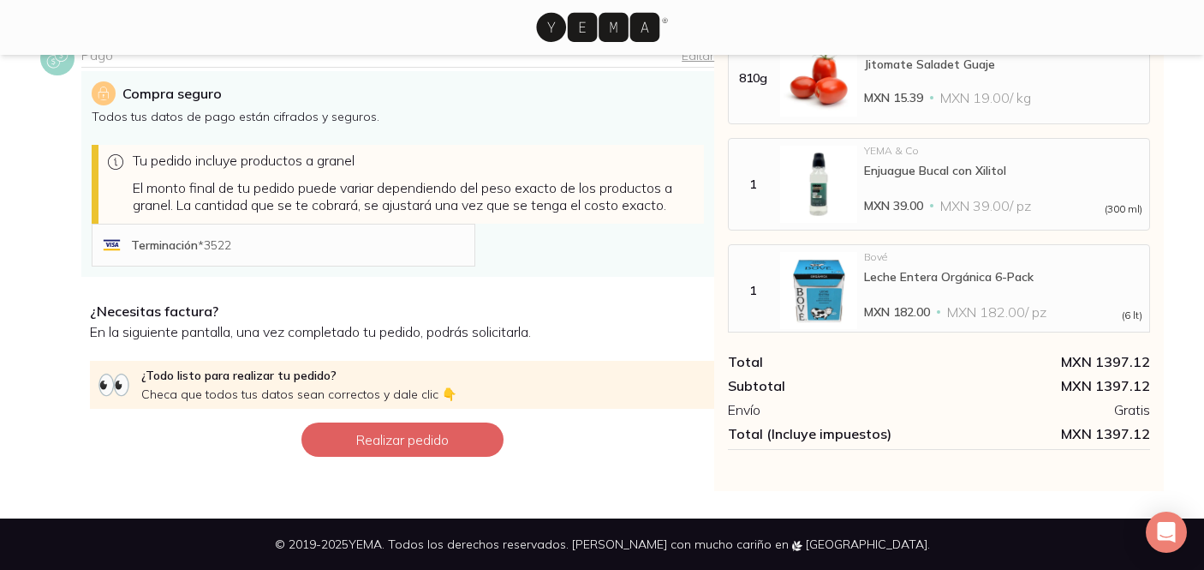
click at [532, 457] on div "Realizar pedido" at bounding box center [402, 443] width 624 height 69
click at [418, 435] on button "Realizar pedido" at bounding box center [402, 439] width 202 height 34
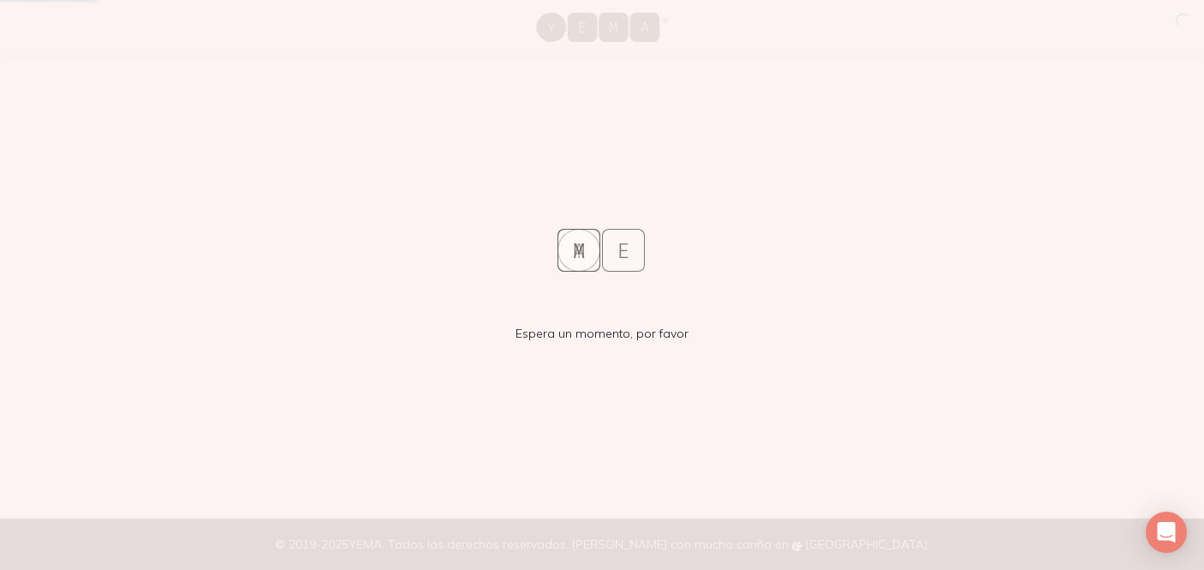
scroll to position [0, 0]
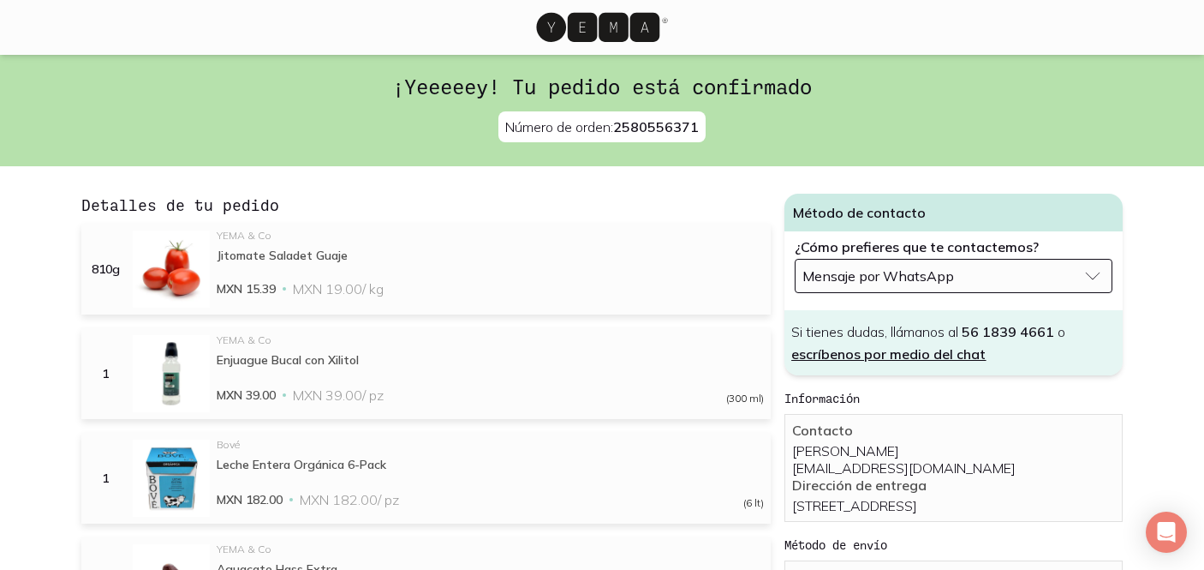
click at [841, 491] on p "Dirección de entrega" at bounding box center [953, 484] width 323 height 17
click at [860, 464] on p "[EMAIL_ADDRESS][DOMAIN_NAME]" at bounding box center [953, 467] width 323 height 17
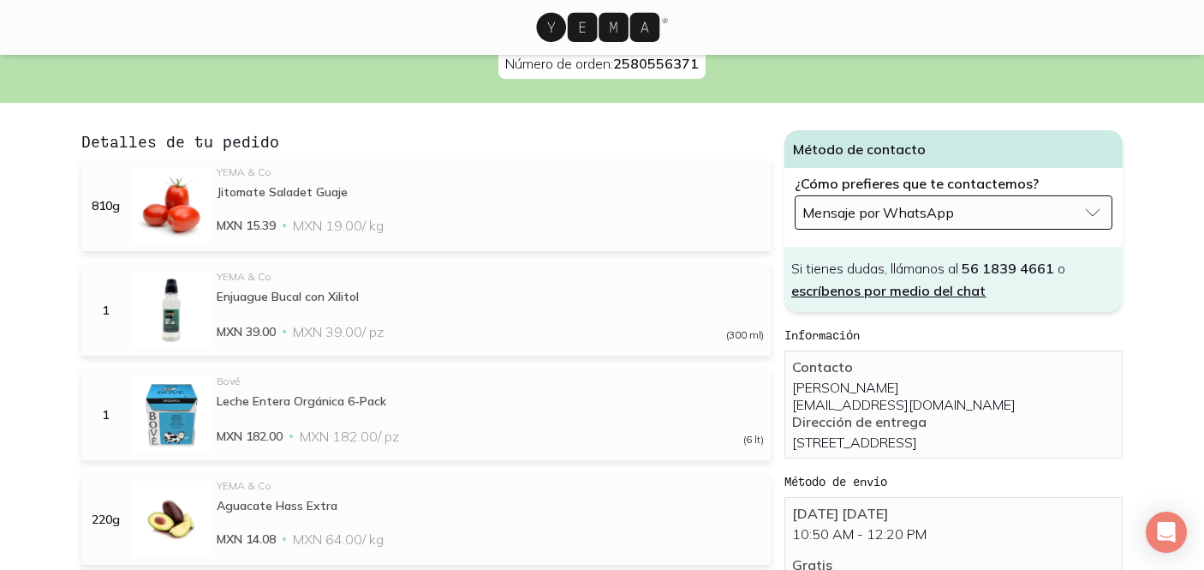
scroll to position [80, 0]
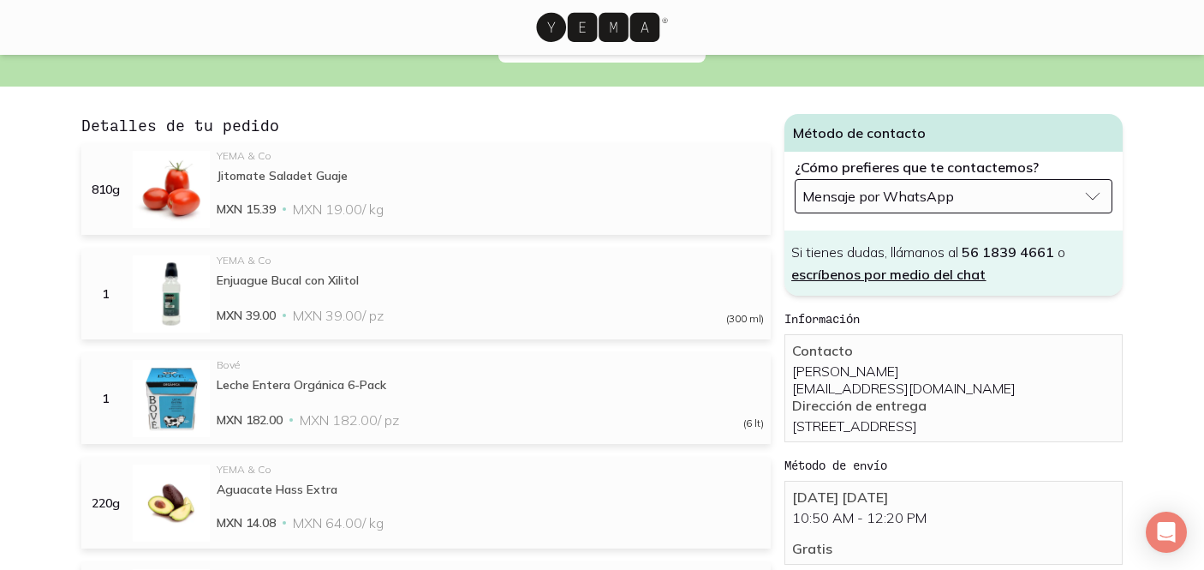
click at [838, 313] on h5 "Información" at bounding box center [953, 318] width 338 height 18
